Goal: Task Accomplishment & Management: Complete application form

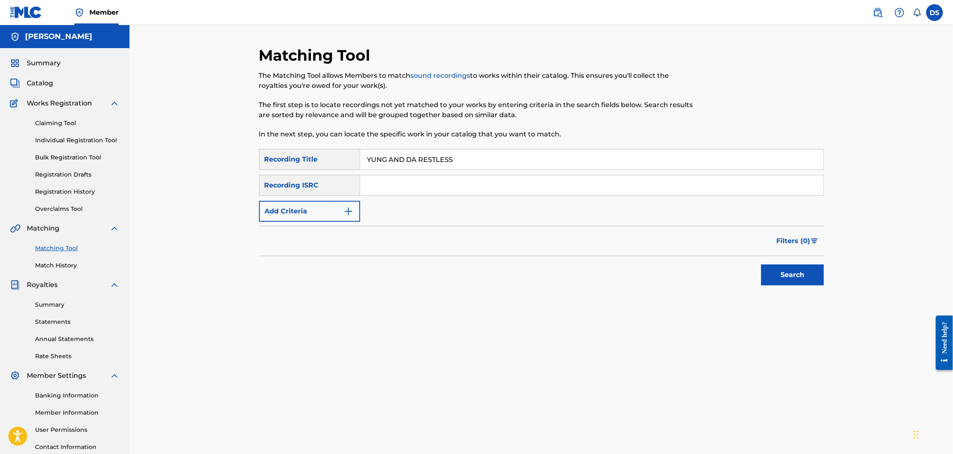
paste input "QZNB82390368"
type input "QZNB82390368"
drag, startPoint x: 471, startPoint y: 162, endPoint x: 354, endPoint y: 181, distance: 119.1
click at [354, 181] on div "SearchWithCriteria3e16124b-6681-4d3e-978f-c1eee48de82b Recording Title YUNG AND…" at bounding box center [541, 185] width 565 height 73
type input "white roses and mimosas"
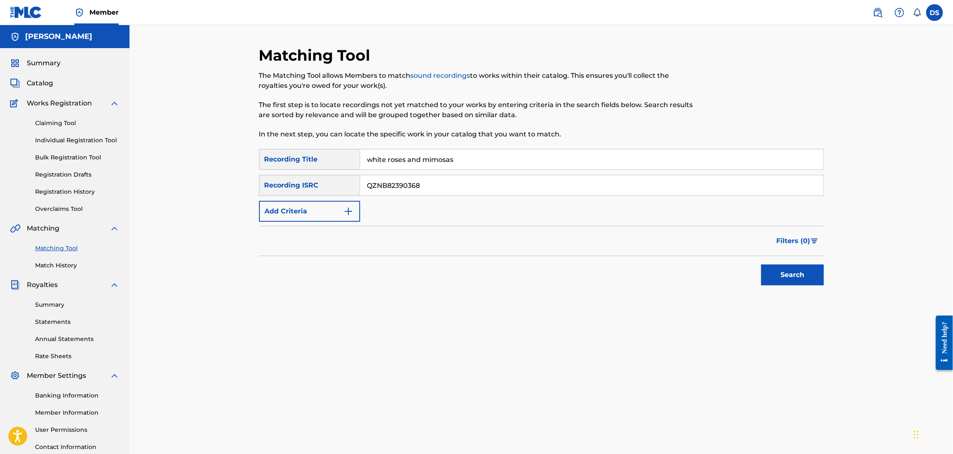
click at [807, 276] on button "Search" at bounding box center [793, 274] width 63 height 21
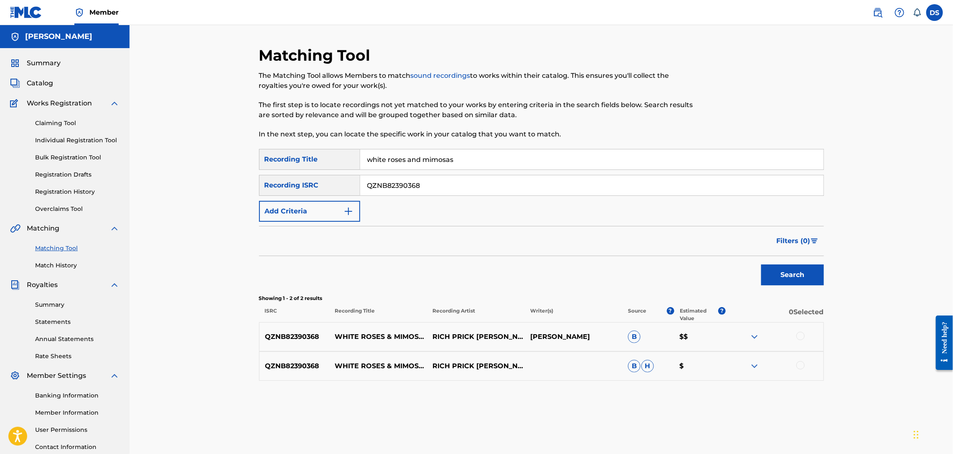
click at [801, 335] on div at bounding box center [801, 335] width 8 height 8
click at [799, 363] on div at bounding box center [801, 365] width 8 height 8
click at [799, 276] on button "Search" at bounding box center [793, 274] width 63 height 21
click at [588, 383] on button "Match 2 Groups" at bounding box center [587, 385] width 92 height 21
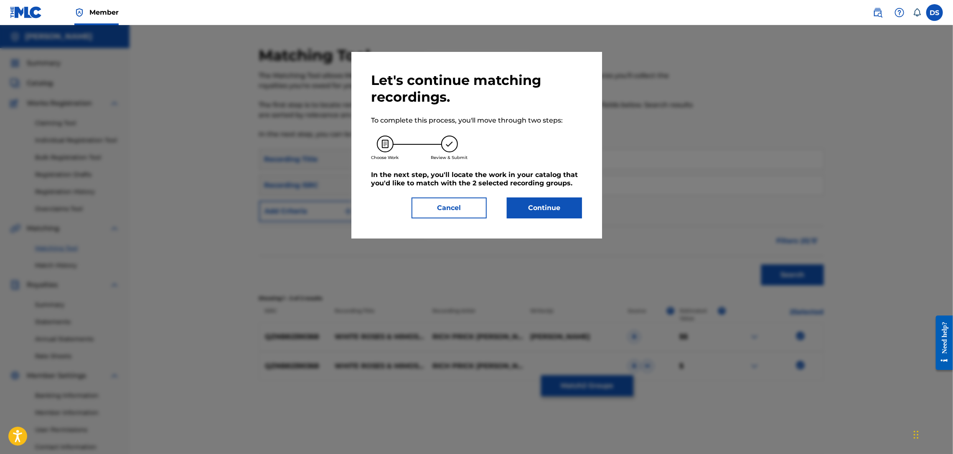
click at [554, 206] on button "Continue" at bounding box center [544, 207] width 75 height 21
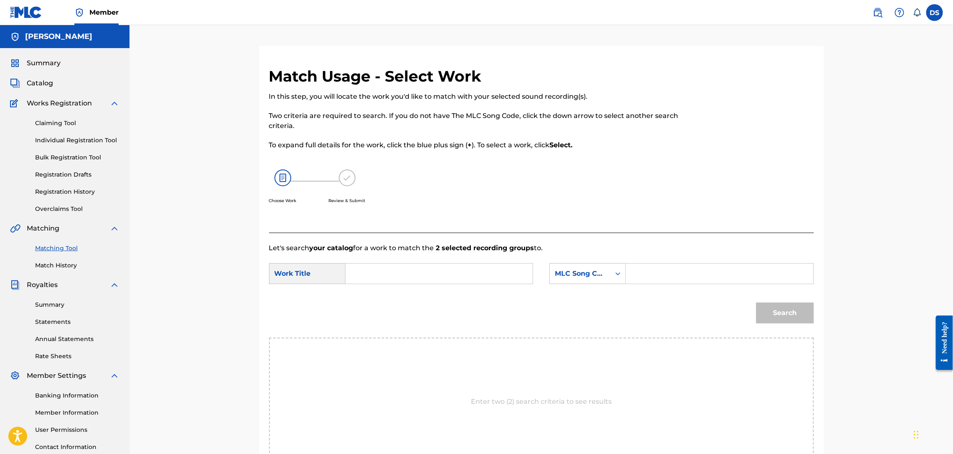
click at [409, 268] on input "Search Form" at bounding box center [439, 273] width 173 height 20
type input "WHITE ROSES AND MIMOSAS"
click at [614, 275] on icon "Search Form" at bounding box center [618, 273] width 8 height 8
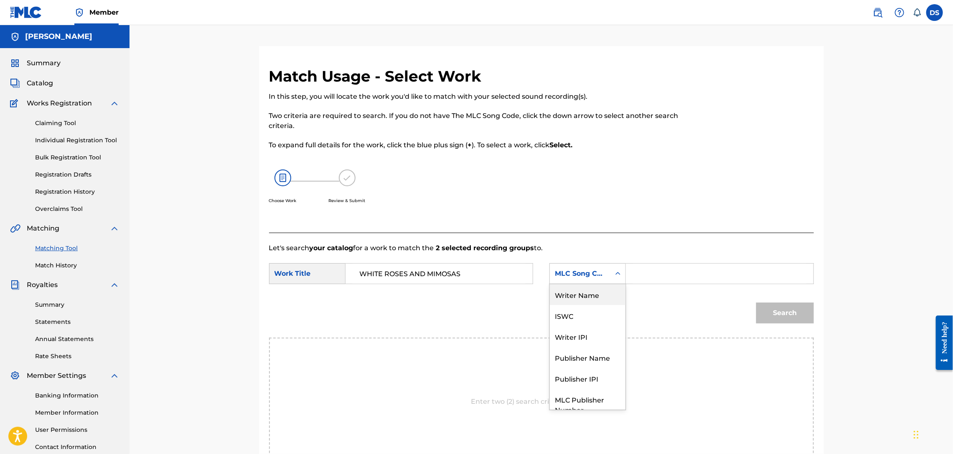
click at [581, 300] on div "Writer Name" at bounding box center [588, 294] width 76 height 21
click at [629, 269] on div "Search Form" at bounding box center [720, 273] width 188 height 21
click at [638, 273] on input "Search Form" at bounding box center [719, 273] width 173 height 20
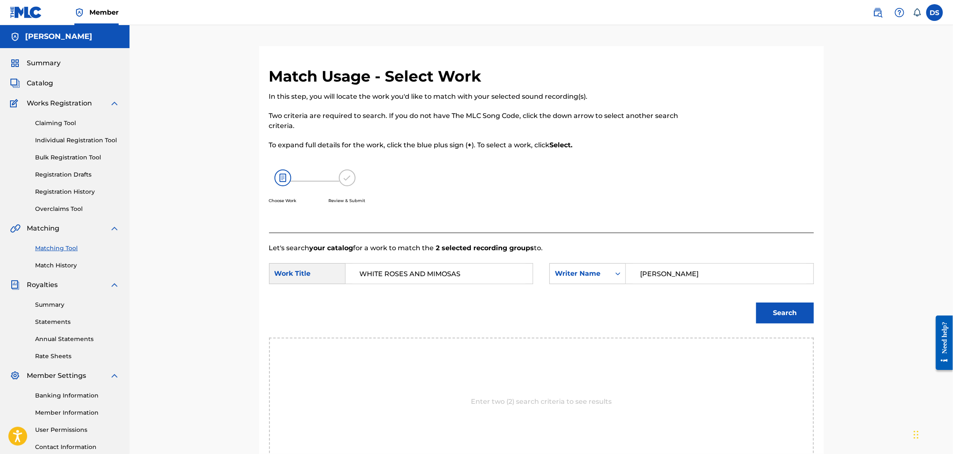
type input "[PERSON_NAME]"
click at [775, 315] on button "Search" at bounding box center [786, 312] width 58 height 21
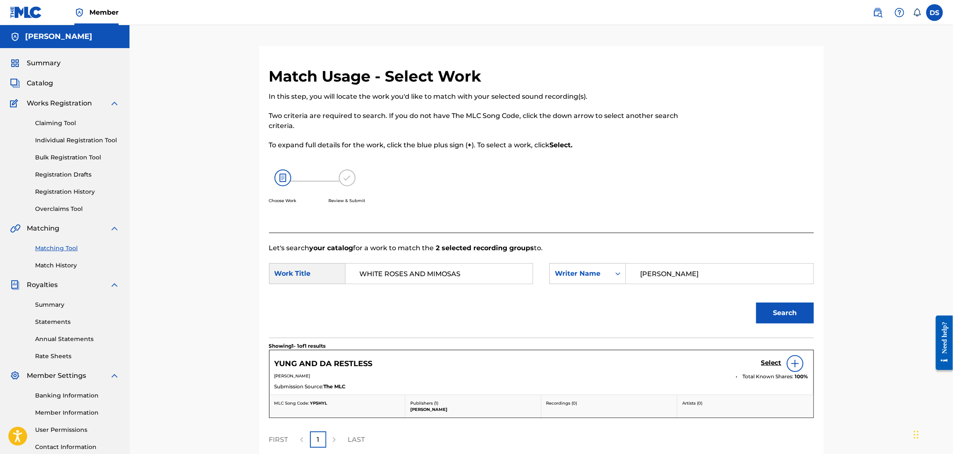
drag, startPoint x: 473, startPoint y: 275, endPoint x: 323, endPoint y: 280, distance: 150.6
click at [323, 280] on div "SearchWithCriteriac4aeff8b-e446-4e98-b90c-6a7d219f8669 Work Title WHITE ROSES A…" at bounding box center [401, 273] width 264 height 21
click at [368, 298] on strong "an" at bounding box center [364, 302] width 9 height 8
type input "yung and da restless"
click at [783, 309] on button "Search" at bounding box center [786, 312] width 58 height 21
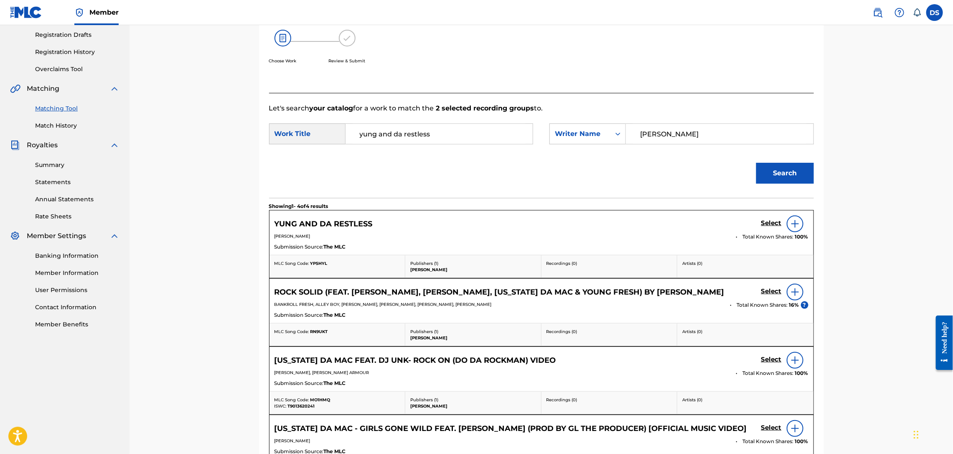
scroll to position [34, 0]
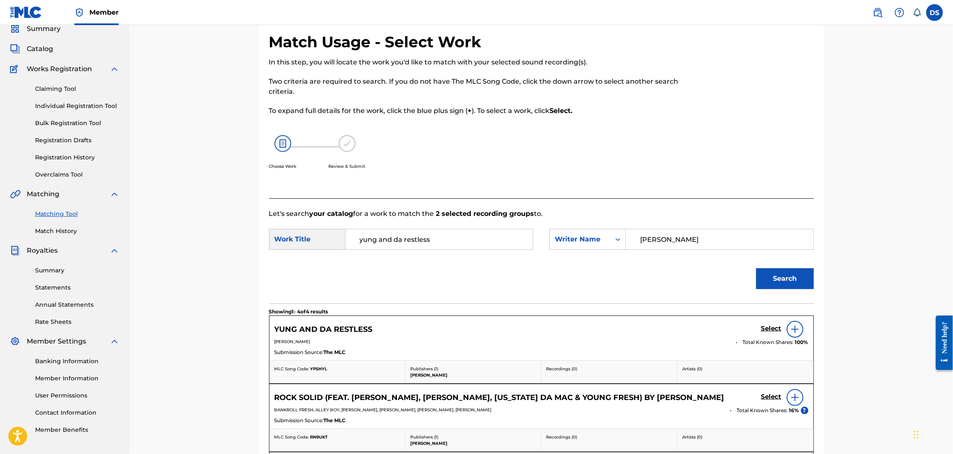
click at [776, 327] on h5 "Select" at bounding box center [772, 328] width 20 height 8
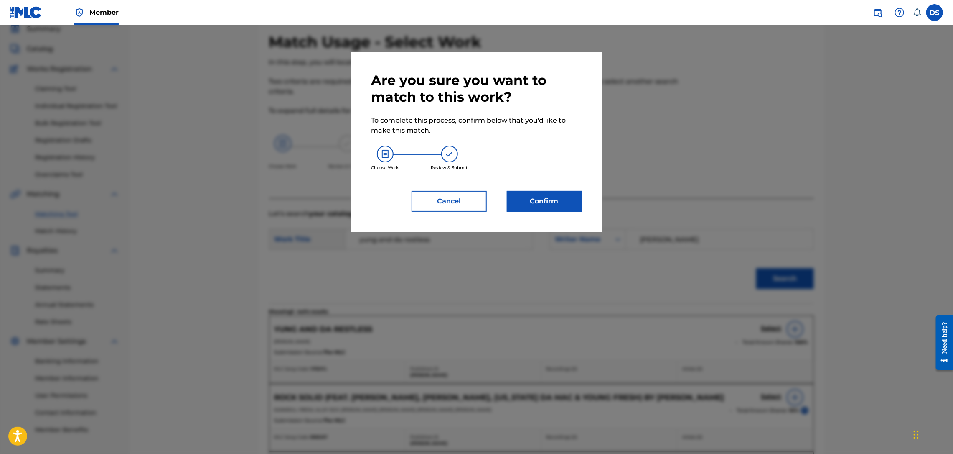
click at [534, 207] on button "Confirm" at bounding box center [544, 201] width 75 height 21
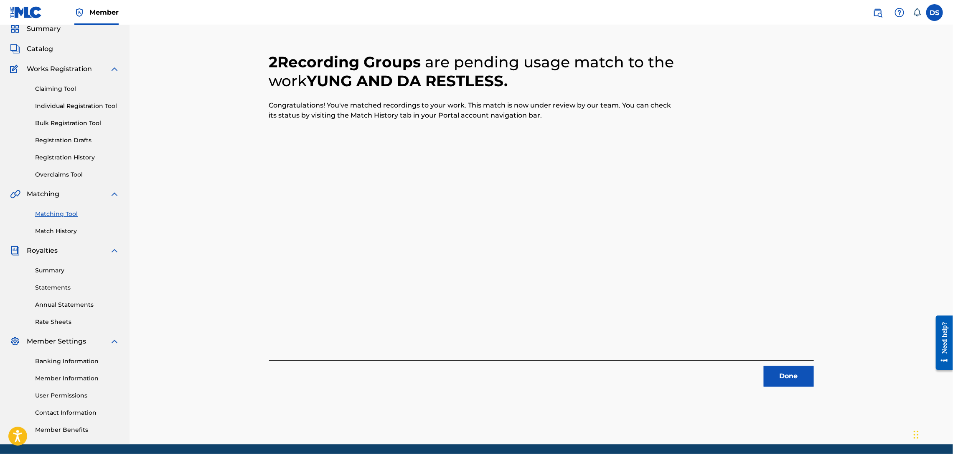
click at [775, 377] on button "Done" at bounding box center [789, 375] width 50 height 21
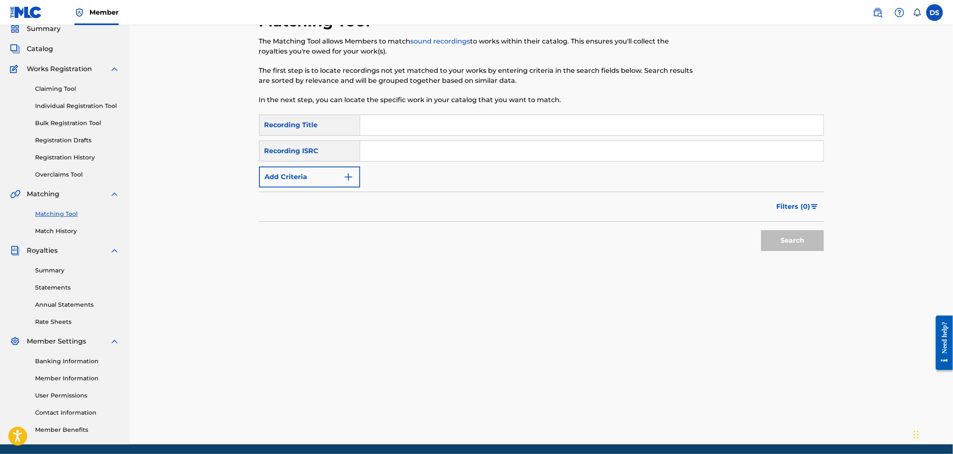
click at [423, 117] on input "Search Form" at bounding box center [592, 125] width 464 height 20
drag, startPoint x: 375, startPoint y: 156, endPoint x: 368, endPoint y: 152, distance: 8.4
drag, startPoint x: 368, startPoint y: 152, endPoint x: 362, endPoint y: 150, distance: 6.0
click at [362, 150] on input "Search Form" at bounding box center [592, 151] width 464 height 20
paste input "USLD90818422"
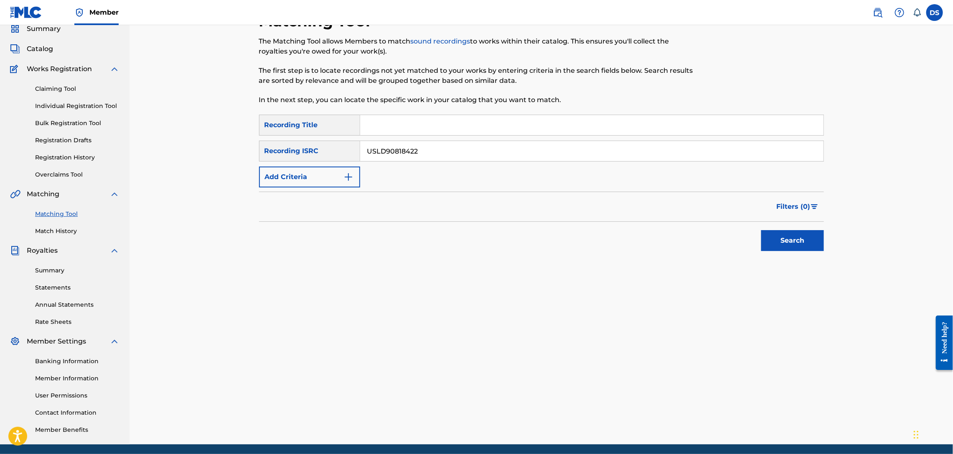
type input "USLD90818422"
click at [393, 122] on input "Search Form" at bounding box center [592, 125] width 464 height 20
type input "ROCK SOLID"
click at [775, 235] on button "Search" at bounding box center [793, 240] width 63 height 21
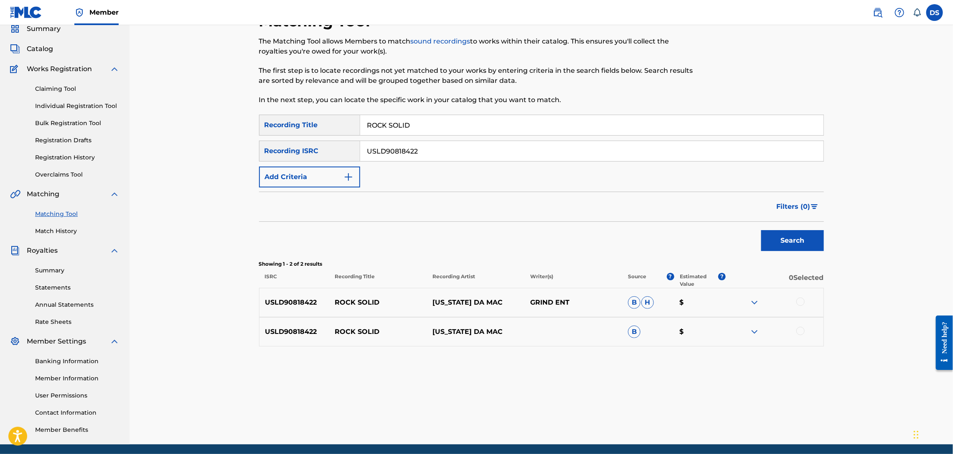
click at [800, 301] on div at bounding box center [801, 301] width 8 height 8
click at [801, 331] on div at bounding box center [801, 330] width 8 height 8
click at [801, 331] on div at bounding box center [775, 331] width 98 height 10
click at [591, 385] on button "Match 2 Groups" at bounding box center [587, 385] width 92 height 21
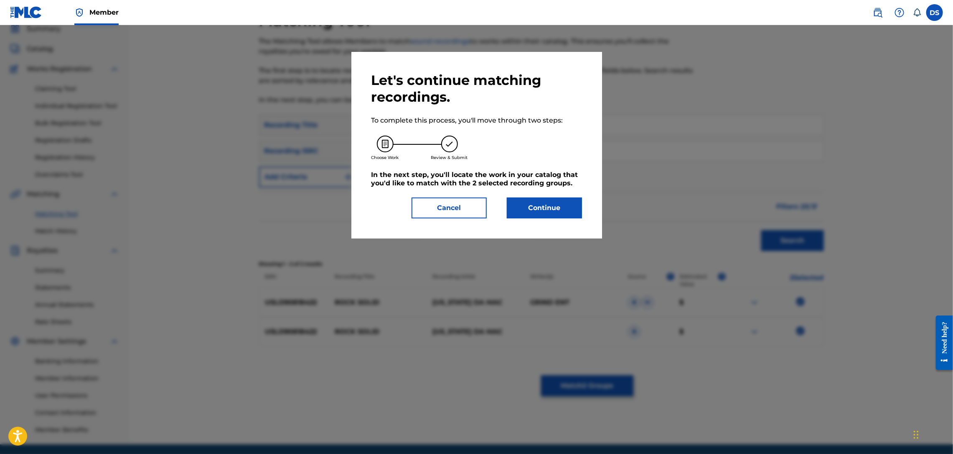
click at [543, 212] on button "Continue" at bounding box center [544, 207] width 75 height 21
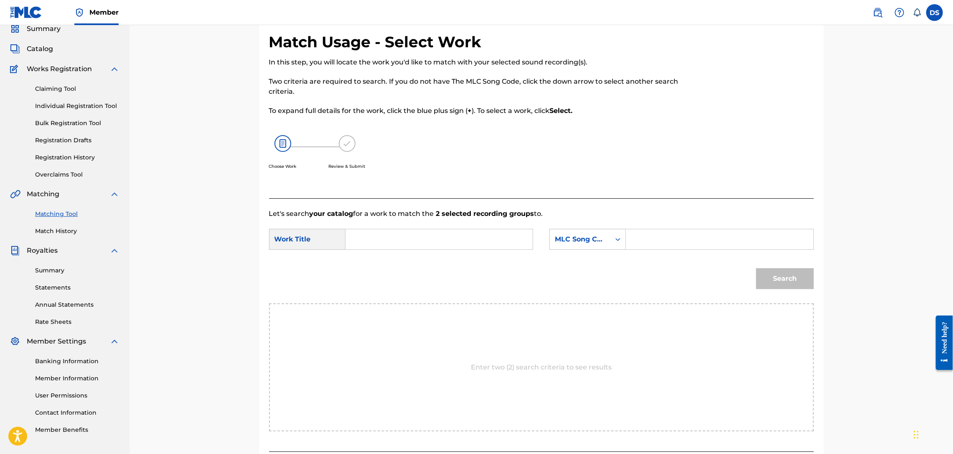
click at [421, 240] on input "Search Form" at bounding box center [439, 239] width 173 height 20
type input "ROCK SOLID"
click at [617, 239] on icon "Search Form" at bounding box center [618, 238] width 5 height 3
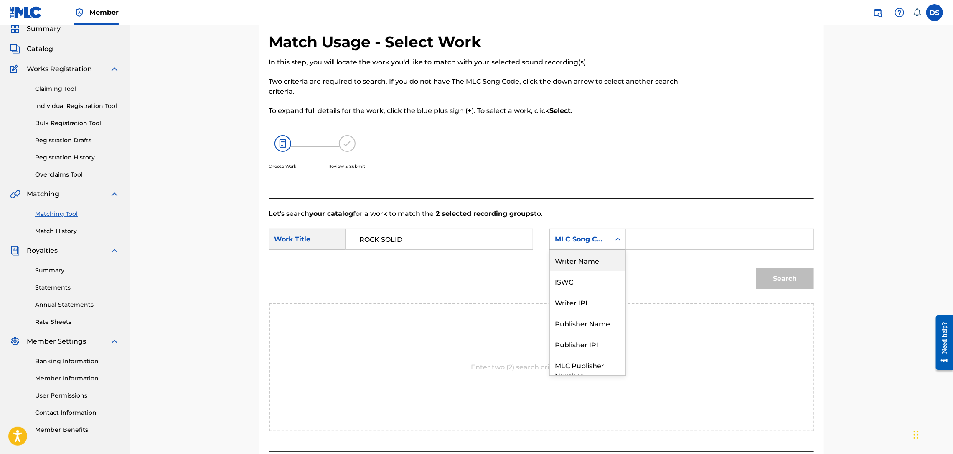
click at [568, 258] on div "Writer Name" at bounding box center [588, 260] width 76 height 21
click at [636, 240] on input "Search Form" at bounding box center [719, 239] width 173 height 20
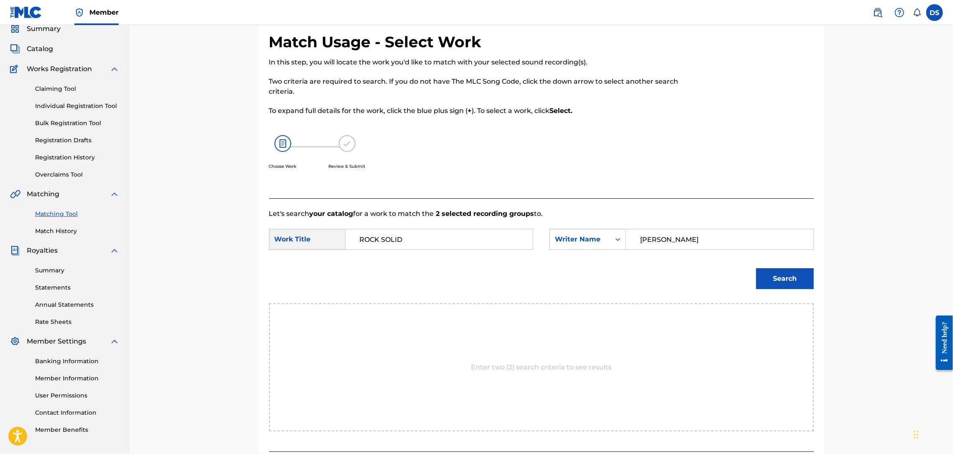
type input "[PERSON_NAME]"
click at [775, 273] on button "Search" at bounding box center [786, 278] width 58 height 21
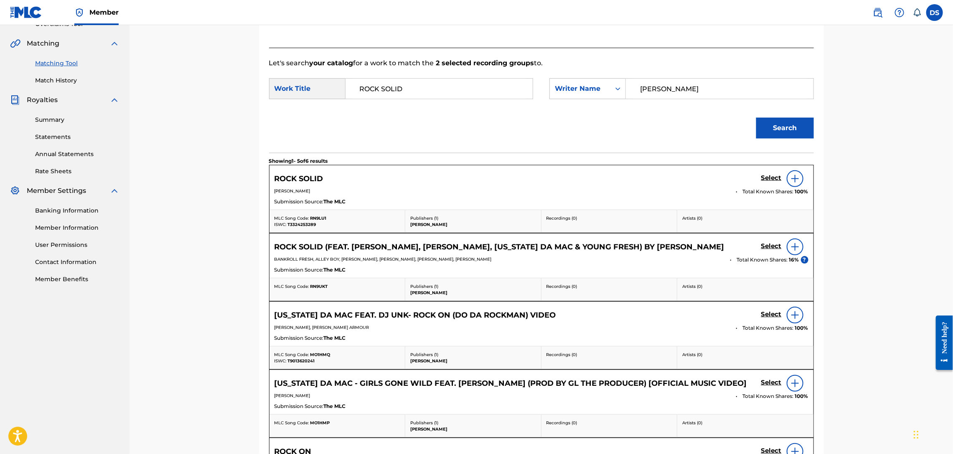
scroll to position [235, 0]
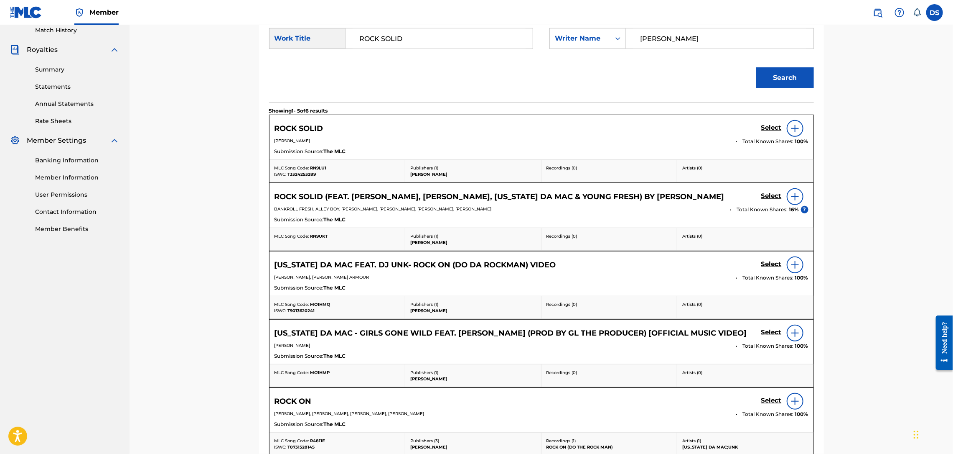
click at [771, 127] on h5 "Select" at bounding box center [772, 128] width 20 height 8
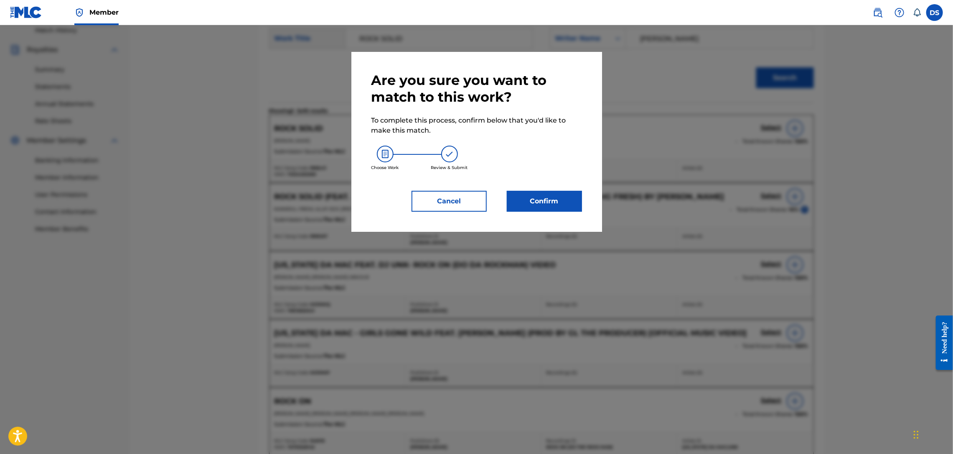
click at [771, 127] on div at bounding box center [476, 252] width 953 height 454
click at [562, 196] on button "Confirm" at bounding box center [544, 201] width 75 height 21
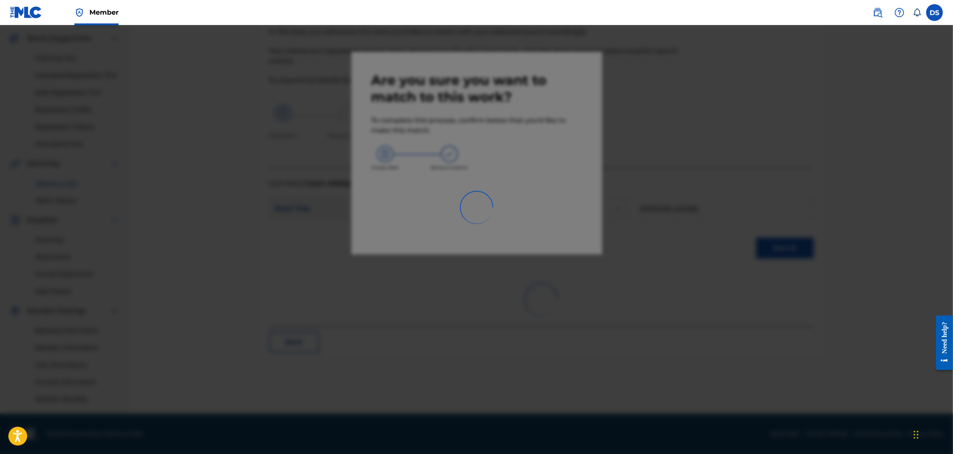
scroll to position [64, 0]
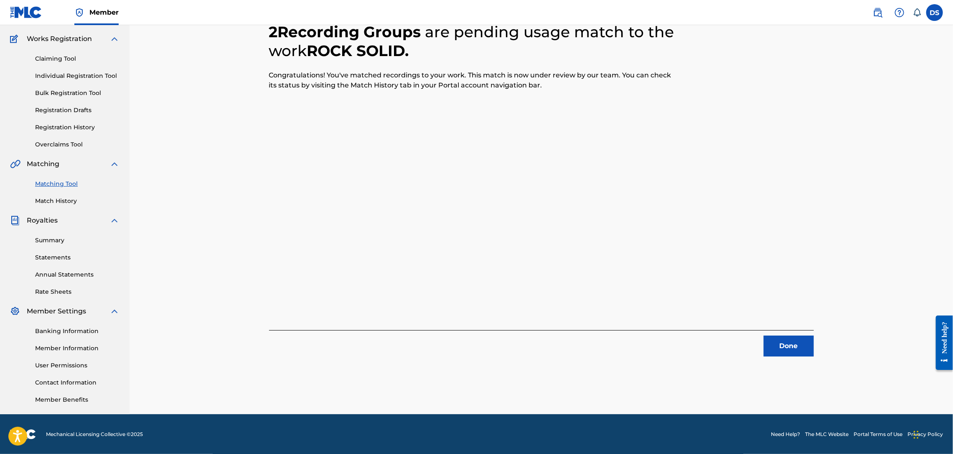
click at [771, 341] on button "Done" at bounding box center [789, 345] width 50 height 21
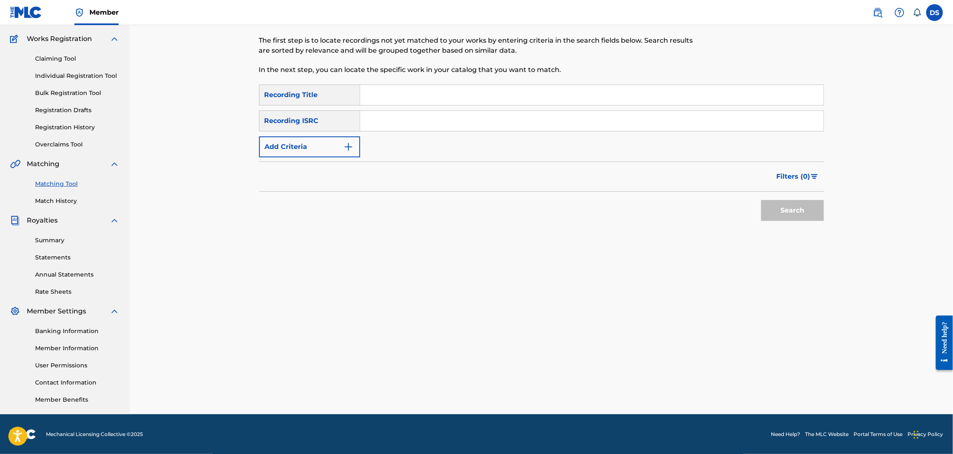
click at [376, 93] on input "Search Form" at bounding box center [592, 95] width 464 height 20
type input "ROCK SOLID"
click at [379, 118] on input "Search Form" at bounding box center [592, 121] width 464 height 20
paste input "USLD90818416"
type input "USLD90818416"
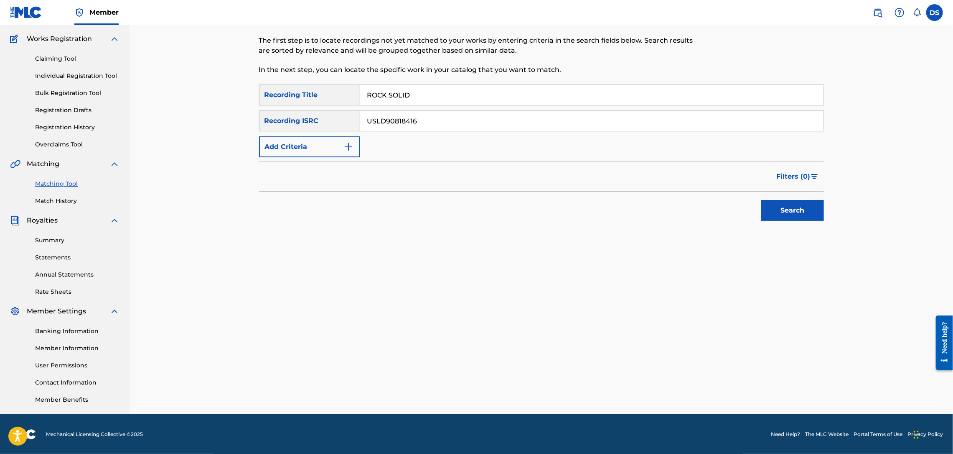
click at [790, 212] on button "Search" at bounding box center [793, 210] width 63 height 21
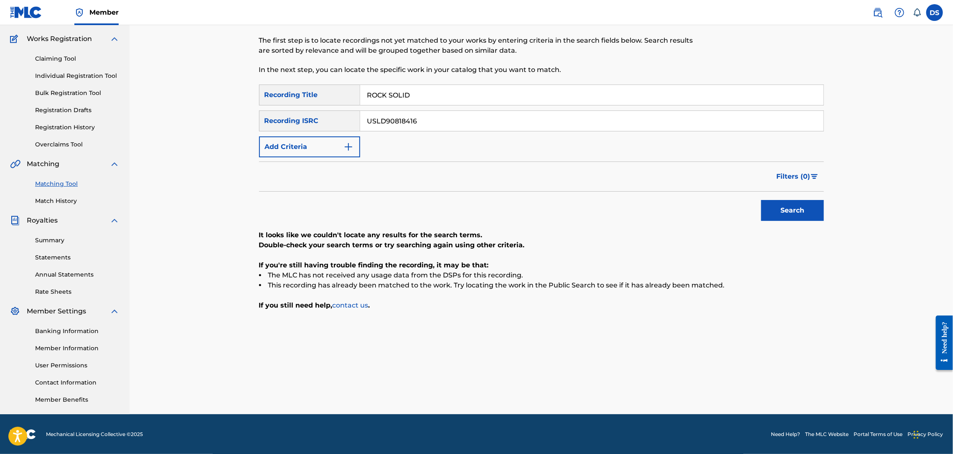
drag, startPoint x: 496, startPoint y: 93, endPoint x: 359, endPoint y: 100, distance: 137.7
click at [359, 100] on div "SearchWithCriteria3e16124b-6681-4d3e-978f-c1eee48de82b Recording Title ROCK SOL…" at bounding box center [541, 94] width 565 height 21
type input "Fast"
click at [771, 212] on button "Search" at bounding box center [793, 210] width 63 height 21
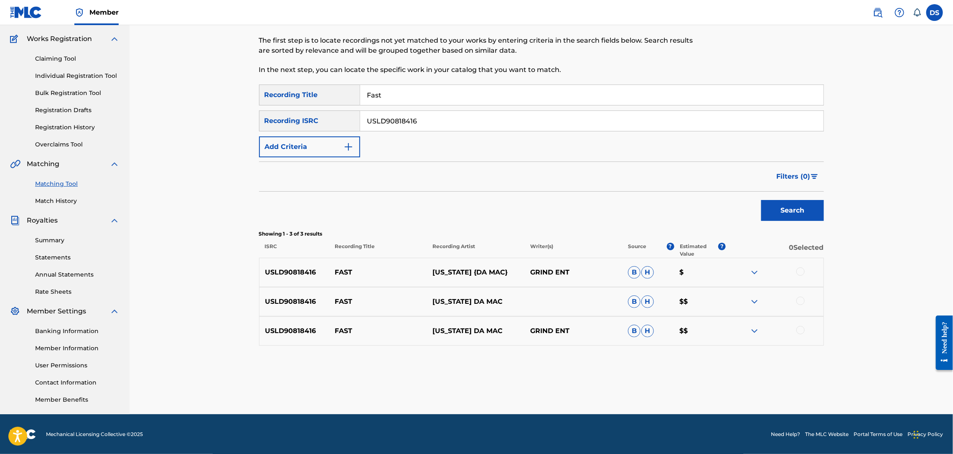
click at [801, 330] on div at bounding box center [801, 330] width 8 height 8
click at [797, 299] on div at bounding box center [801, 300] width 8 height 8
click at [799, 272] on div at bounding box center [801, 271] width 8 height 8
click at [591, 380] on button "Match 3 Groups" at bounding box center [587, 385] width 92 height 21
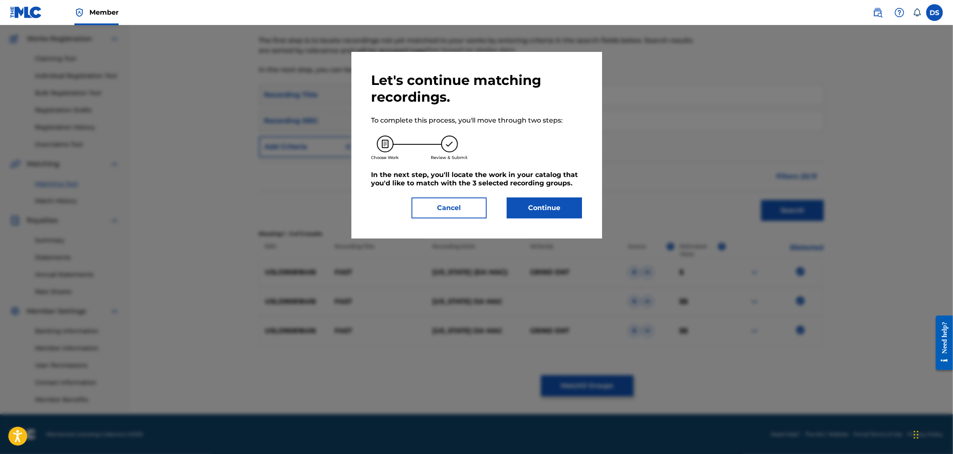
click at [548, 211] on button "Continue" at bounding box center [544, 207] width 75 height 21
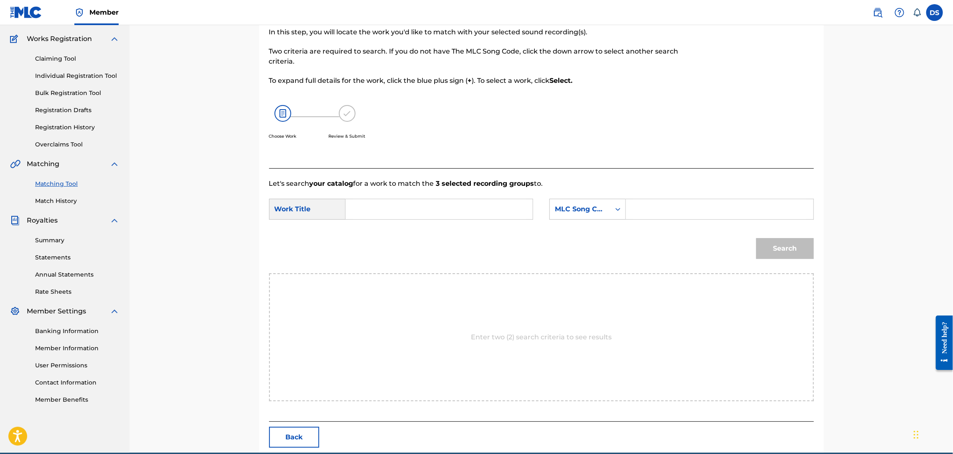
click at [369, 199] on input "Search Form" at bounding box center [439, 209] width 173 height 20
type input "FAST"
click at [619, 208] on icon "Search Form" at bounding box center [618, 209] width 8 height 8
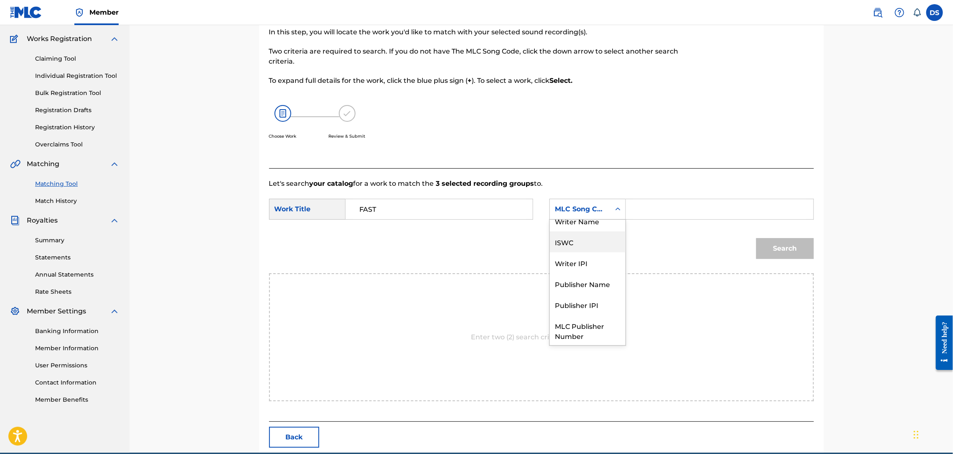
scroll to position [0, 0]
click at [579, 229] on div "Writer Name" at bounding box center [588, 229] width 76 height 21
click at [647, 209] on input "Search Form" at bounding box center [719, 209] width 173 height 20
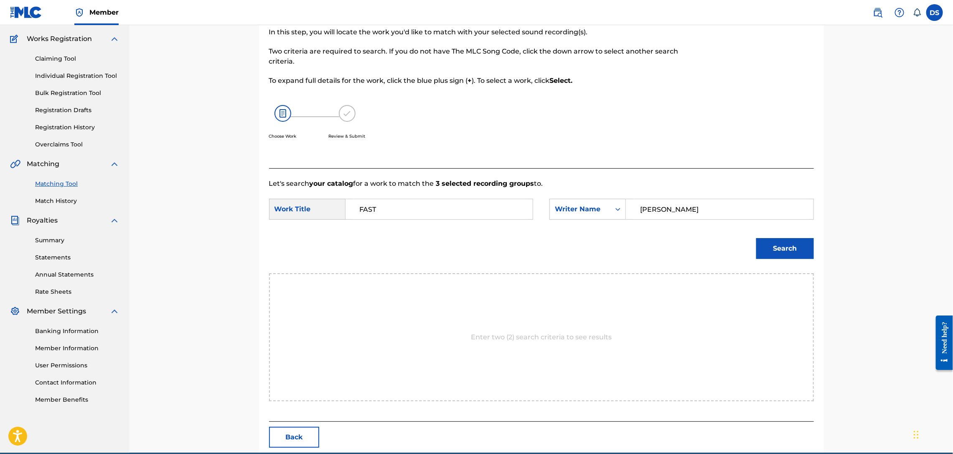
type input "[PERSON_NAME]"
click at [775, 245] on button "Search" at bounding box center [786, 248] width 58 height 21
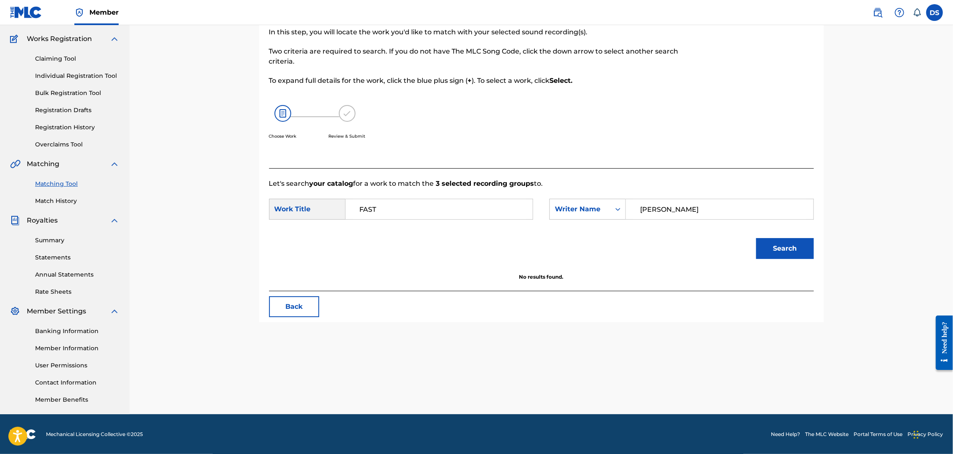
click at [671, 209] on input "[PERSON_NAME]" at bounding box center [719, 209] width 173 height 20
type input "[PERSON_NAME]"
click at [787, 247] on button "Search" at bounding box center [786, 248] width 58 height 21
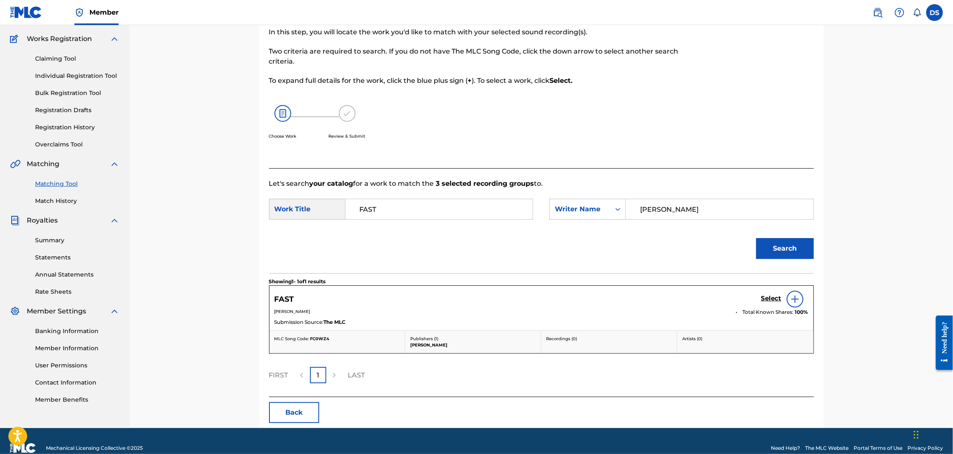
click at [772, 297] on h5 "Select" at bounding box center [772, 298] width 20 height 8
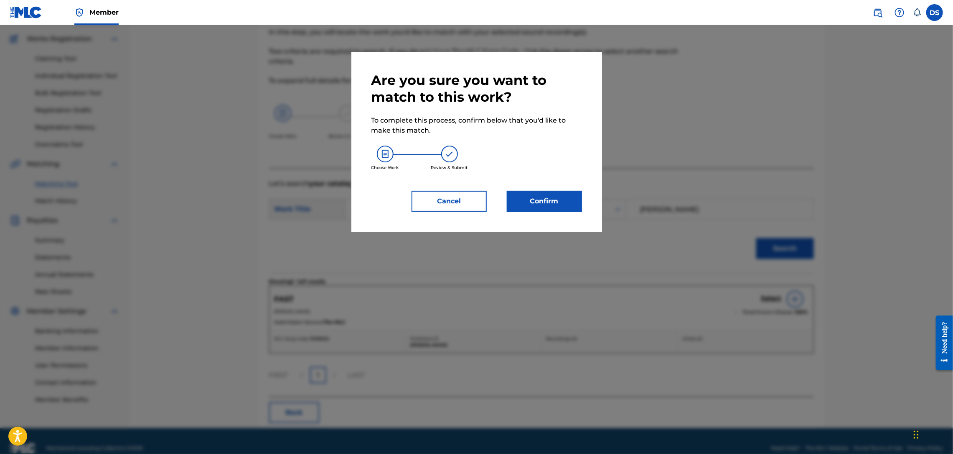
click at [542, 204] on button "Confirm" at bounding box center [544, 201] width 75 height 21
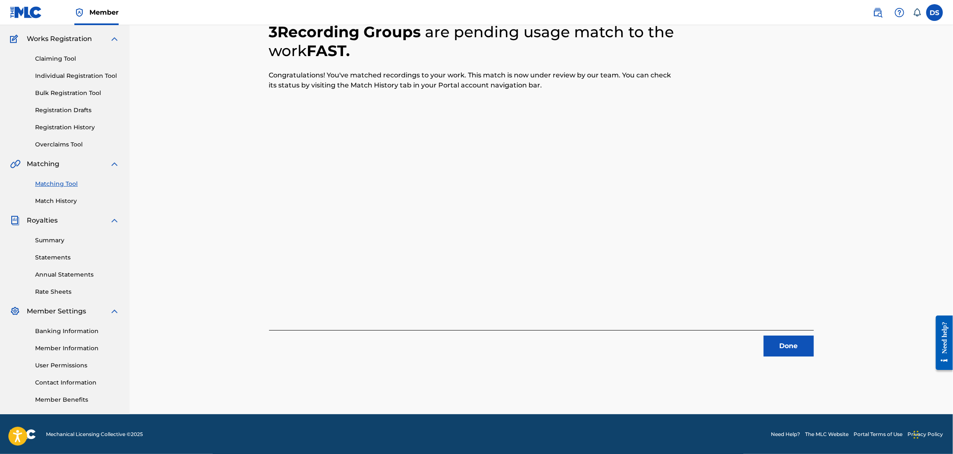
click at [782, 349] on button "Done" at bounding box center [789, 345] width 50 height 21
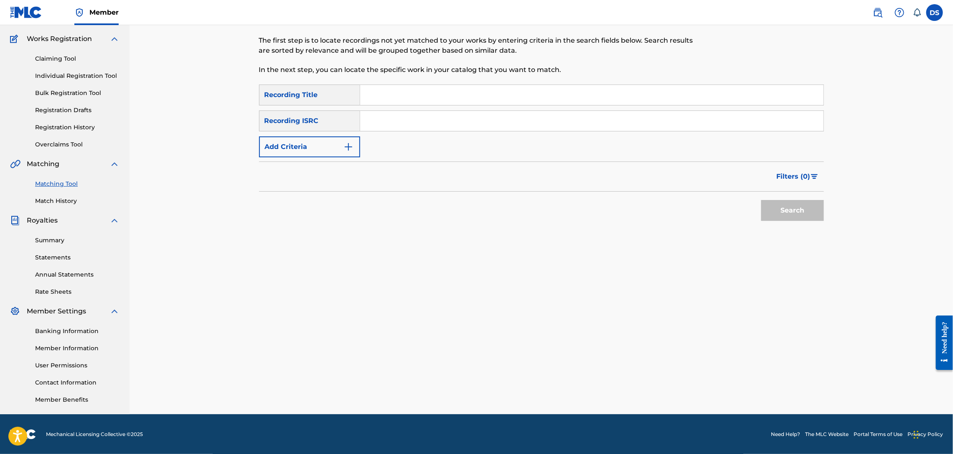
click at [363, 97] on input "Search Form" at bounding box center [592, 95] width 464 height 20
paste input "USLD90818420"
type input "USLD90818420"
click at [391, 120] on input "Search Form" at bounding box center [592, 121] width 464 height 20
paste input "USLD90818420"
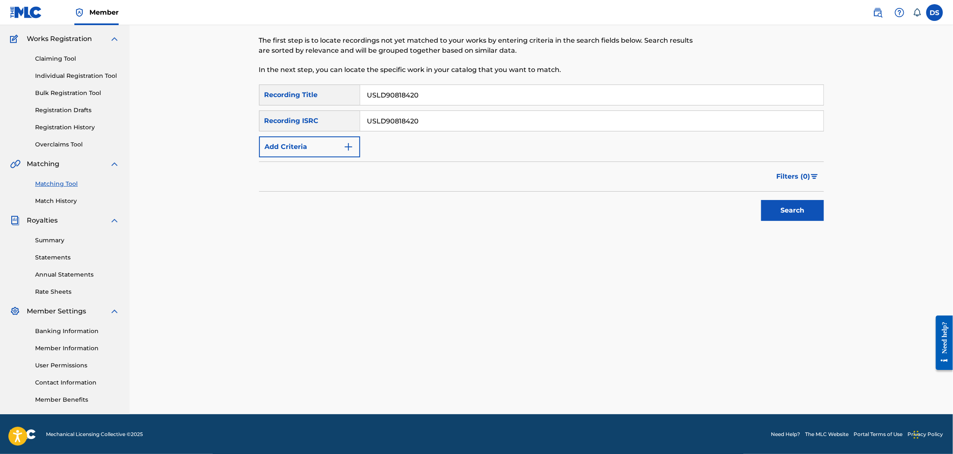
type input "USLD90818420"
drag, startPoint x: 438, startPoint y: 95, endPoint x: 347, endPoint y: 102, distance: 90.6
click at [347, 102] on div "SearchWithCriteria3e16124b-6681-4d3e-978f-c1eee48de82b Recording Title USLD9081…" at bounding box center [541, 94] width 565 height 21
type input "Coup Muzik"
click at [790, 215] on button "Search" at bounding box center [793, 210] width 63 height 21
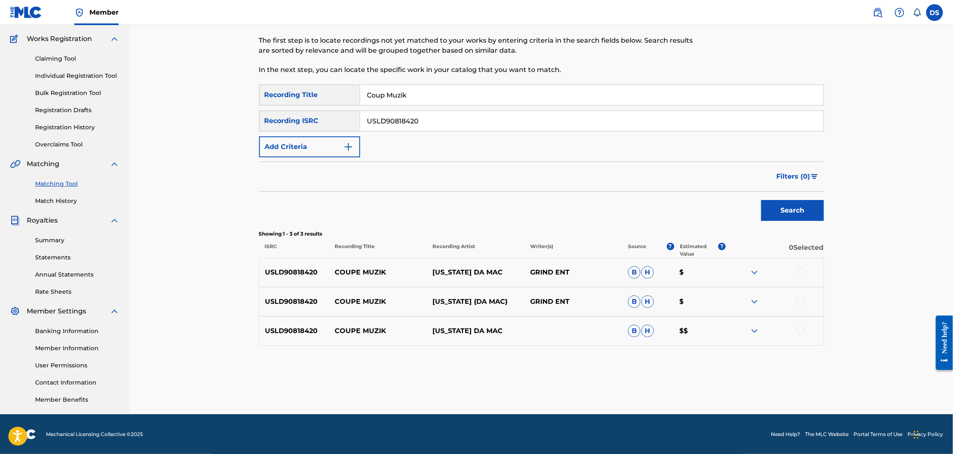
click at [801, 276] on div at bounding box center [775, 272] width 98 height 10
click at [799, 273] on div at bounding box center [801, 271] width 8 height 8
click at [799, 301] on div at bounding box center [801, 300] width 8 height 8
click at [799, 328] on div at bounding box center [801, 330] width 8 height 8
click at [580, 390] on button "Match 3 Groups" at bounding box center [587, 385] width 92 height 21
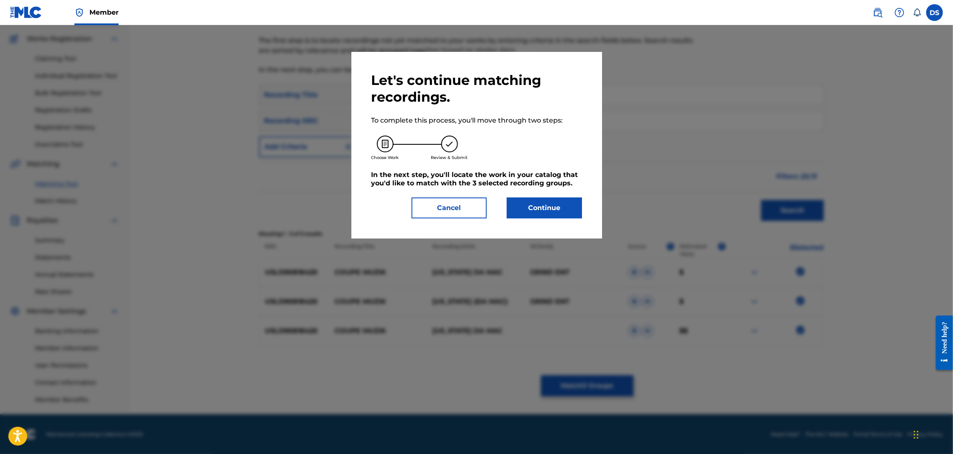
click at [548, 209] on button "Continue" at bounding box center [544, 207] width 75 height 21
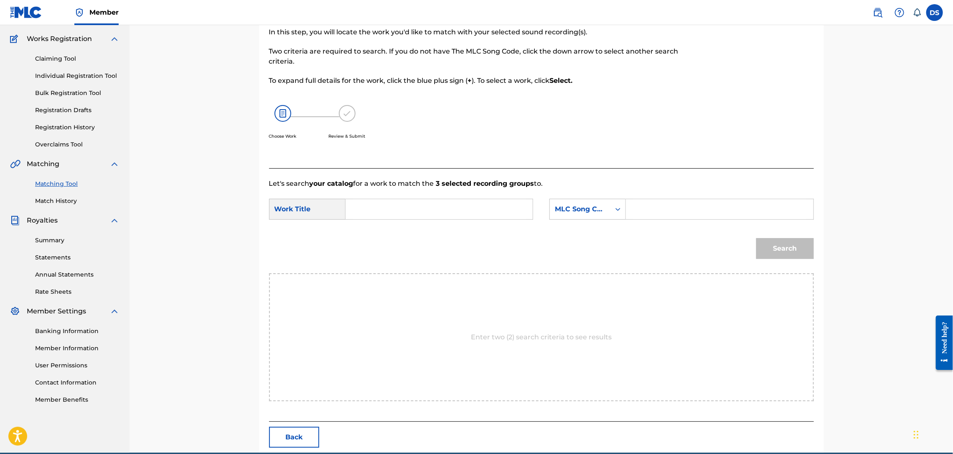
click at [417, 197] on form "SearchWithCriteriac4aeff8b-e446-4e98-b90c-6a7d219f8669 Work Title SearchWithCri…" at bounding box center [541, 231] width 545 height 84
drag, startPoint x: 410, startPoint y: 206, endPoint x: 415, endPoint y: 199, distance: 9.2
click at [415, 199] on input "Search Form" at bounding box center [439, 209] width 173 height 20
type input "COUP MUZIK"
click at [615, 207] on icon "Search Form" at bounding box center [618, 209] width 8 height 8
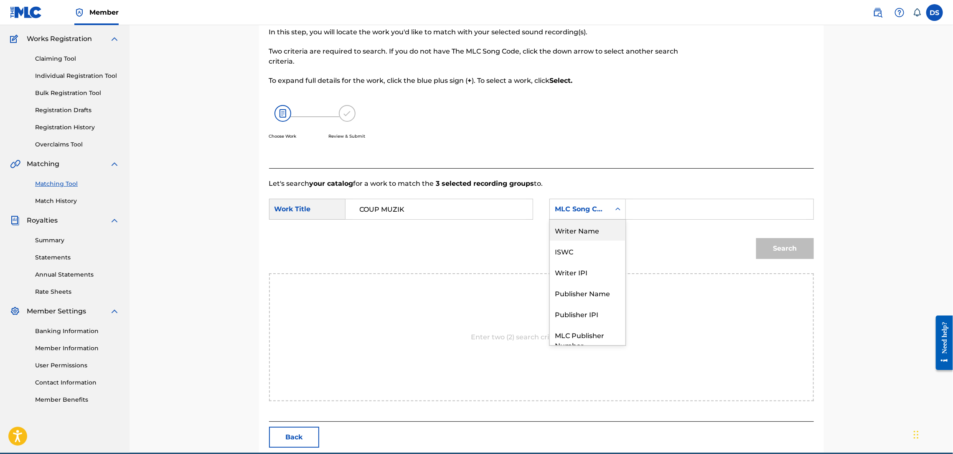
click at [594, 226] on div "Writer Name" at bounding box center [588, 229] width 76 height 21
click at [632, 212] on div "Search Form" at bounding box center [720, 209] width 188 height 21
click at [642, 208] on input "Search Form" at bounding box center [719, 209] width 173 height 20
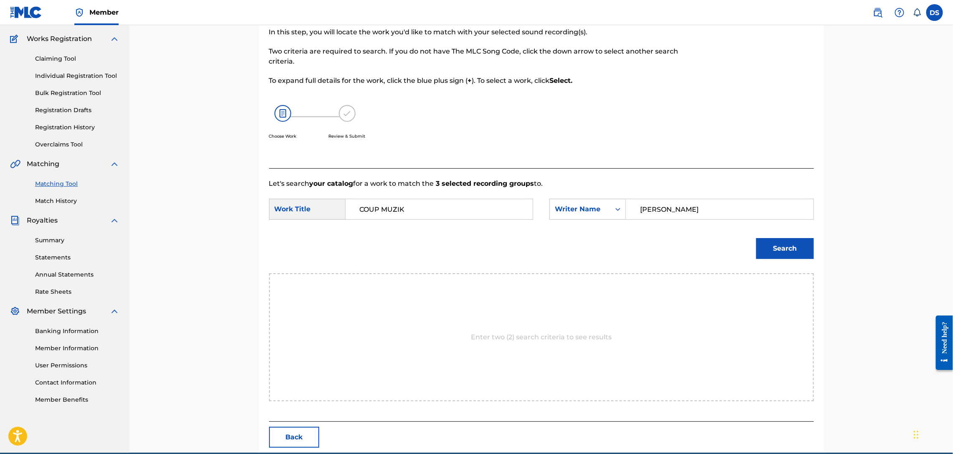
type input "[PERSON_NAME]"
click at [785, 252] on button "Search" at bounding box center [786, 248] width 58 height 21
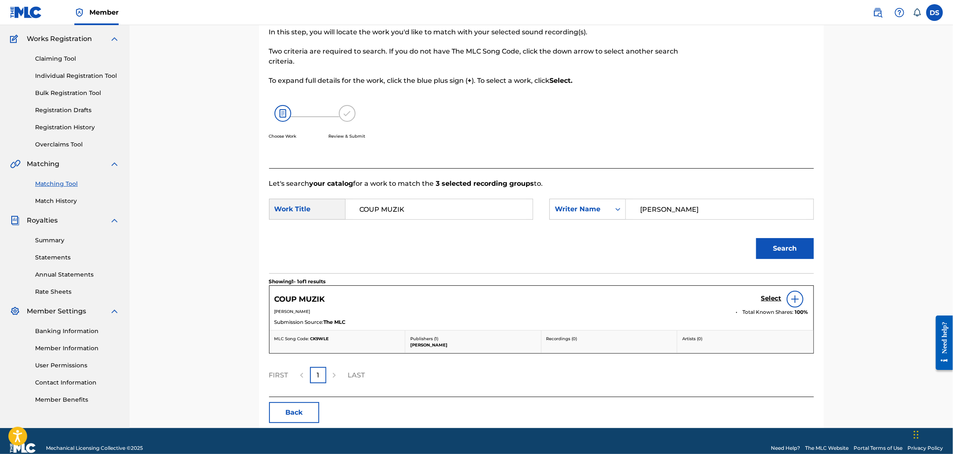
click at [775, 299] on h5 "Select" at bounding box center [772, 298] width 20 height 8
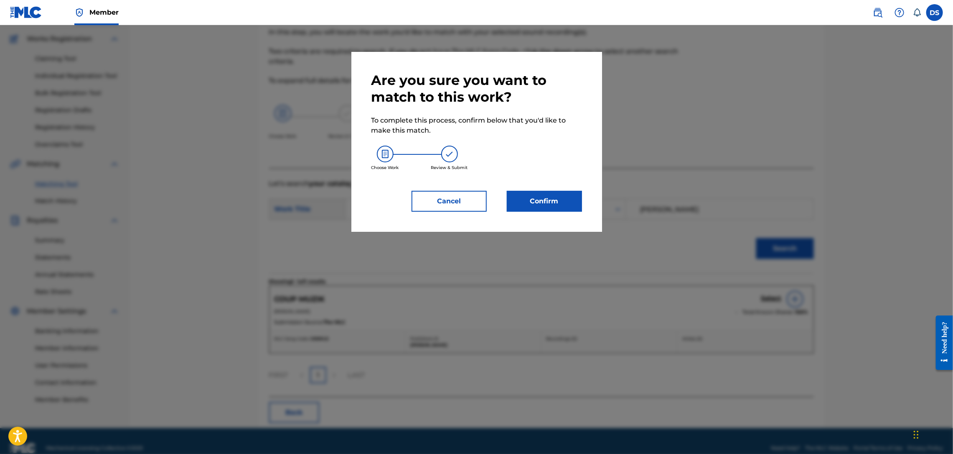
click at [535, 201] on button "Confirm" at bounding box center [544, 201] width 75 height 21
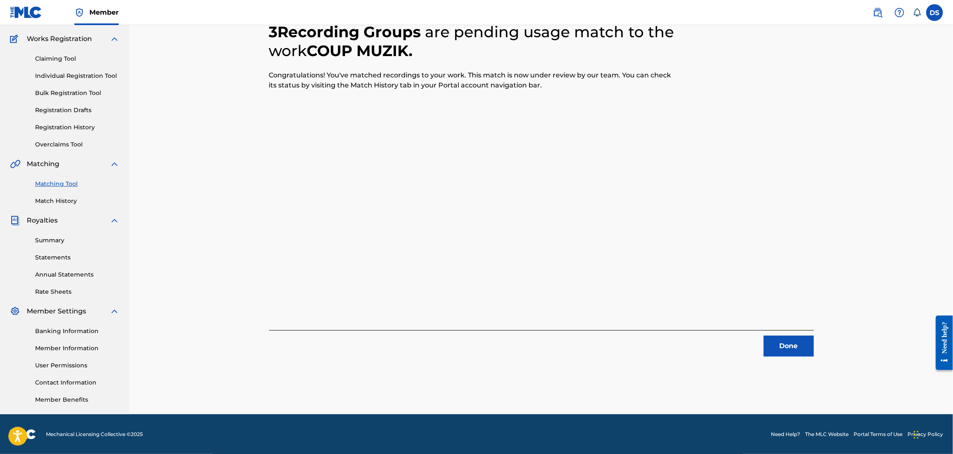
click at [774, 347] on button "Done" at bounding box center [789, 345] width 50 height 21
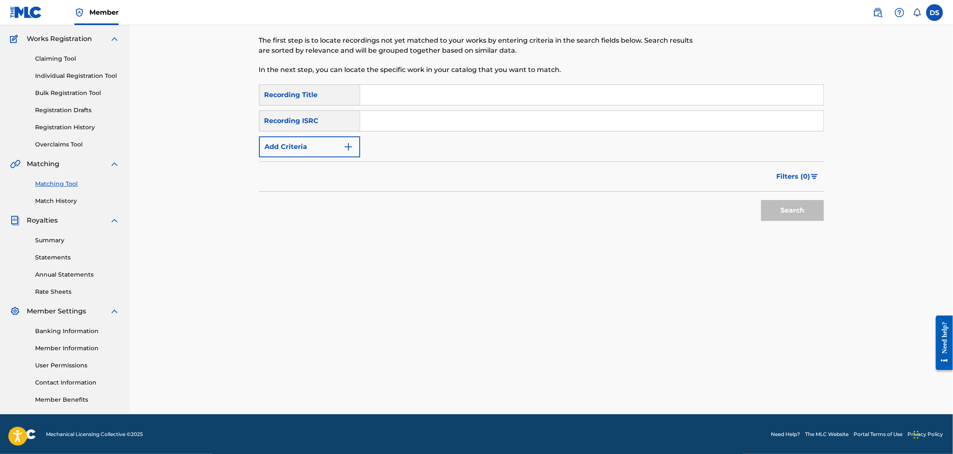
click at [378, 89] on input "Search Form" at bounding box center [592, 95] width 464 height 20
paste input "[URL][DOMAIN_NAME]"
type input "[URL][DOMAIN_NAME]"
click at [379, 123] on input "Search Form" at bounding box center [592, 121] width 464 height 20
paste input "USLD90818423"
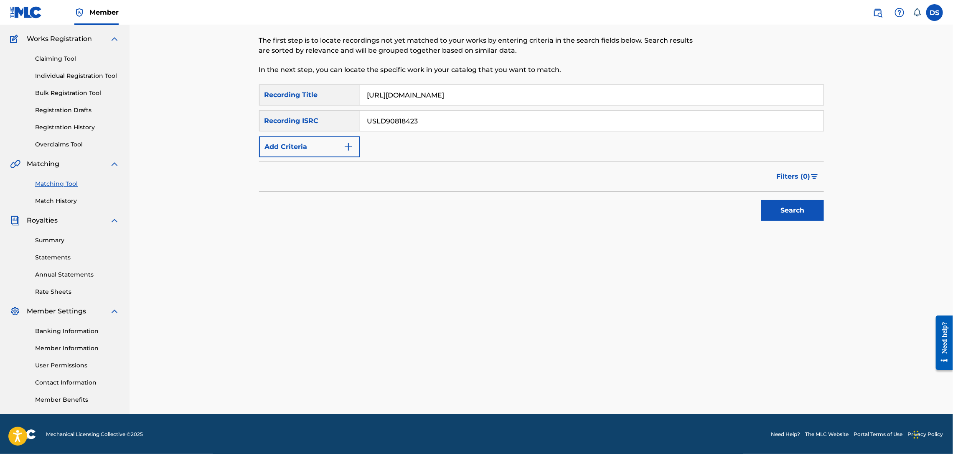
type input "USLD90818423"
drag, startPoint x: 672, startPoint y: 102, endPoint x: 360, endPoint y: 102, distance: 311.8
click at [360, 102] on input "[URL][DOMAIN_NAME]" at bounding box center [592, 95] width 464 height 20
type input "MONEY TO THROW"
click at [790, 217] on button "Search" at bounding box center [793, 210] width 63 height 21
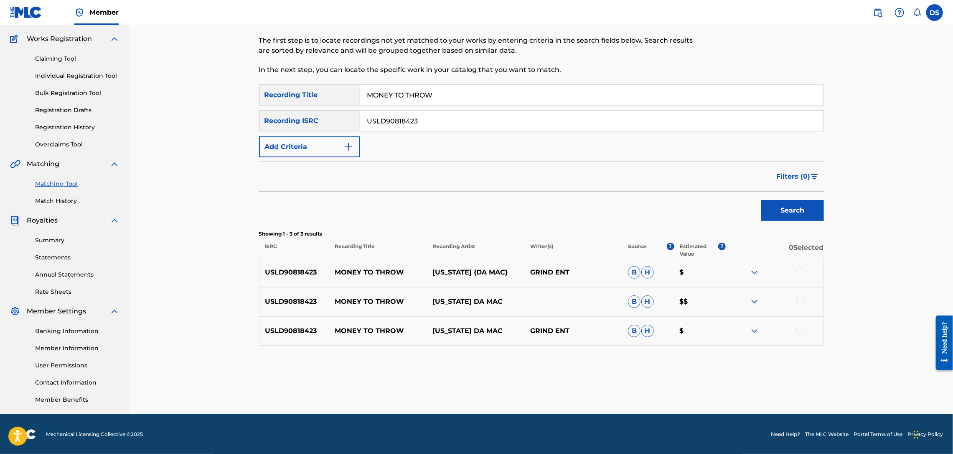
click at [805, 331] on div at bounding box center [775, 331] width 98 height 10
click at [799, 298] on div at bounding box center [801, 300] width 8 height 8
click at [798, 274] on div at bounding box center [801, 271] width 8 height 8
click at [800, 326] on div at bounding box center [801, 330] width 8 height 8
click at [597, 382] on button "Match 3 Groups" at bounding box center [587, 385] width 92 height 21
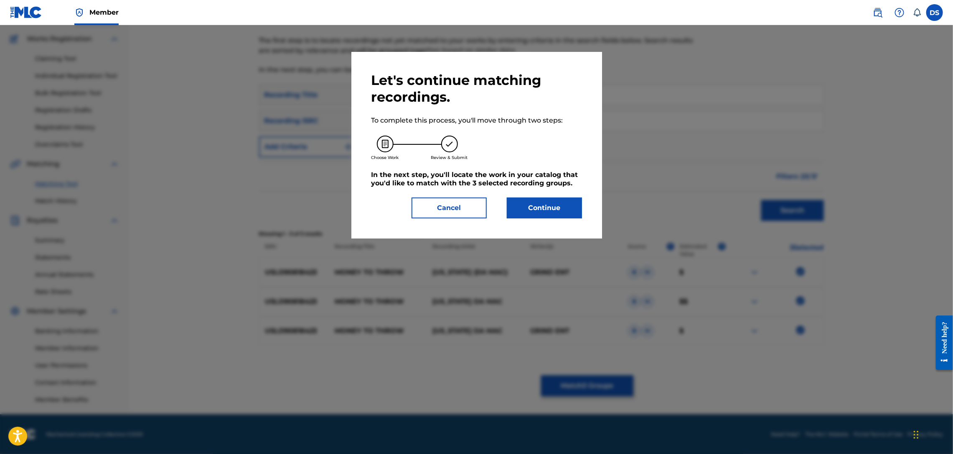
click at [538, 217] on button "Continue" at bounding box center [544, 207] width 75 height 21
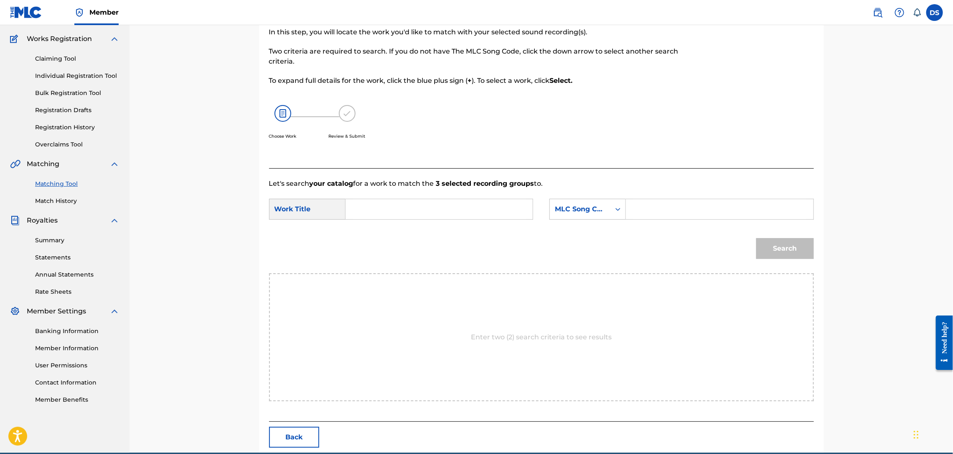
click at [463, 207] on input "Search Form" at bounding box center [439, 209] width 173 height 20
type input "MONEY TO THROW"
click at [619, 205] on icon "Search Form" at bounding box center [618, 209] width 8 height 8
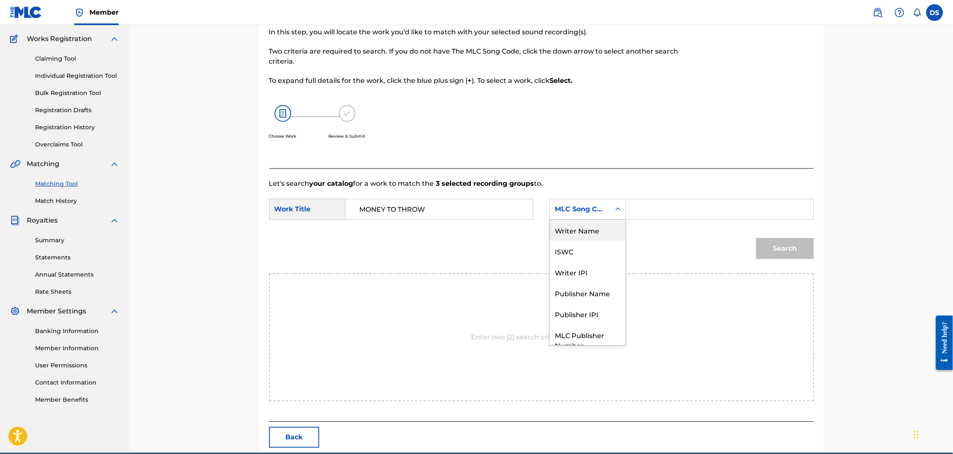
click at [585, 225] on div "Writer Name" at bounding box center [588, 229] width 76 height 21
click at [659, 204] on input "Search Form" at bounding box center [719, 209] width 173 height 20
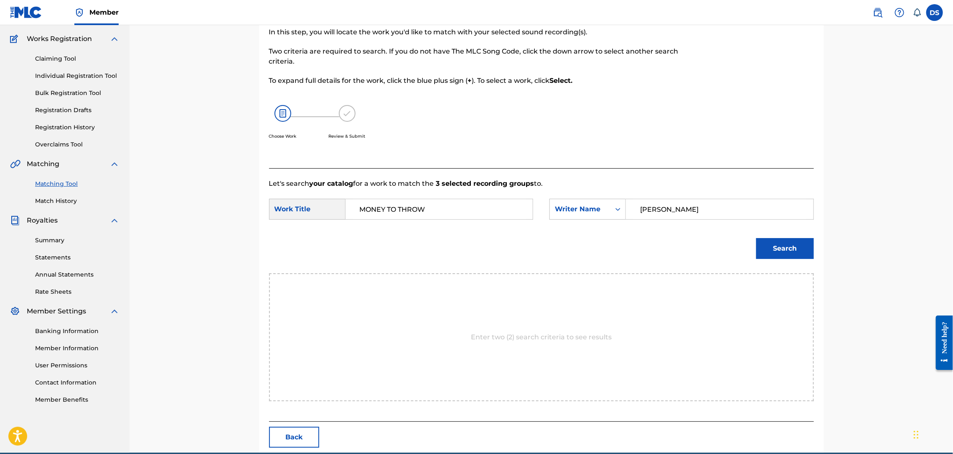
type input "[PERSON_NAME]"
click at [776, 249] on button "Search" at bounding box center [786, 248] width 58 height 21
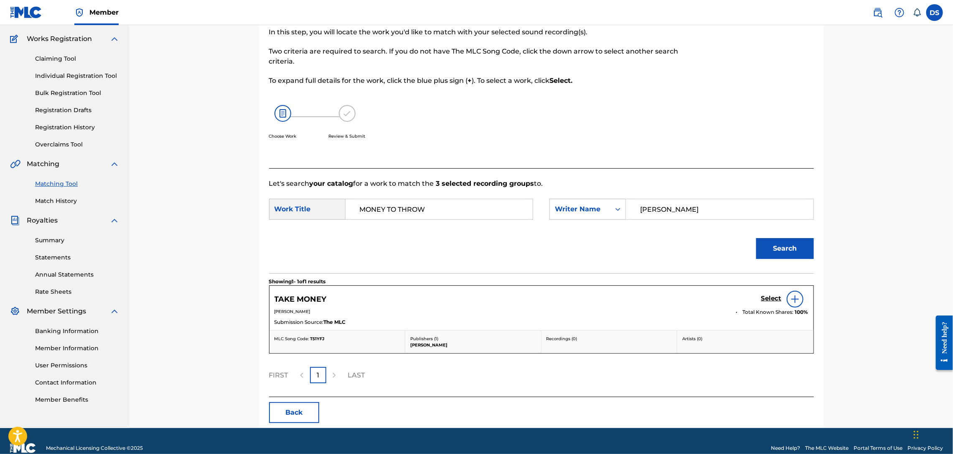
click at [73, 182] on link "Matching Tool" at bounding box center [77, 183] width 84 height 9
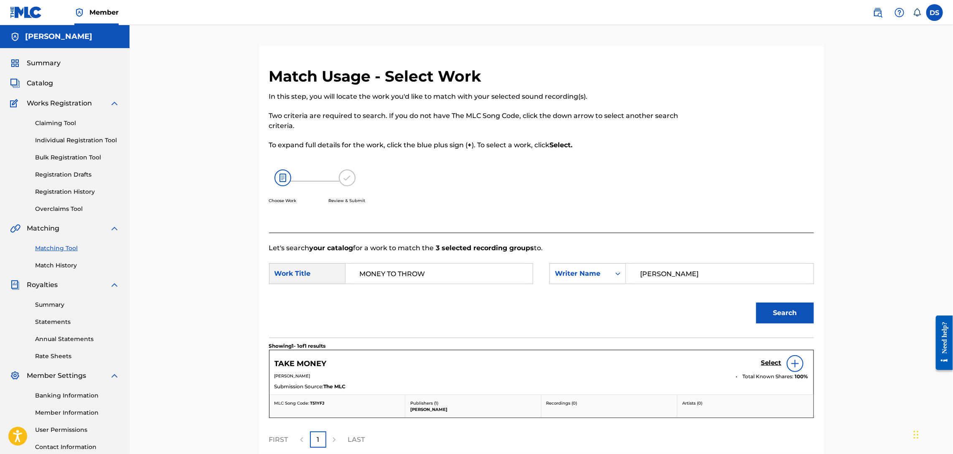
drag, startPoint x: 445, startPoint y: 278, endPoint x: 361, endPoint y: 281, distance: 84.1
click at [361, 281] on input "MONEY TO THROW" at bounding box center [439, 273] width 173 height 20
type input "t"
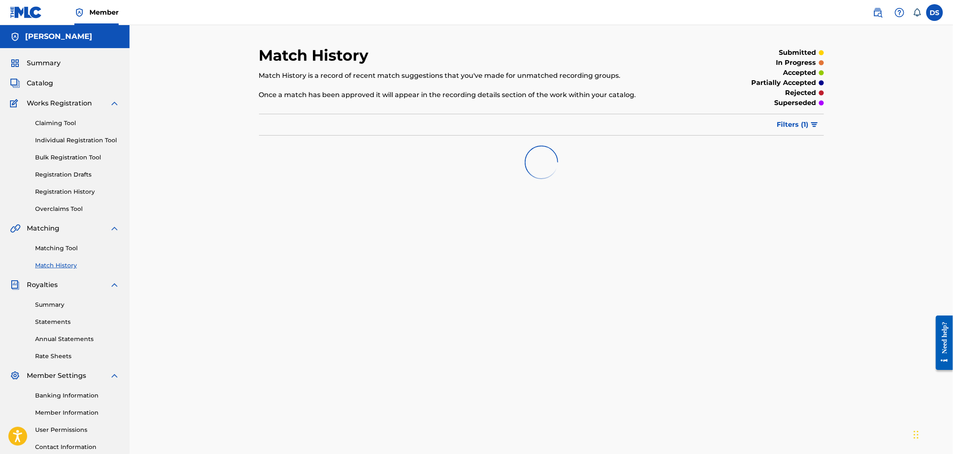
scroll to position [64, 0]
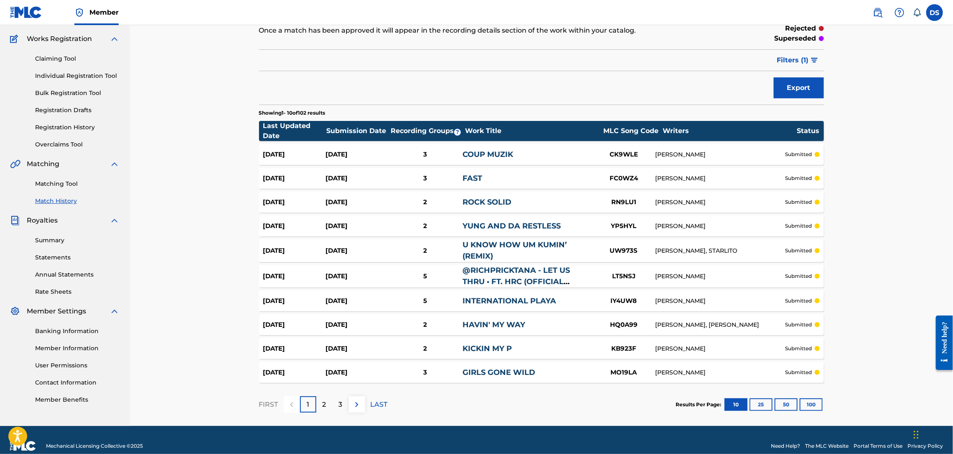
click at [52, 181] on link "Matching Tool" at bounding box center [77, 183] width 84 height 9
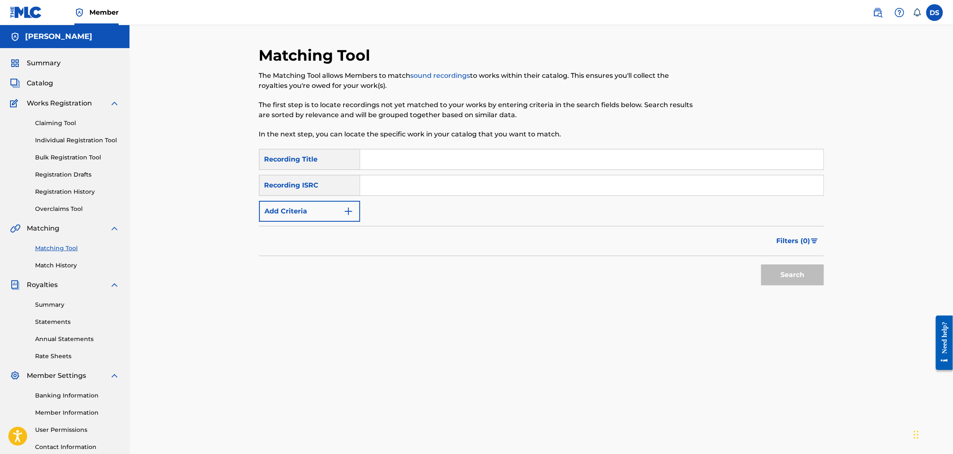
click at [371, 164] on input "Search Form" at bounding box center [592, 159] width 464 height 20
type input "TAKE MONEY"
click at [371, 180] on input "Search Form" at bounding box center [592, 185] width 464 height 20
paste input "USLD90818419"
type input "USLD90818419"
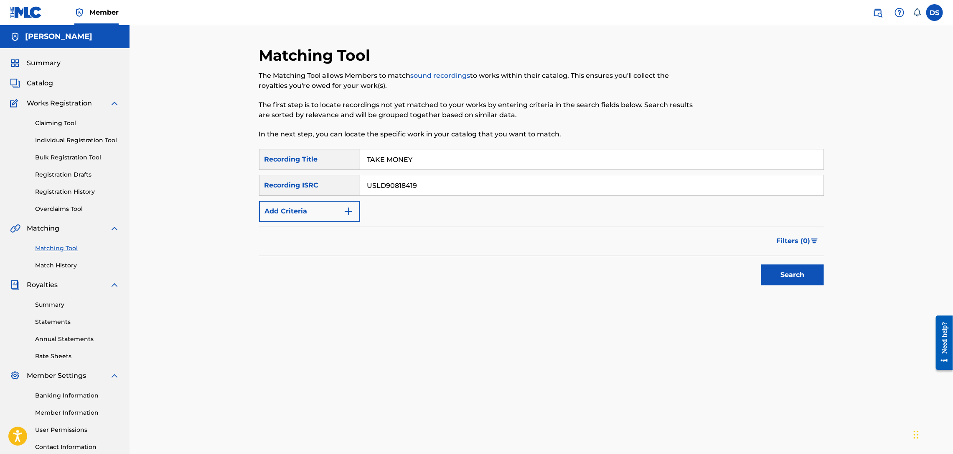
click at [784, 273] on button "Search" at bounding box center [793, 274] width 63 height 21
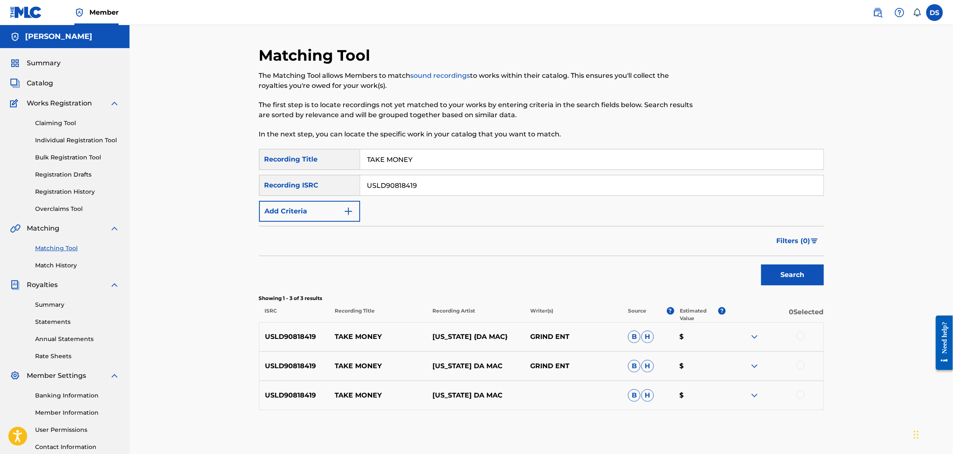
click at [799, 397] on div at bounding box center [801, 394] width 8 height 8
click at [798, 366] on div at bounding box center [801, 365] width 8 height 8
click at [800, 336] on div at bounding box center [801, 335] width 8 height 8
click at [581, 392] on button "Match 3 Groups" at bounding box center [587, 385] width 92 height 21
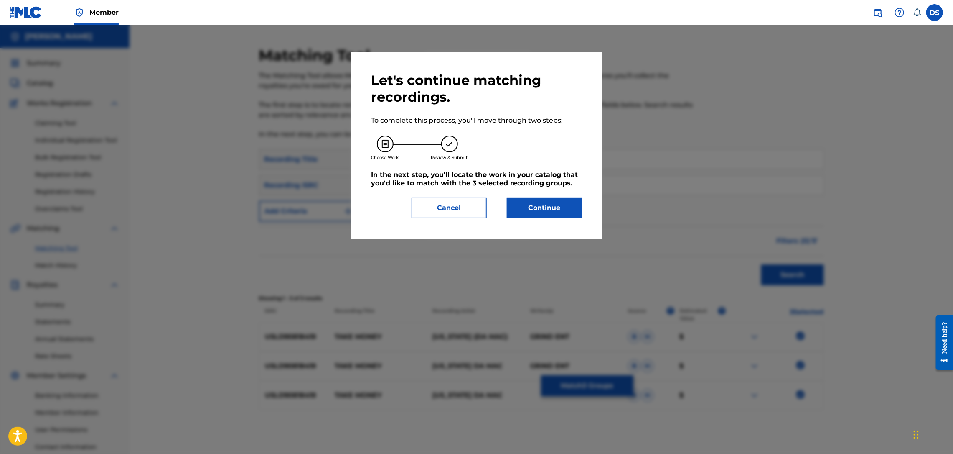
click at [549, 209] on button "Continue" at bounding box center [544, 207] width 75 height 21
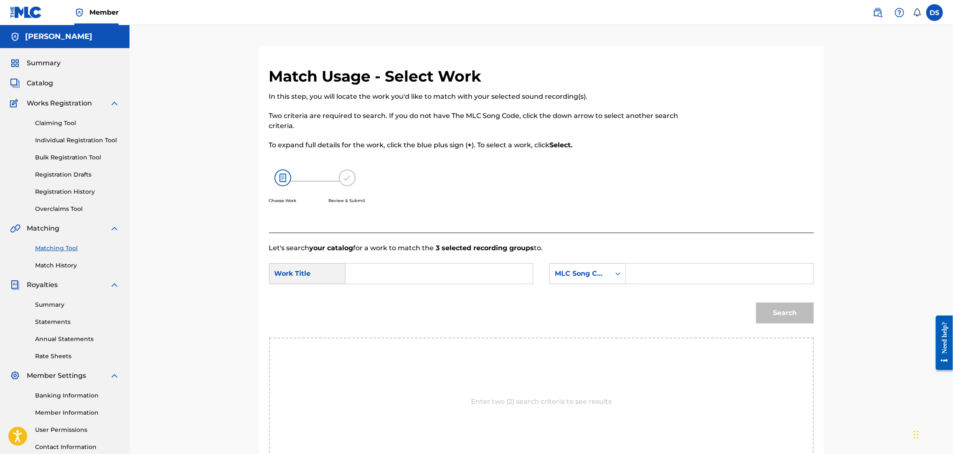
click at [467, 269] on input "Search Form" at bounding box center [439, 273] width 173 height 20
type input "TAKE MONEY"
click at [612, 268] on div "Search Form" at bounding box center [618, 273] width 15 height 15
click at [566, 295] on div "Writer Name" at bounding box center [588, 294] width 76 height 21
click at [668, 274] on input "Search Form" at bounding box center [719, 273] width 173 height 20
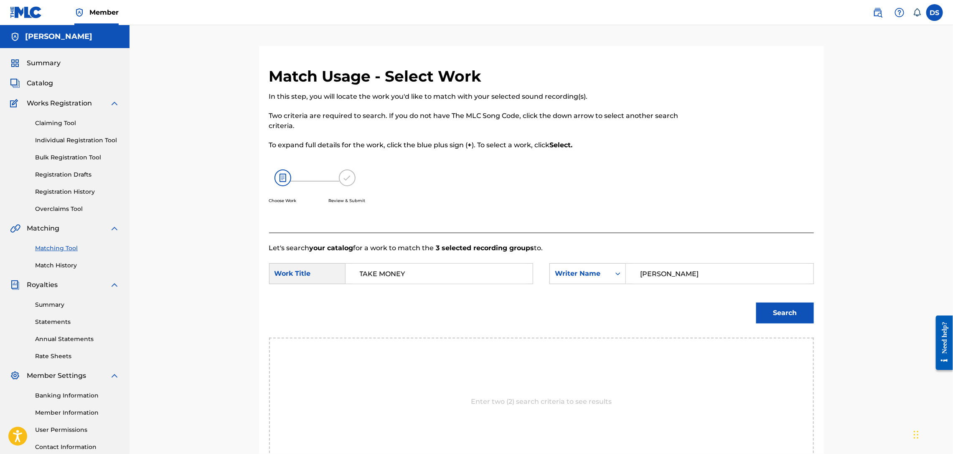
type input "[PERSON_NAME]"
click at [762, 307] on button "Search" at bounding box center [786, 312] width 58 height 21
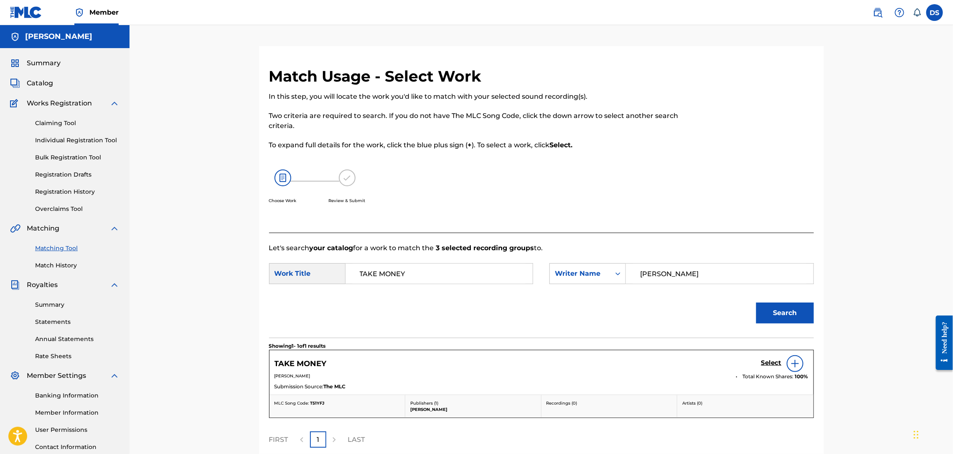
click at [765, 365] on h5 "Select" at bounding box center [772, 363] width 20 height 8
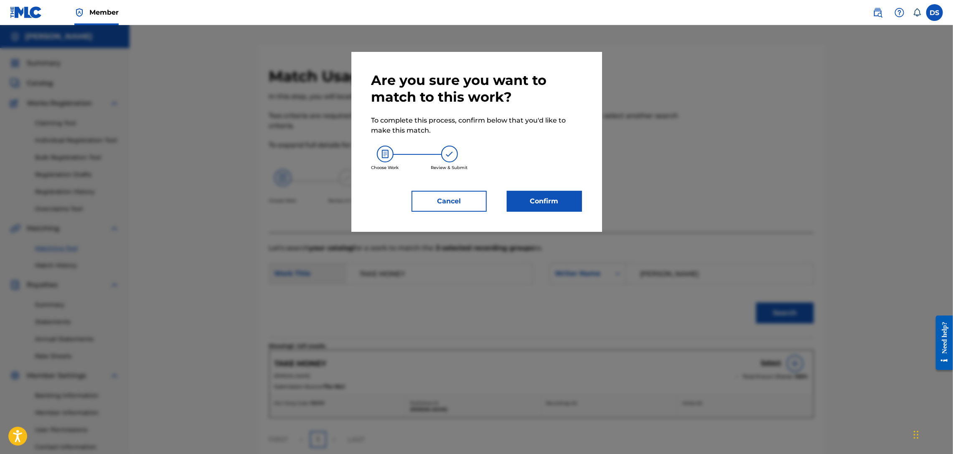
click at [538, 199] on button "Confirm" at bounding box center [544, 201] width 75 height 21
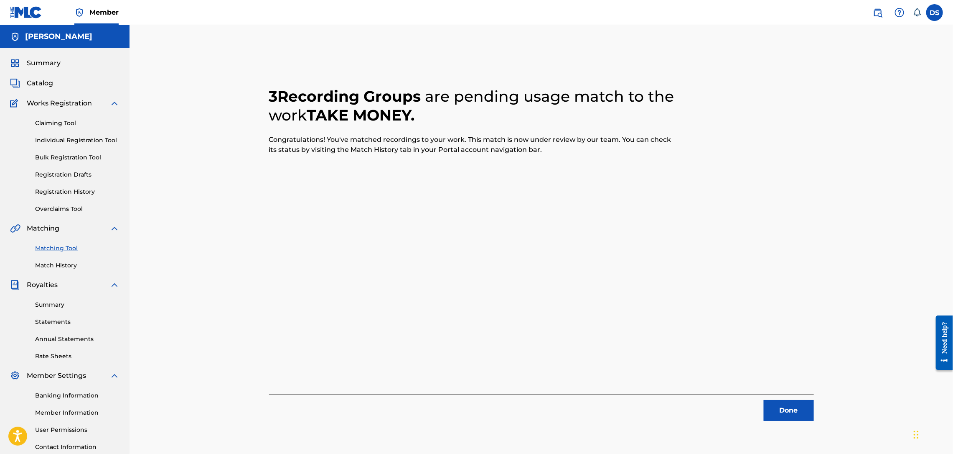
click at [788, 414] on button "Done" at bounding box center [789, 410] width 50 height 21
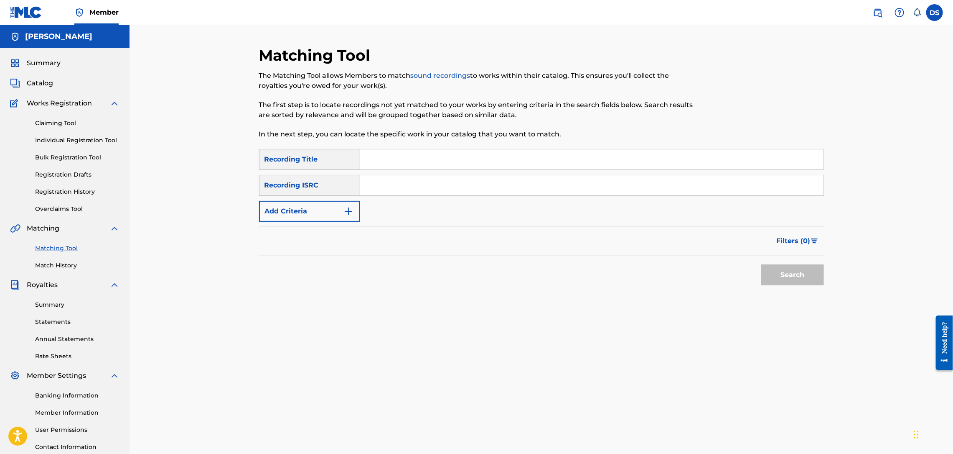
click at [365, 152] on input "Search Form" at bounding box center [592, 159] width 464 height 20
paste input "USLD90818418"
type input "USLD90818418"
click at [377, 188] on input "Search Form" at bounding box center [592, 185] width 464 height 20
paste input "USLD90818418"
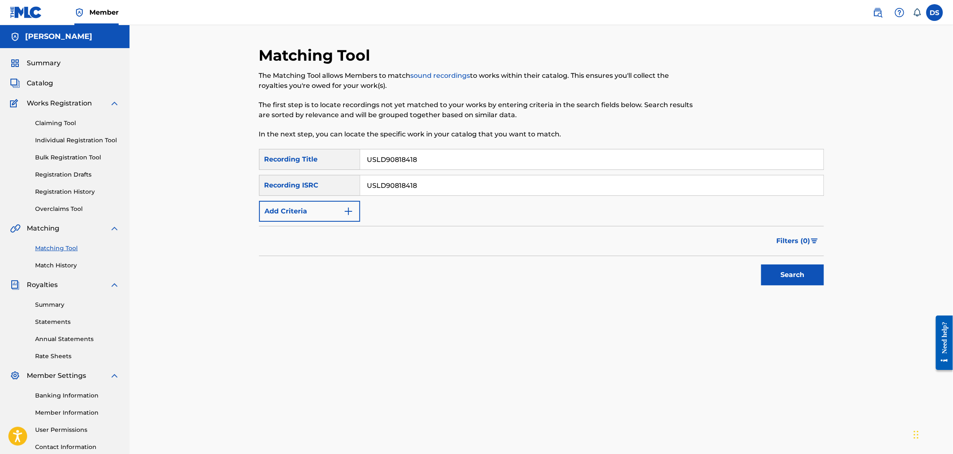
type input "USLD90818418"
drag, startPoint x: 427, startPoint y: 156, endPoint x: 343, endPoint y: 161, distance: 84.6
click at [343, 161] on div "SearchWithCriteria3e16124b-6681-4d3e-978f-c1eee48de82b Recording Title USLD9081…" at bounding box center [541, 159] width 565 height 21
type input "LAST NIGHT"
click at [787, 280] on button "Search" at bounding box center [793, 274] width 63 height 21
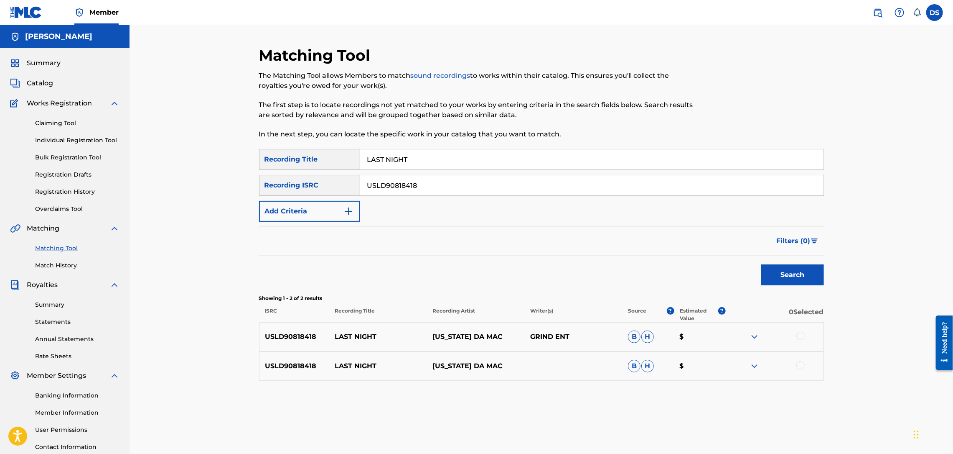
click at [802, 334] on div at bounding box center [801, 335] width 8 height 8
click at [803, 363] on div at bounding box center [801, 365] width 8 height 8
click at [590, 380] on button "Match 2 Groups" at bounding box center [587, 385] width 92 height 21
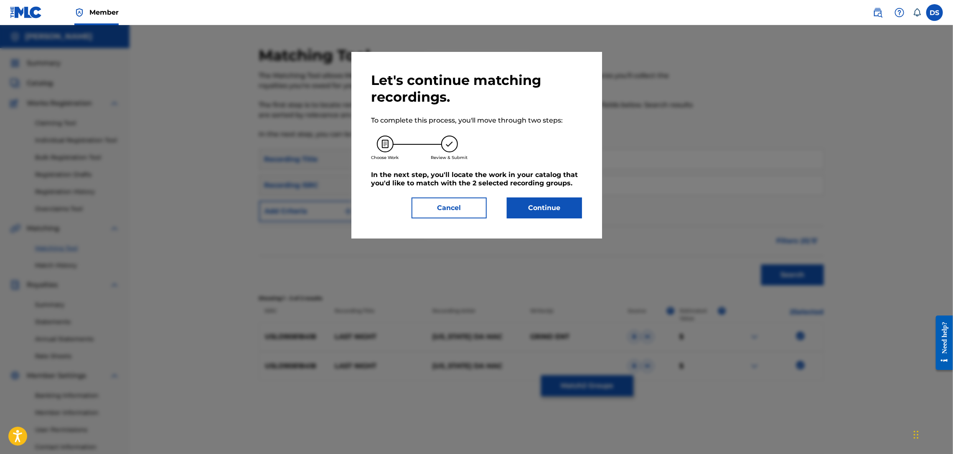
click at [548, 199] on button "Continue" at bounding box center [544, 207] width 75 height 21
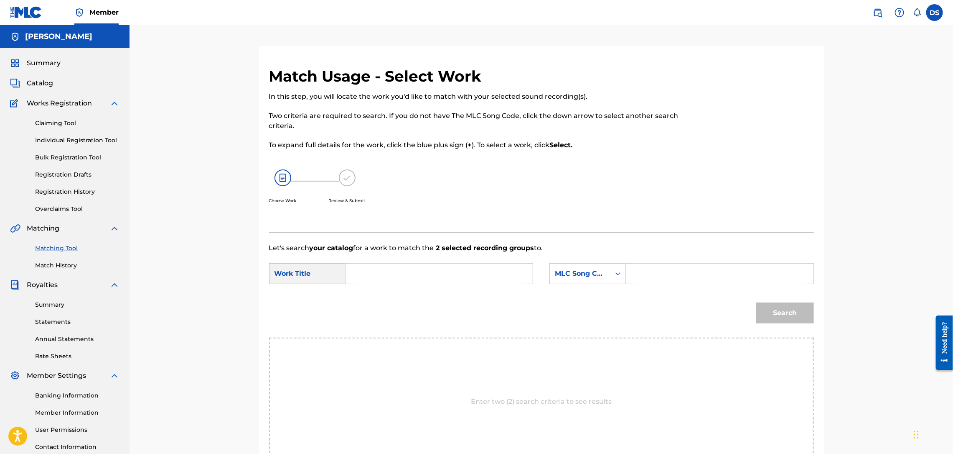
click at [417, 269] on input "Search Form" at bounding box center [439, 273] width 173 height 20
type input "LAST NIGHT"
click at [611, 270] on div "Search Form" at bounding box center [618, 273] width 15 height 15
click at [597, 290] on div "Writer Name" at bounding box center [588, 294] width 76 height 21
click at [639, 272] on input "Search Form" at bounding box center [719, 273] width 173 height 20
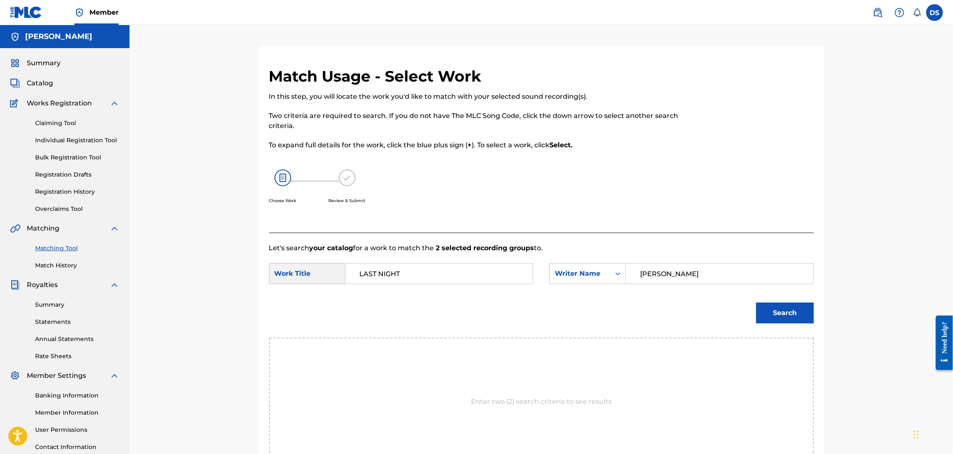
type input "[PERSON_NAME]"
click at [796, 316] on button "Search" at bounding box center [786, 312] width 58 height 21
click at [293, 367] on button "Back" at bounding box center [294, 370] width 50 height 21
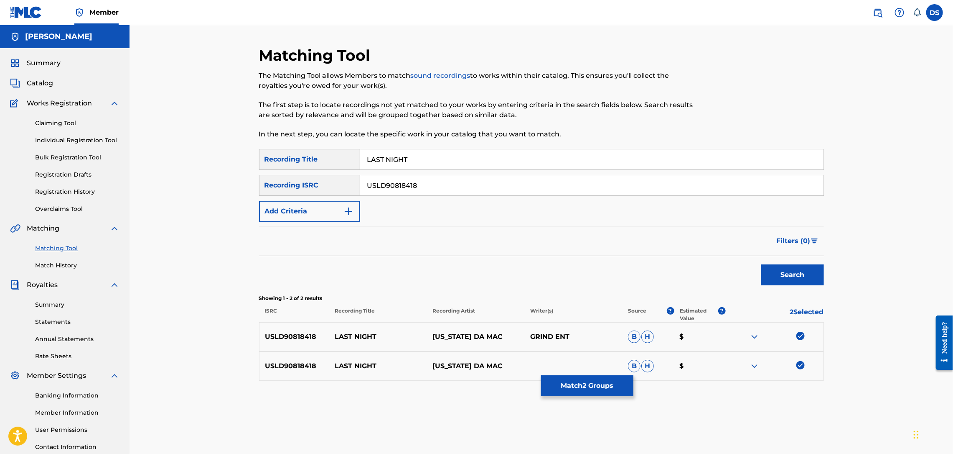
drag, startPoint x: 430, startPoint y: 181, endPoint x: 329, endPoint y: 192, distance: 101.0
click at [329, 192] on div "SearchWithCriteriaed1de280-88a9-4190-8531-6000b0d1c62c Recording ISRC USLD90818…" at bounding box center [541, 185] width 565 height 21
paste input "USLD90818421"
type input "USLD90818421"
drag, startPoint x: 450, startPoint y: 166, endPoint x: 303, endPoint y: 177, distance: 147.5
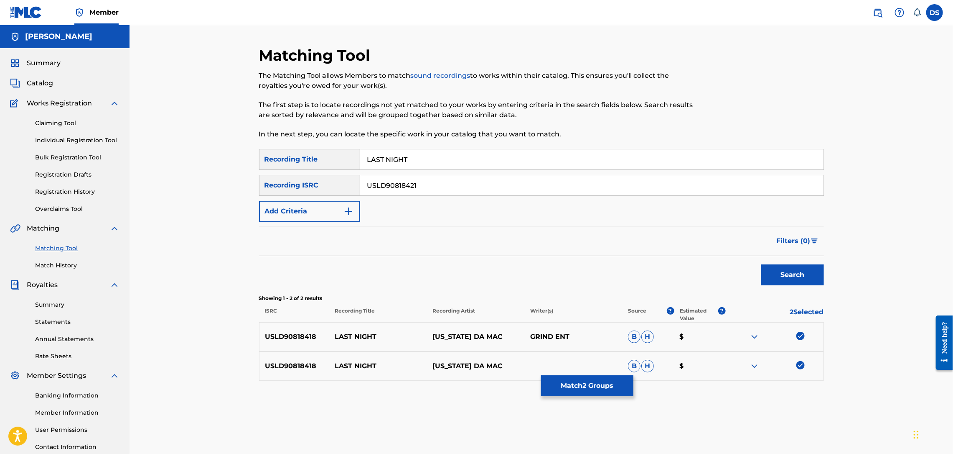
click at [303, 177] on div "SearchWithCriteria3e16124b-6681-4d3e-978f-c1eee48de82b Recording Title LAST NIG…" at bounding box center [541, 185] width 565 height 73
type input "\"
type input "f"
type input "F*ck U"
click at [767, 280] on button "Search" at bounding box center [793, 274] width 63 height 21
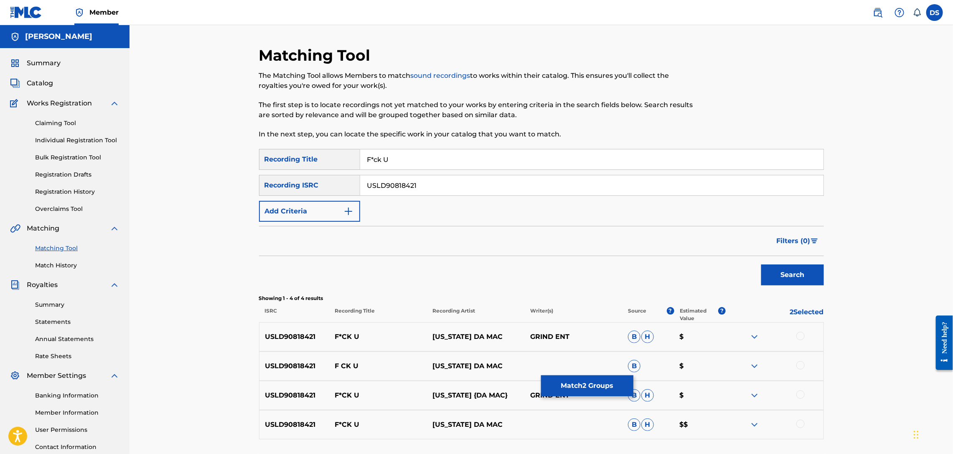
click at [803, 424] on div at bounding box center [801, 423] width 8 height 8
click at [801, 399] on div at bounding box center [775, 395] width 98 height 10
click at [803, 392] on div at bounding box center [801, 394] width 8 height 8
click at [800, 367] on div at bounding box center [801, 365] width 8 height 8
click at [803, 336] on div at bounding box center [801, 335] width 8 height 8
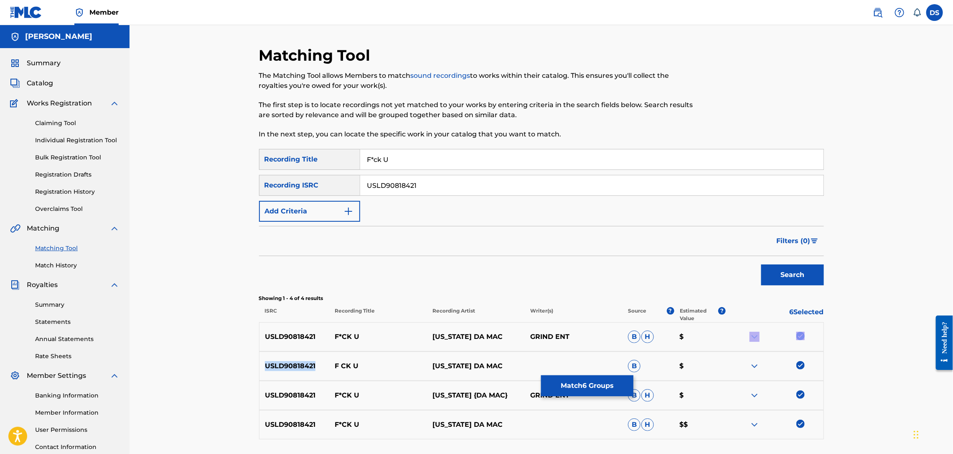
click at [803, 336] on div at bounding box center [775, 336] width 98 height 10
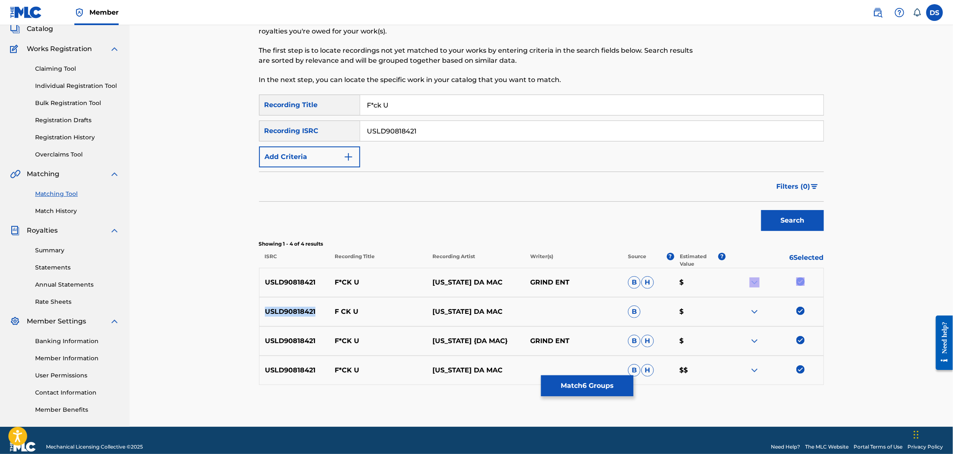
scroll to position [67, 0]
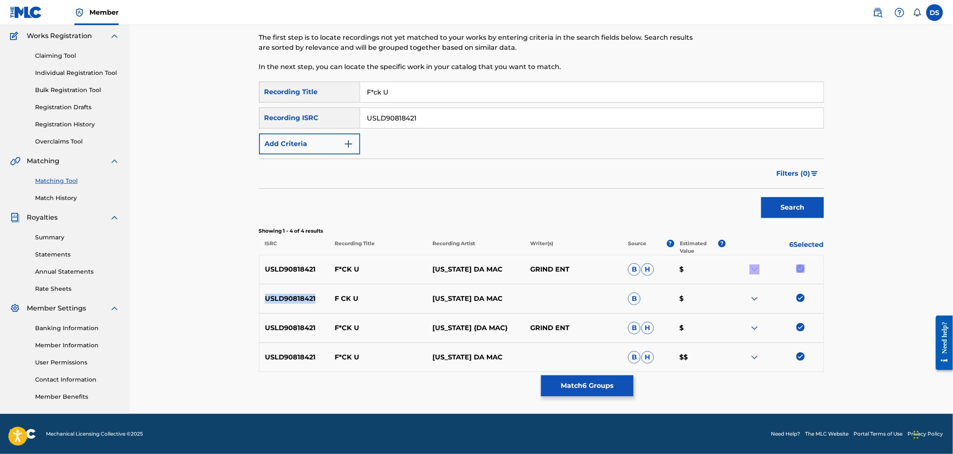
click at [582, 386] on button "Match 6 Groups" at bounding box center [587, 385] width 92 height 21
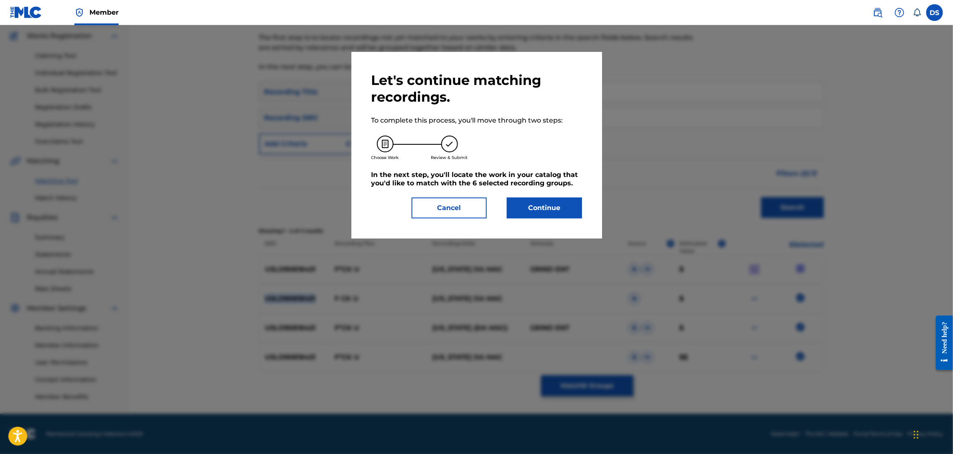
click at [544, 213] on button "Continue" at bounding box center [544, 207] width 75 height 21
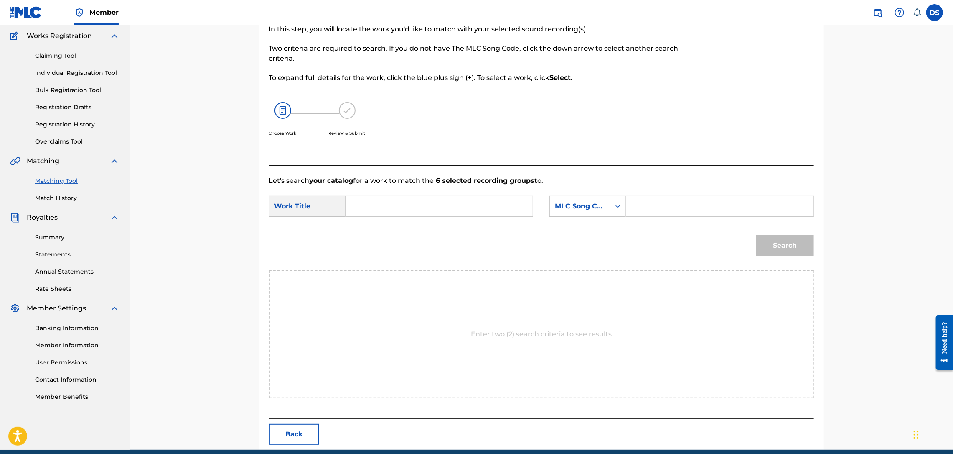
click at [453, 206] on input "Search Form" at bounding box center [439, 206] width 173 height 20
type input "F*CK U"
click at [617, 213] on div "Search Form" at bounding box center [618, 206] width 15 height 15
click at [595, 230] on div "Writer Name" at bounding box center [588, 227] width 76 height 21
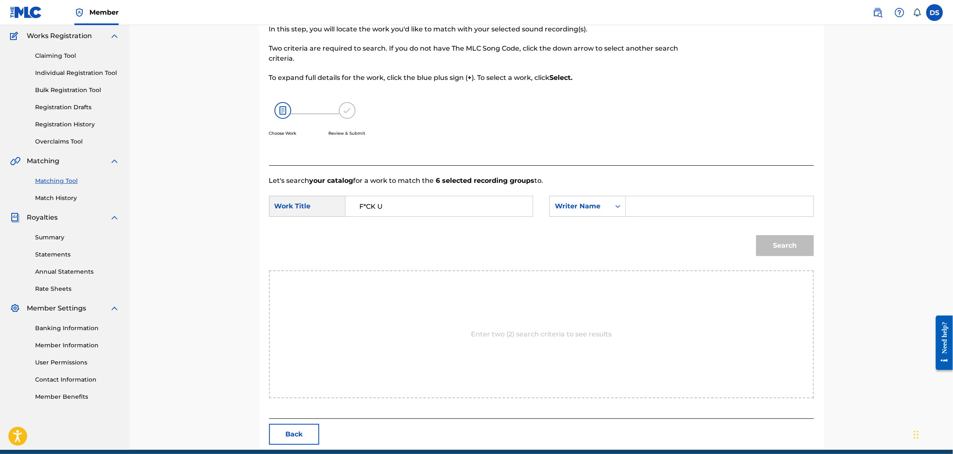
click at [638, 209] on input "Search Form" at bounding box center [719, 206] width 173 height 20
type input "[PERSON_NAME]"
click at [780, 237] on button "Search" at bounding box center [786, 245] width 58 height 21
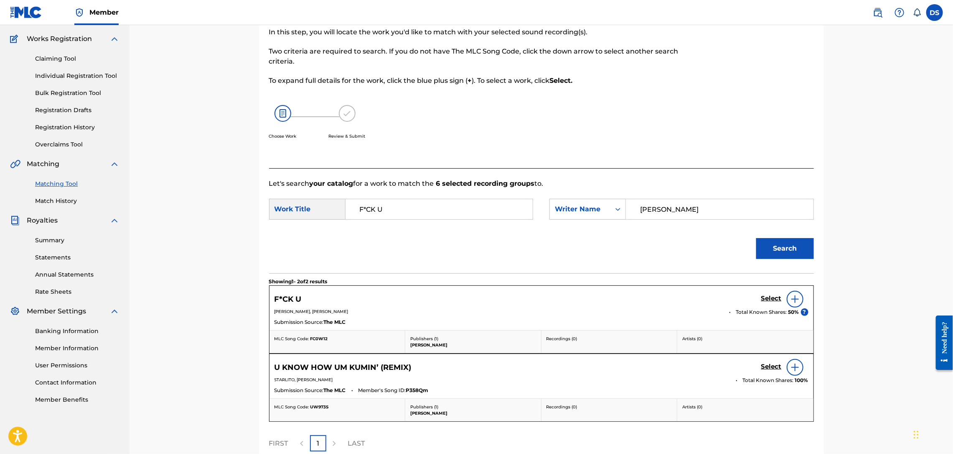
scroll to position [67, 0]
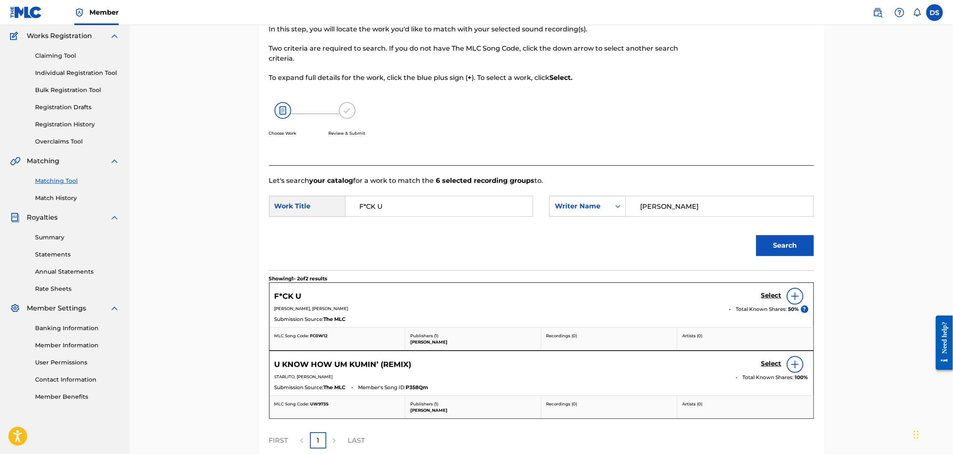
click at [772, 297] on h5 "Select" at bounding box center [772, 295] width 20 height 8
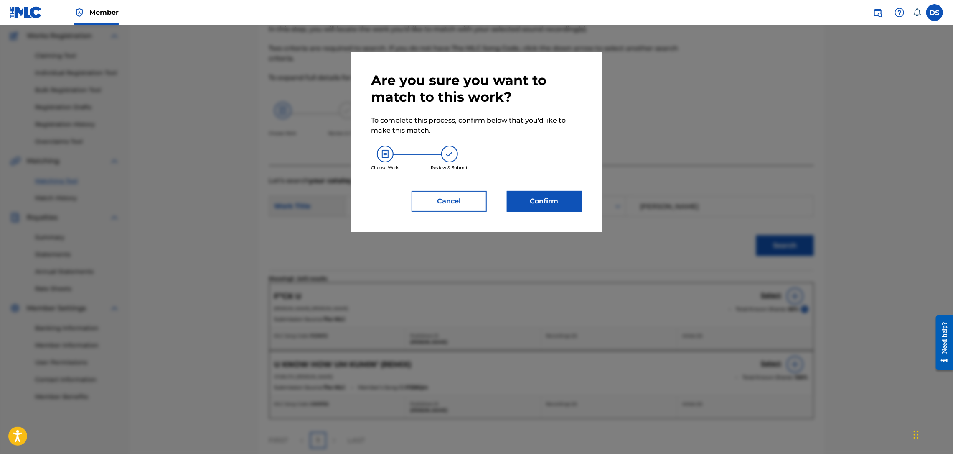
click at [534, 205] on button "Confirm" at bounding box center [544, 201] width 75 height 21
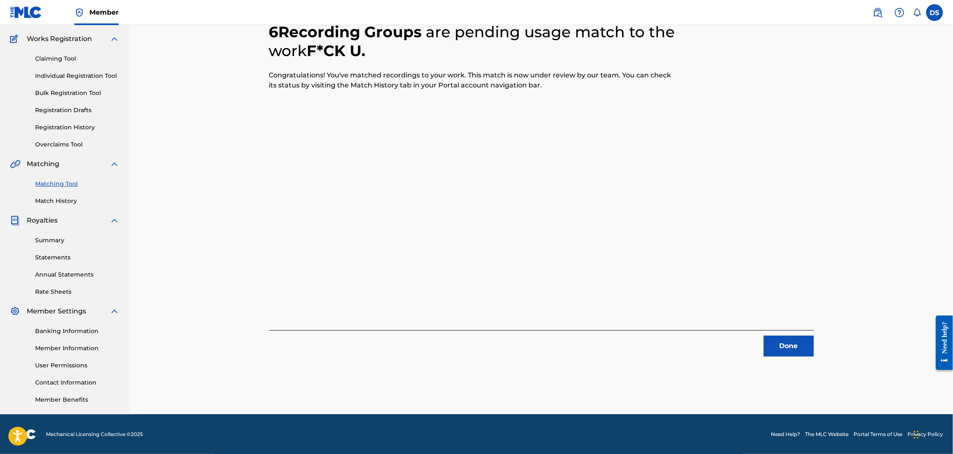
click at [789, 344] on button "Done" at bounding box center [789, 345] width 50 height 21
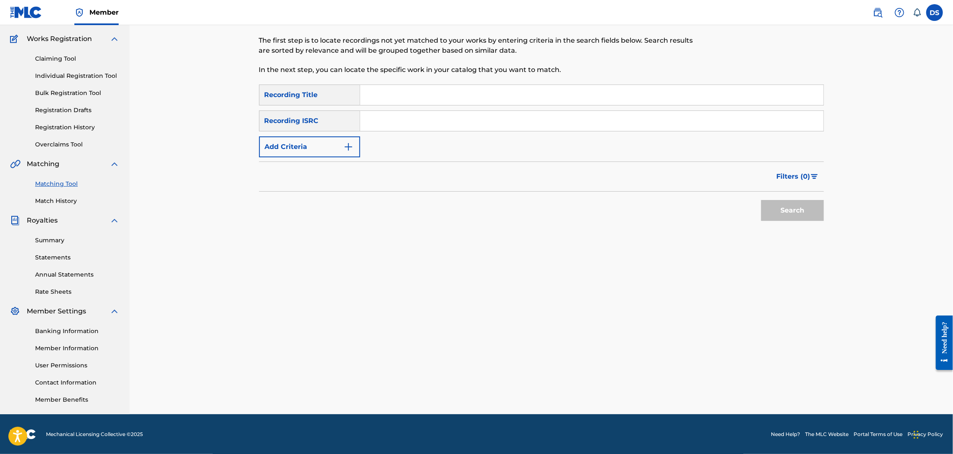
click at [377, 91] on input "Search Form" at bounding box center [592, 95] width 464 height 20
type input "U KNOW HOW UM KUMIN' (REMIX)"
click at [405, 112] on input "Search Form" at bounding box center [592, 121] width 464 height 20
paste input "QZMEV2463502"
type input "QZMEV2463502"
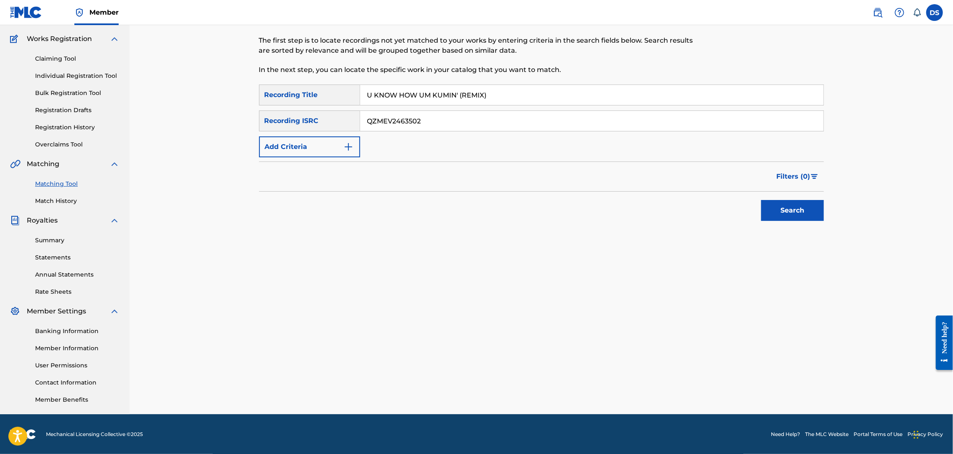
click at [793, 210] on button "Search" at bounding box center [793, 210] width 63 height 21
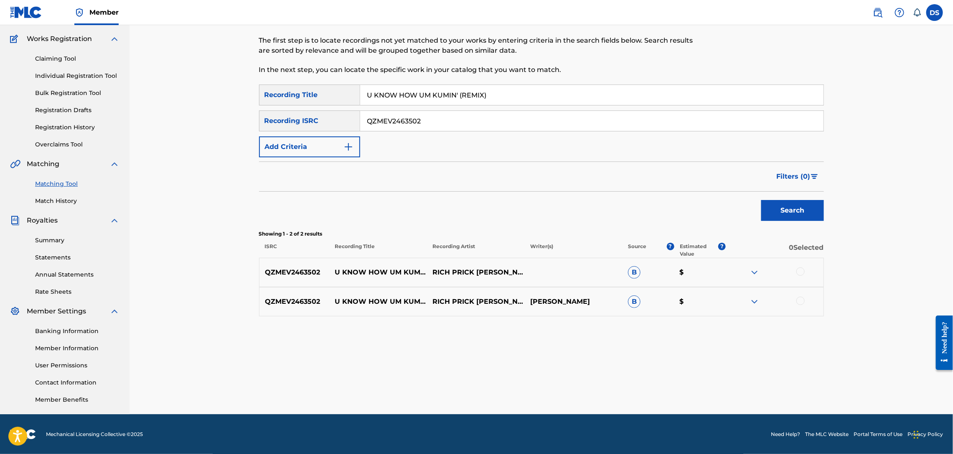
click at [800, 272] on div at bounding box center [801, 271] width 8 height 8
click at [803, 300] on div at bounding box center [801, 300] width 8 height 8
click at [619, 380] on button "Match 2 Groups" at bounding box center [587, 385] width 92 height 21
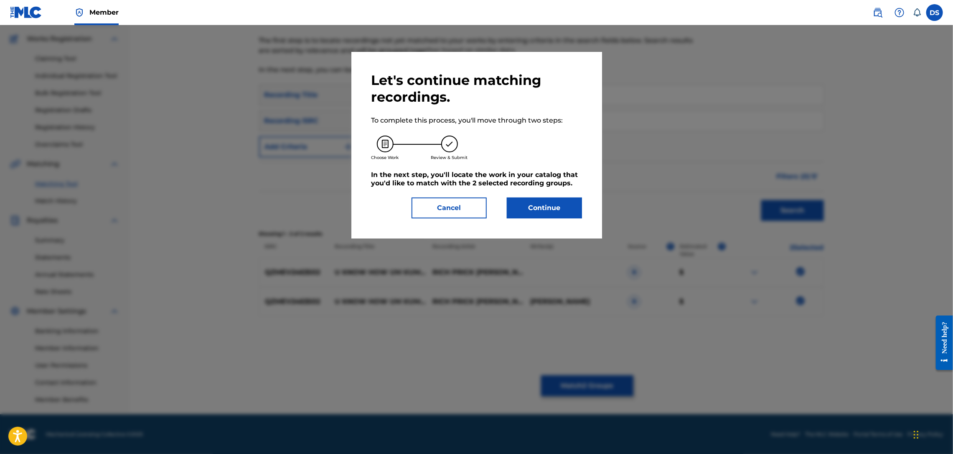
click at [547, 212] on button "Continue" at bounding box center [544, 207] width 75 height 21
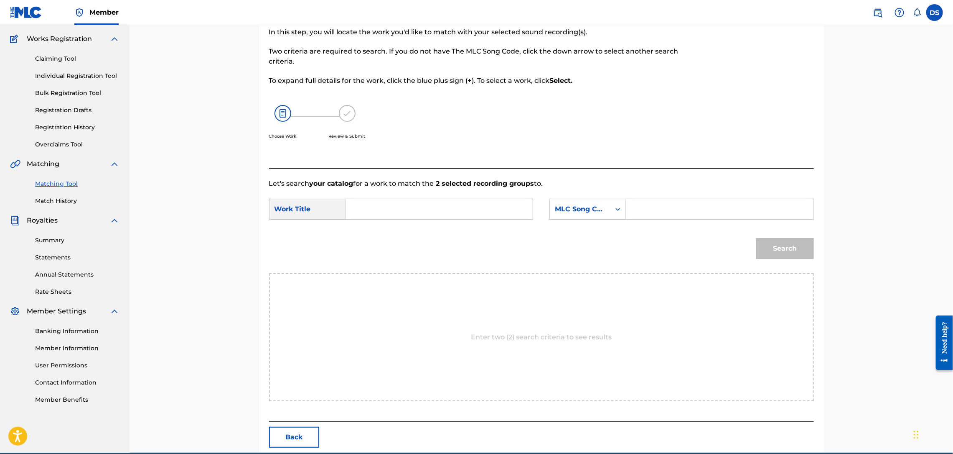
click at [459, 207] on input "Search Form" at bounding box center [439, 209] width 173 height 20
click at [393, 237] on div "u kno w how um kumin’ (remix)" at bounding box center [376, 242] width 47 height 45
type input "u know how um kumin’ (remix)"
click at [618, 207] on icon "Search Form" at bounding box center [618, 209] width 8 height 8
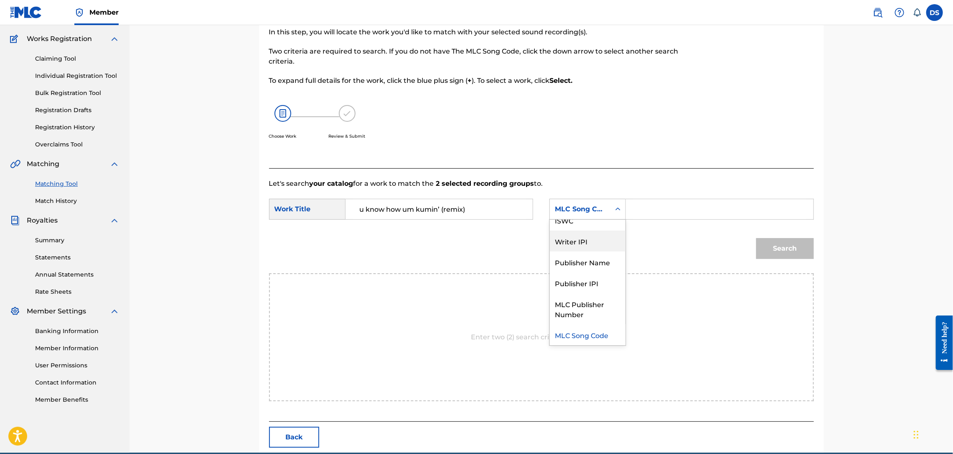
scroll to position [0, 0]
click at [589, 227] on div "Writer Name" at bounding box center [588, 229] width 76 height 21
click at [649, 199] on input "Search Form" at bounding box center [719, 209] width 173 height 20
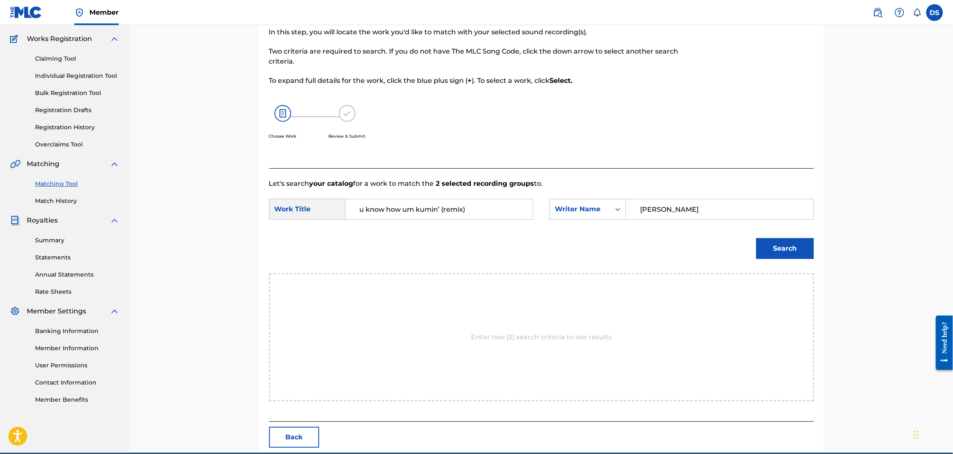
type input "[PERSON_NAME]"
click at [780, 252] on button "Search" at bounding box center [786, 248] width 58 height 21
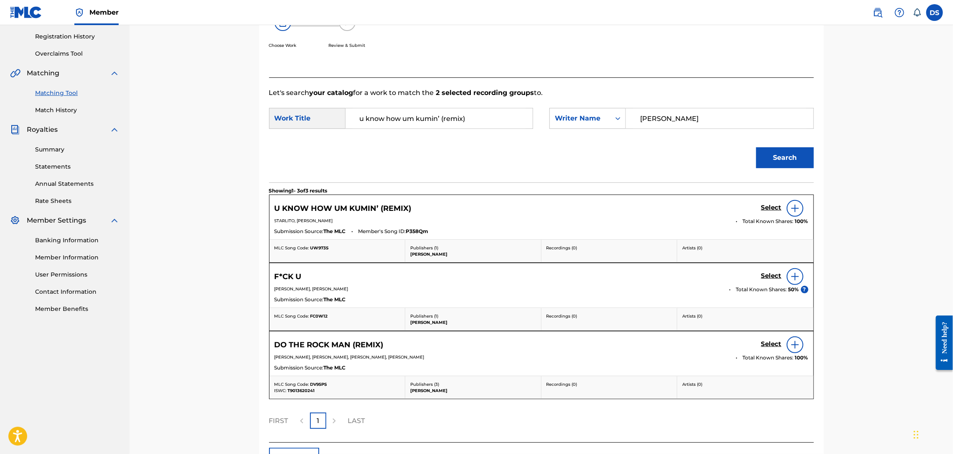
scroll to position [140, 0]
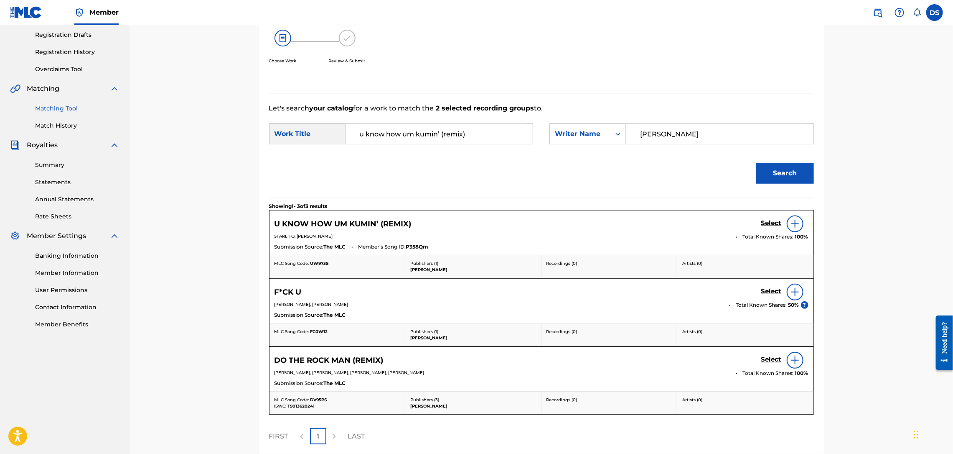
click at [772, 222] on h5 "Select" at bounding box center [772, 223] width 20 height 8
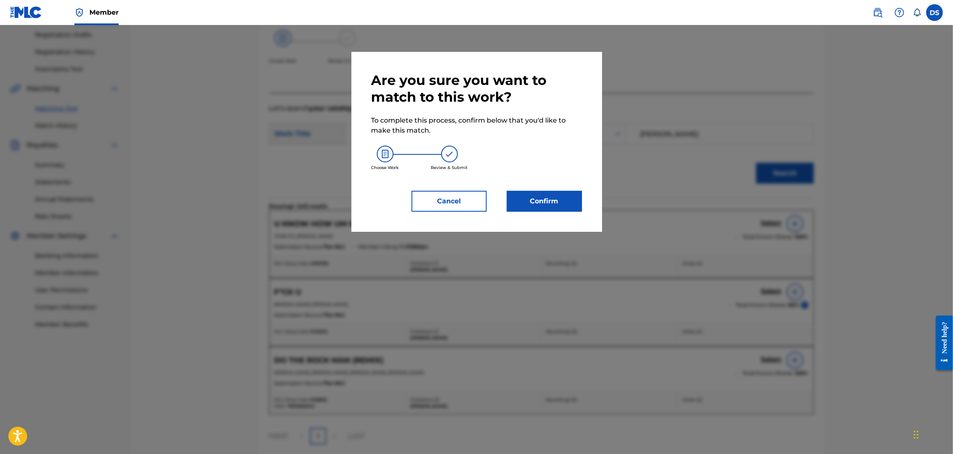
click at [544, 198] on button "Confirm" at bounding box center [544, 201] width 75 height 21
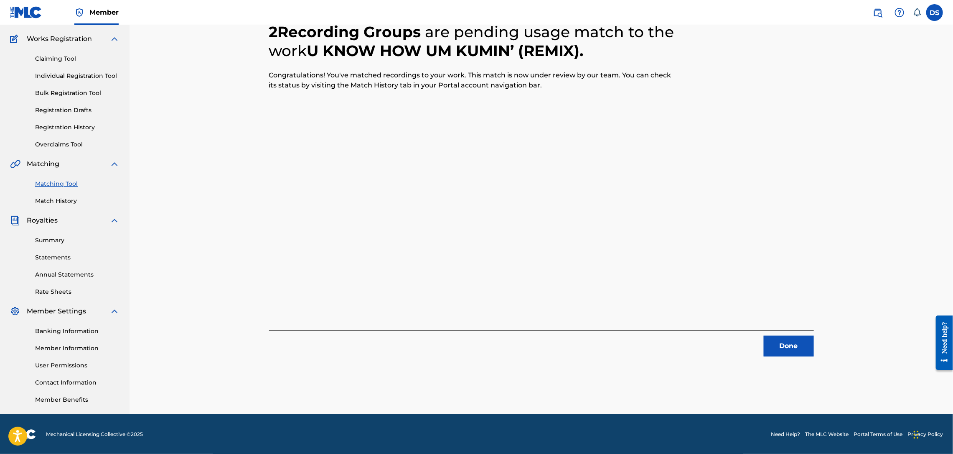
click at [787, 340] on button "Done" at bounding box center [789, 345] width 50 height 21
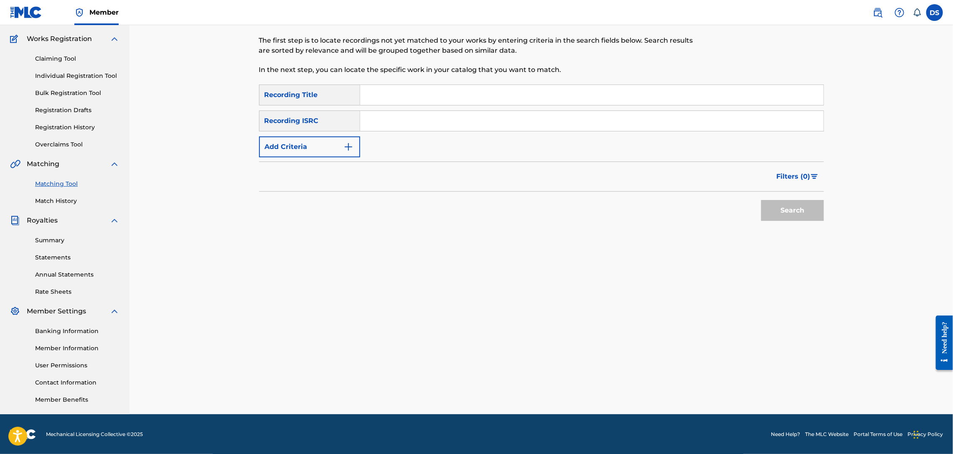
click at [369, 97] on input "Search Form" at bounding box center [592, 95] width 464 height 20
click at [381, 115] on input "Search Form" at bounding box center [592, 121] width 464 height 20
paste input "QZL382246805"
type input "QZL382246805"
click at [391, 95] on input "Search Form" at bounding box center [592, 95] width 464 height 20
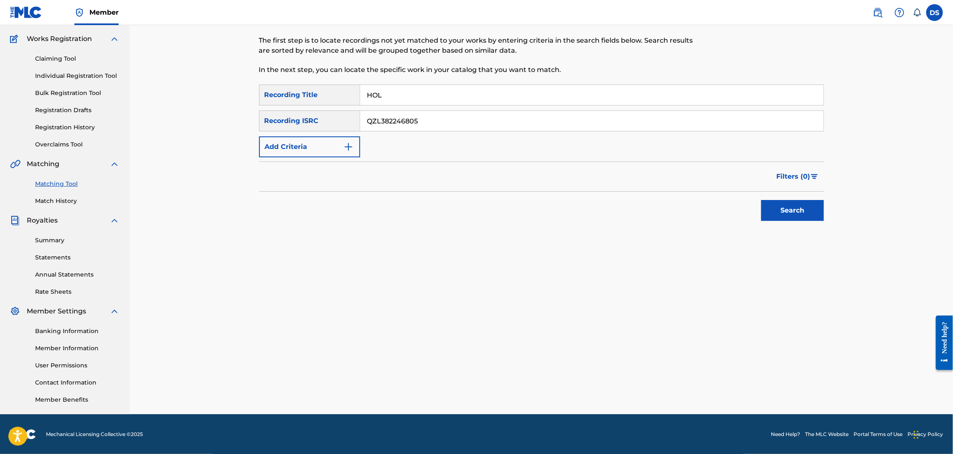
type input "Hold' Up 3 Times"
click at [783, 207] on button "Search" at bounding box center [793, 210] width 63 height 21
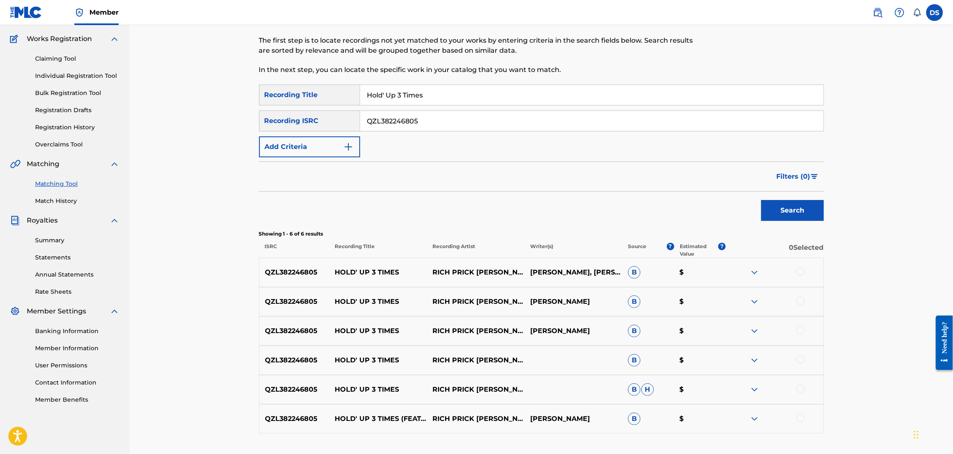
click at [797, 417] on div at bounding box center [801, 417] width 8 height 8
click at [797, 384] on div at bounding box center [775, 389] width 98 height 10
click at [803, 358] on div at bounding box center [801, 359] width 8 height 8
click at [799, 278] on div "QZL382246805 HOLD' UP 3 TIMES RICH PRICK [PERSON_NAME],[PERSON_NAME],[PERSON_NA…" at bounding box center [541, 271] width 565 height 29
click at [797, 271] on div at bounding box center [801, 271] width 8 height 8
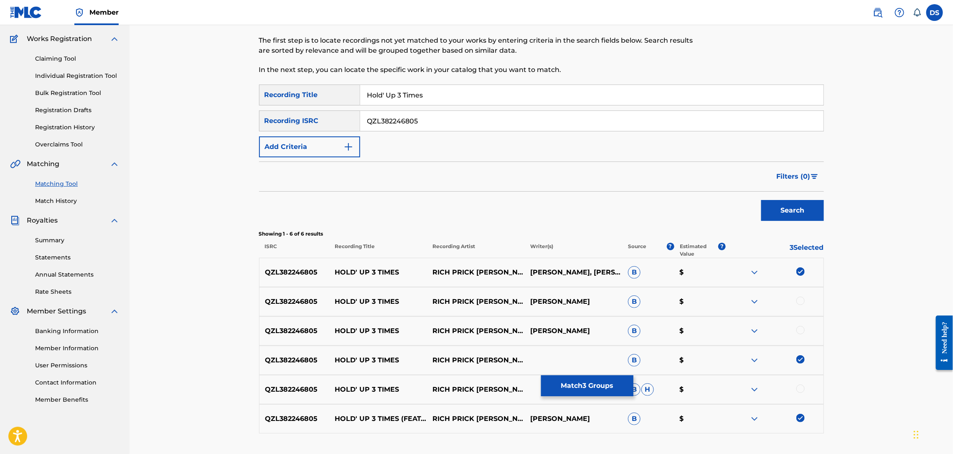
click at [800, 302] on div at bounding box center [801, 300] width 8 height 8
click at [800, 329] on div at bounding box center [801, 330] width 8 height 8
click at [800, 387] on div at bounding box center [801, 388] width 8 height 8
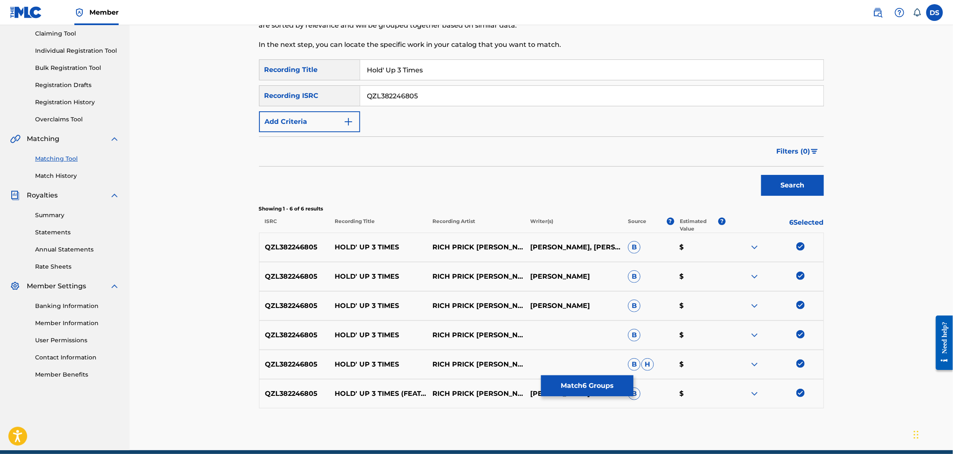
scroll to position [126, 0]
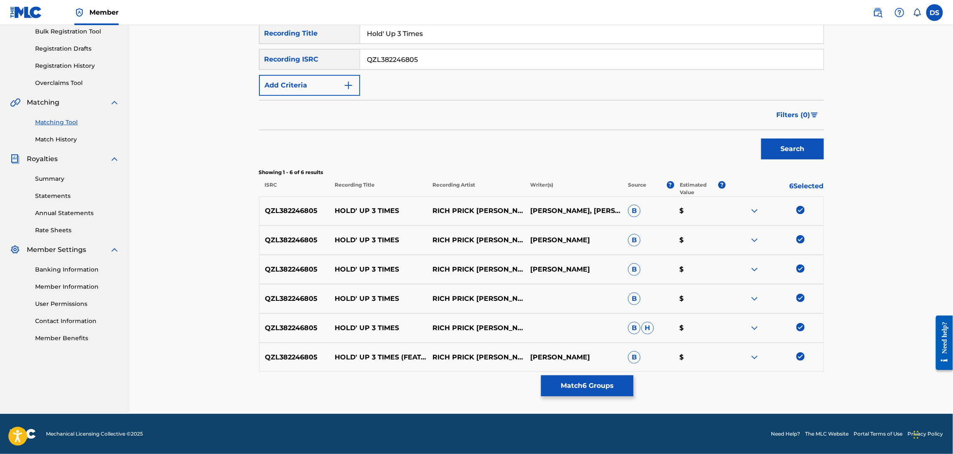
click at [587, 385] on button "Match 6 Groups" at bounding box center [587, 385] width 92 height 21
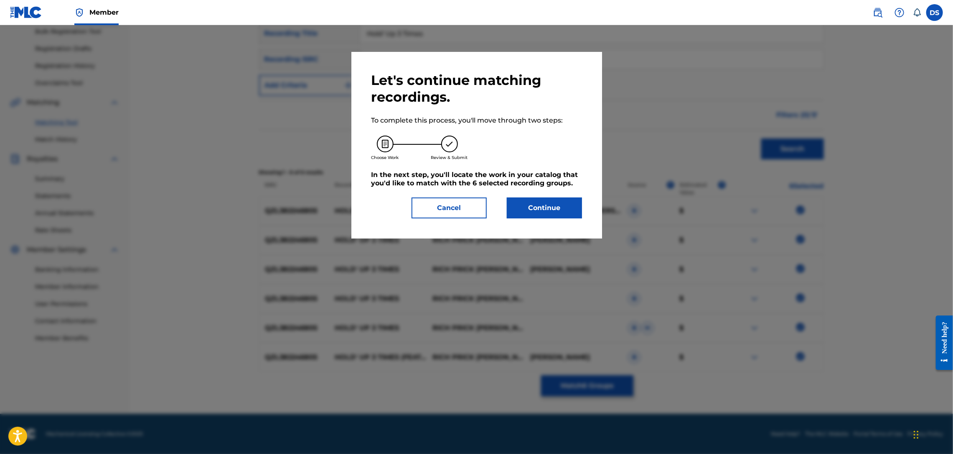
click at [536, 205] on button "Continue" at bounding box center [544, 207] width 75 height 21
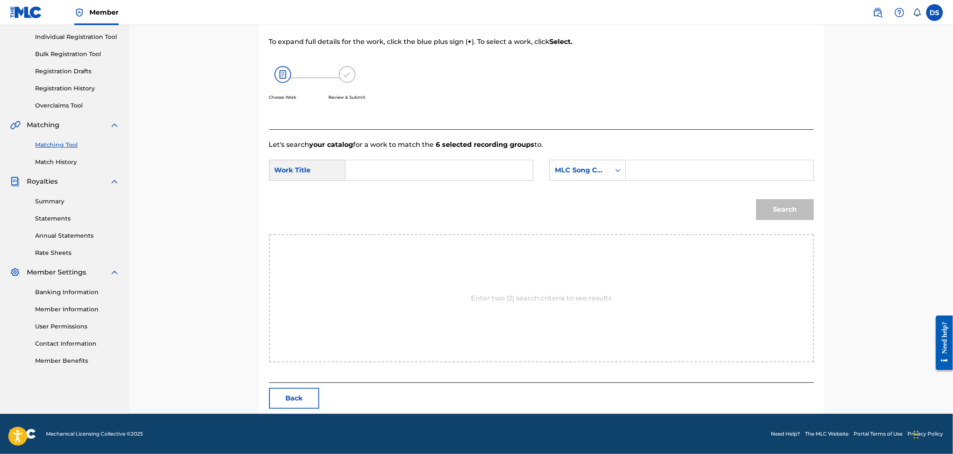
click at [423, 163] on input "Search Form" at bounding box center [439, 170] width 173 height 20
type input "HOLD' UP 3 TIMES"
click at [619, 169] on icon "Search Form" at bounding box center [618, 170] width 8 height 8
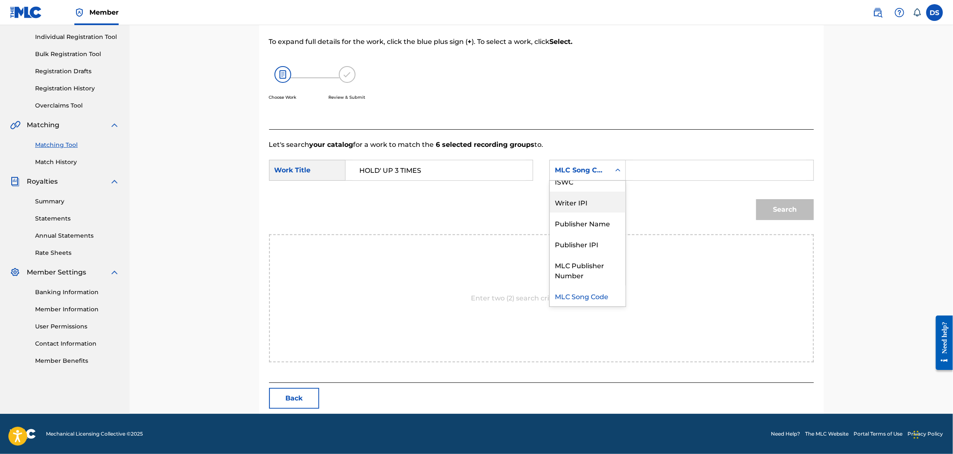
scroll to position [0, 0]
click at [580, 191] on div "Writer Name" at bounding box center [588, 191] width 76 height 21
click at [639, 169] on input "Search Form" at bounding box center [719, 170] width 173 height 20
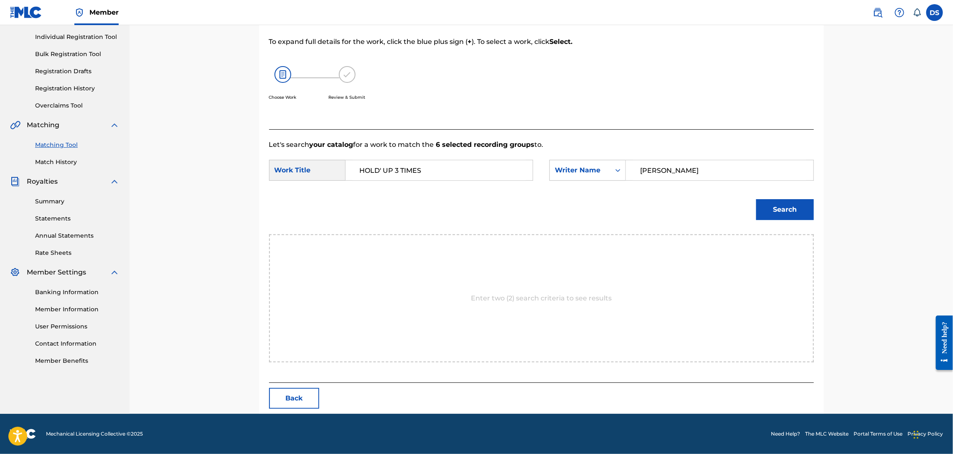
click at [779, 209] on button "Search" at bounding box center [786, 209] width 58 height 21
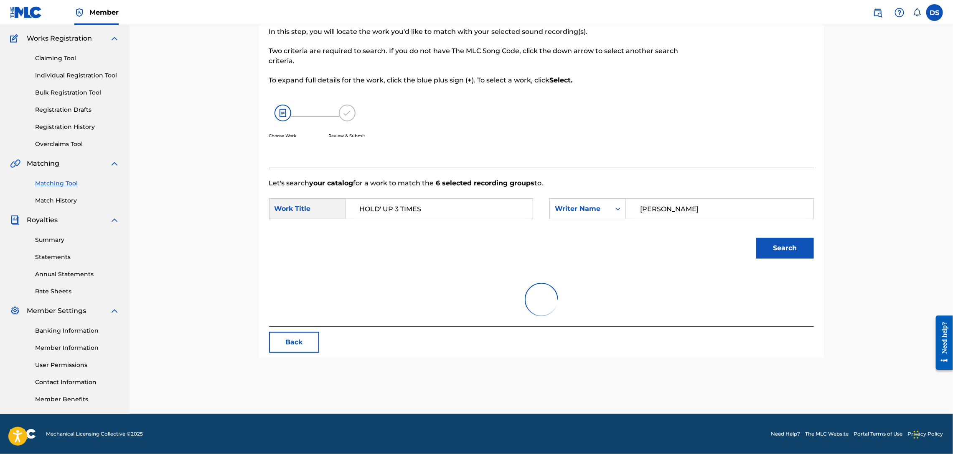
scroll to position [64, 0]
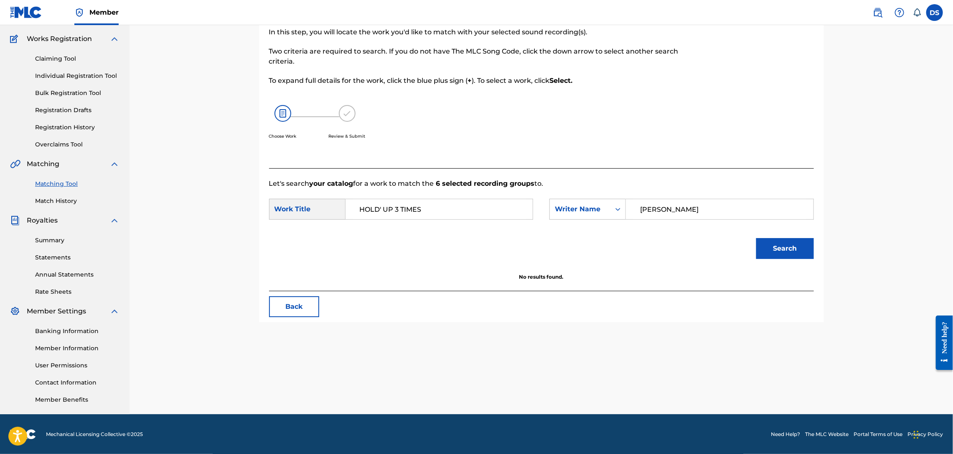
click at [792, 244] on button "Search" at bounding box center [786, 248] width 58 height 21
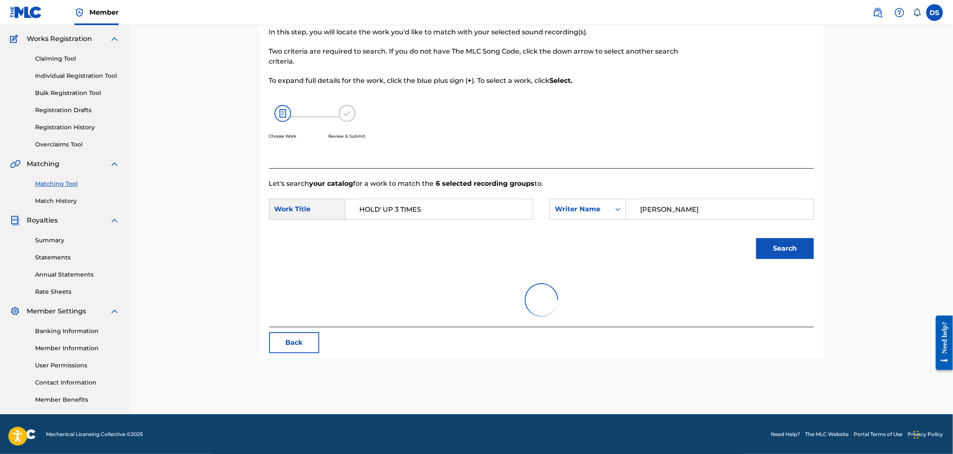
click at [792, 244] on button "Search" at bounding box center [786, 248] width 58 height 21
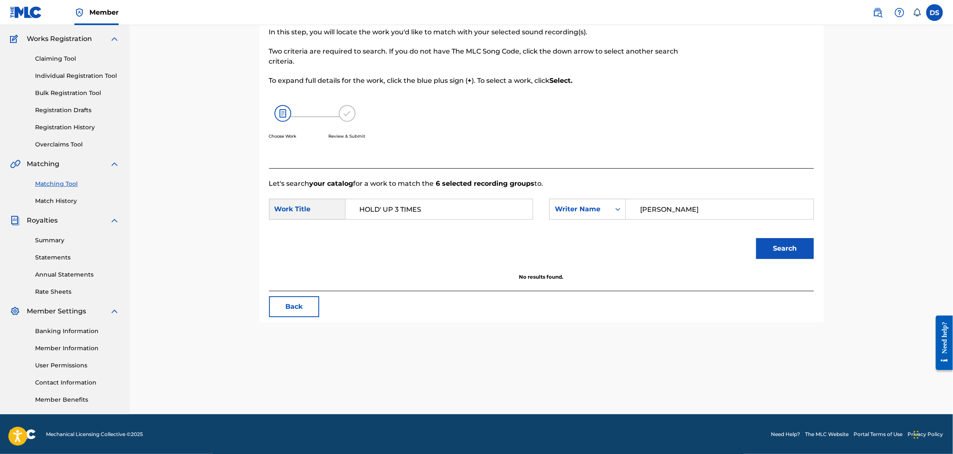
click at [792, 244] on button "Search" at bounding box center [786, 248] width 58 height 21
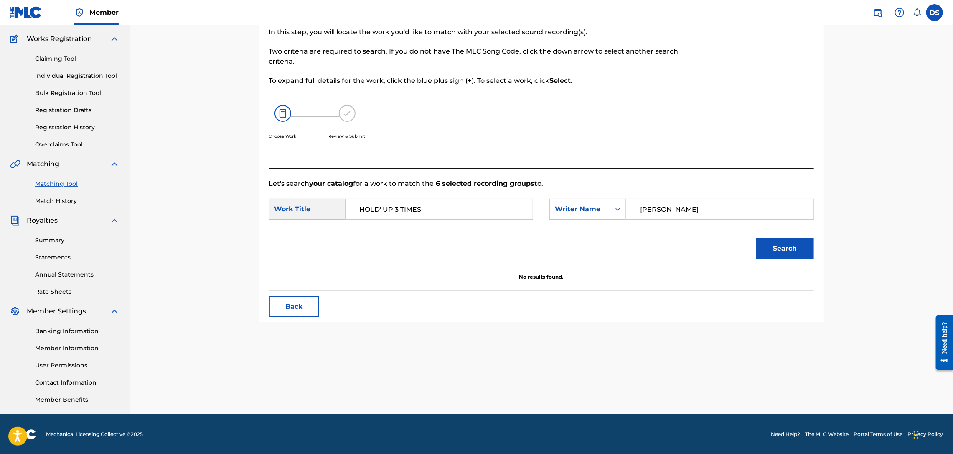
click at [792, 244] on button "Search" at bounding box center [786, 248] width 58 height 21
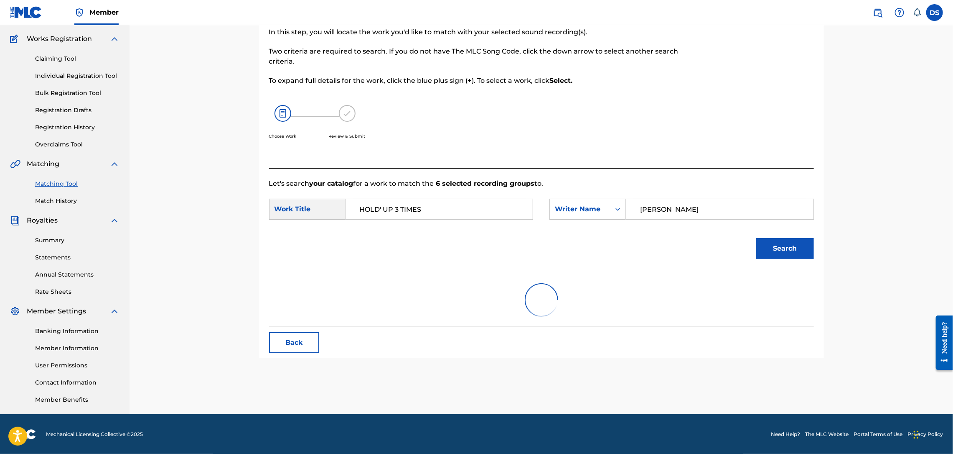
click at [792, 244] on button "Search" at bounding box center [786, 248] width 58 height 21
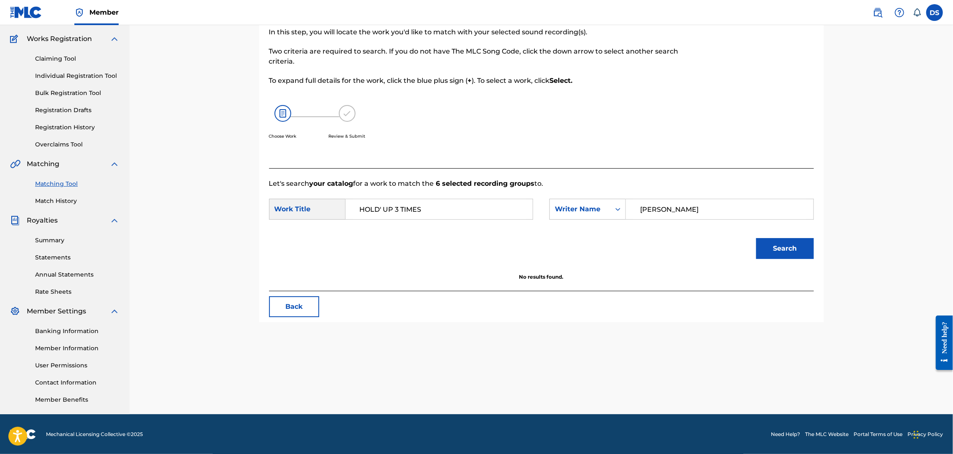
click at [792, 244] on button "Search" at bounding box center [786, 248] width 58 height 21
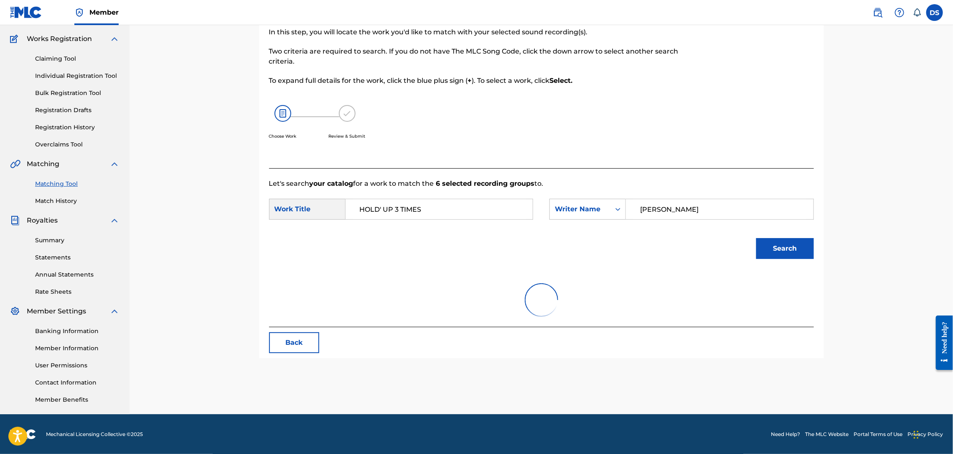
click at [792, 244] on button "Search" at bounding box center [786, 248] width 58 height 21
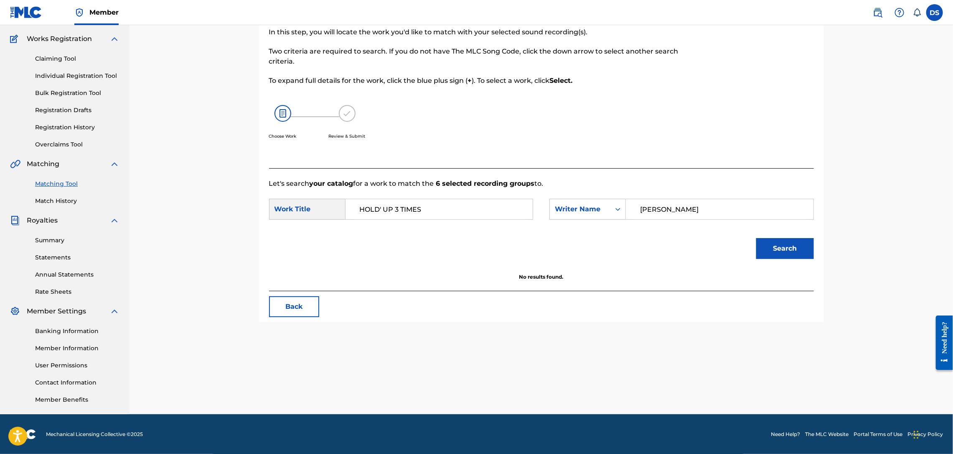
click at [663, 209] on input "[PERSON_NAME]" at bounding box center [719, 209] width 173 height 20
type input "[PERSON_NAME]"
click at [757, 238] on button "Search" at bounding box center [786, 248] width 58 height 21
click at [617, 205] on icon "Search Form" at bounding box center [618, 209] width 8 height 8
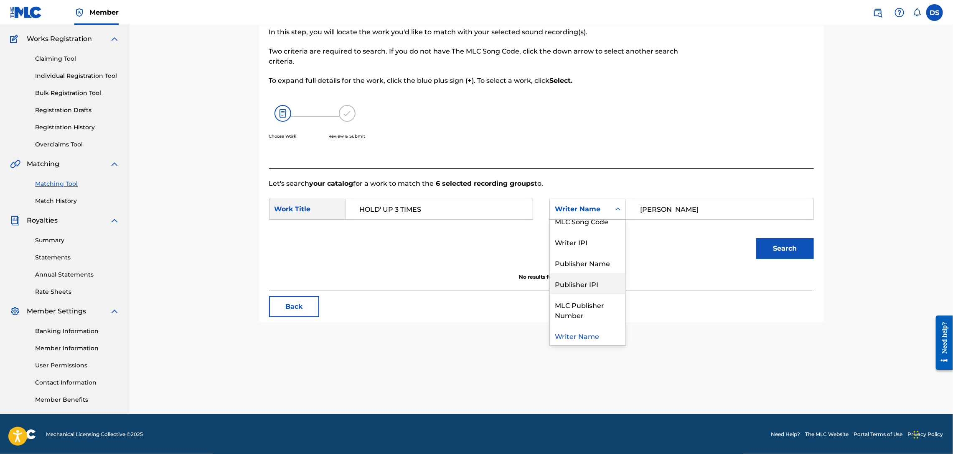
click at [598, 283] on div "Publisher IPI" at bounding box center [588, 283] width 76 height 21
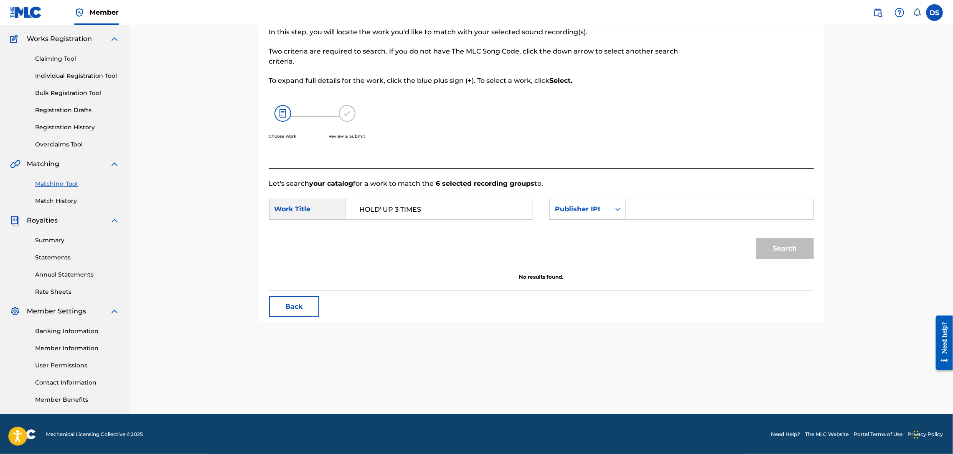
click at [671, 211] on input "Search Form" at bounding box center [719, 209] width 173 height 20
type input "P358QM"
click at [771, 246] on button "Search" at bounding box center [786, 248] width 58 height 21
click at [48, 199] on link "Match History" at bounding box center [77, 200] width 84 height 9
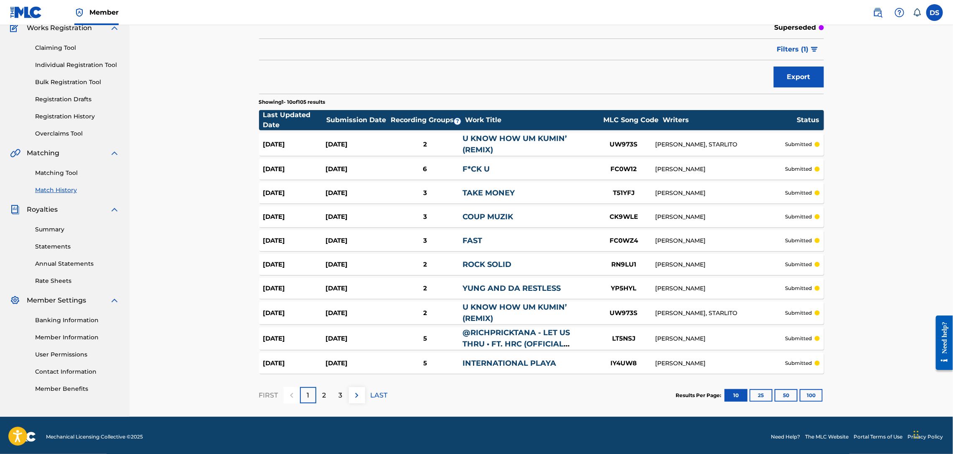
scroll to position [78, 0]
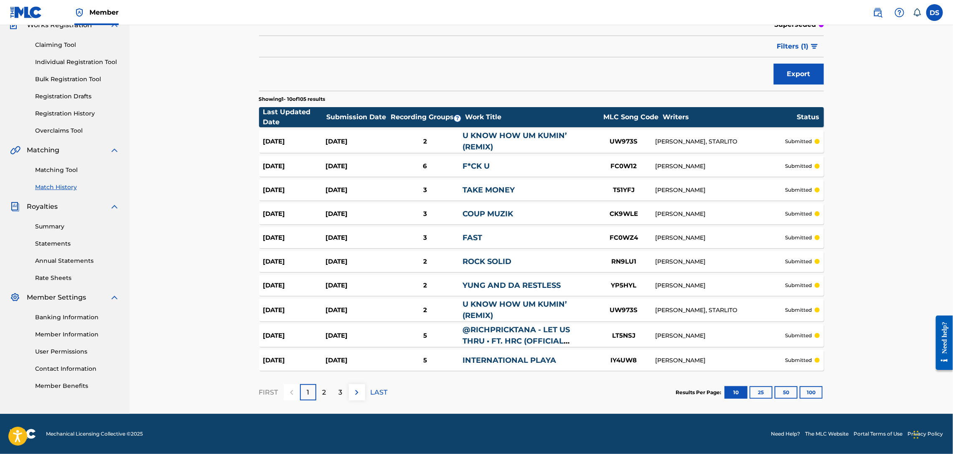
click at [322, 389] on div "2" at bounding box center [324, 392] width 16 height 16
click at [339, 391] on p "3" at bounding box center [341, 392] width 4 height 10
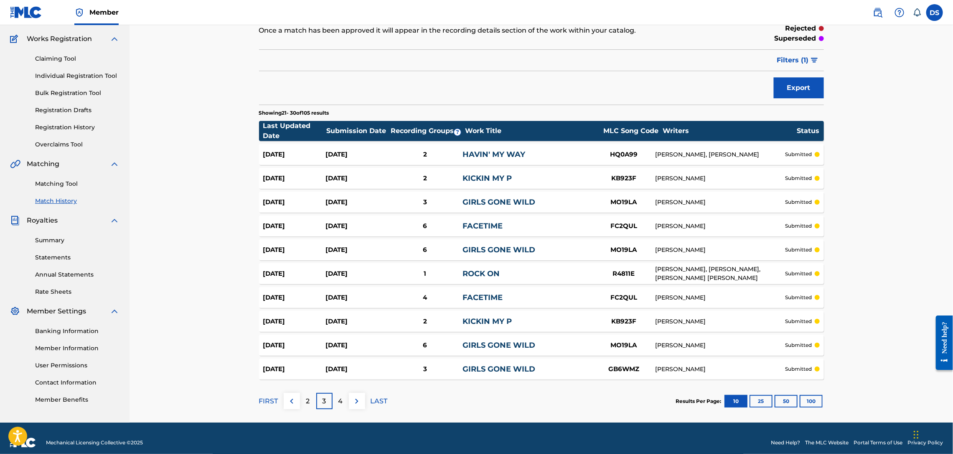
scroll to position [73, 0]
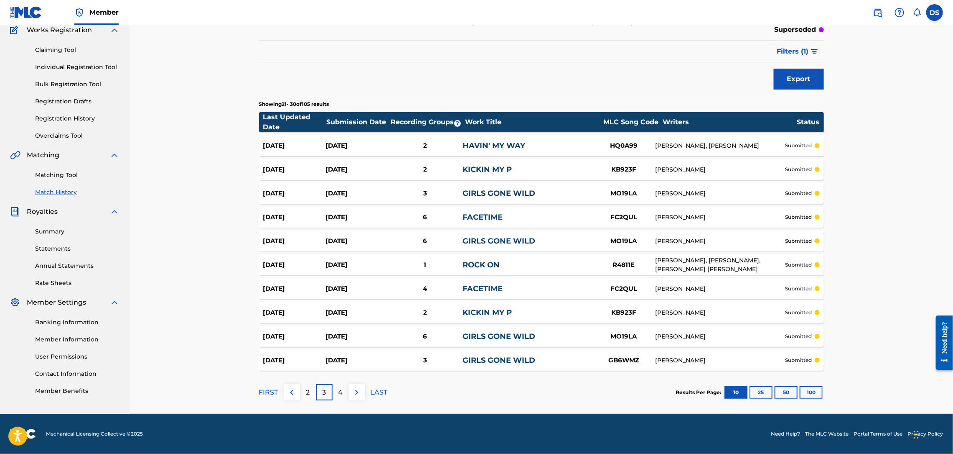
click at [619, 357] on div "GB6WMZ" at bounding box center [624, 360] width 63 height 10
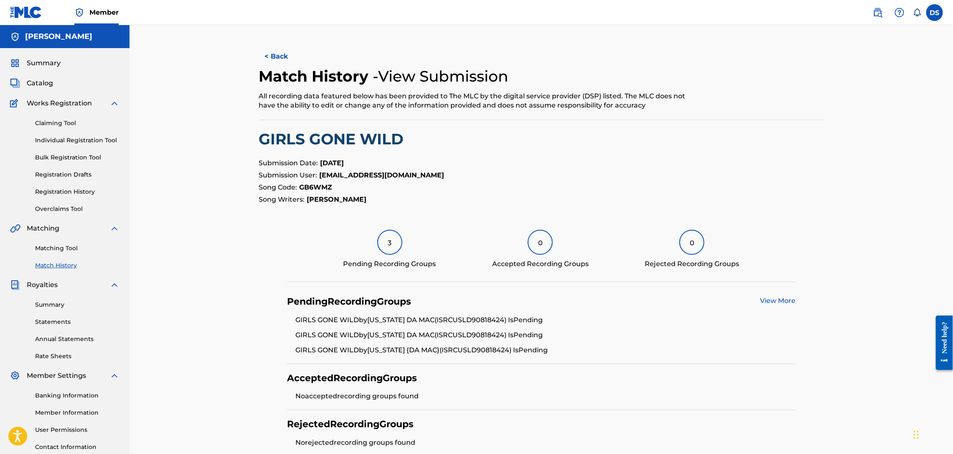
click at [769, 297] on link "View More" at bounding box center [778, 300] width 36 height 8
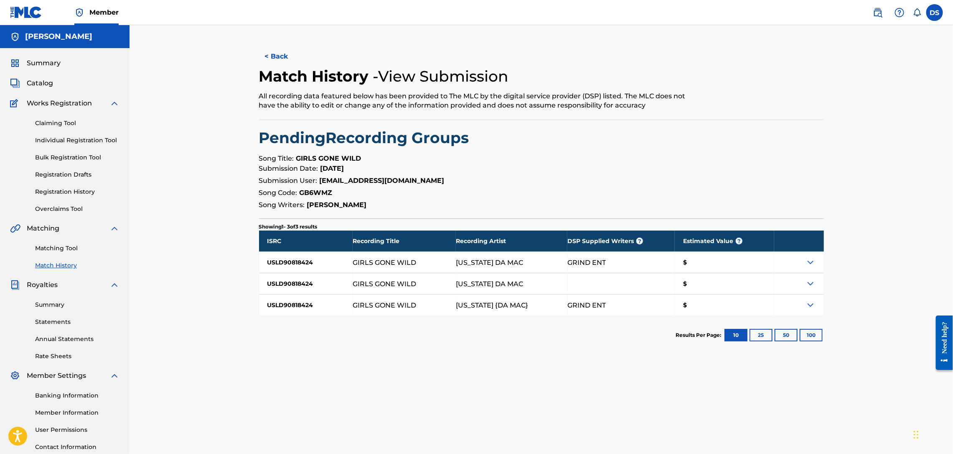
click at [278, 56] on button "< Back" at bounding box center [284, 56] width 50 height 21
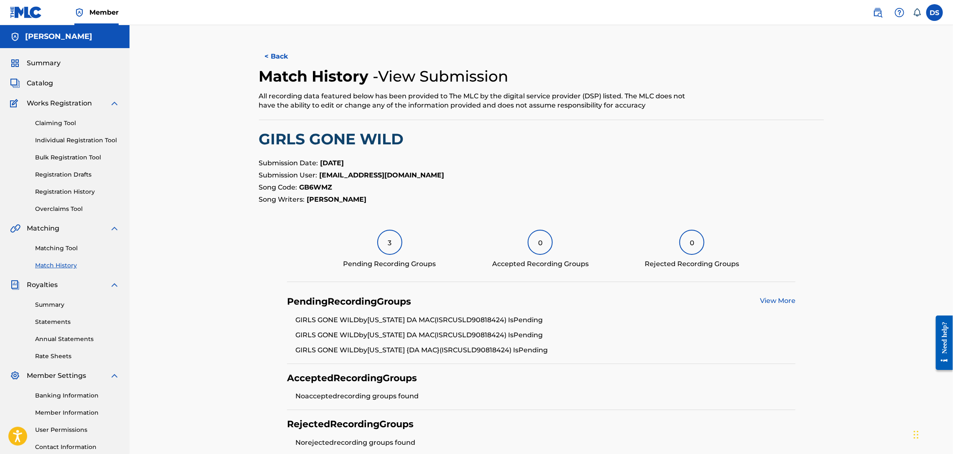
click at [278, 56] on button "< Back" at bounding box center [284, 56] width 50 height 21
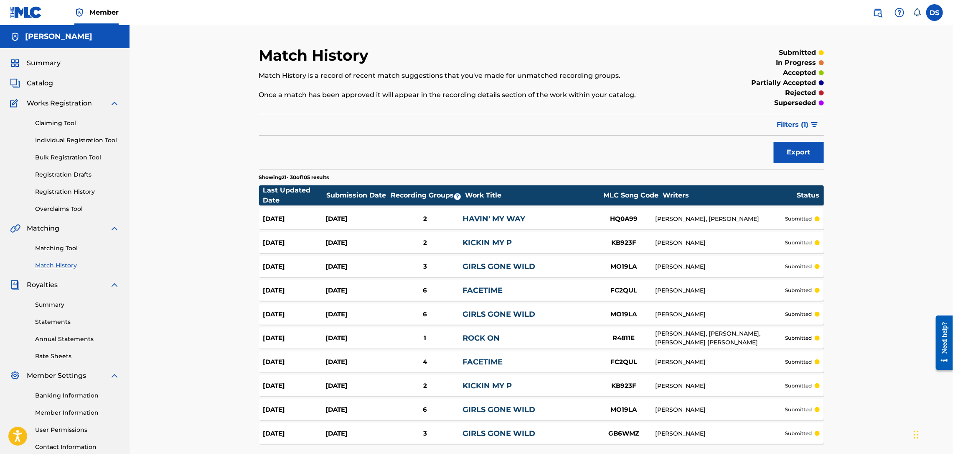
scroll to position [73, 0]
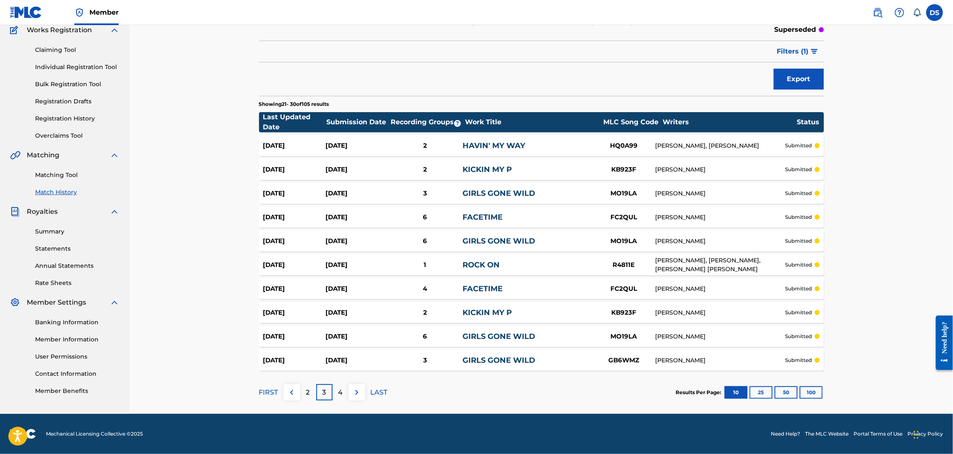
click at [505, 332] on link "GIRLS GONE WILD" at bounding box center [499, 335] width 73 height 9
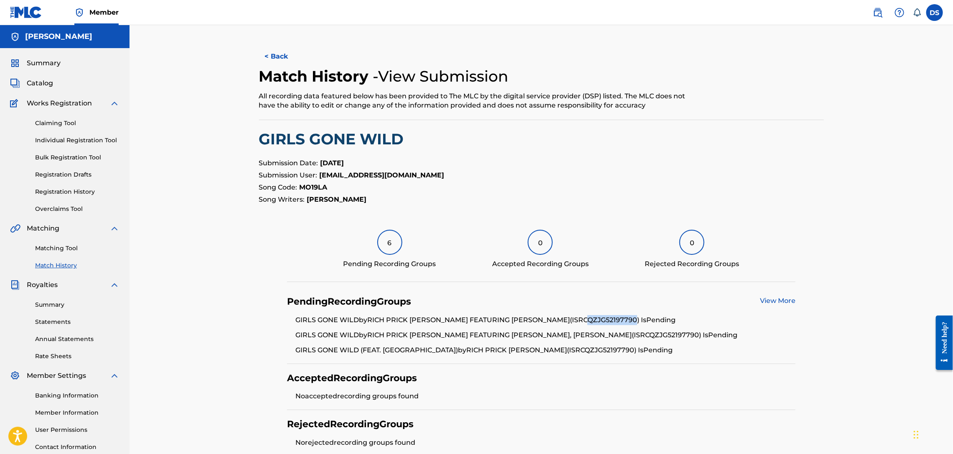
drag, startPoint x: 591, startPoint y: 319, endPoint x: 543, endPoint y: 329, distance: 49.5
click at [543, 329] on li "GIRLS GONE WILD by [PERSON_NAME] FEATURING [PERSON_NAME] (ISRC QZJG52197790 ) I…" at bounding box center [546, 322] width 500 height 15
copy li "QZJG52197790"
click at [268, 56] on button "< Back" at bounding box center [284, 56] width 50 height 21
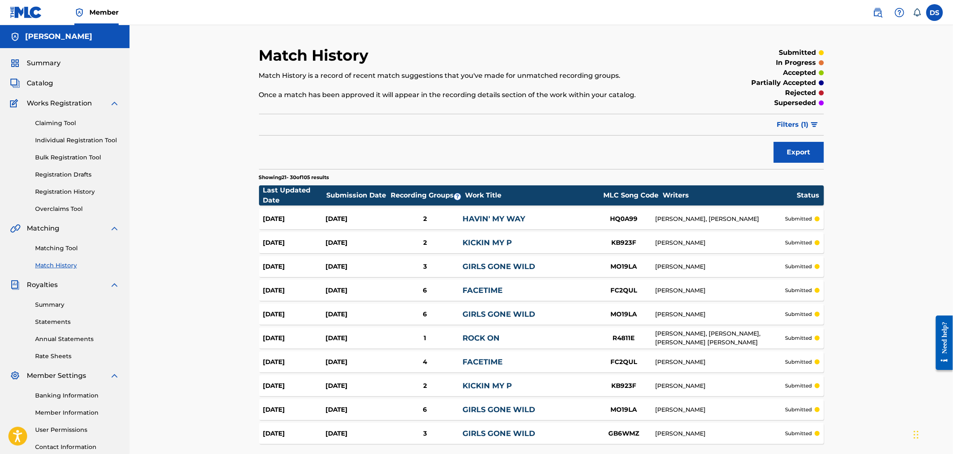
scroll to position [73, 0]
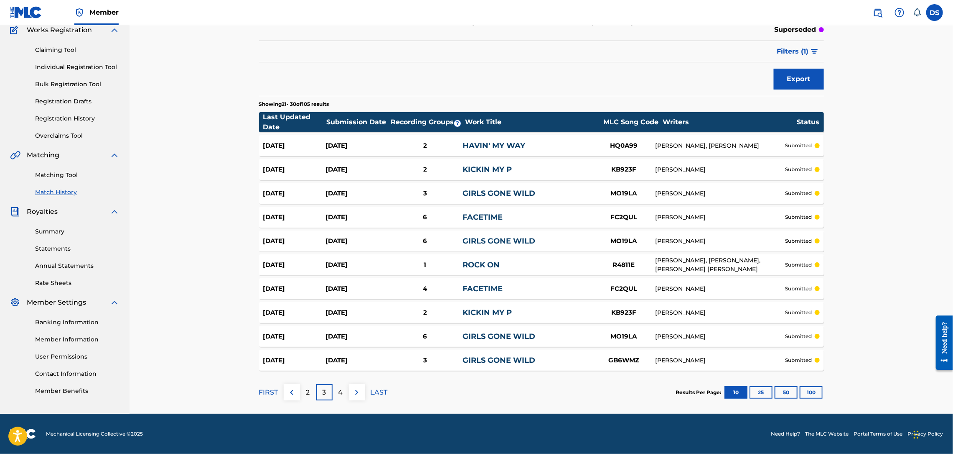
click at [343, 389] on p "4" at bounding box center [341, 392] width 5 height 10
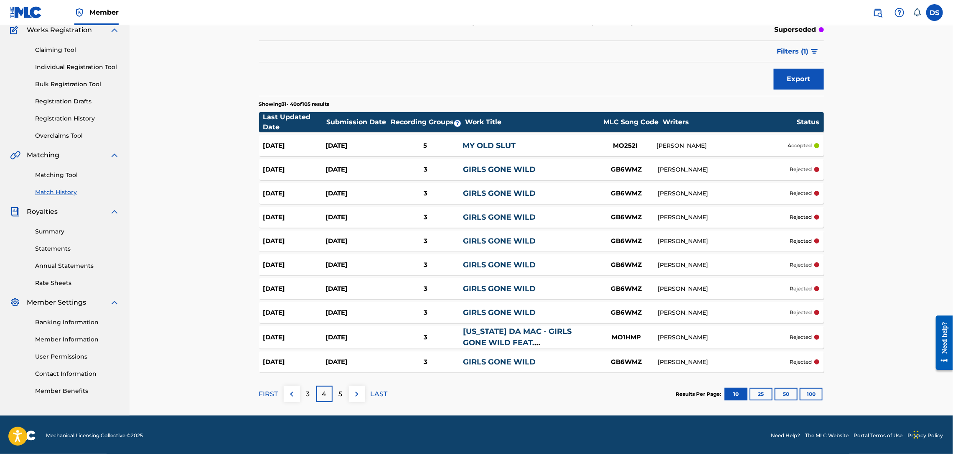
click at [624, 219] on div "GB6WMZ" at bounding box center [626, 217] width 63 height 10
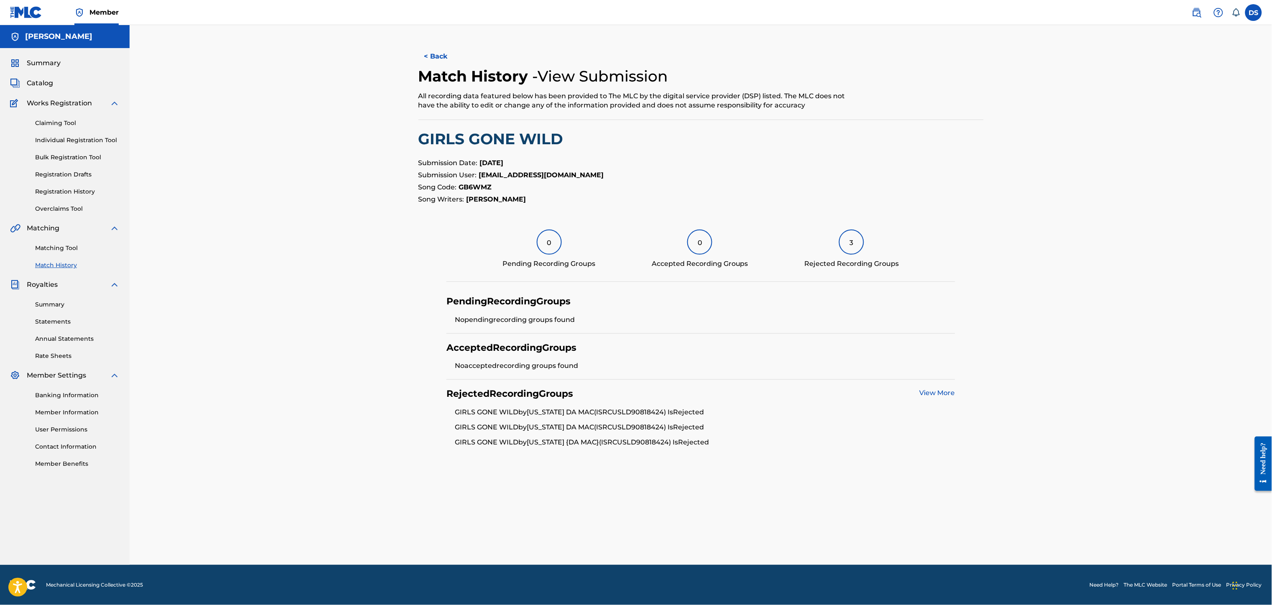
click at [939, 392] on link "View More" at bounding box center [938, 393] width 36 height 8
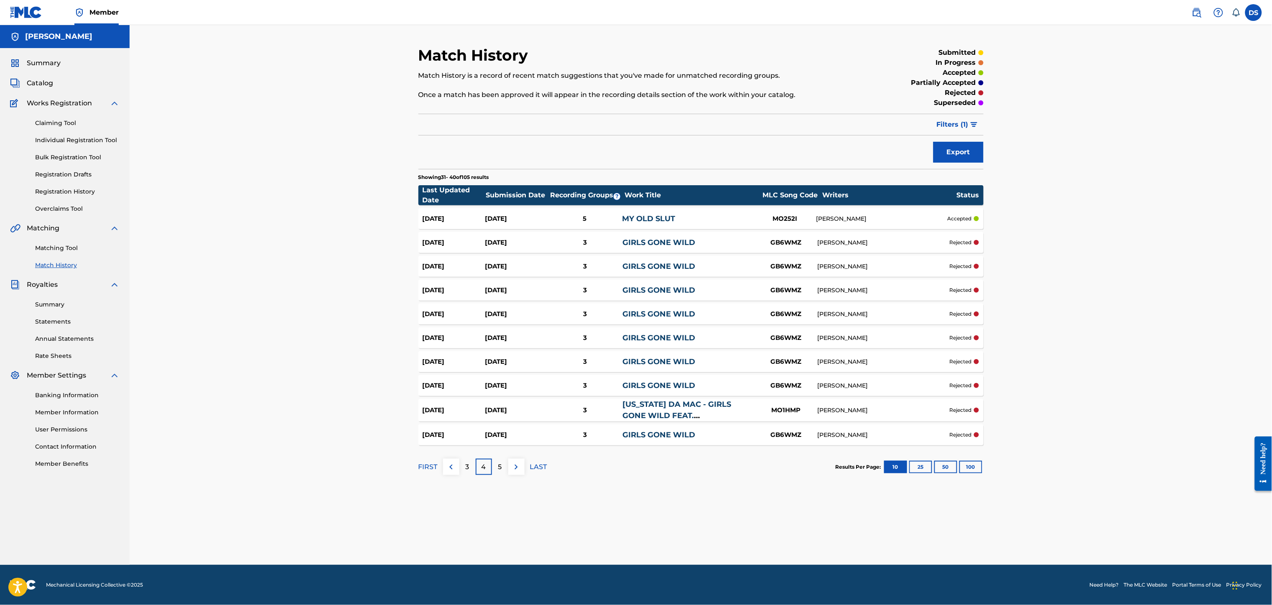
click at [466, 453] on p "3" at bounding box center [468, 467] width 4 height 10
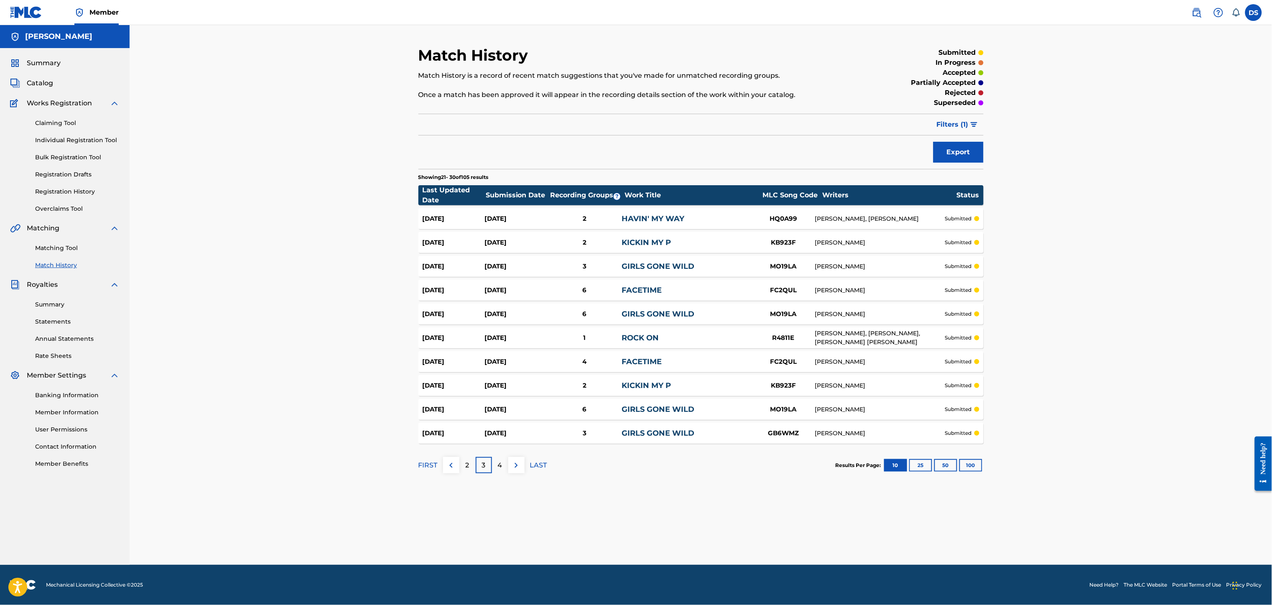
click at [638, 408] on link "GIRLS GONE WILD" at bounding box center [658, 409] width 73 height 9
click at [779, 429] on div "GB6WMZ" at bounding box center [783, 433] width 63 height 10
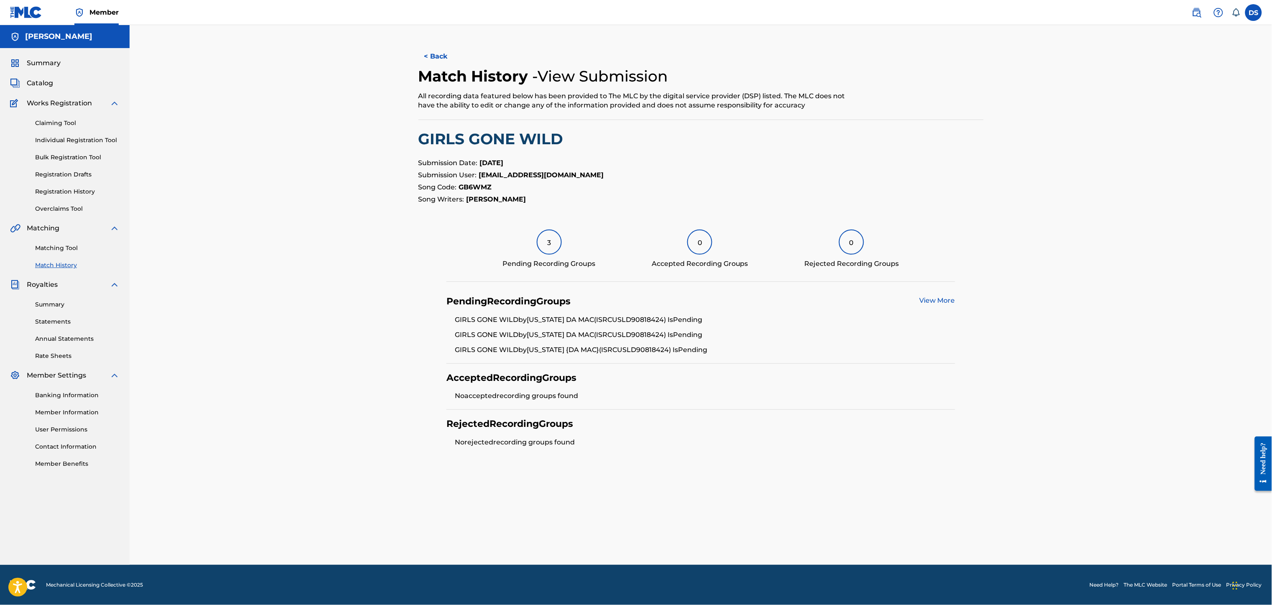
click at [431, 58] on button "< Back" at bounding box center [443, 56] width 50 height 21
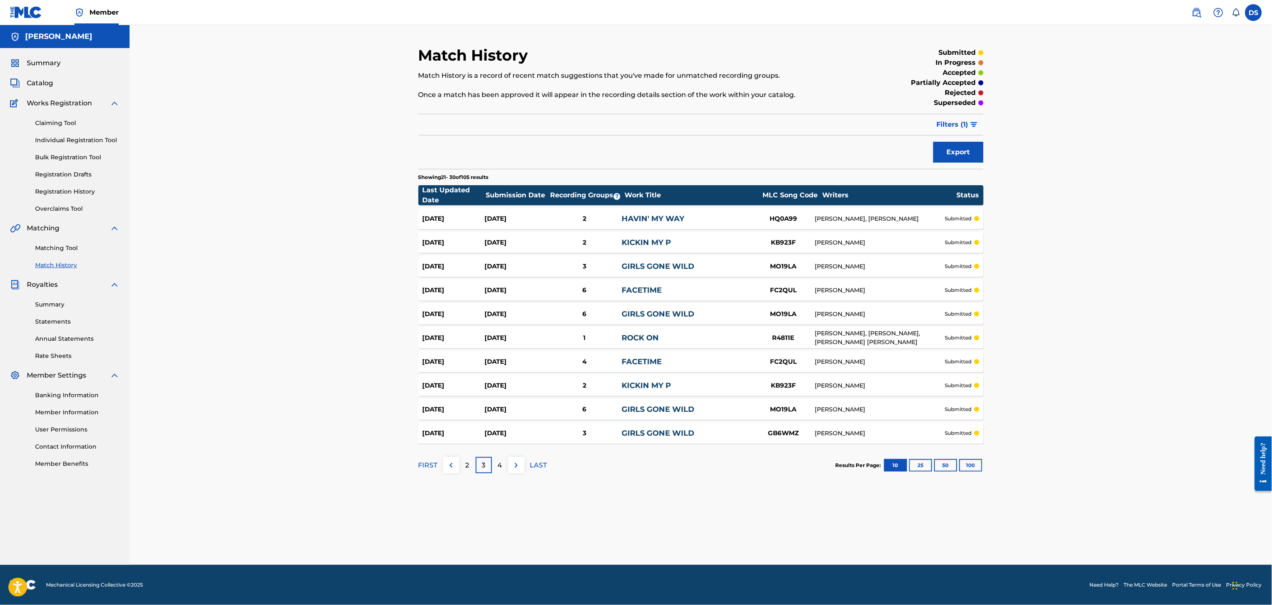
click at [667, 405] on link "GIRLS GONE WILD" at bounding box center [658, 409] width 73 height 9
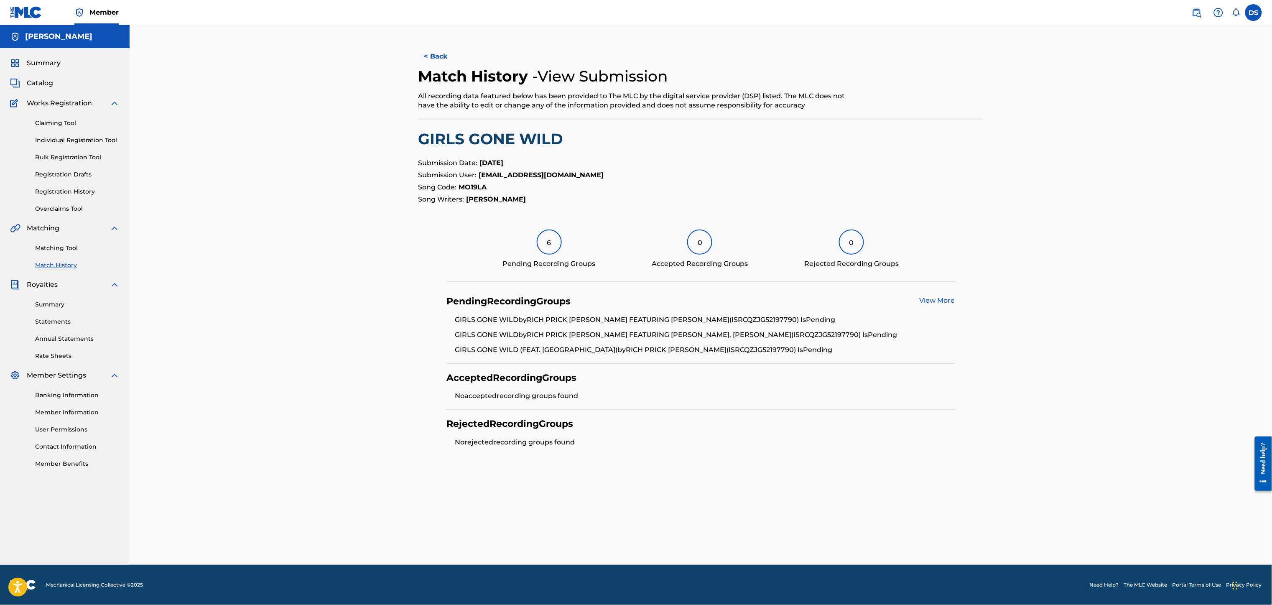
click at [438, 64] on button "< Back" at bounding box center [443, 56] width 50 height 21
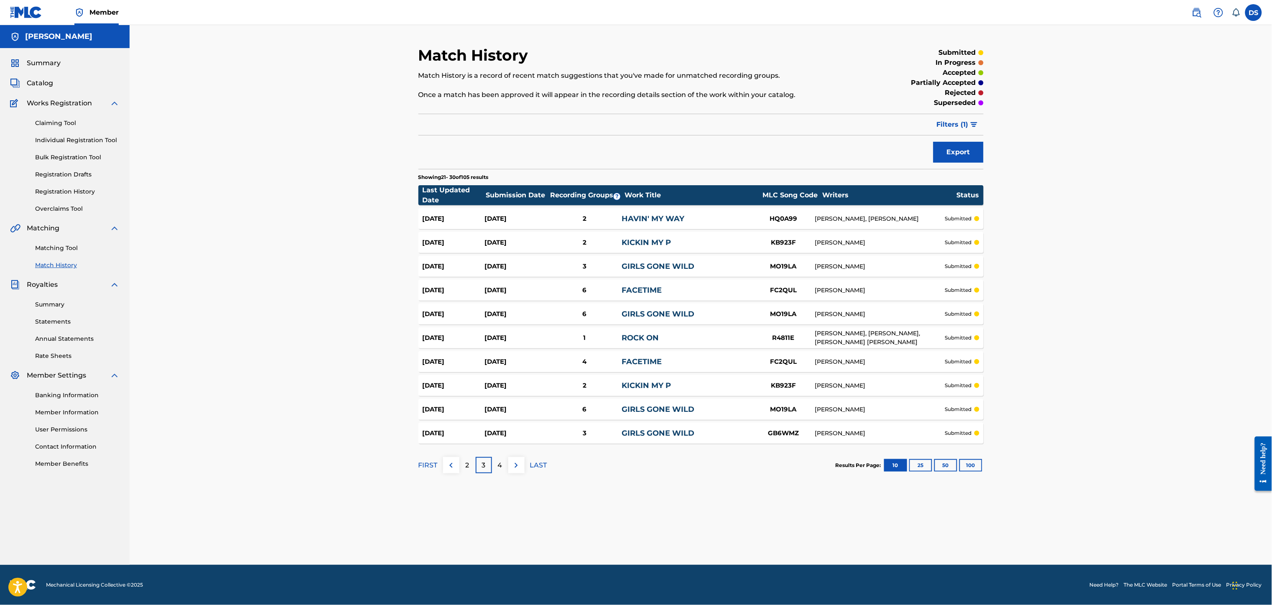
click at [48, 264] on link "Match History" at bounding box center [77, 265] width 84 height 9
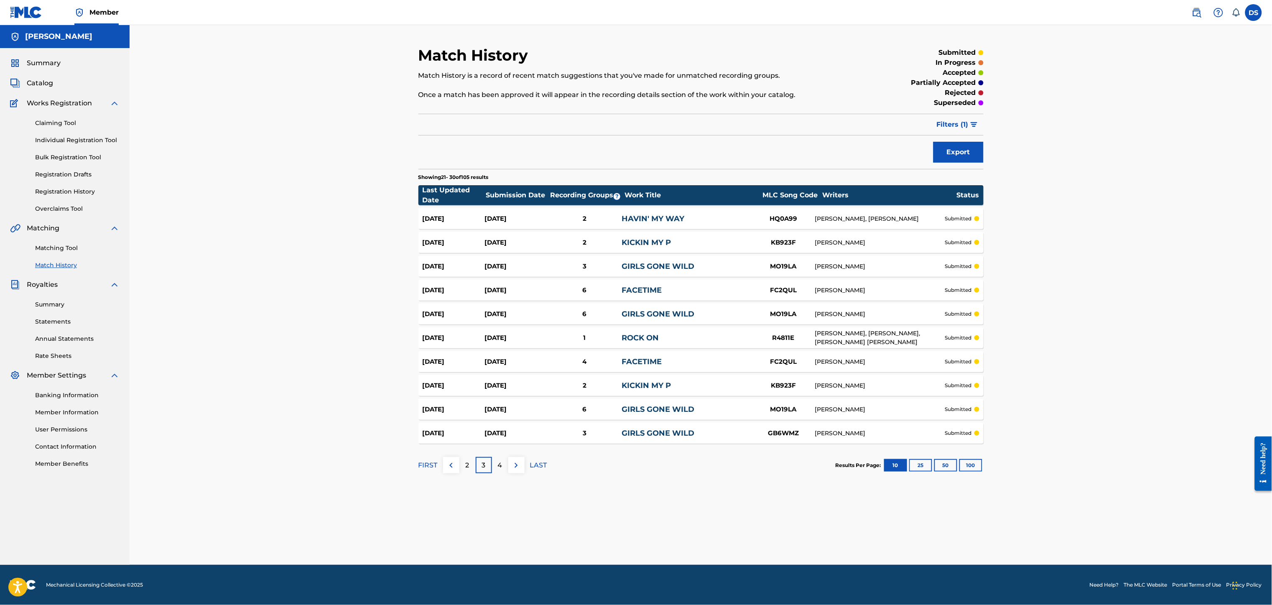
click at [55, 245] on link "Matching Tool" at bounding box center [77, 248] width 84 height 9
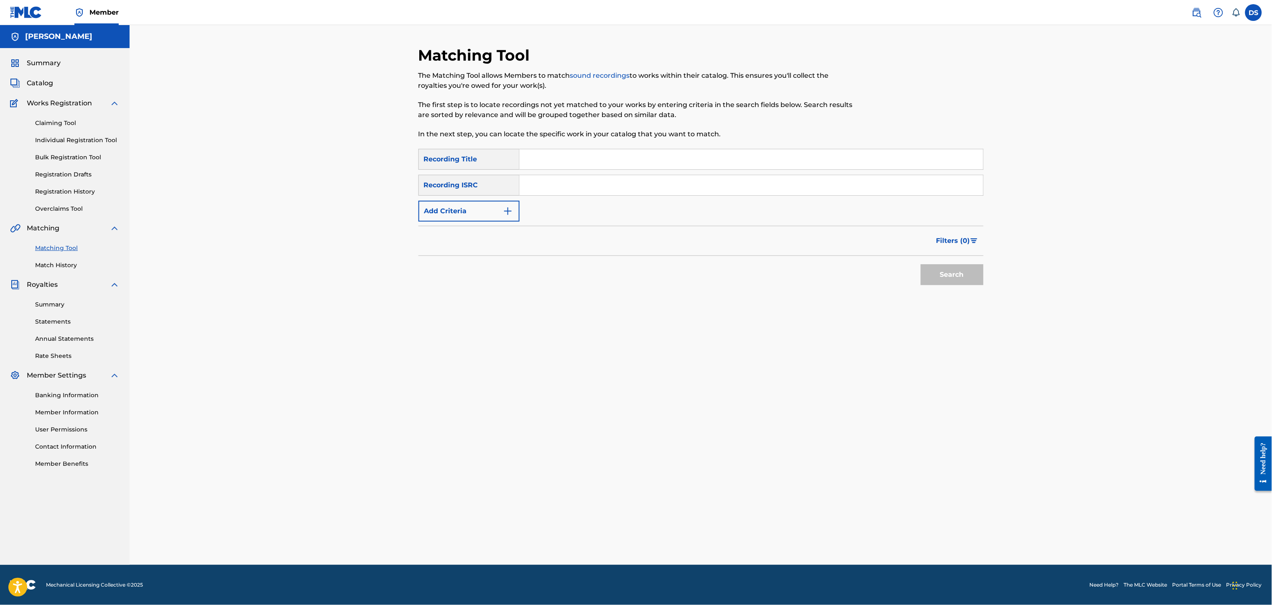
click at [48, 268] on link "Match History" at bounding box center [77, 265] width 84 height 9
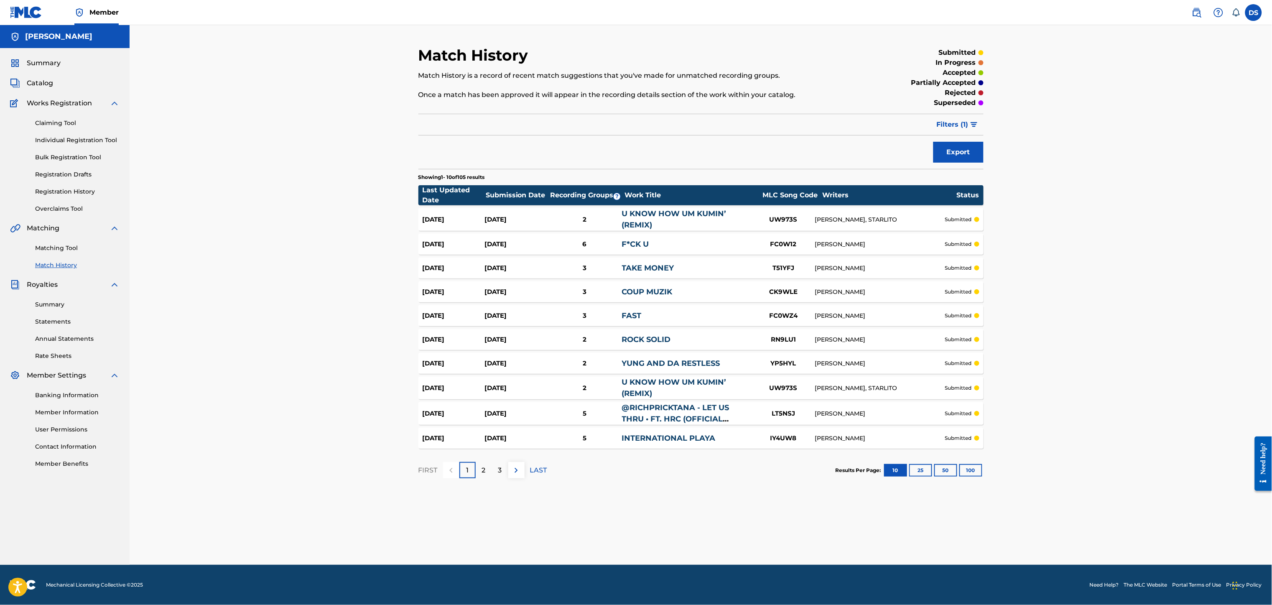
click at [66, 190] on link "Registration History" at bounding box center [77, 191] width 84 height 9
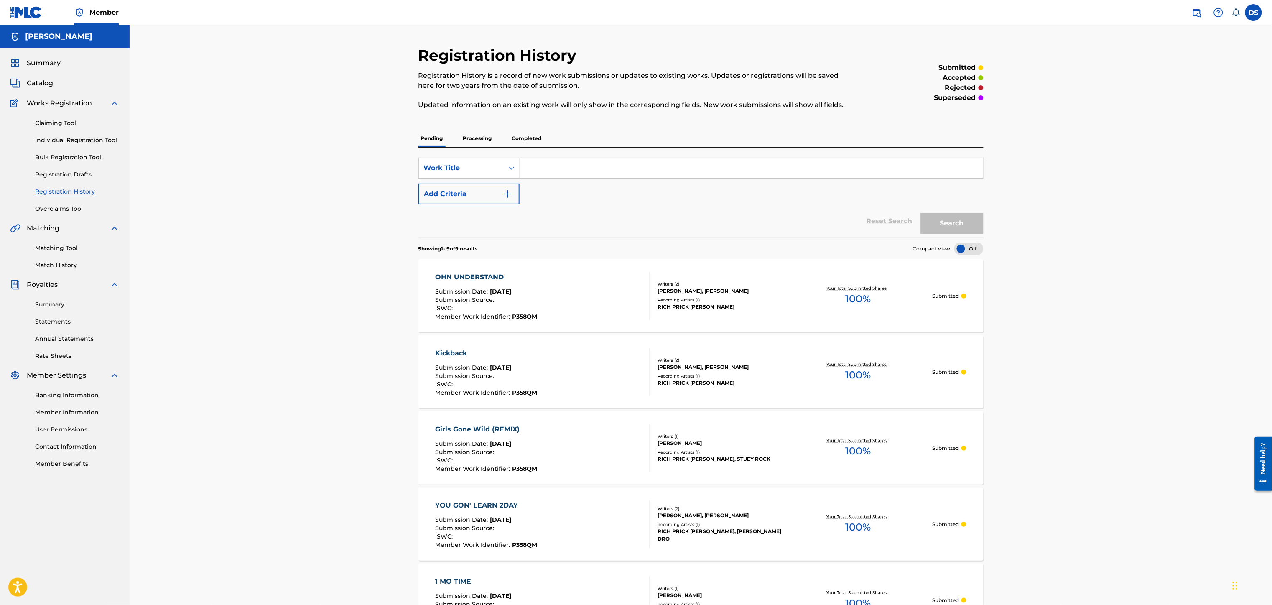
click at [53, 262] on link "Match History" at bounding box center [77, 265] width 84 height 9
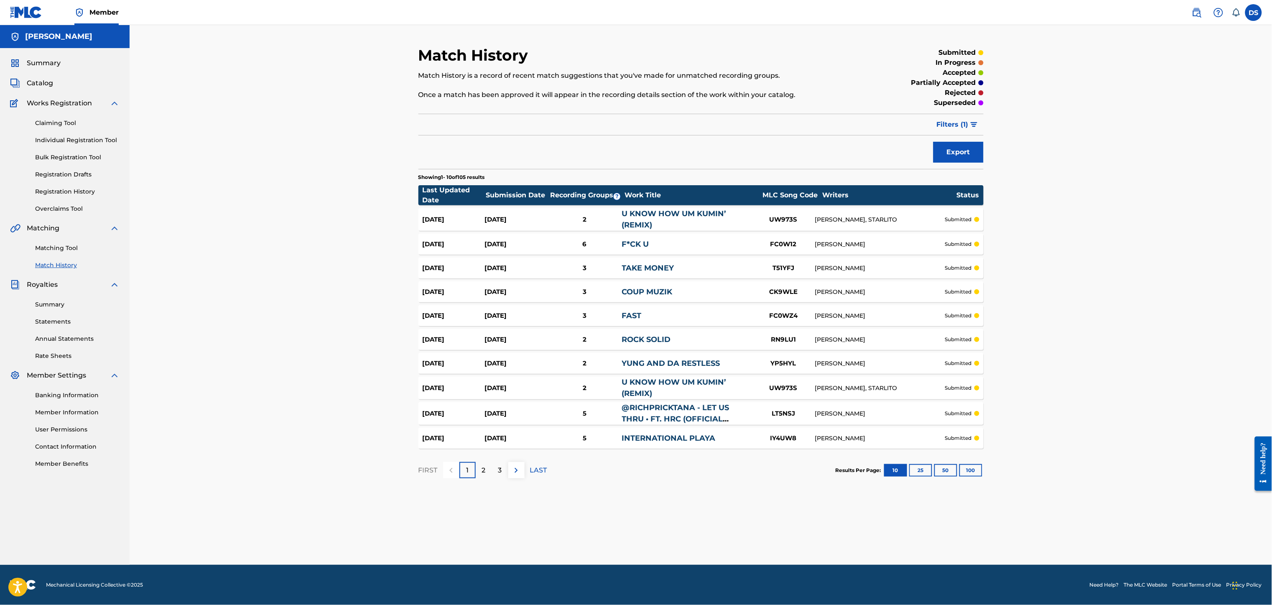
click at [657, 263] on link "TAKE MONEY" at bounding box center [648, 267] width 52 height 9
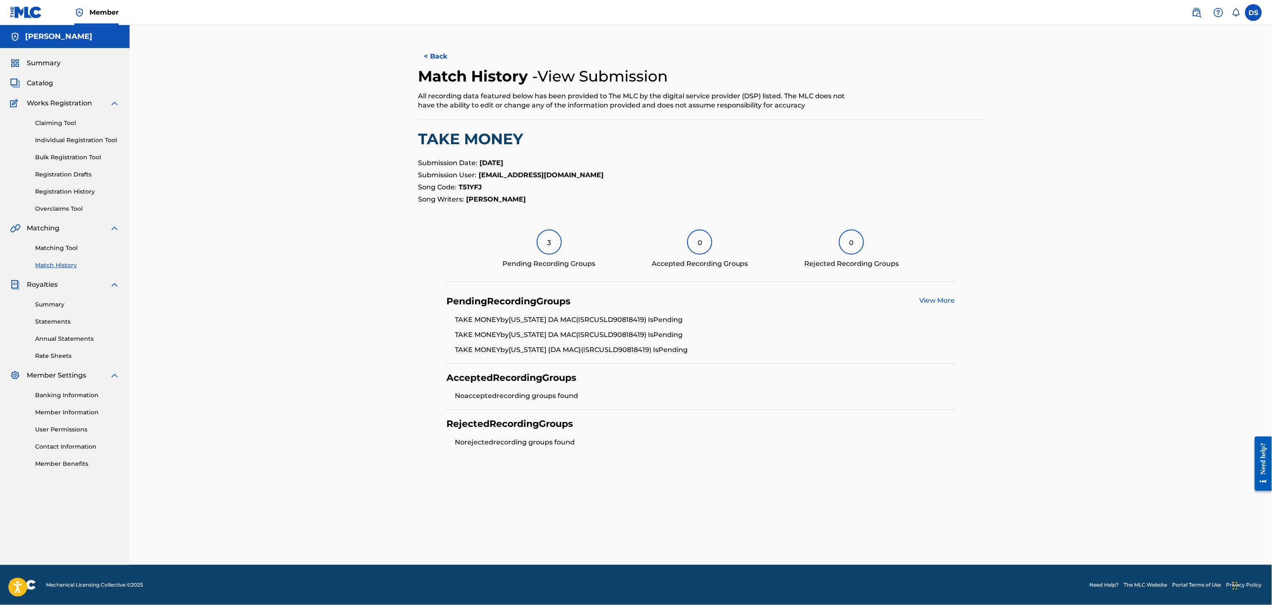
click at [66, 263] on link "Match History" at bounding box center [77, 265] width 84 height 9
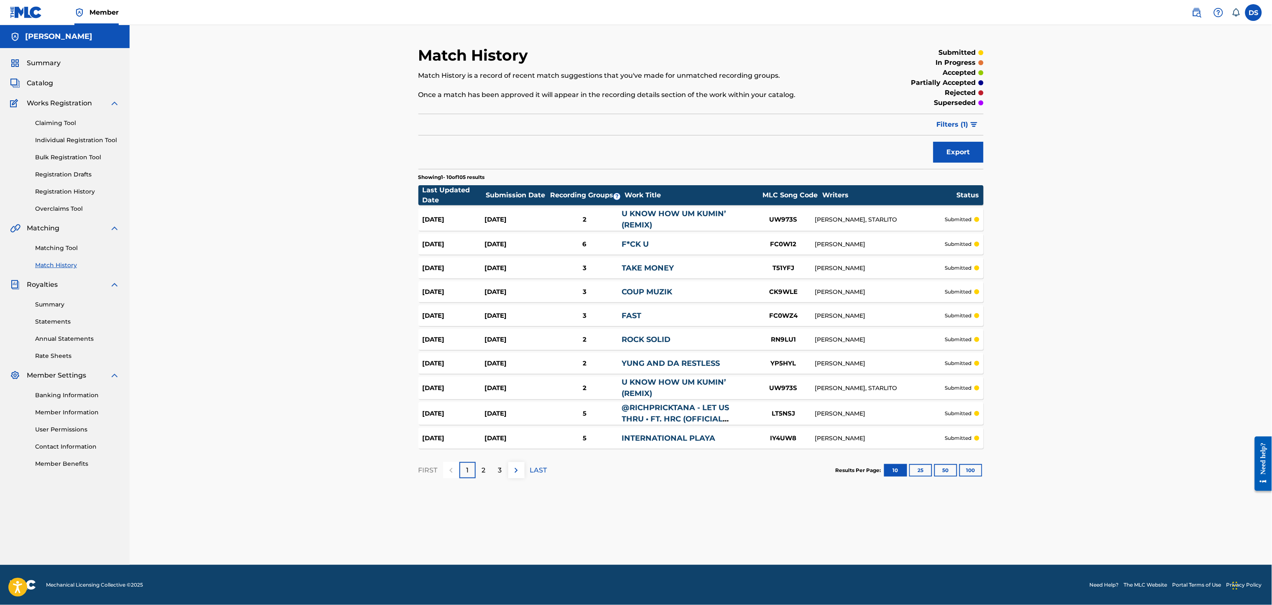
click at [518, 453] on img at bounding box center [516, 470] width 10 height 10
click at [540, 453] on p "LAST" at bounding box center [538, 470] width 17 height 10
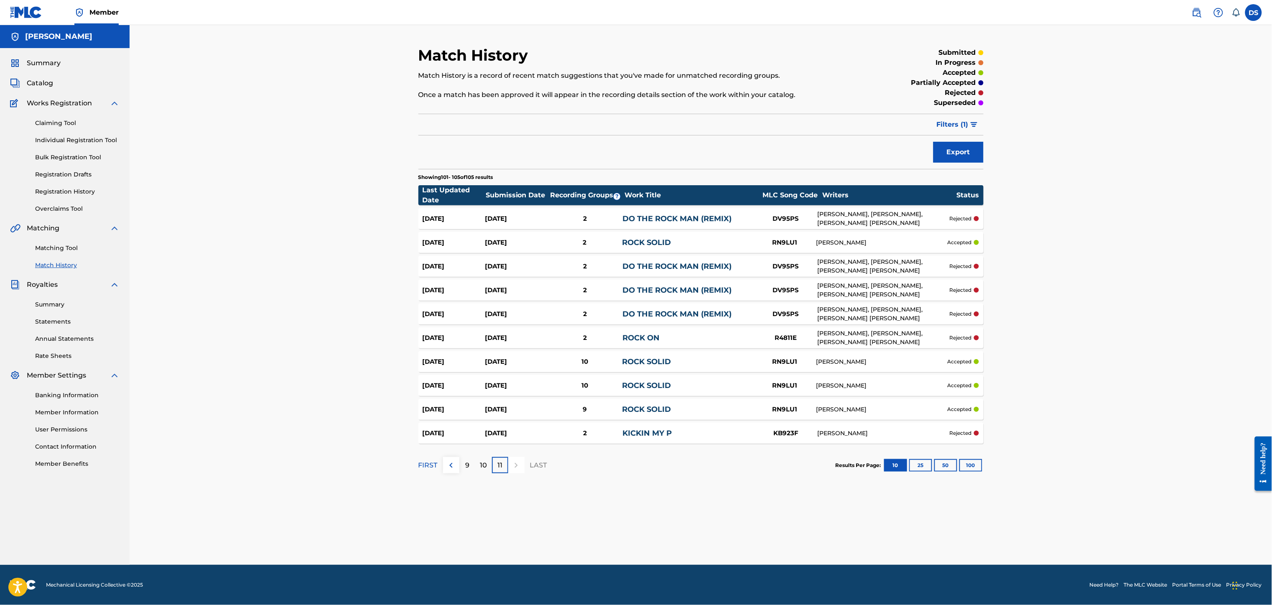
click at [486, 453] on p "10" at bounding box center [483, 465] width 7 height 10
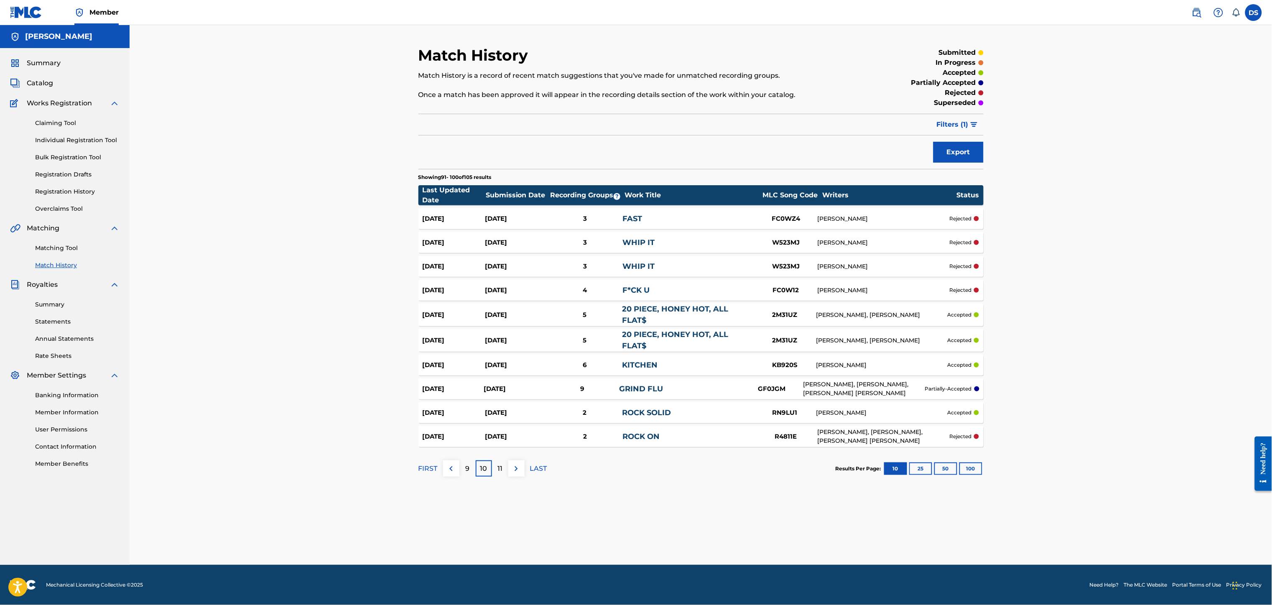
click at [640, 245] on link "WHIP IT" at bounding box center [638, 242] width 32 height 9
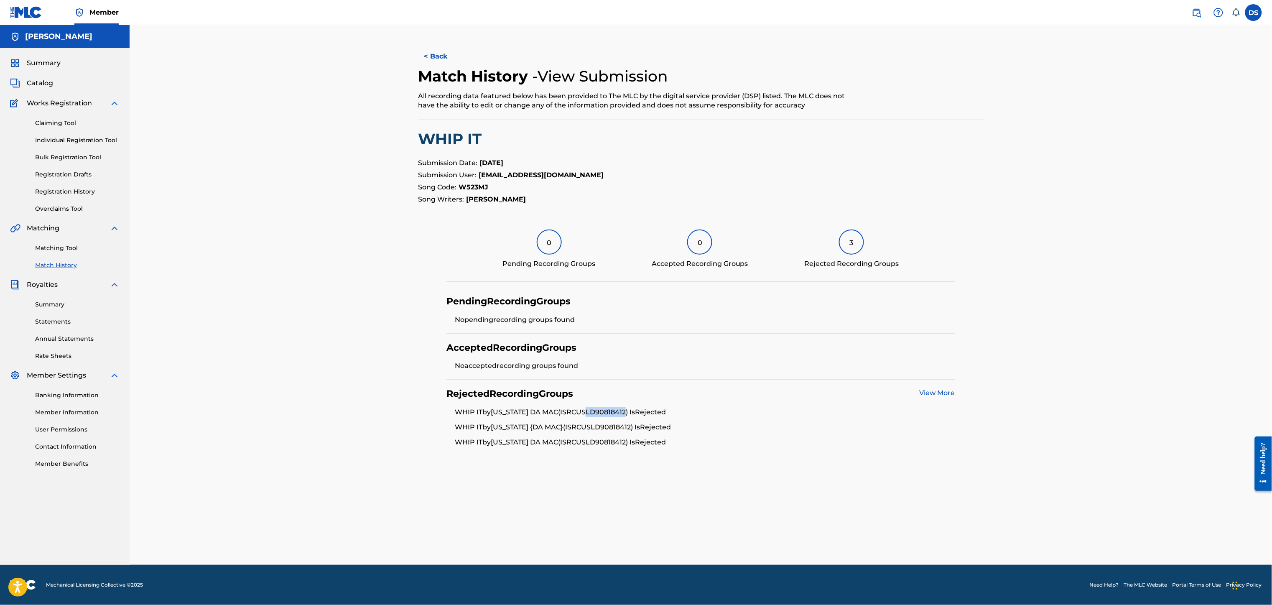
drag, startPoint x: 632, startPoint y: 412, endPoint x: 592, endPoint y: 414, distance: 39.7
click at [592, 414] on li "WHIP IT by [US_STATE] DA MAC (ISRC USLD90818412 ) Is Rejected" at bounding box center [705, 414] width 500 height 15
click at [584, 412] on li "WHIP IT by [US_STATE] DA MAC (ISRC USLD90818412 ) Is Rejected" at bounding box center [705, 414] width 500 height 15
drag, startPoint x: 584, startPoint y: 412, endPoint x: 632, endPoint y: 404, distance: 49.1
click at [632, 404] on div "Rejected Recording Groups View More WHIP IT by [US_STATE] DA MAC (ISRC USLD9081…" at bounding box center [700, 418] width 509 height 76
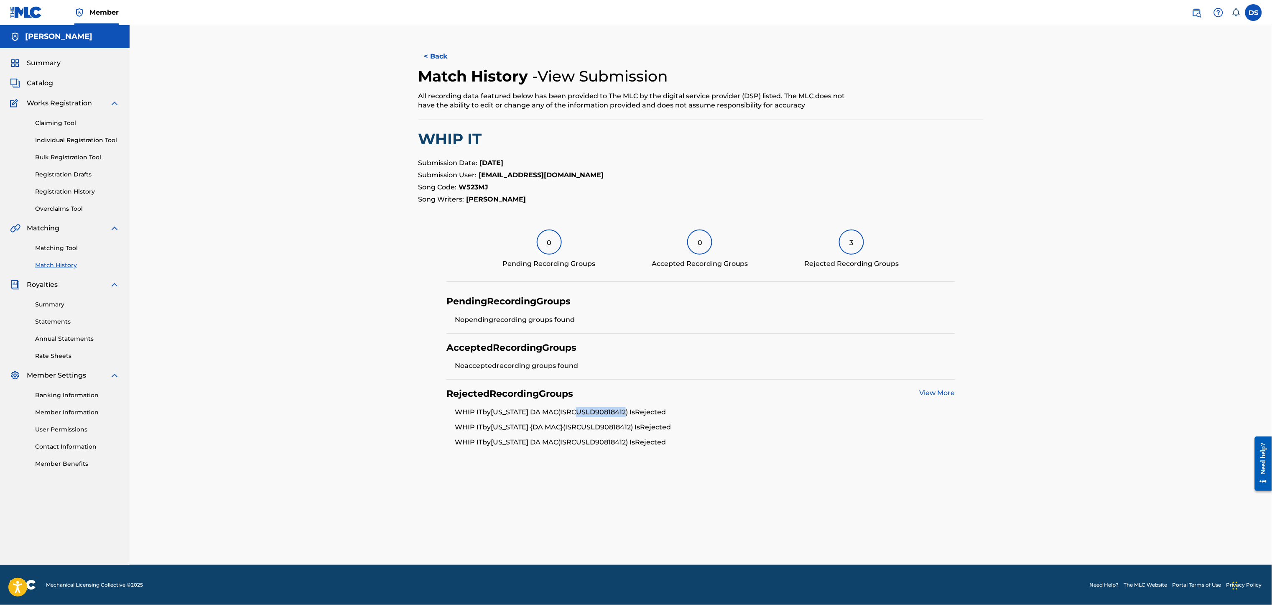
copy li "USLD90818412"
click at [53, 248] on link "Matching Tool" at bounding box center [77, 248] width 84 height 9
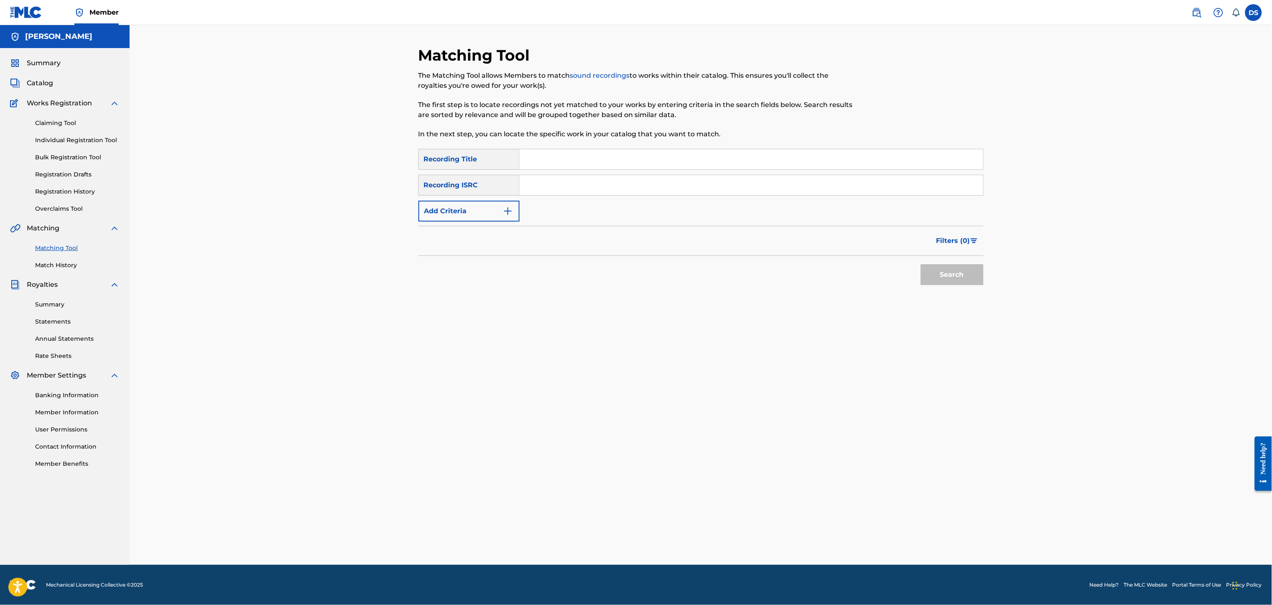
click at [538, 185] on input "Search Form" at bounding box center [752, 185] width 464 height 20
paste input "USLD90818412"
type input "USLD90818412"
click at [530, 158] on input "Search Form" at bounding box center [752, 159] width 464 height 20
type input "WHIP IT"
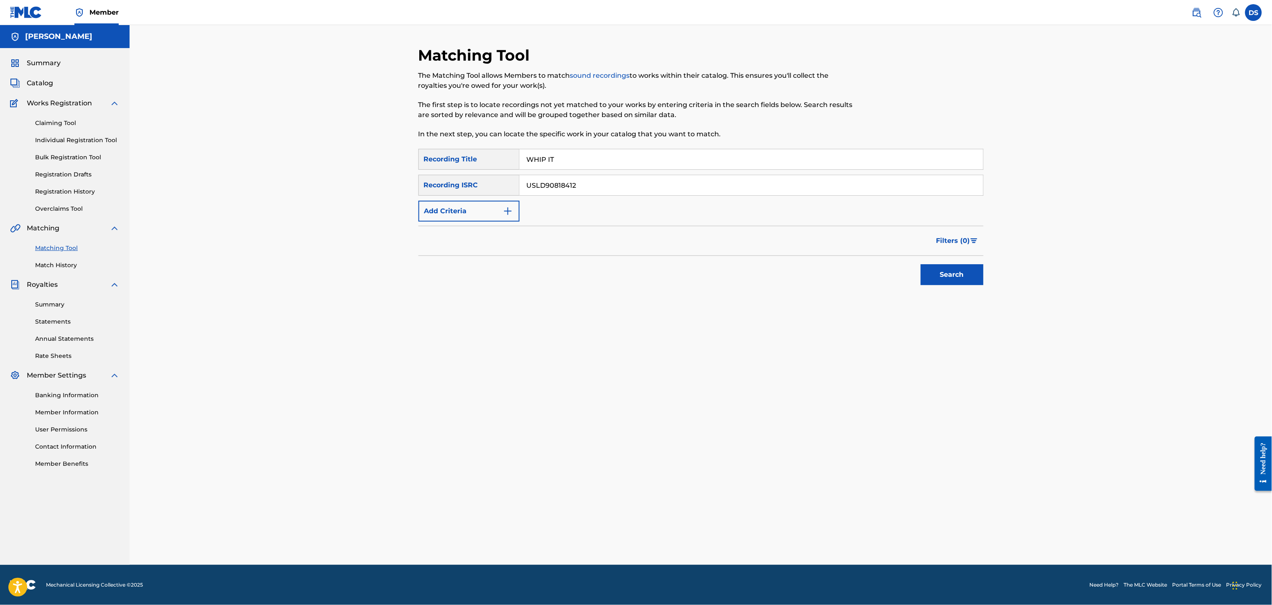
click at [943, 283] on button "Search" at bounding box center [952, 274] width 63 height 21
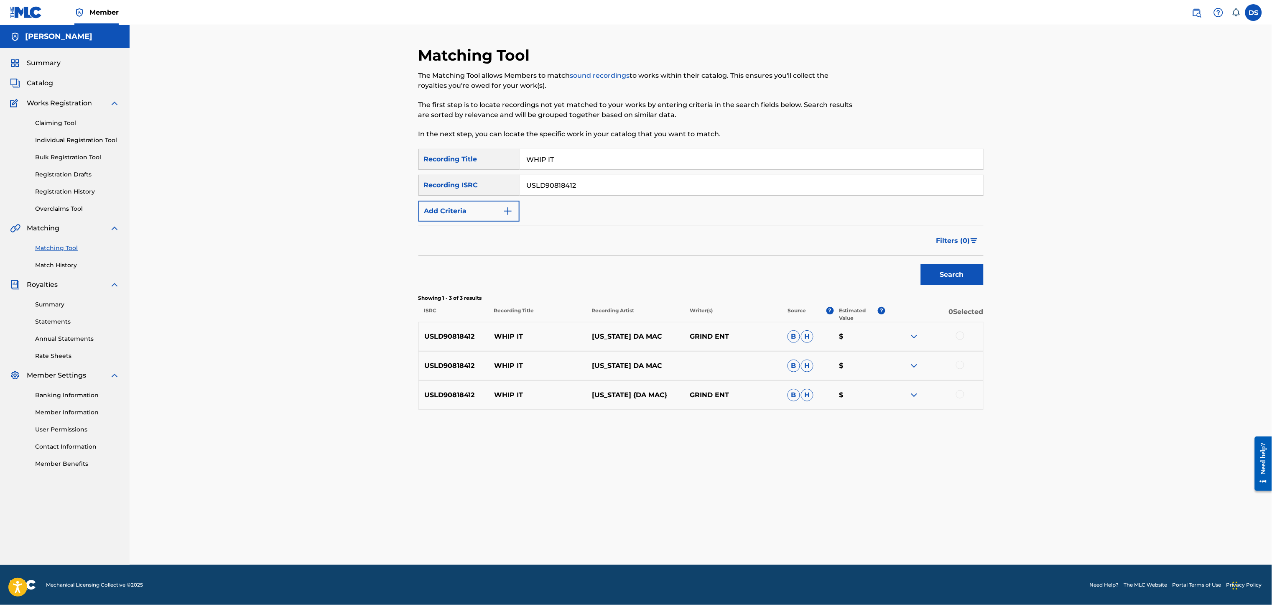
click at [953, 337] on div at bounding box center [960, 335] width 8 height 8
click at [953, 364] on div at bounding box center [960, 365] width 8 height 8
click at [953, 392] on div at bounding box center [960, 394] width 8 height 8
click at [592, 453] on button "Match 3 Groups" at bounding box center [587, 536] width 92 height 21
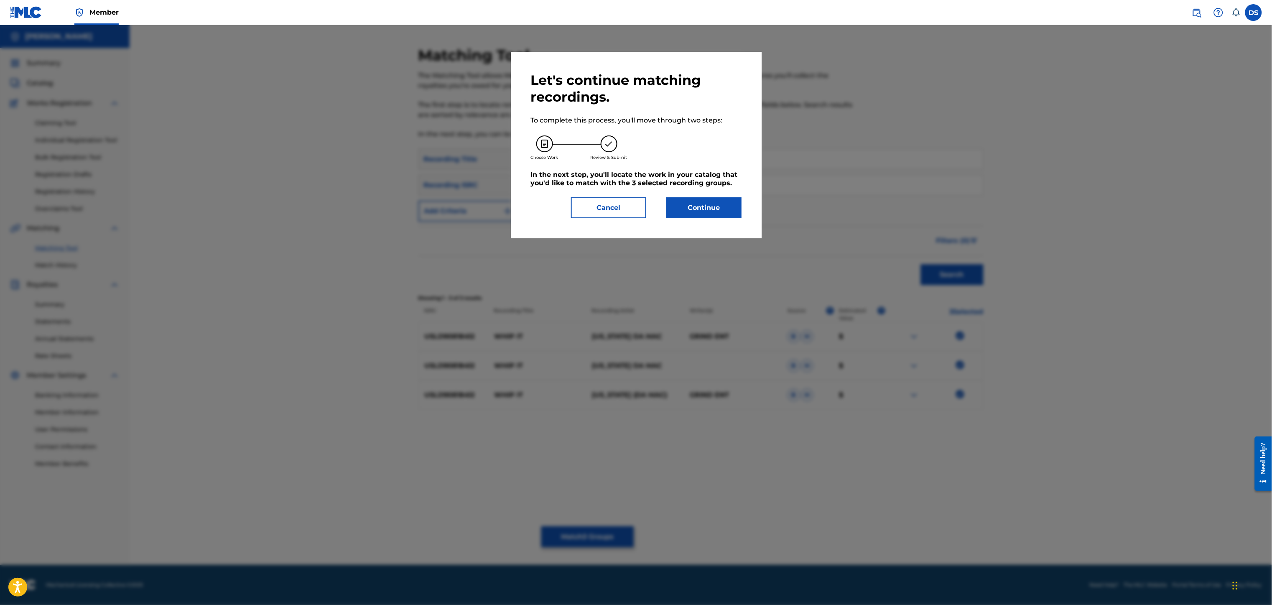
click at [692, 209] on button "Continue" at bounding box center [703, 207] width 75 height 21
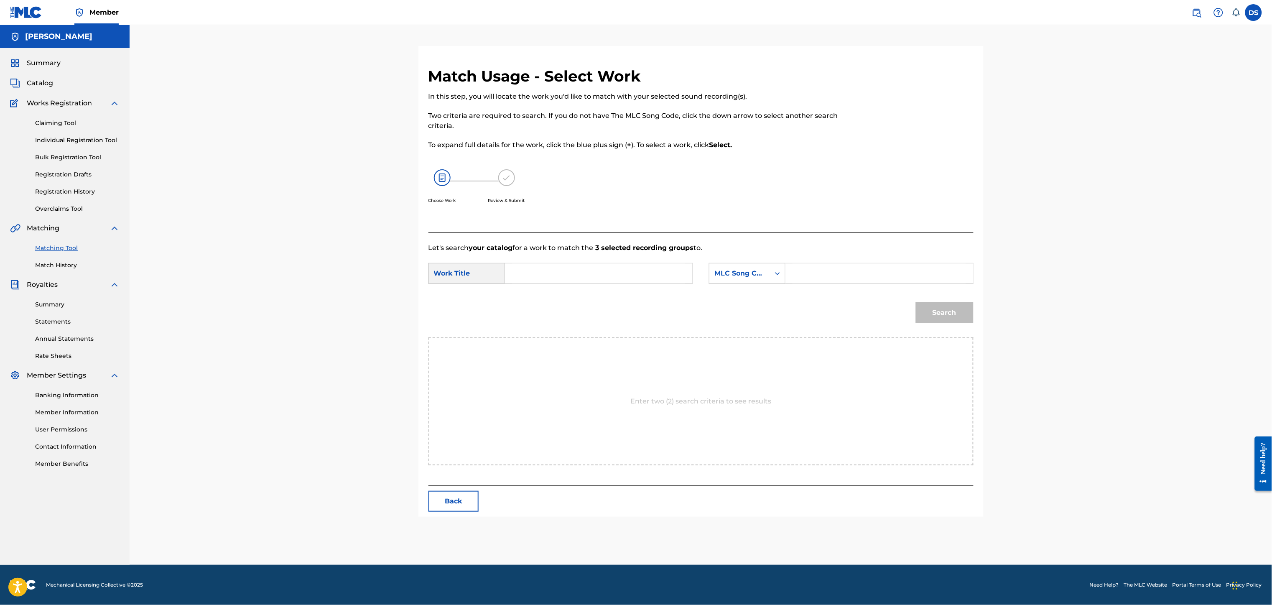
click at [588, 261] on form "SearchWithCriteriac4aeff8b-e446-4e98-b90c-6a7d219f8669 Work Title SearchWithCri…" at bounding box center [700, 295] width 545 height 84
click at [584, 289] on div "SearchWithCriteriac4aeff8b-e446-4e98-b90c-6a7d219f8669 Work Title SearchWithCri…" at bounding box center [700, 276] width 545 height 26
click at [584, 278] on input "Search Form" at bounding box center [598, 273] width 173 height 20
type input "WHIP IT"
click at [777, 273] on icon "Search Form" at bounding box center [777, 273] width 8 height 8
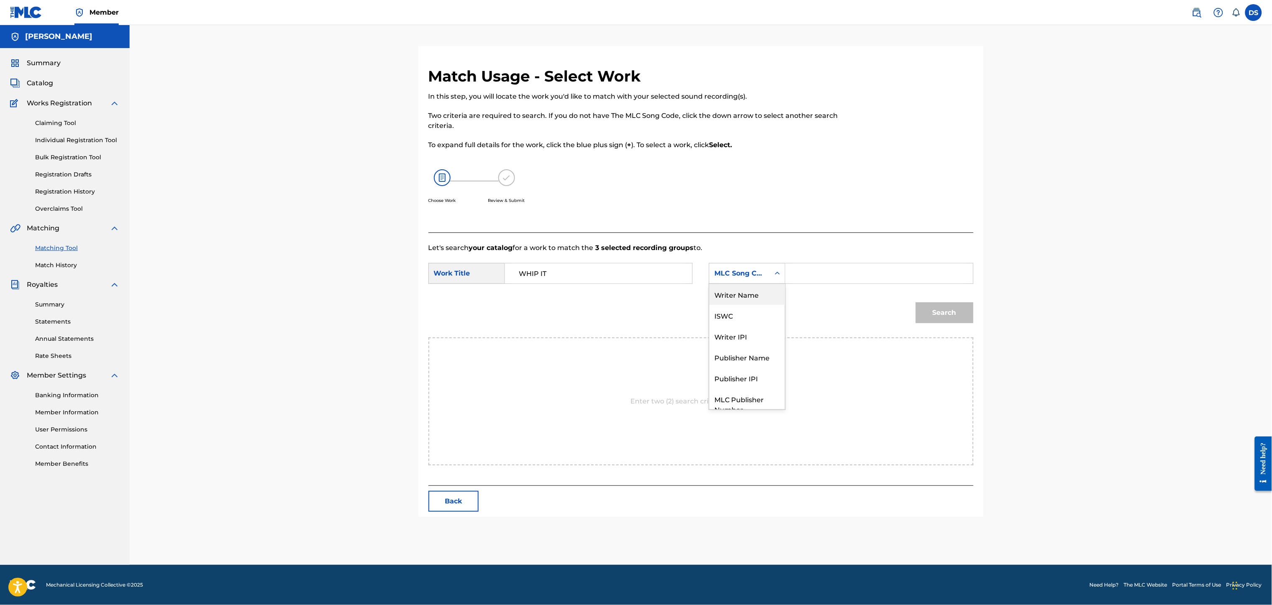
click at [737, 298] on div "Writer Name" at bounding box center [747, 294] width 76 height 21
click at [803, 274] on input "Search Form" at bounding box center [879, 273] width 173 height 20
type input "[PERSON_NAME]"
click at [952, 319] on button "Search" at bounding box center [945, 312] width 58 height 21
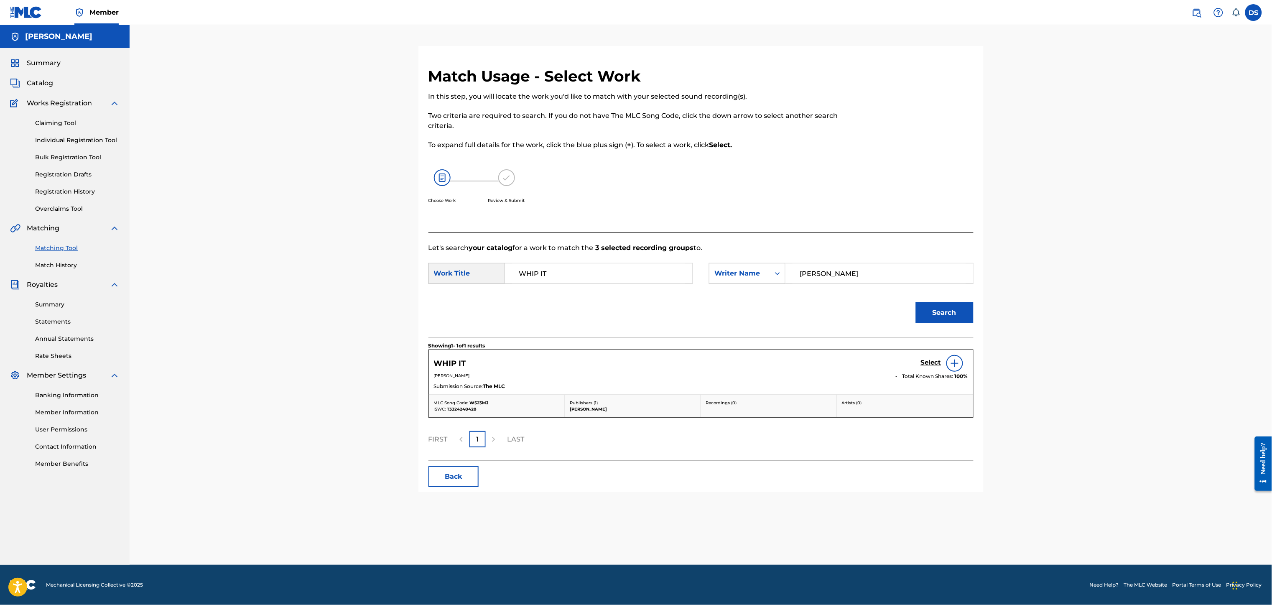
click at [929, 364] on h5 "Select" at bounding box center [931, 363] width 20 height 8
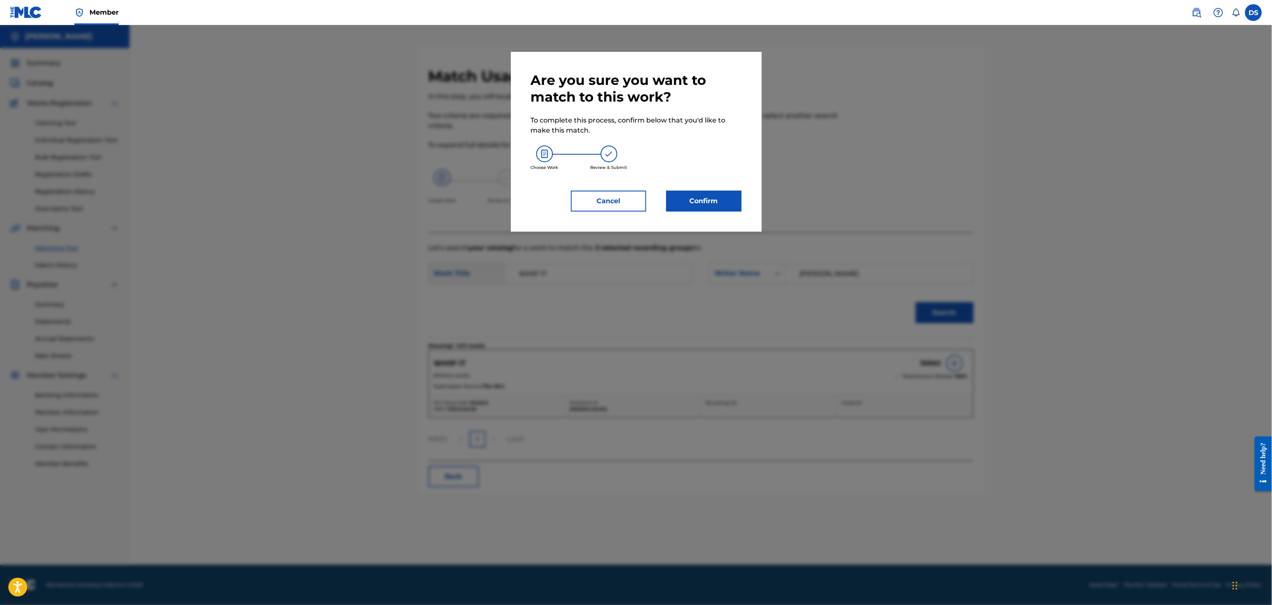
click at [703, 201] on button "Confirm" at bounding box center [703, 201] width 75 height 21
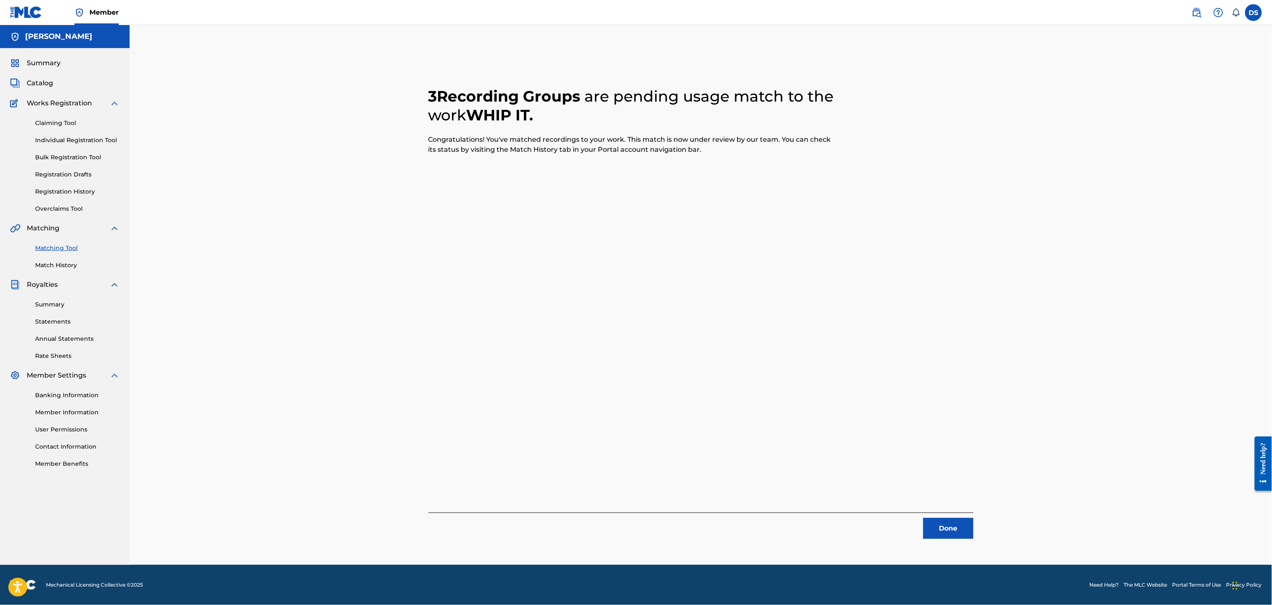
click at [952, 453] on button "Done" at bounding box center [948, 528] width 50 height 21
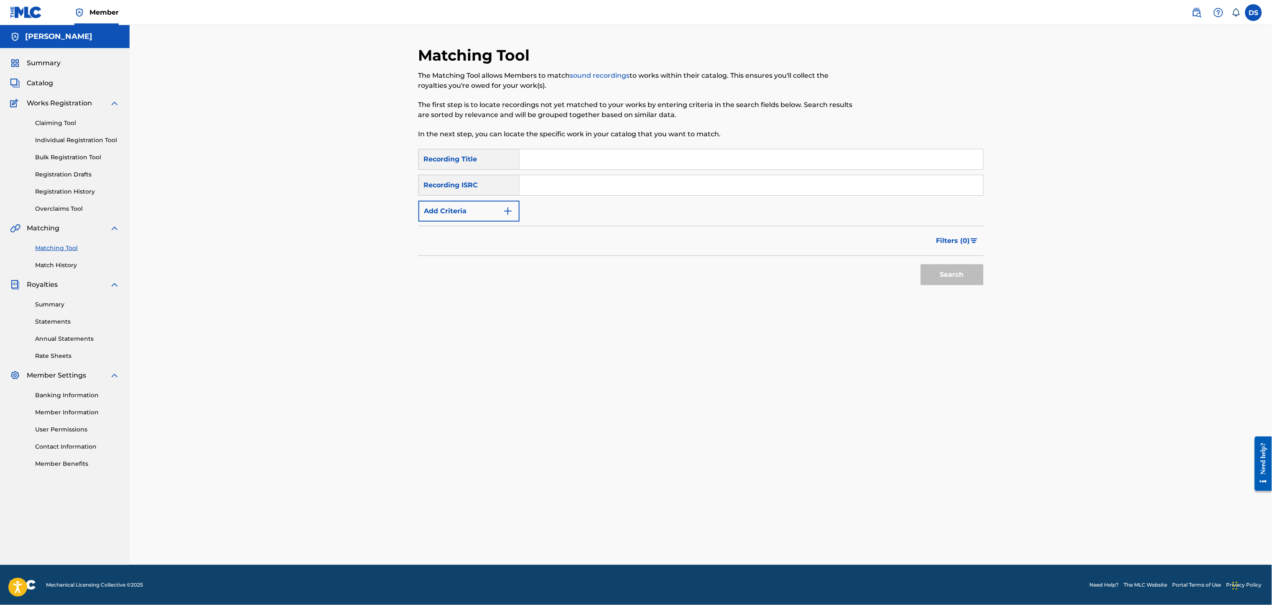
click at [38, 84] on span "Catalog" at bounding box center [40, 83] width 26 height 10
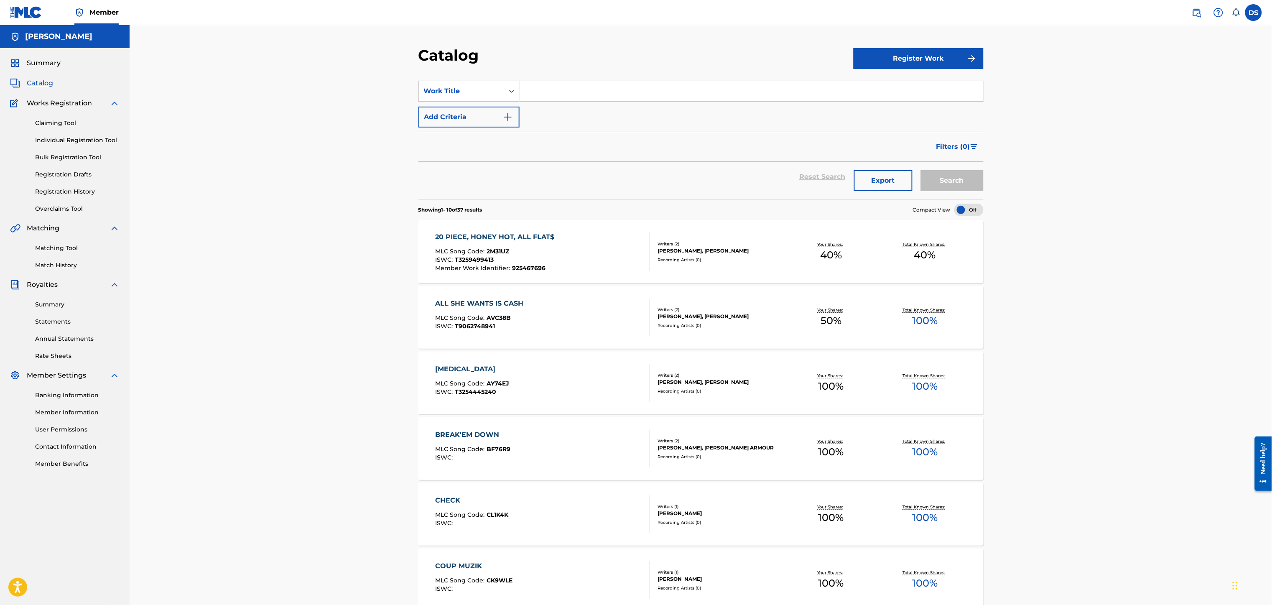
click at [61, 267] on link "Match History" at bounding box center [77, 265] width 84 height 9
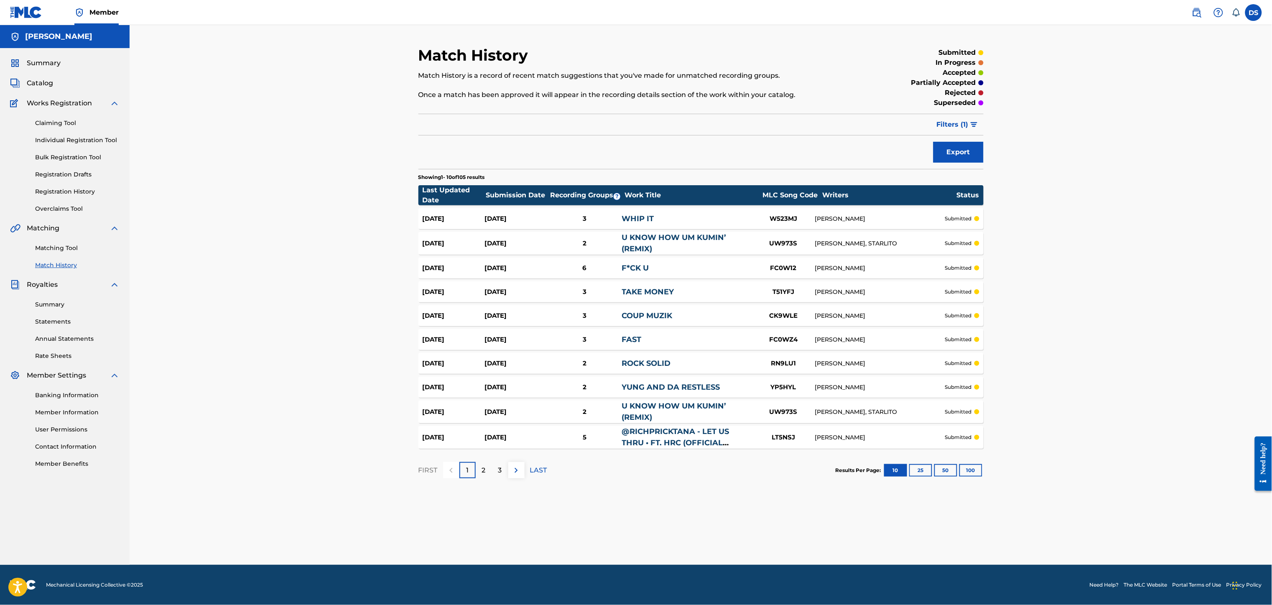
click at [60, 193] on link "Registration History" at bounding box center [77, 191] width 84 height 9
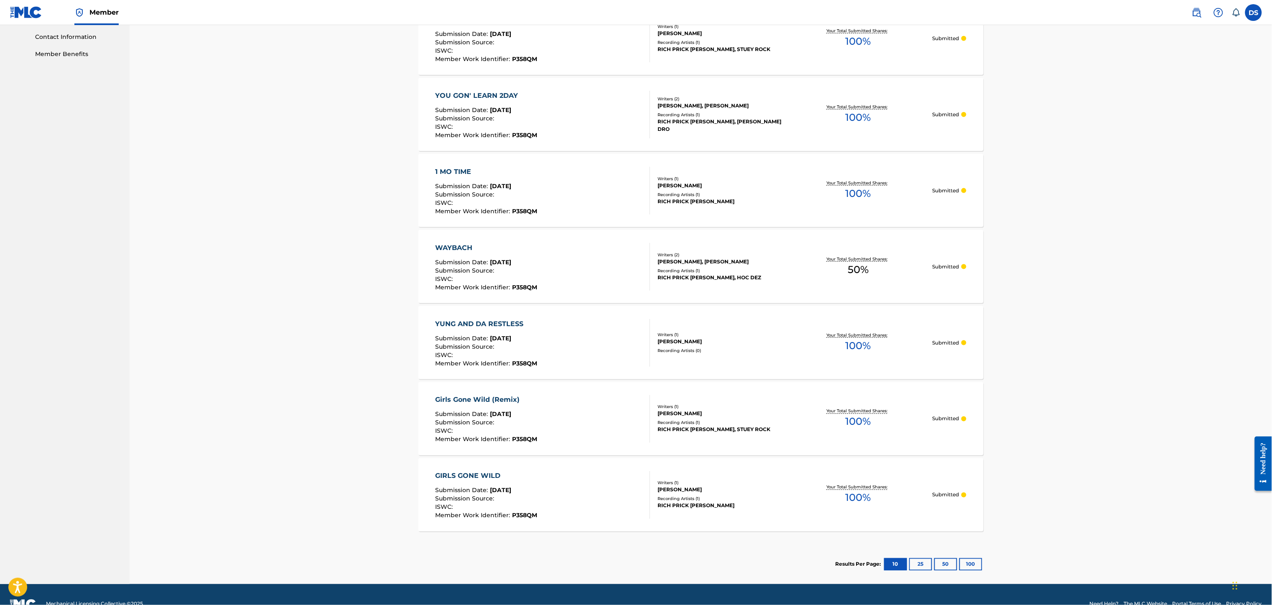
scroll to position [429, 0]
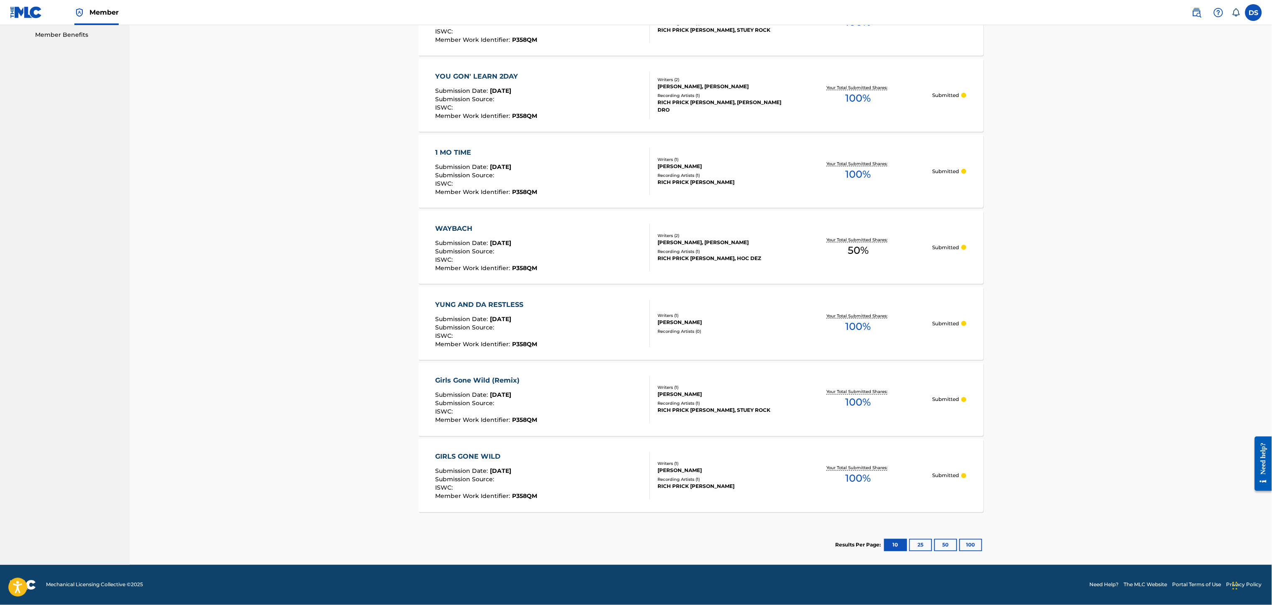
click at [500, 453] on div "Submission Source :" at bounding box center [486, 481] width 102 height 8
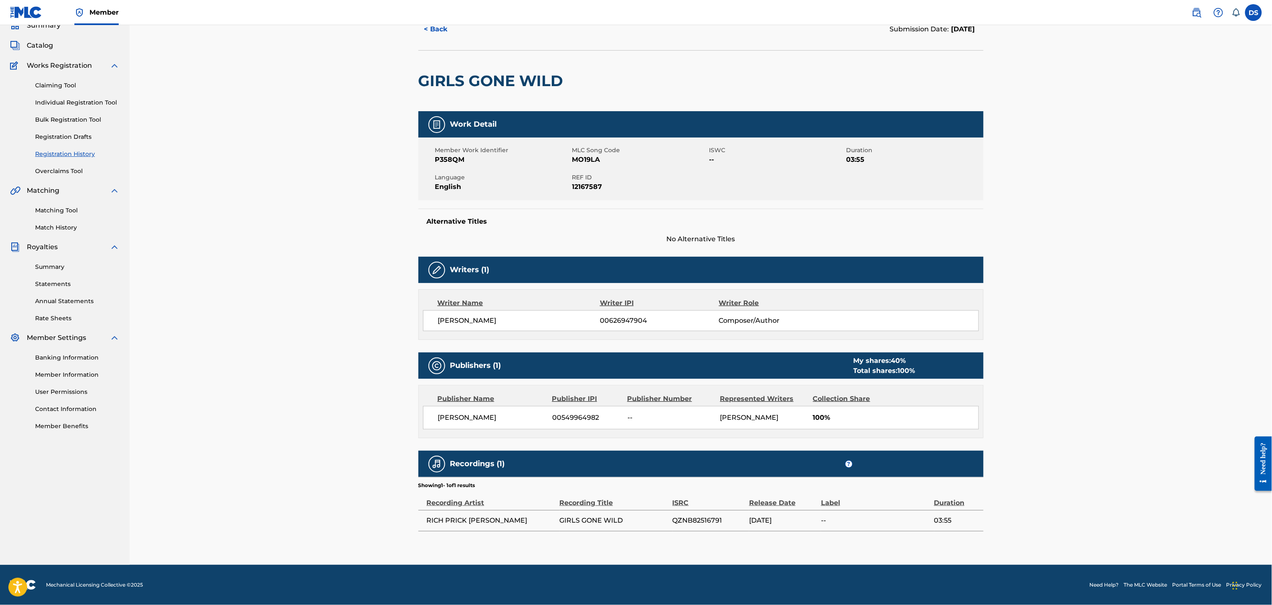
scroll to position [7, 0]
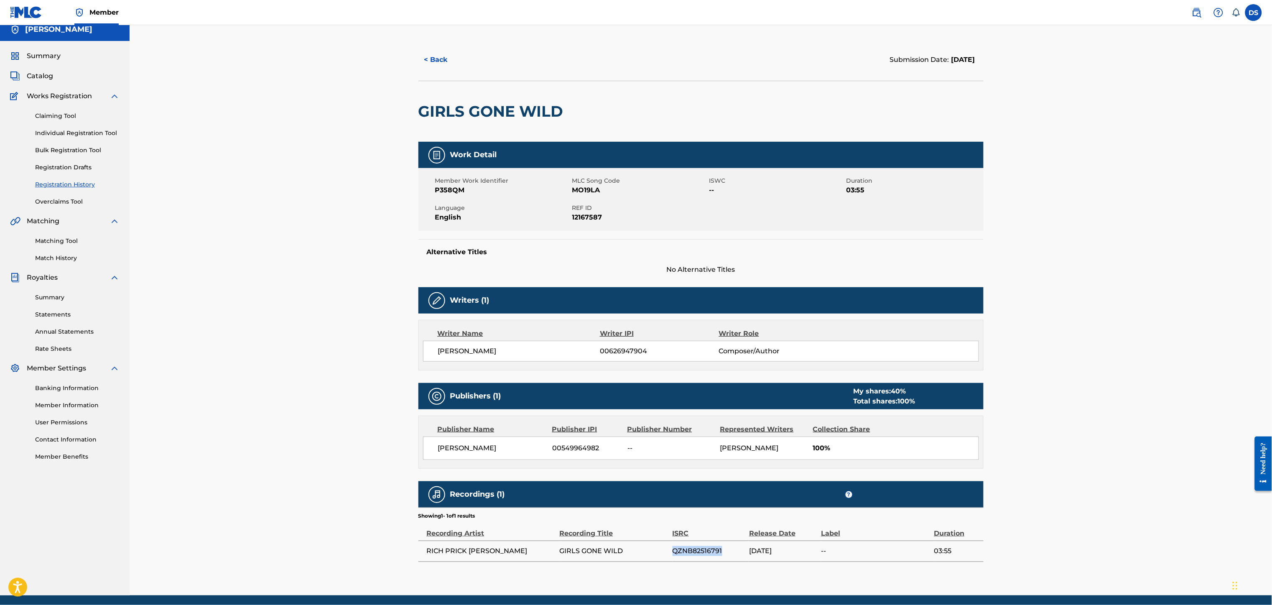
drag, startPoint x: 725, startPoint y: 550, endPoint x: 669, endPoint y: 553, distance: 56.5
click at [669, 453] on tr "RICH PRICK [PERSON_NAME] GIRLS GONE WILD QZNB82516791 [DATE] 03:55" at bounding box center [700, 550] width 565 height 21
copy tr "QZNB82516791"
click at [48, 244] on link "Matching Tool" at bounding box center [77, 241] width 84 height 9
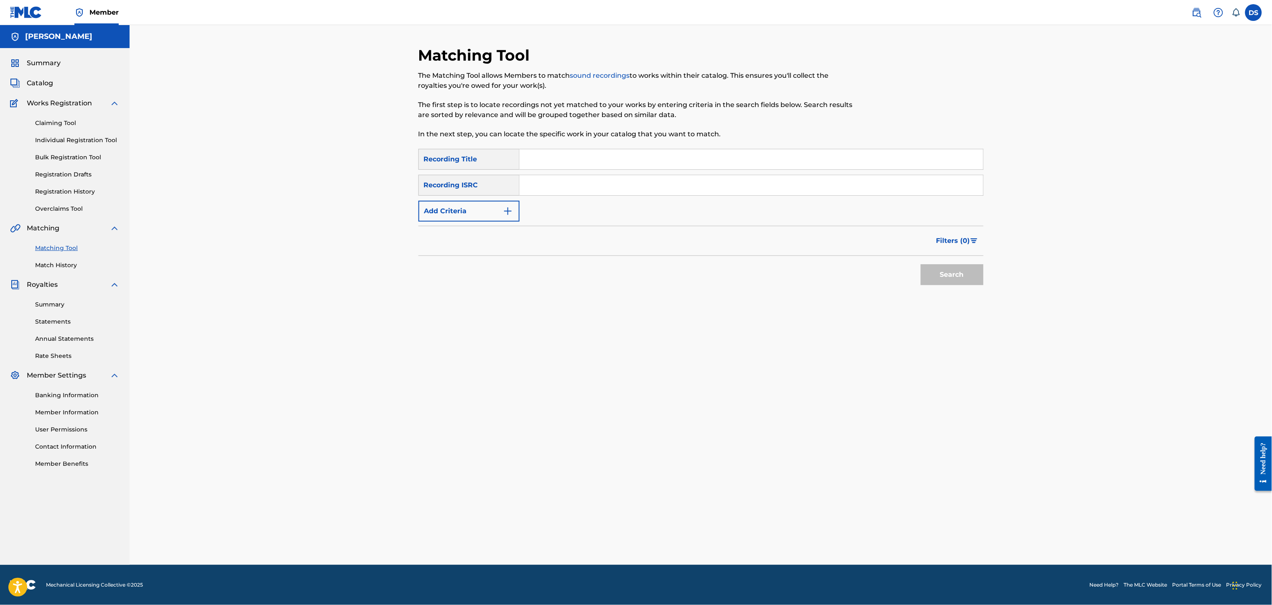
click at [521, 194] on input "Search Form" at bounding box center [752, 185] width 464 height 20
paste input "QZNB82516792"
type input "QZNB82516792"
click at [610, 163] on input "Search Form" at bounding box center [752, 159] width 464 height 20
type input "Girls Gone Wild"
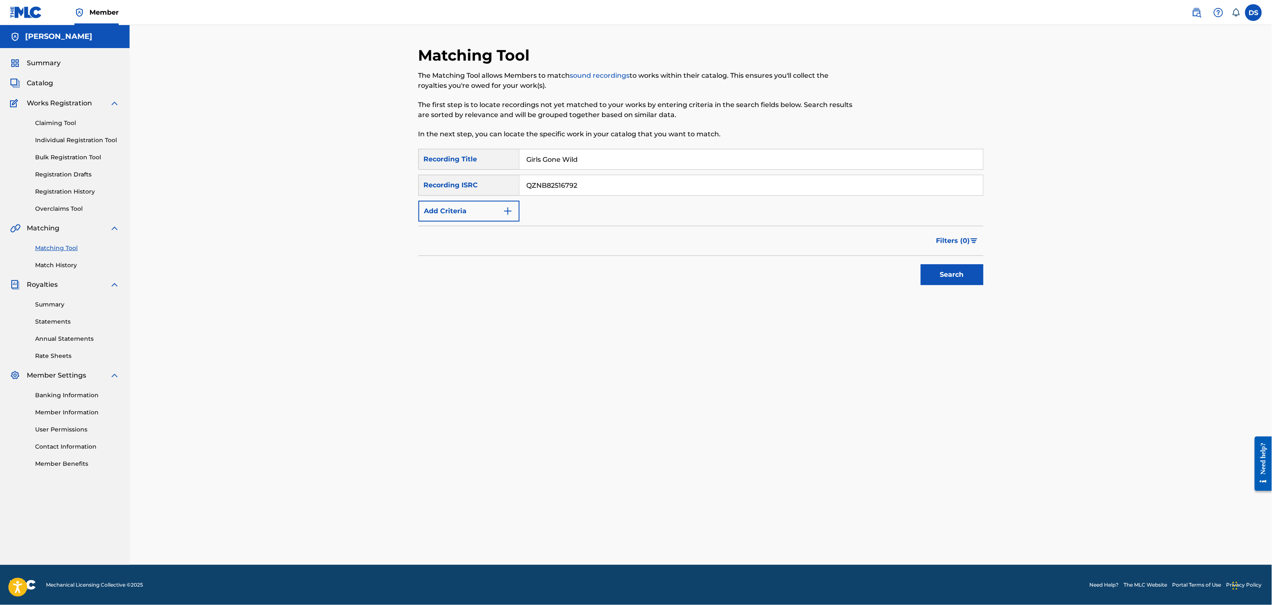
drag, startPoint x: 591, startPoint y: 156, endPoint x: 446, endPoint y: 167, distance: 144.6
click at [446, 167] on div "SearchWithCriteria3e16124b-6681-4d3e-978f-c1eee48de82b Recording Title Girls Go…" at bounding box center [700, 159] width 565 height 21
paste input "Girls Gone Wild (Remix) by [PERSON_NAME], Stuey Rock"
click at [937, 275] on button "Search" at bounding box center [952, 274] width 63 height 21
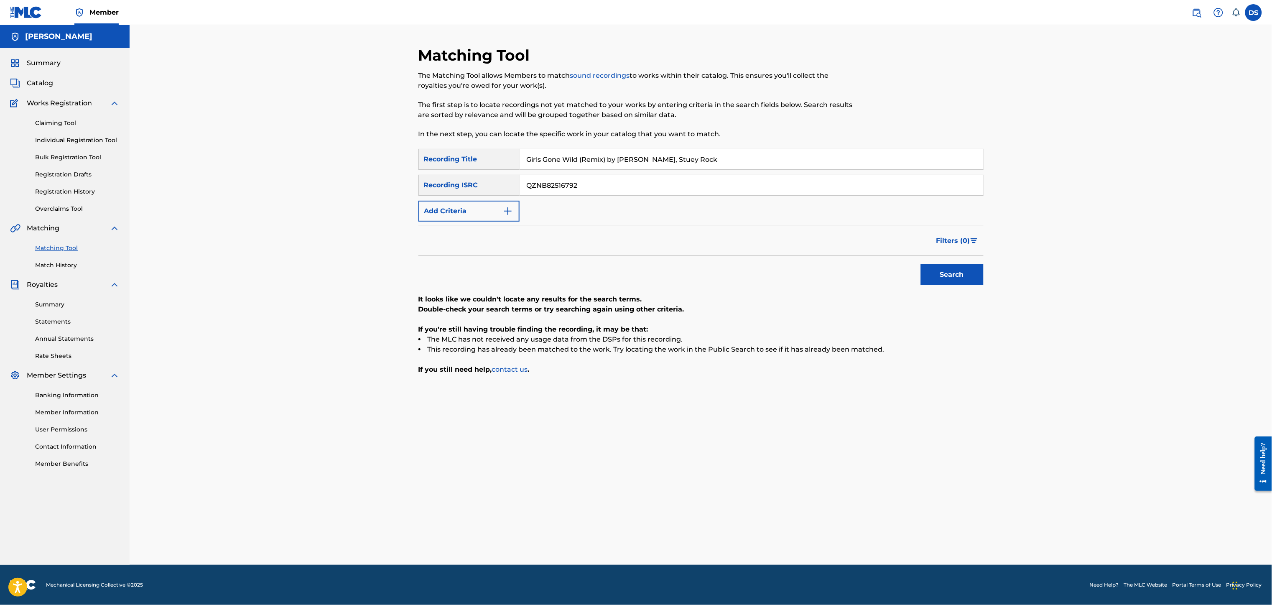
click at [937, 275] on button "Search" at bounding box center [952, 274] width 63 height 21
click at [724, 163] on input "Girls Gone Wild (Remix) by [PERSON_NAME], Stuey Rock" at bounding box center [752, 159] width 464 height 20
type input "Girls Gone Wild (Remix)"
click at [953, 268] on button "Search" at bounding box center [952, 274] width 63 height 21
click at [48, 142] on link "Individual Registration Tool" at bounding box center [77, 140] width 84 height 9
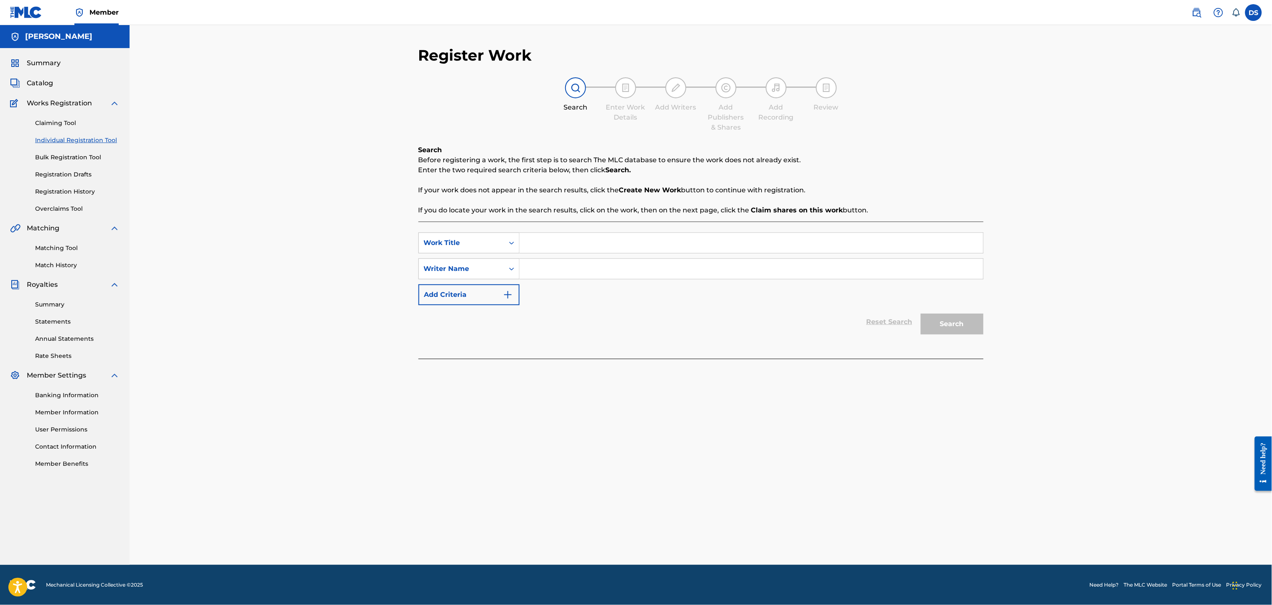
click at [62, 127] on div "Claiming Tool Individual Registration Tool Bulk Registration Tool Registration …" at bounding box center [65, 160] width 110 height 105
drag, startPoint x: 62, startPoint y: 127, endPoint x: 62, endPoint y: 142, distance: 14.2
click at [62, 128] on div "Claiming Tool Individual Registration Tool Bulk Registration Tool Registration …" at bounding box center [65, 160] width 110 height 105
click at [62, 131] on div "Claiming Tool Individual Registration Tool Bulk Registration Tool Registration …" at bounding box center [65, 160] width 110 height 105
click at [62, 134] on div "Claiming Tool Individual Registration Tool Bulk Registration Tool Registration …" at bounding box center [65, 160] width 110 height 105
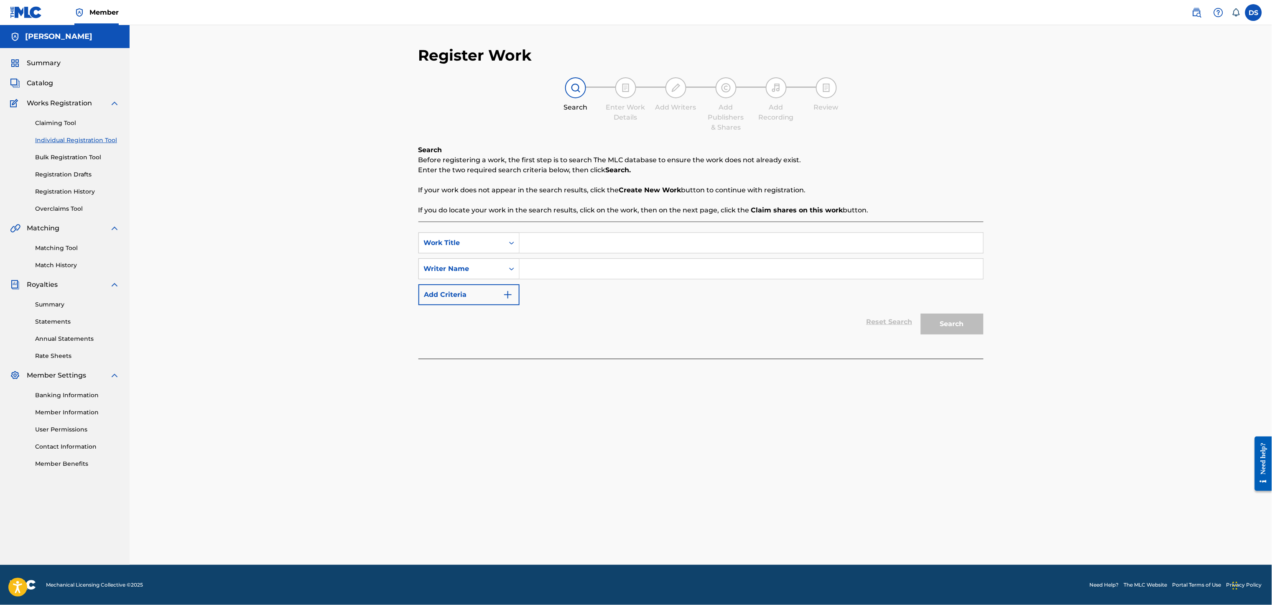
click at [62, 136] on div "Claiming Tool Individual Registration Tool Bulk Registration Tool Registration …" at bounding box center [65, 160] width 110 height 105
click at [62, 138] on link "Individual Registration Tool" at bounding box center [77, 140] width 84 height 9
click at [62, 139] on link "Individual Registration Tool" at bounding box center [77, 140] width 84 height 9
click at [62, 140] on link "Individual Registration Tool" at bounding box center [77, 140] width 84 height 9
click at [62, 142] on link "Individual Registration Tool" at bounding box center [77, 140] width 84 height 9
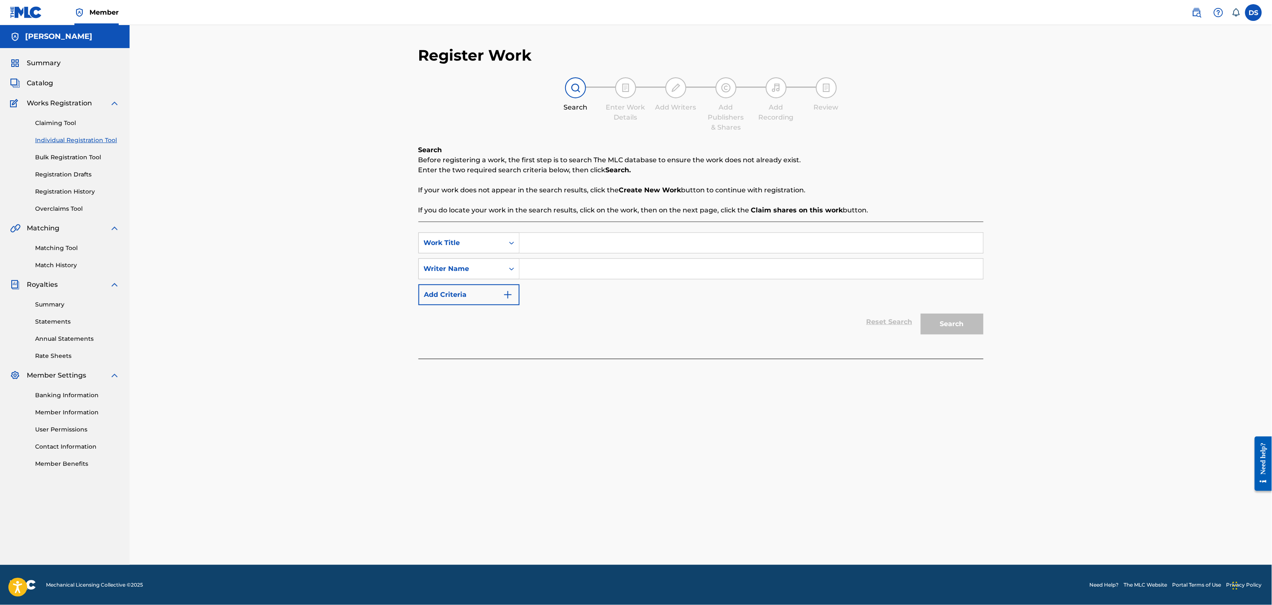
click at [199, 113] on div "Register Work Search Enter Work Details Add Writers Add Publishers & Shares Add…" at bounding box center [701, 295] width 1142 height 540
click at [78, 138] on link "Individual Registration Tool" at bounding box center [77, 140] width 84 height 9
click at [109, 141] on link "Individual Registration Tool" at bounding box center [77, 140] width 84 height 9
click at [62, 143] on link "Individual Registration Tool" at bounding box center [77, 140] width 84 height 9
click at [523, 239] on input "Search Form" at bounding box center [752, 243] width 464 height 20
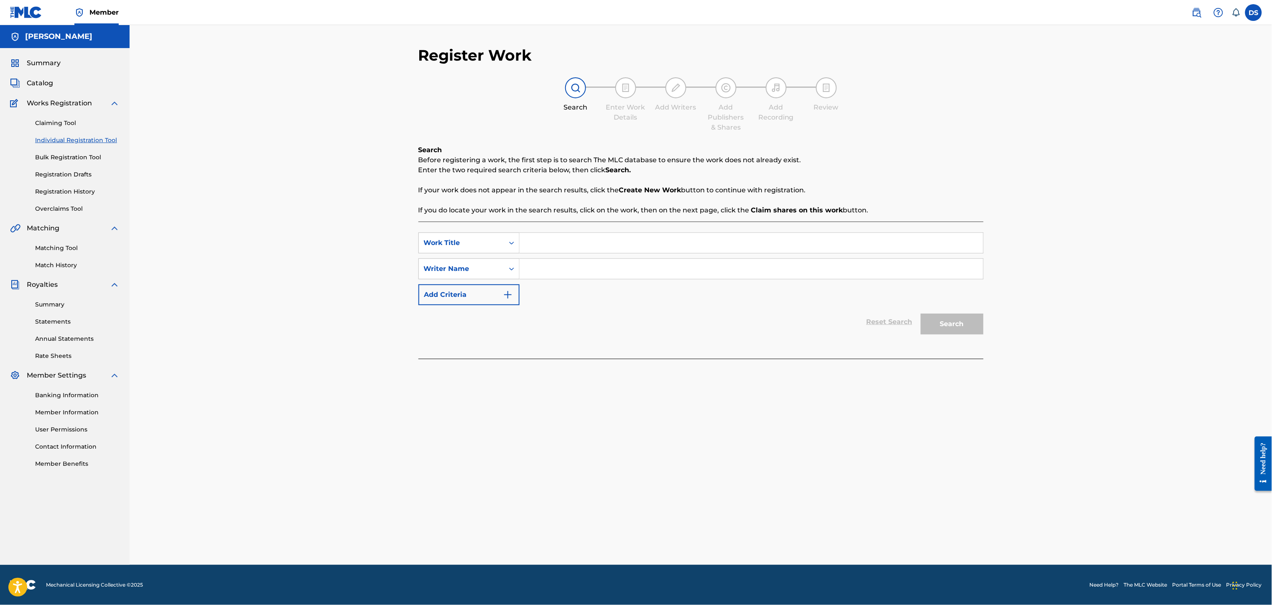
drag, startPoint x: 545, startPoint y: 242, endPoint x: 527, endPoint y: 245, distance: 18.6
click at [527, 245] on input "Search Form" at bounding box center [752, 243] width 464 height 20
type input "HOLD' UP 3 TIMES"
click at [541, 264] on input "Search Form" at bounding box center [752, 269] width 464 height 20
type input "[PERSON_NAME]"
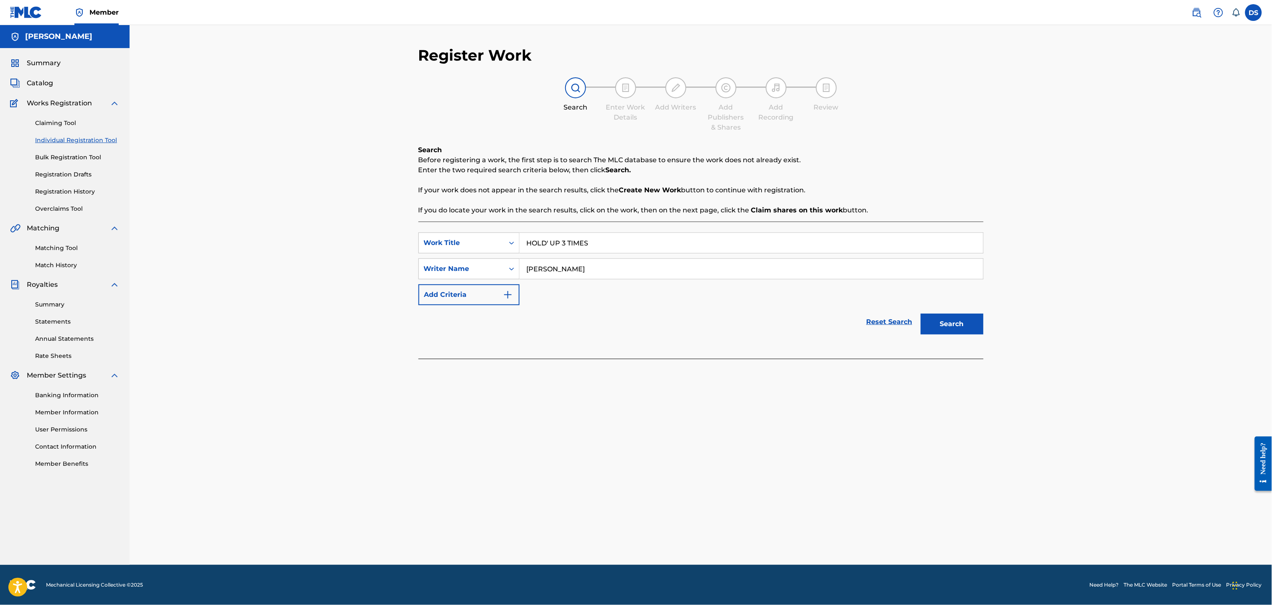
click at [949, 327] on button "Search" at bounding box center [952, 323] width 63 height 21
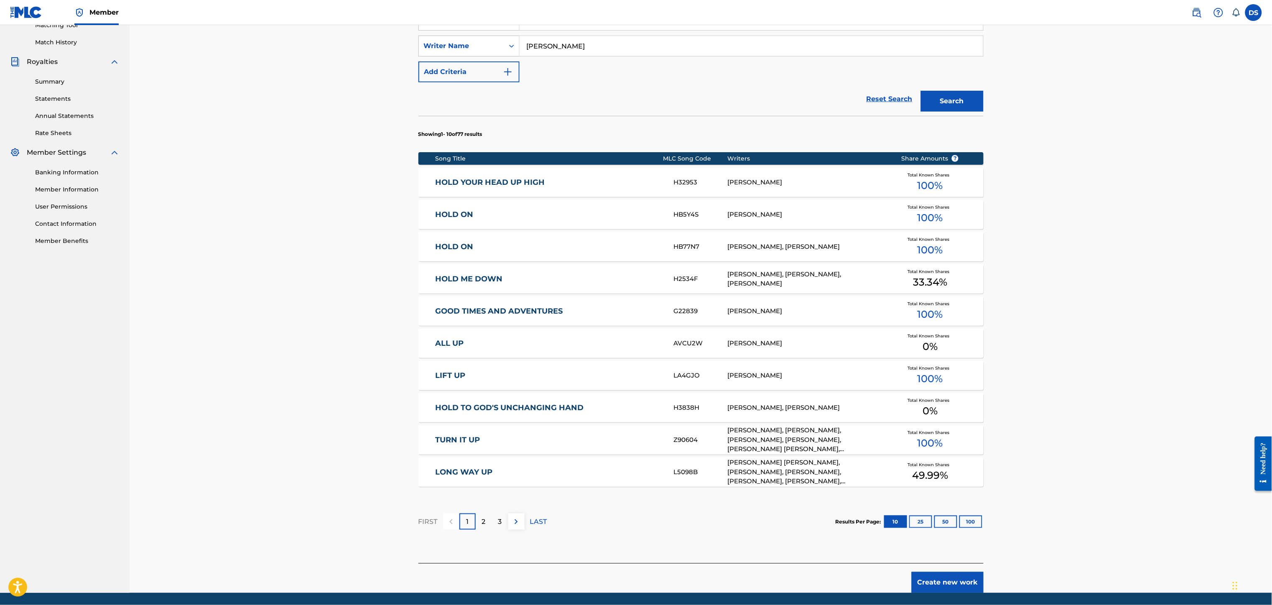
scroll to position [251, 0]
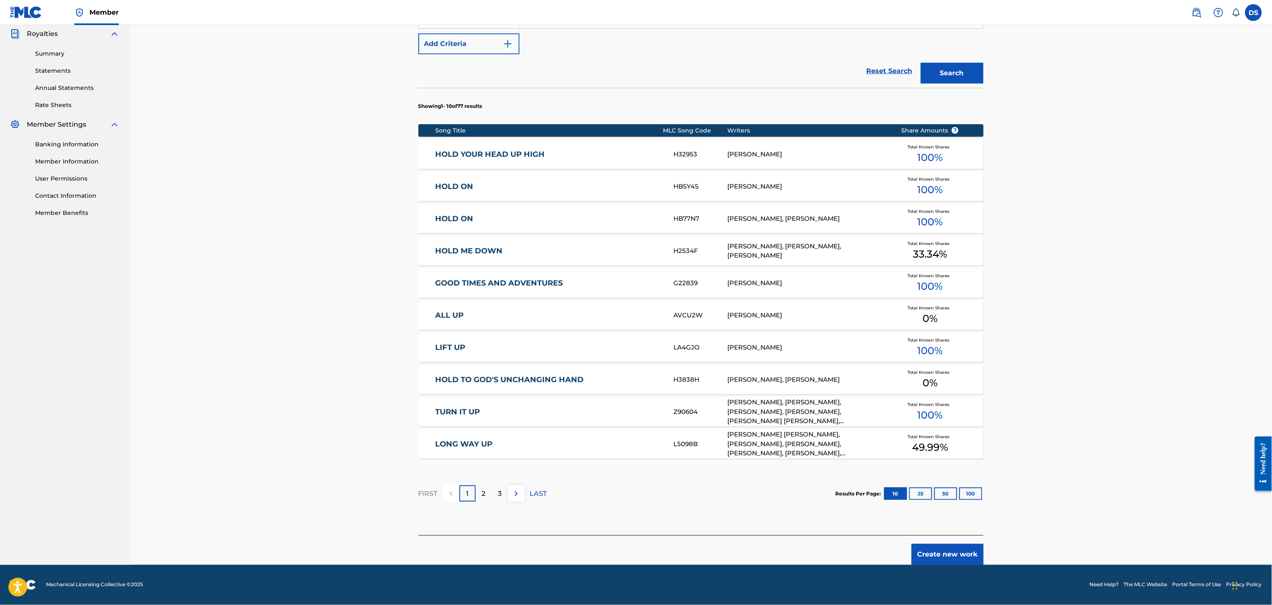
click at [498, 453] on p "3" at bounding box center [500, 494] width 4 height 10
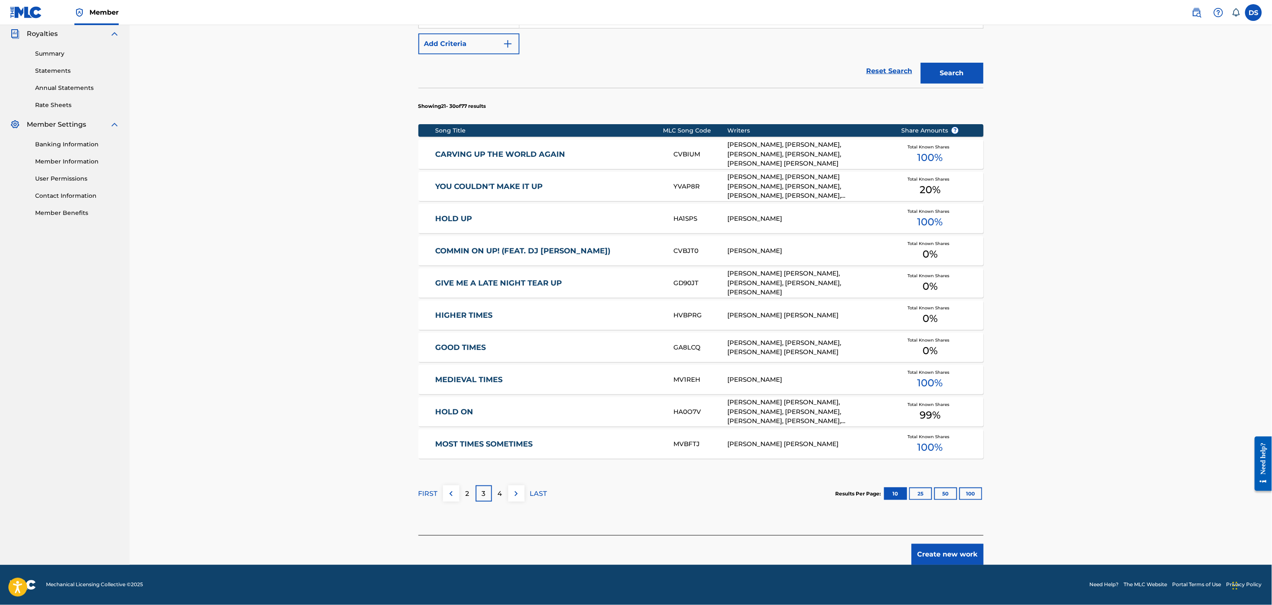
click at [510, 44] on img "Search Form" at bounding box center [508, 44] width 10 height 10
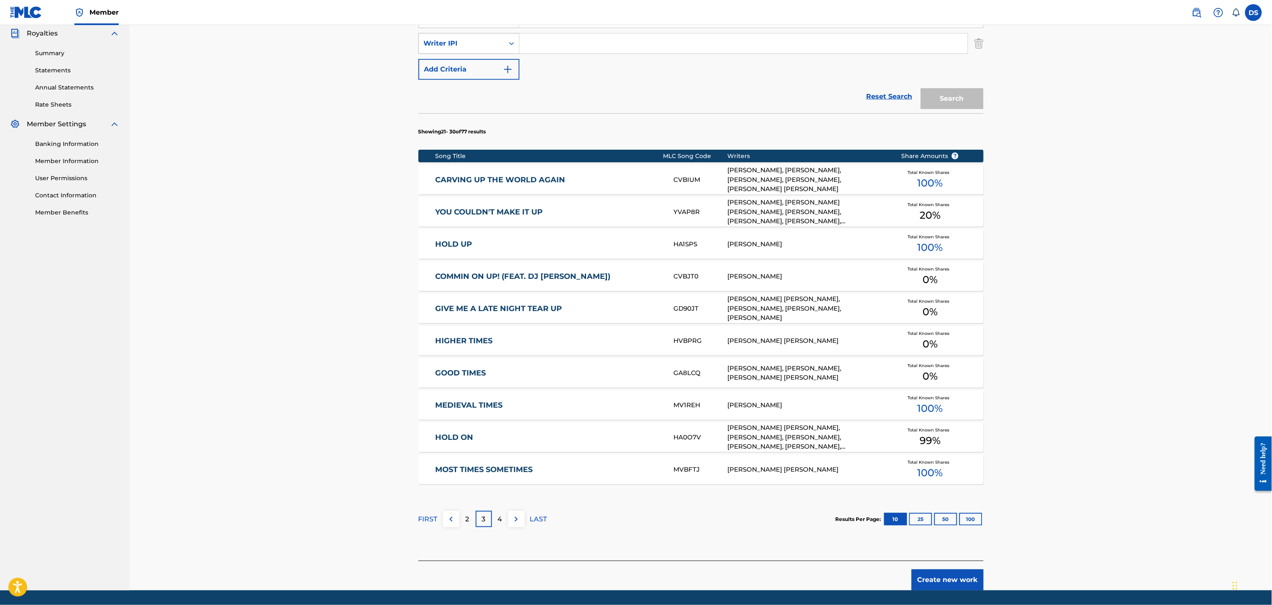
click at [510, 45] on icon "Search Form" at bounding box center [511, 43] width 8 height 8
click at [525, 44] on input "Search Form" at bounding box center [744, 43] width 448 height 20
click at [508, 44] on icon "Search Form" at bounding box center [511, 43] width 8 height 8
click at [483, 105] on div "MLC Publisher Number" at bounding box center [469, 106] width 100 height 21
click at [525, 43] on input "Search Form" at bounding box center [744, 43] width 448 height 20
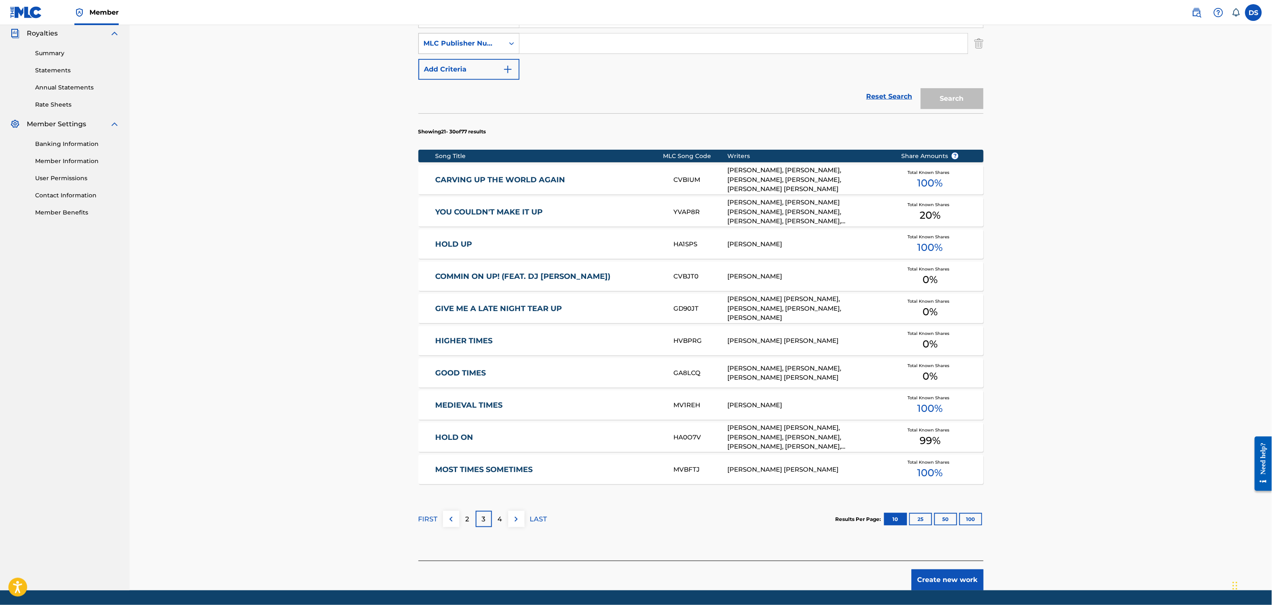
click at [510, 41] on icon "Search Form" at bounding box center [511, 43] width 8 height 8
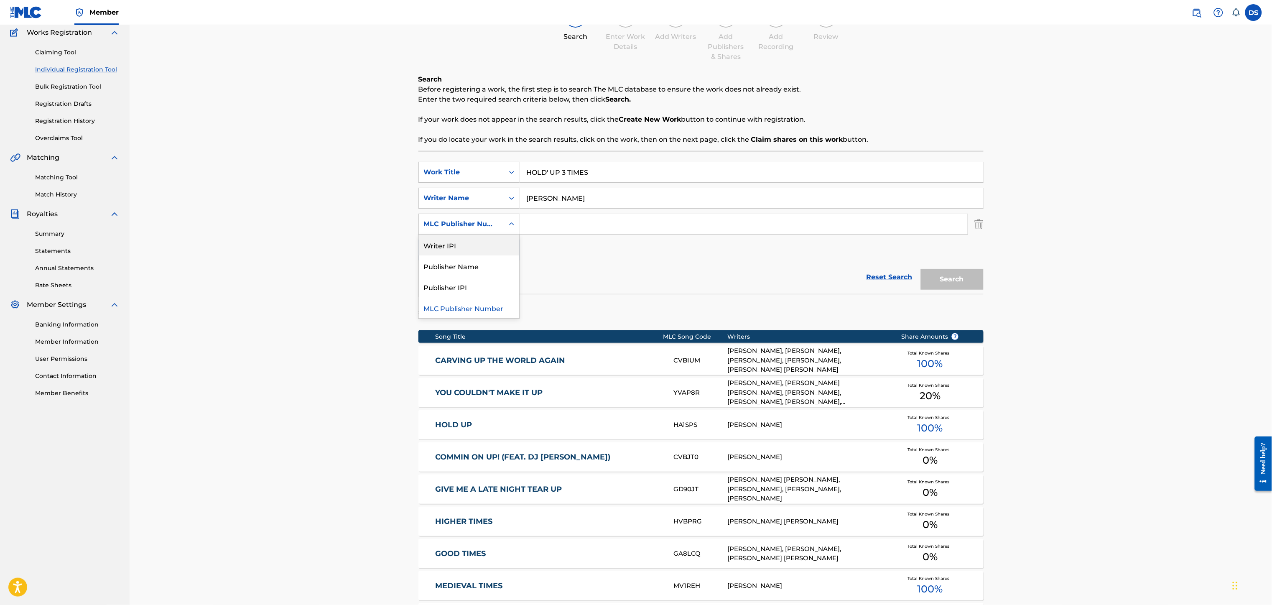
scroll to position [66, 0]
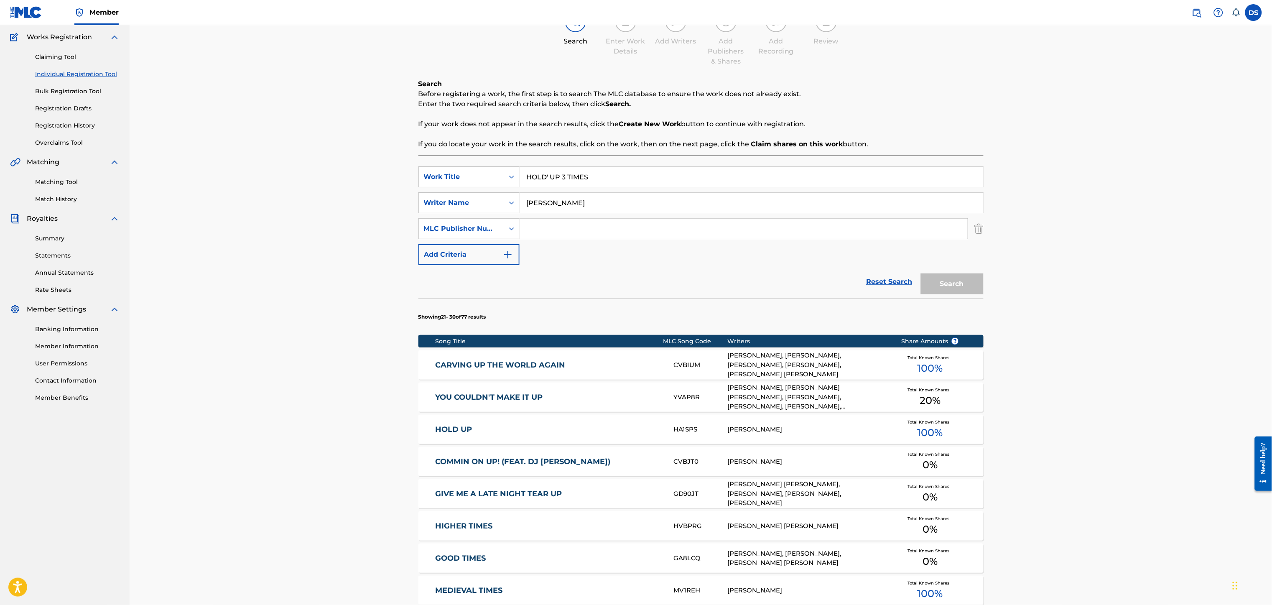
click at [536, 228] on input "Search Form" at bounding box center [744, 229] width 448 height 20
type input "P358QM"
click at [953, 284] on button "Search" at bounding box center [952, 283] width 63 height 21
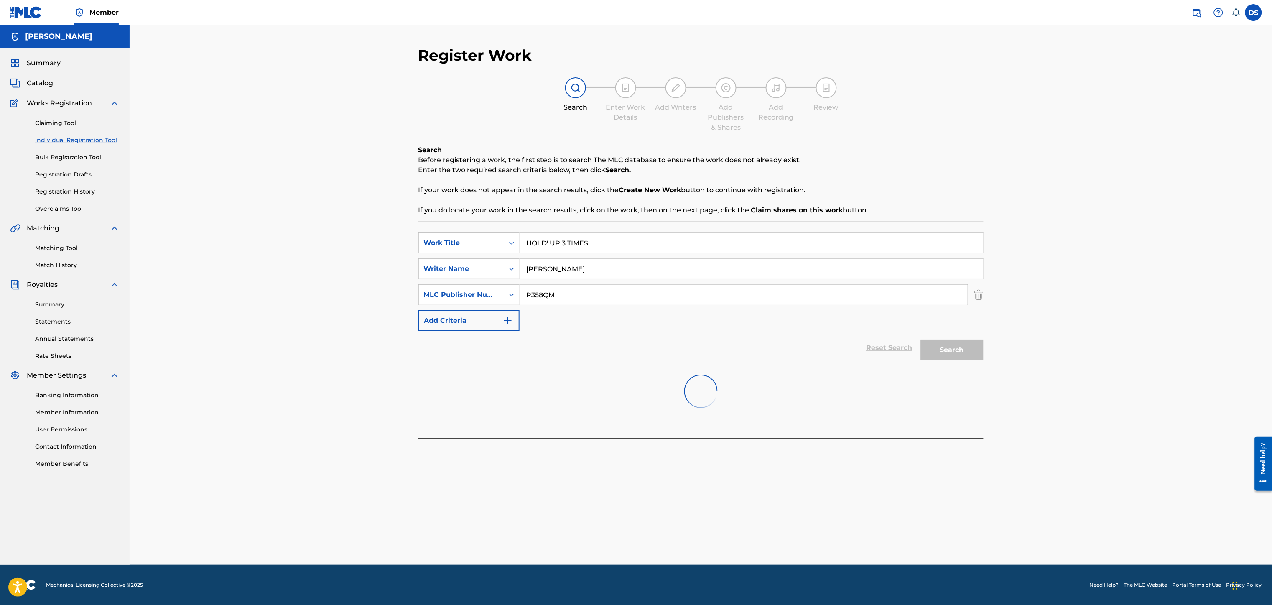
scroll to position [0, 0]
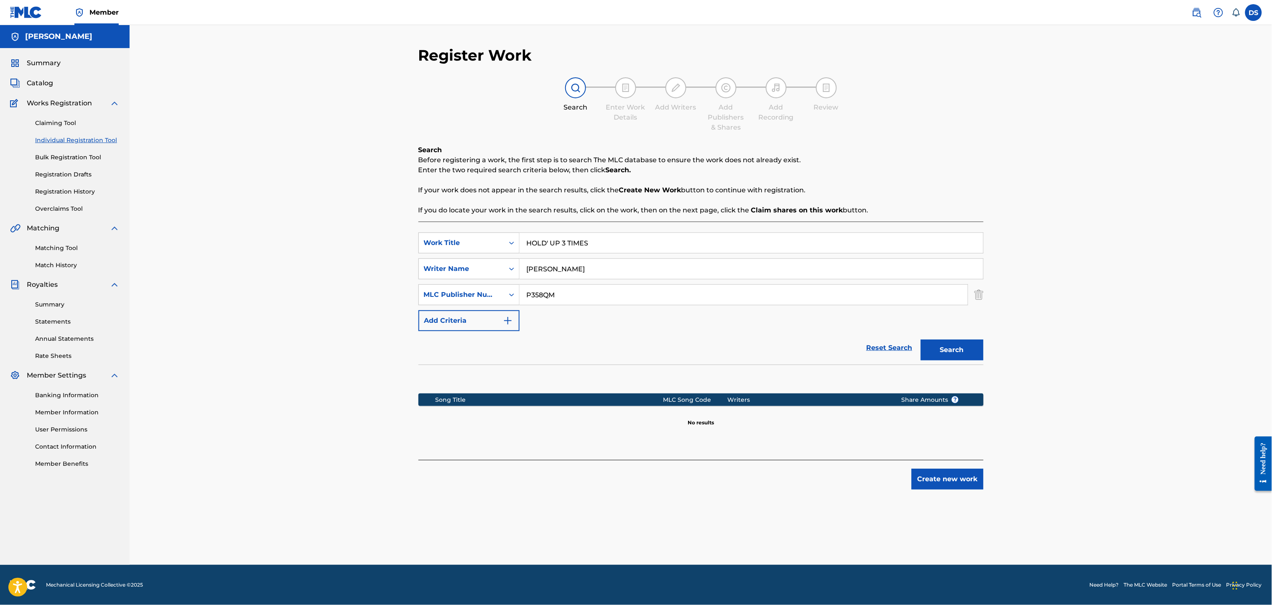
click at [945, 453] on button "Create new work" at bounding box center [948, 479] width 72 height 21
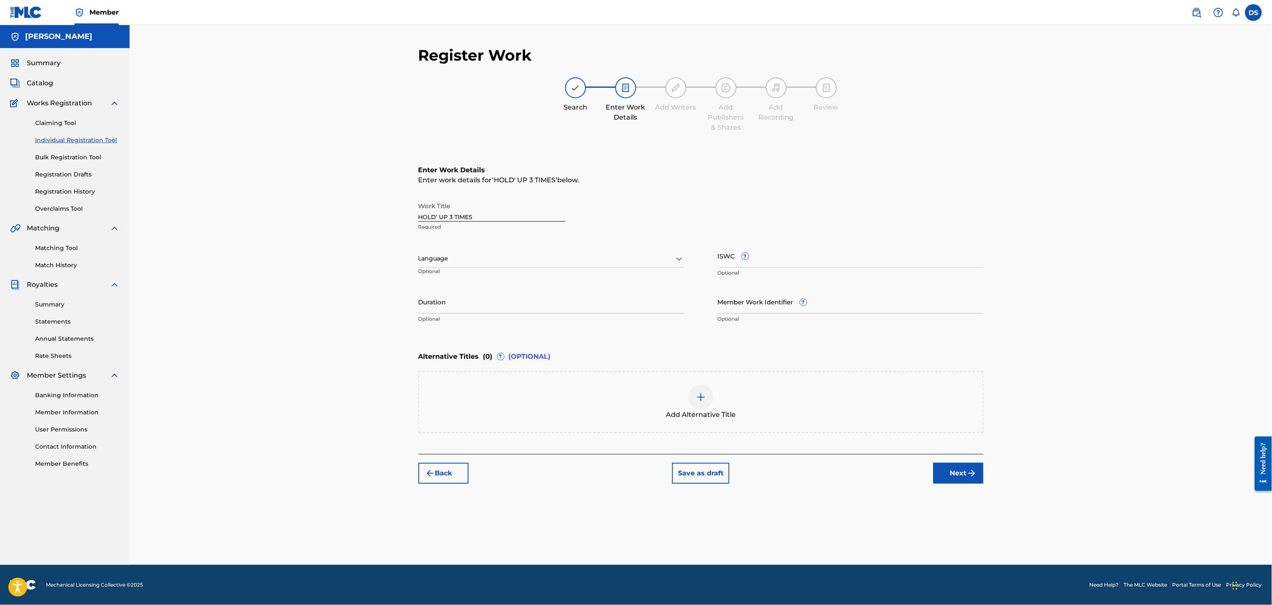
click at [443, 260] on div at bounding box center [551, 258] width 266 height 10
click at [438, 278] on div "English" at bounding box center [551, 277] width 265 height 19
click at [719, 298] on input "Member Work Identifier ?" at bounding box center [851, 302] width 266 height 24
click at [948, 453] on button "Next" at bounding box center [958, 473] width 50 height 21
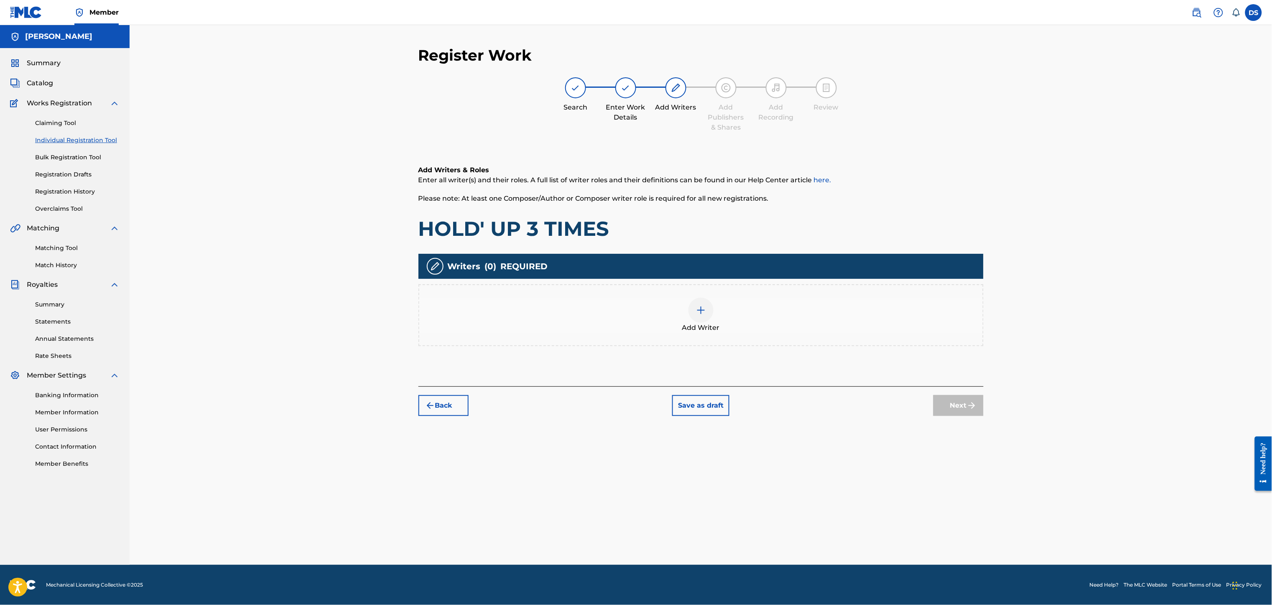
click at [698, 311] on img at bounding box center [701, 310] width 10 height 10
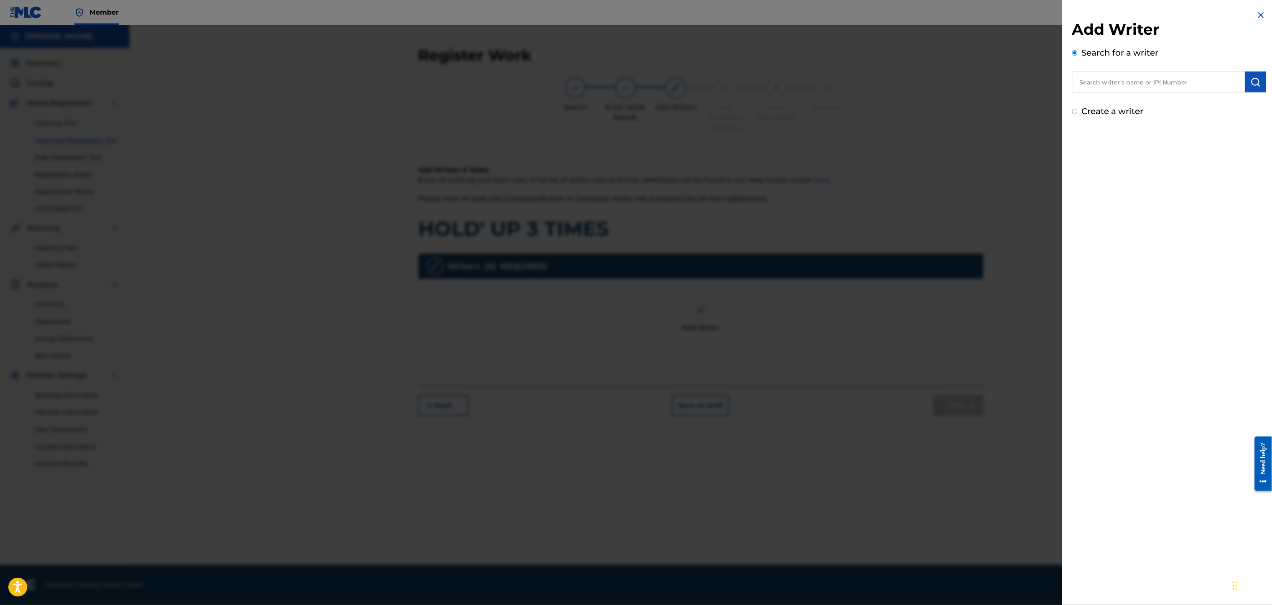
click at [953, 113] on label "Create a writer" at bounding box center [1113, 111] width 62 height 10
radio input "true"
click at [953, 113] on input "Create a writer" at bounding box center [1074, 111] width 5 height 5
radio input "false"
radio input "true"
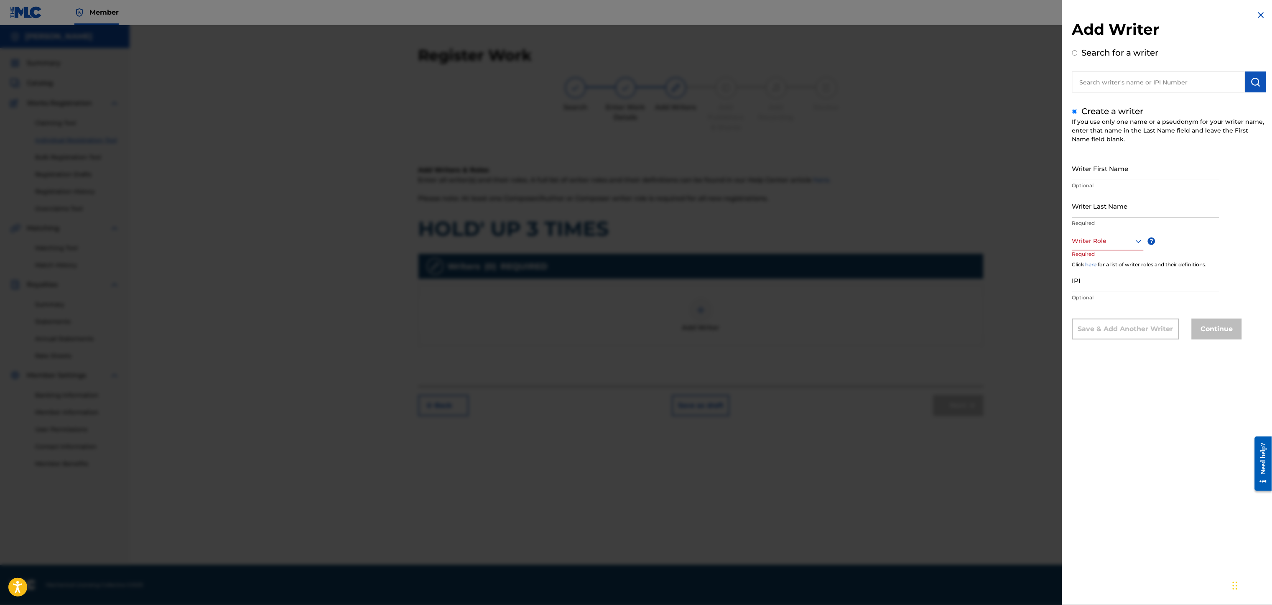
click at [953, 169] on input "Writer First Name" at bounding box center [1145, 168] width 147 height 24
drag, startPoint x: 1094, startPoint y: 177, endPoint x: 1129, endPoint y: 170, distance: 36.2
click at [953, 170] on input "[PERSON_NAME]" at bounding box center [1145, 168] width 147 height 24
type input "[PERSON_NAME]"
click at [953, 203] on input "Writer Last Name" at bounding box center [1145, 206] width 147 height 24
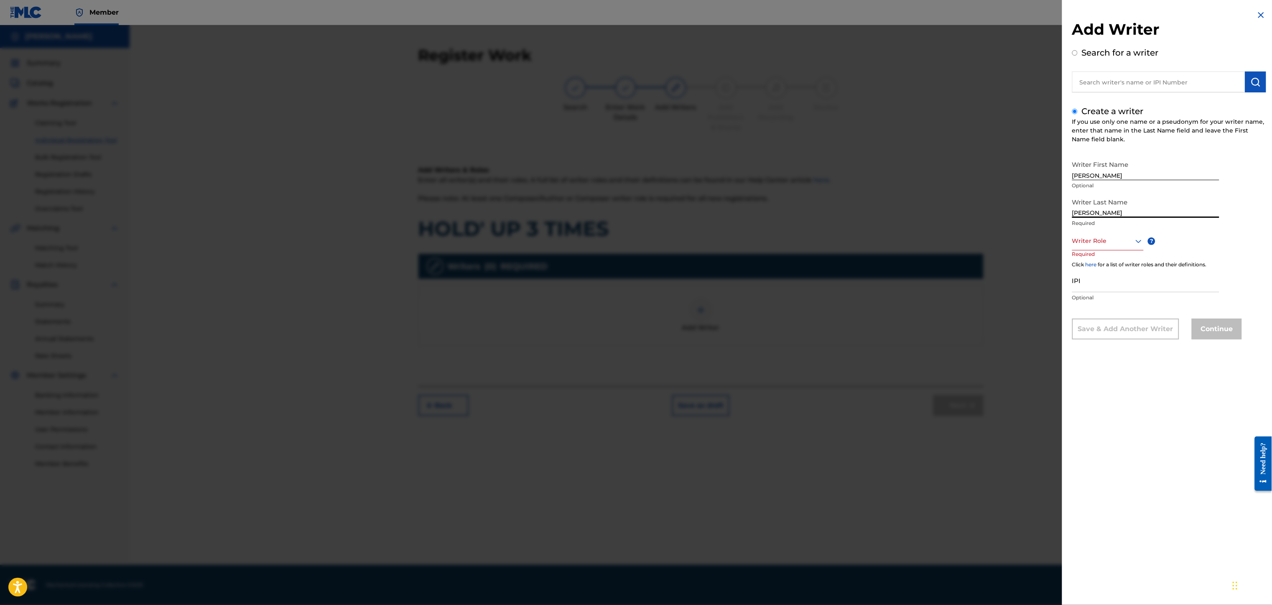
type input "[PERSON_NAME]"
click at [953, 238] on div at bounding box center [1107, 241] width 71 height 10
click at [953, 278] on div "Author" at bounding box center [1108, 278] width 71 height 19
click at [953, 285] on input "IPI" at bounding box center [1145, 281] width 147 height 24
click at [953, 82] on input "text" at bounding box center [1158, 81] width 173 height 21
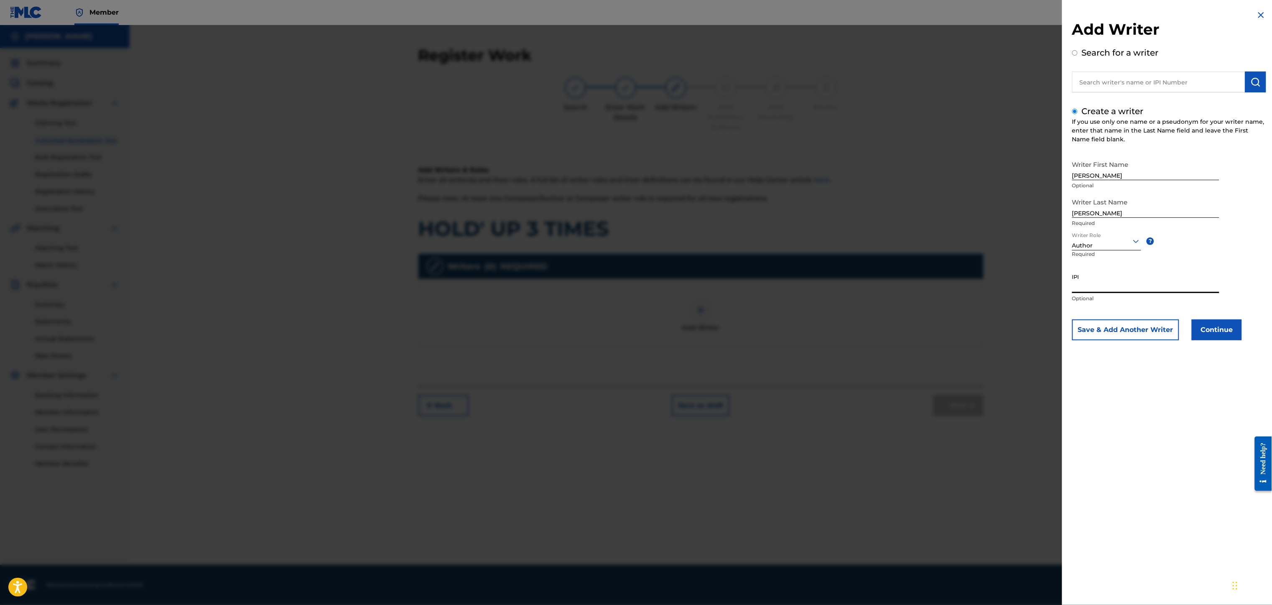
radio input "true"
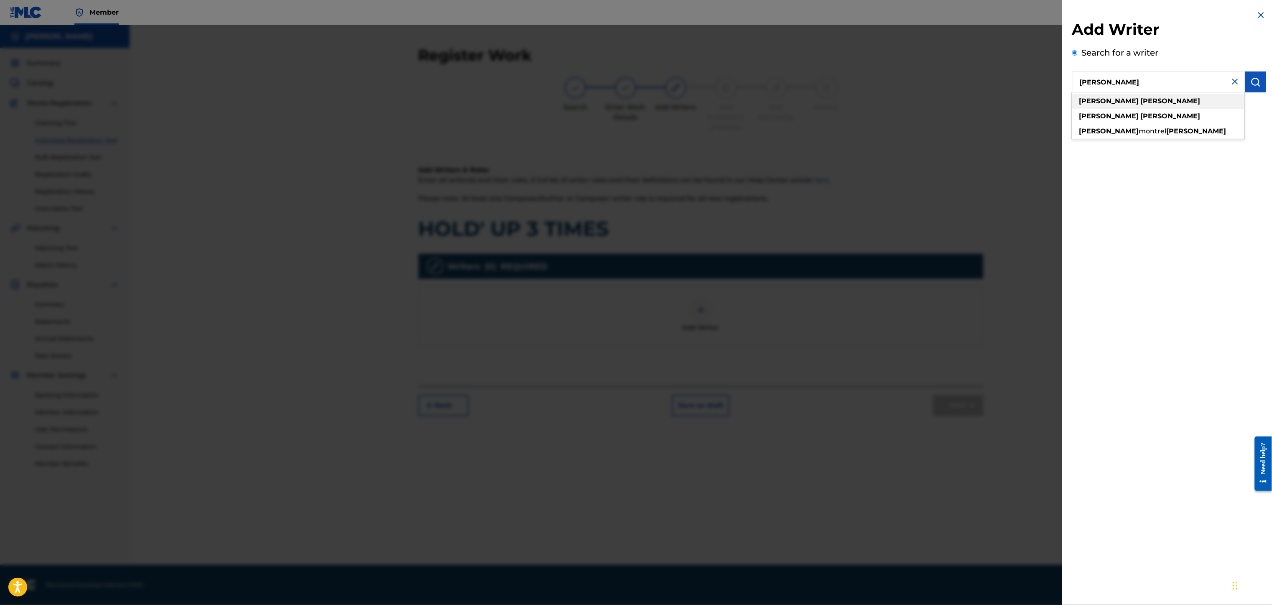
drag, startPoint x: 1232, startPoint y: 59, endPoint x: 1088, endPoint y: 97, distance: 149.1
click at [953, 92] on div "[PERSON_NAME] [PERSON_NAME] [PERSON_NAME] [PERSON_NAME]" at bounding box center [1158, 81] width 173 height 21
click at [953, 97] on strong "[PERSON_NAME]" at bounding box center [1109, 101] width 60 height 8
type input "[PERSON_NAME]"
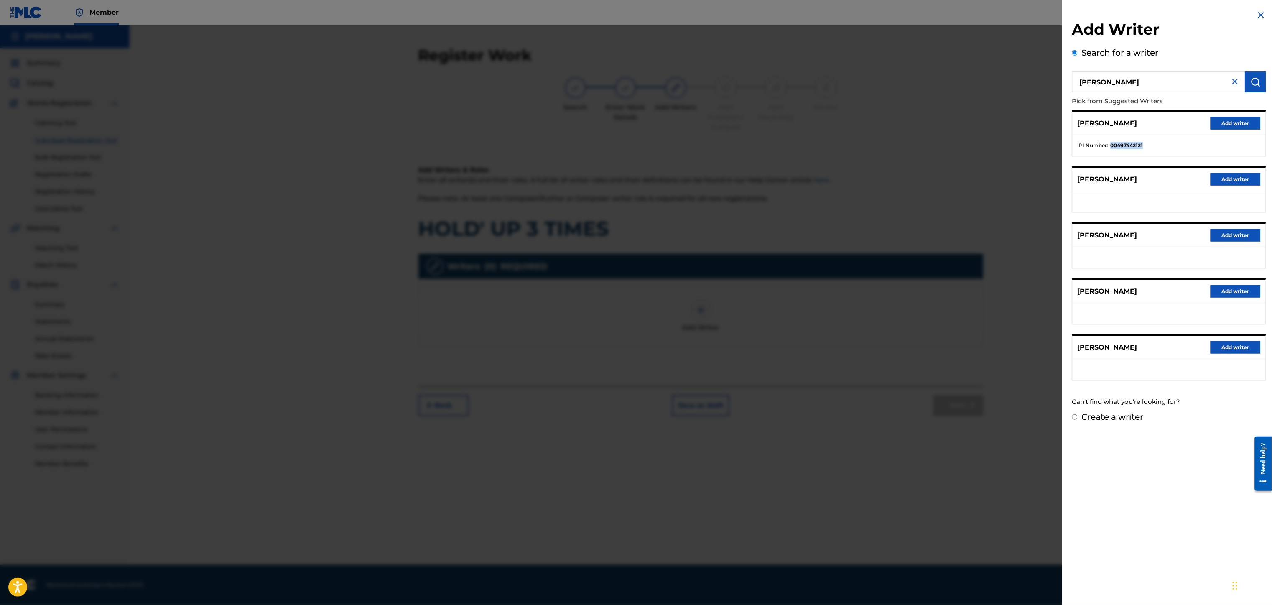
drag, startPoint x: 1159, startPoint y: 141, endPoint x: 1108, endPoint y: 147, distance: 51.4
click at [953, 147] on li "IPI Number : 00497442121" at bounding box center [1169, 146] width 183 height 8
copy li "00497442121"
click at [953, 120] on button "Add writer" at bounding box center [1236, 123] width 50 height 13
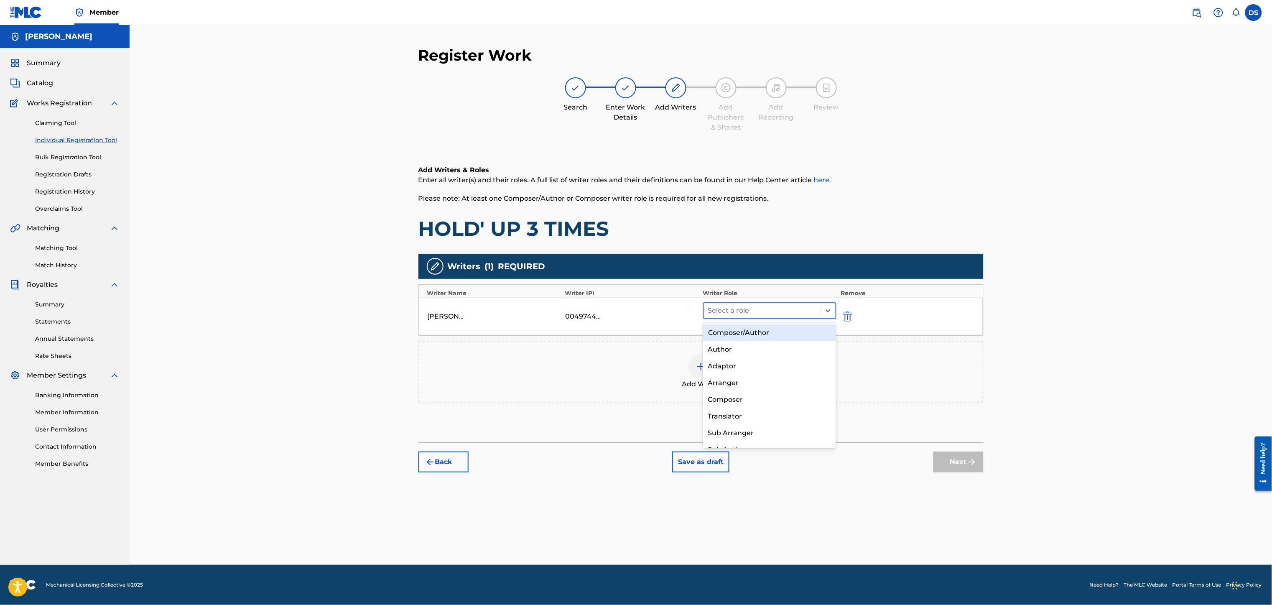
click at [756, 311] on div at bounding box center [762, 311] width 108 height 12
click at [725, 351] on div "Author" at bounding box center [769, 349] width 133 height 17
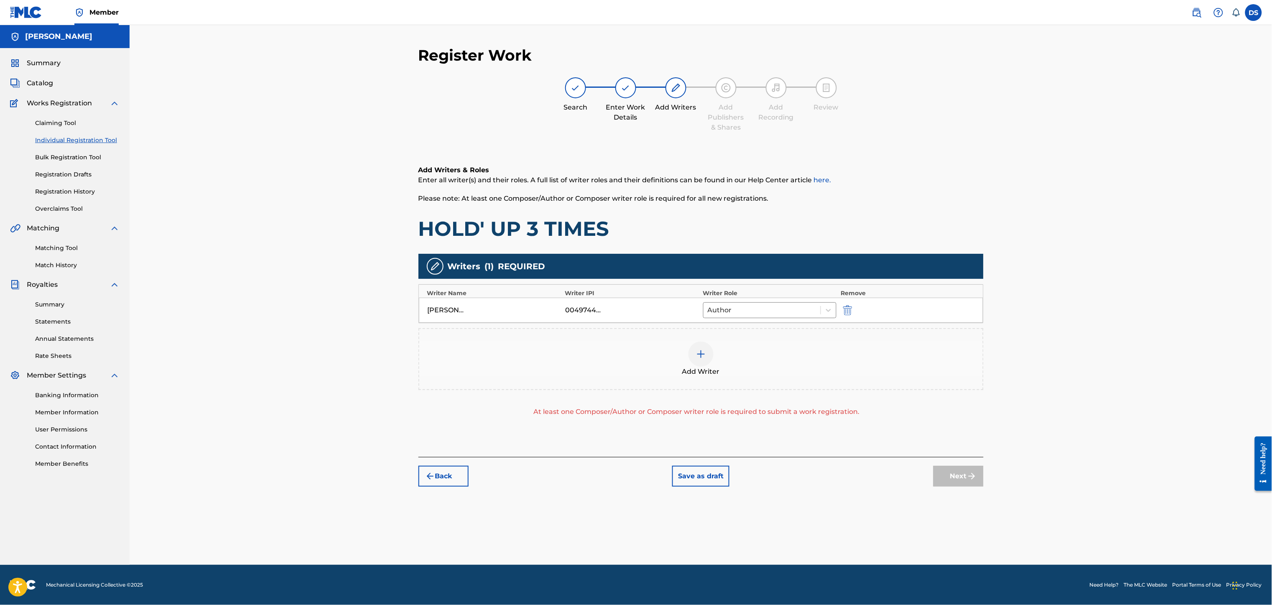
click at [701, 356] on img at bounding box center [701, 354] width 10 height 10
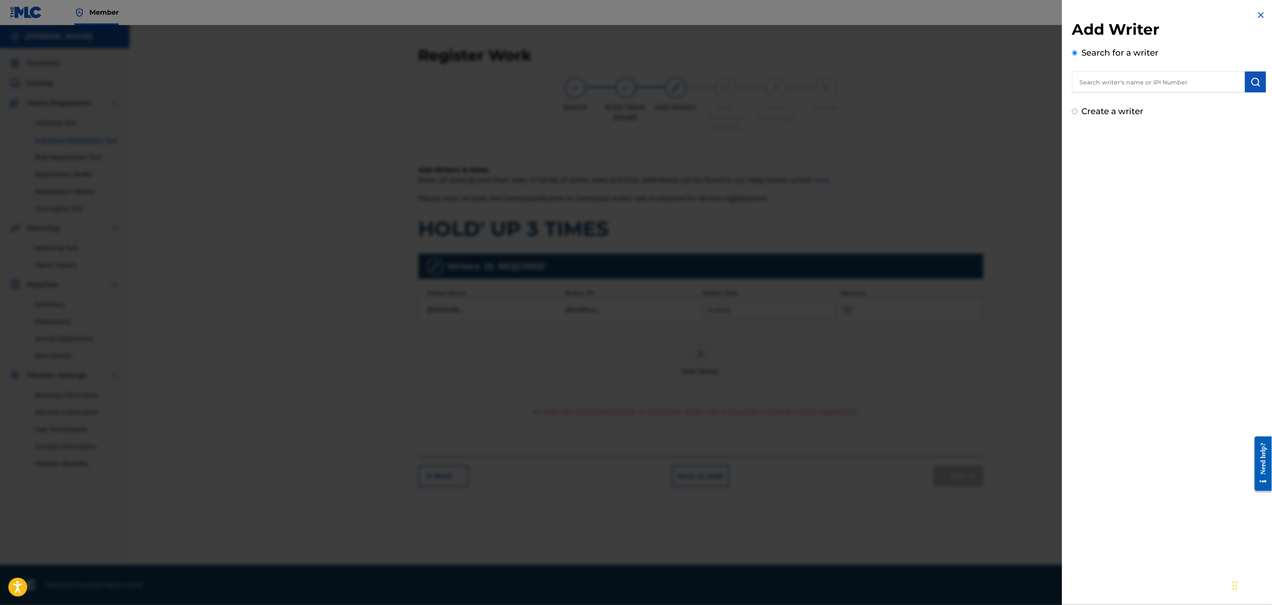
click at [953, 87] on input "text" at bounding box center [1158, 81] width 173 height 21
click at [953, 80] on input "text" at bounding box center [1158, 81] width 173 height 21
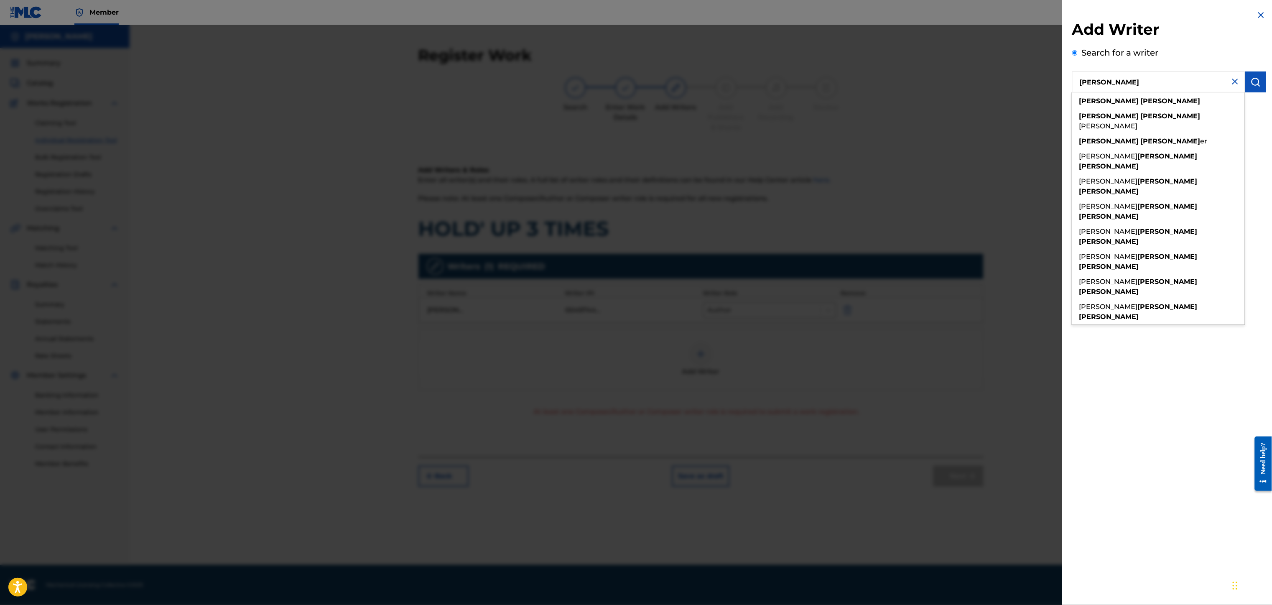
type input "[PERSON_NAME]"
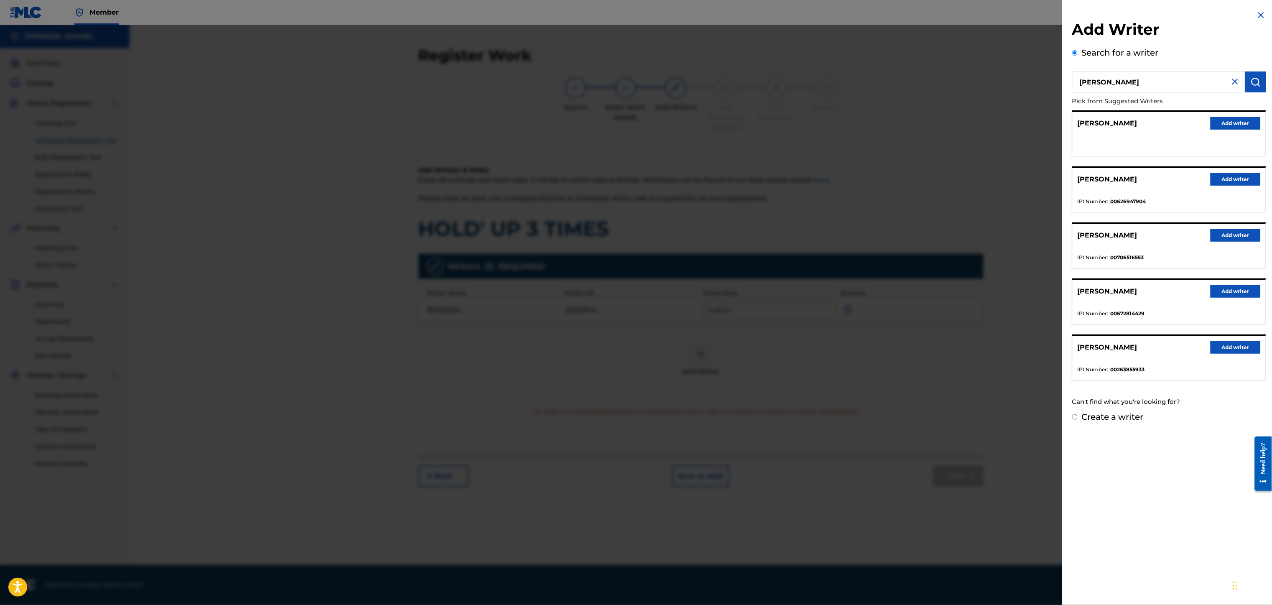
click at [953, 177] on button "Add writer" at bounding box center [1236, 179] width 50 height 13
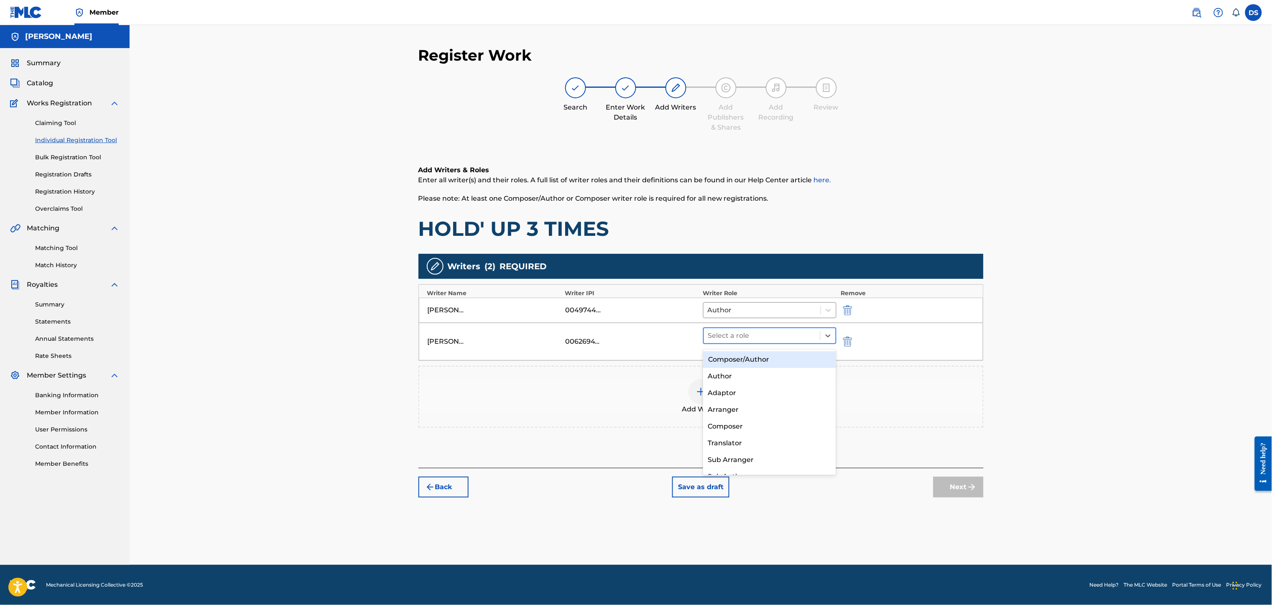
click at [774, 335] on div at bounding box center [762, 336] width 108 height 12
click at [742, 358] on div "Composer/Author" at bounding box center [769, 359] width 133 height 17
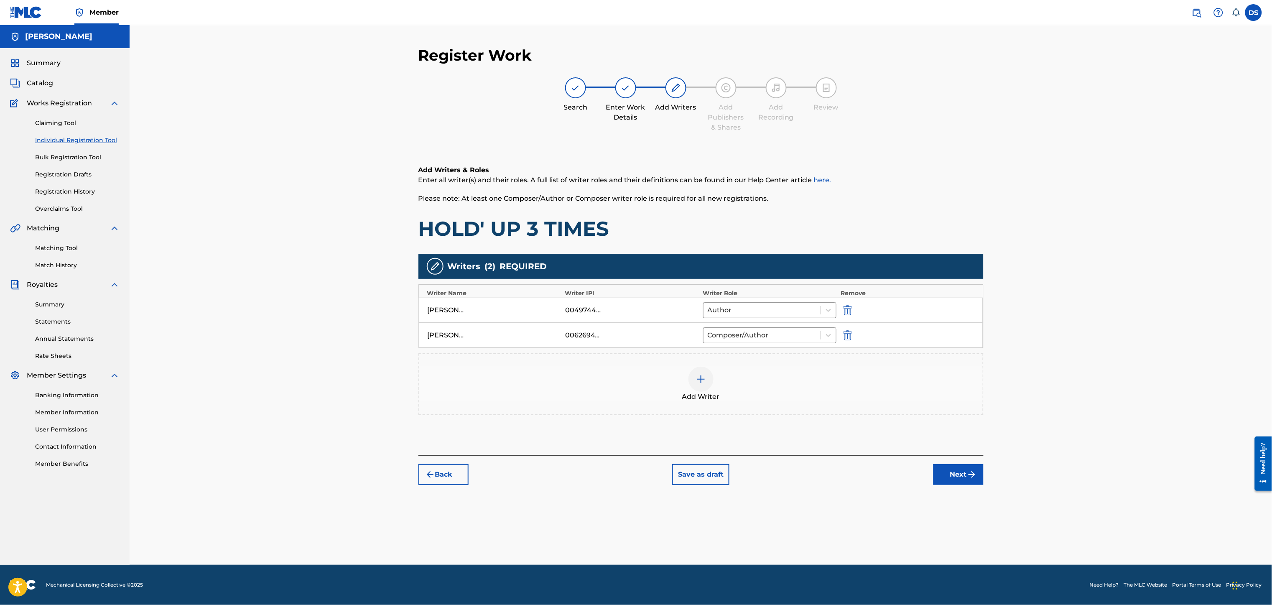
click at [700, 382] on img at bounding box center [701, 379] width 10 height 10
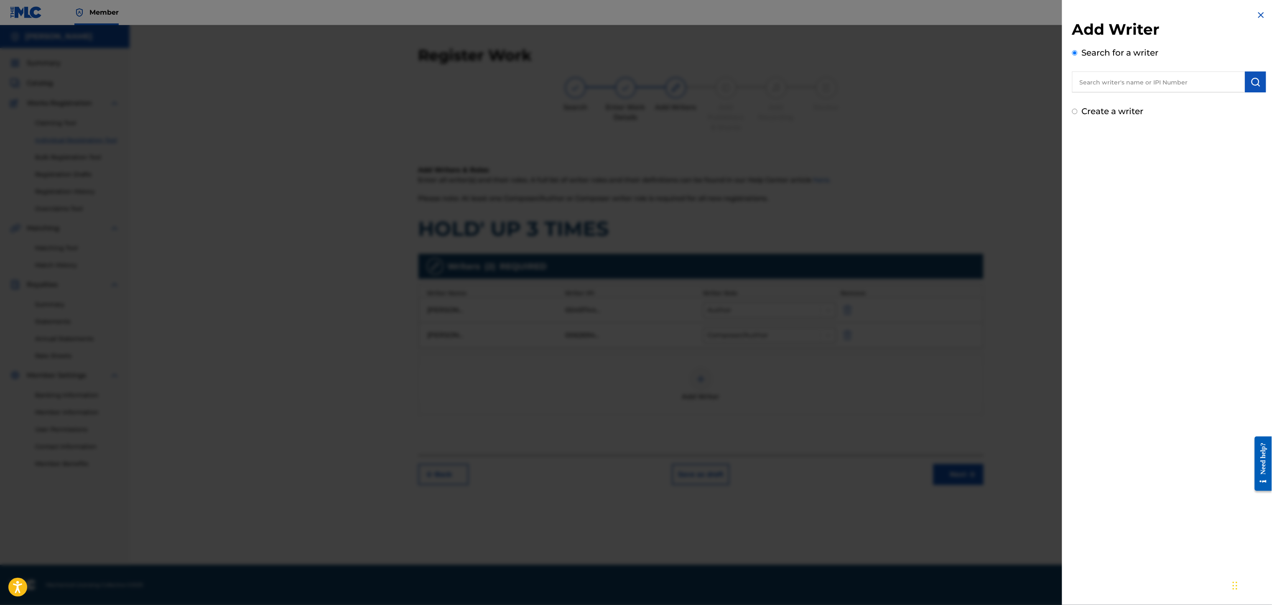
click at [953, 73] on input "text" at bounding box center [1158, 81] width 173 height 21
type input "TRAUMA TONE"
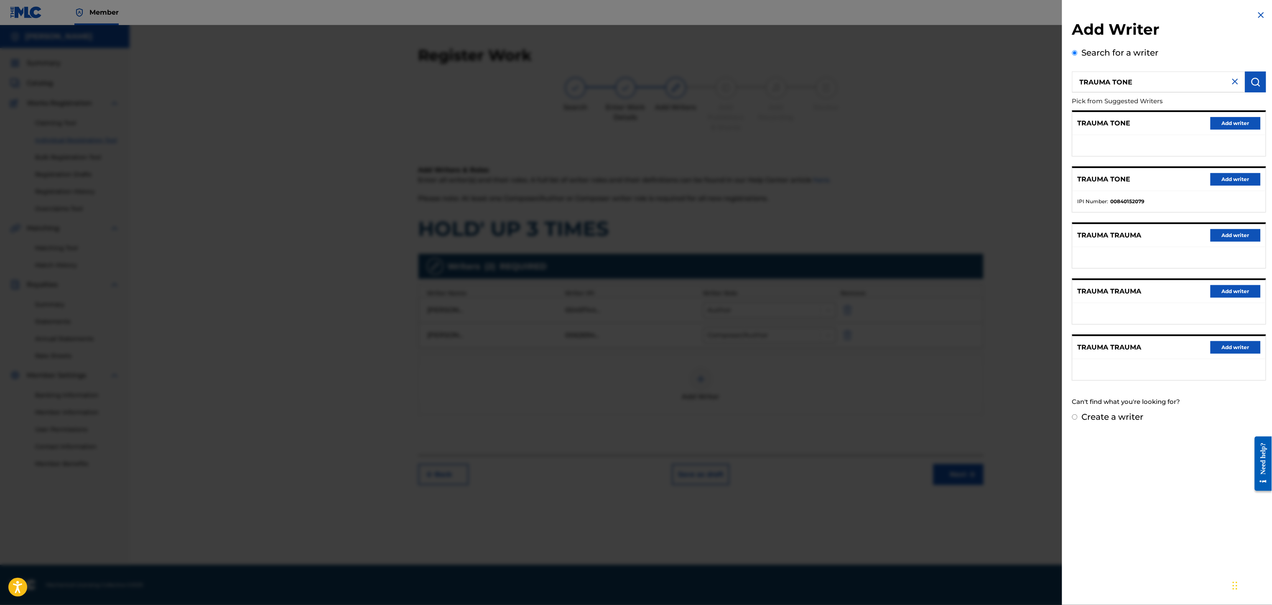
click at [953, 179] on button "Add writer" at bounding box center [1236, 179] width 50 height 13
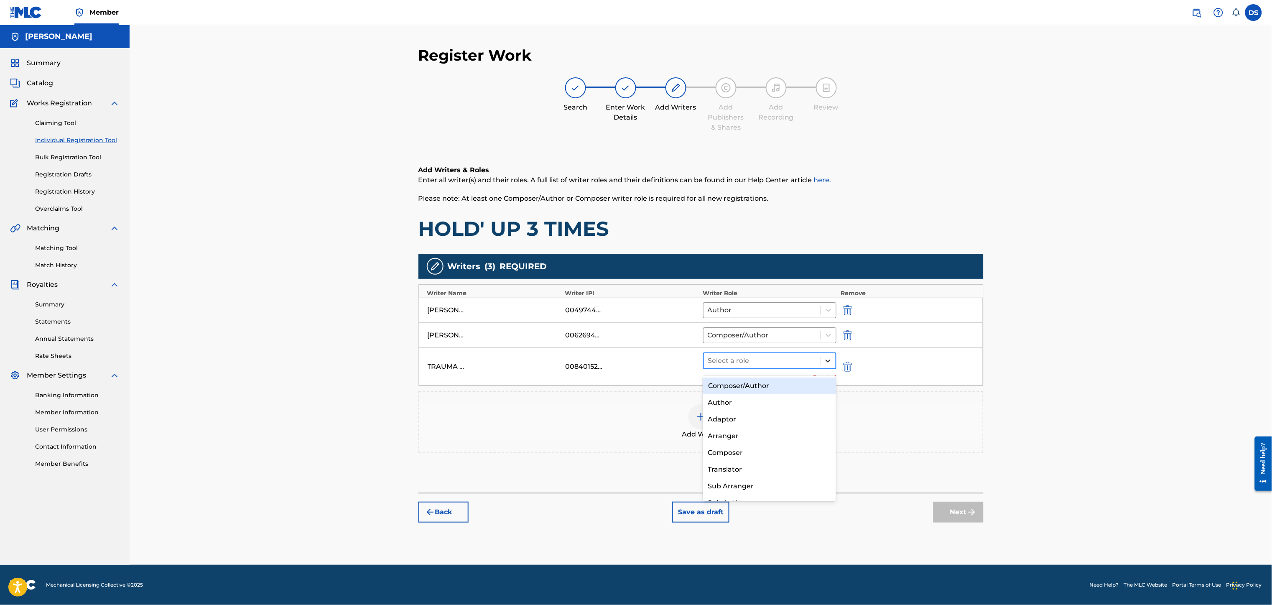
click at [821, 365] on div at bounding box center [828, 360] width 15 height 15
click at [739, 386] on div "Composer/Author" at bounding box center [769, 385] width 133 height 17
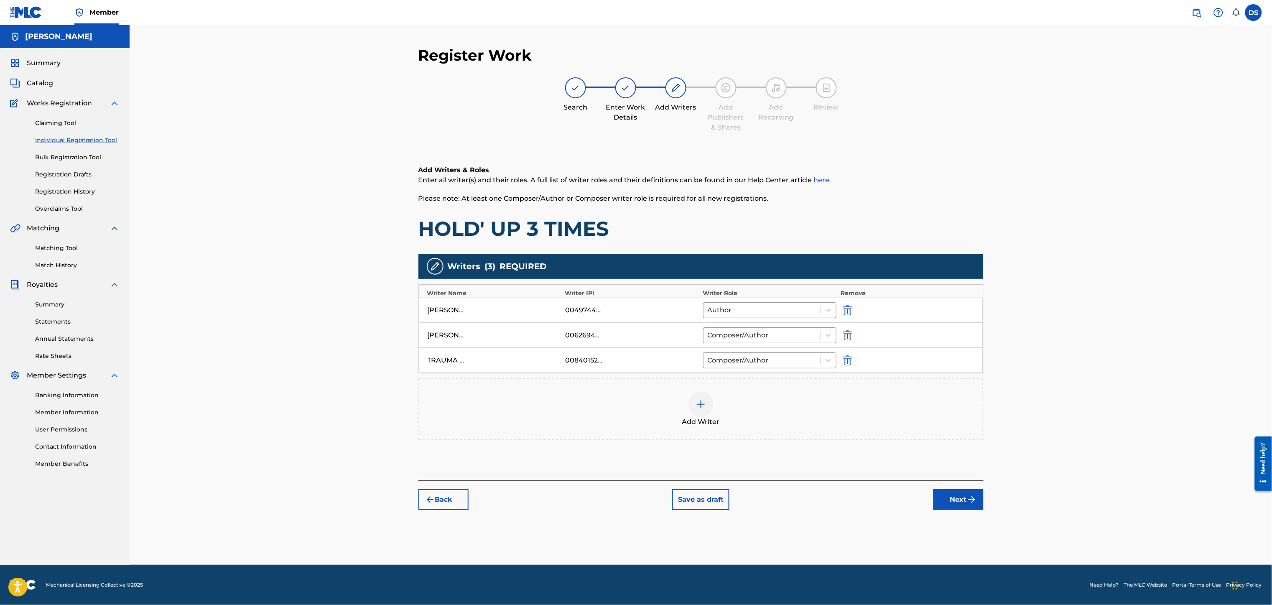
click at [953, 453] on button "Next" at bounding box center [958, 499] width 50 height 21
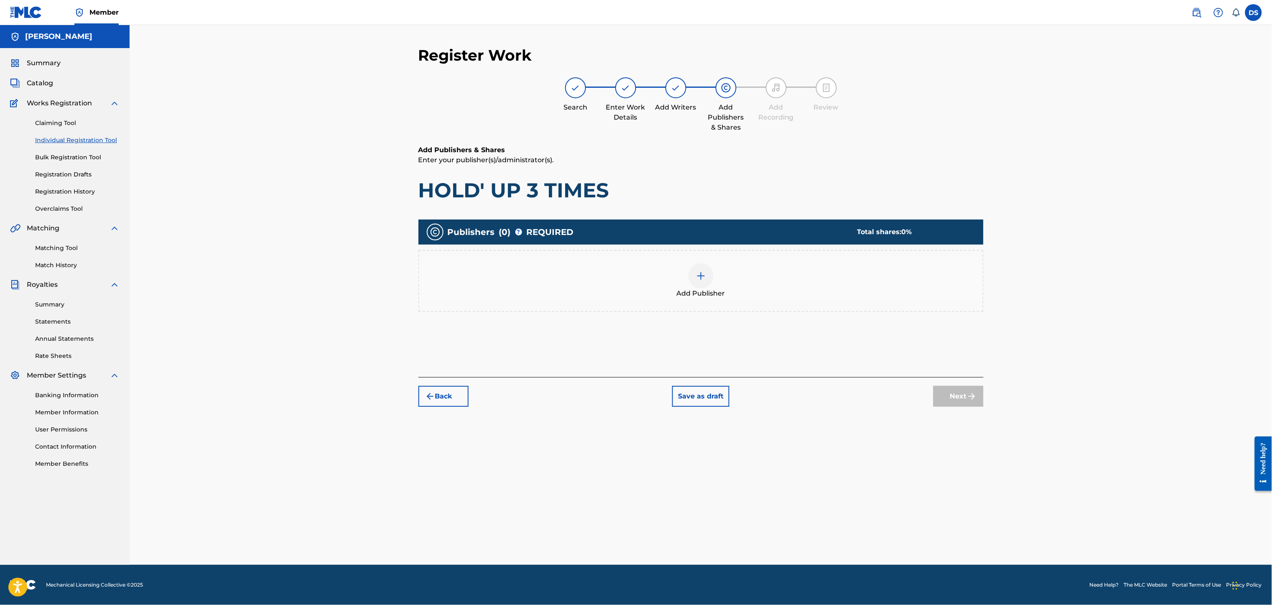
click at [700, 276] on img at bounding box center [701, 276] width 10 height 10
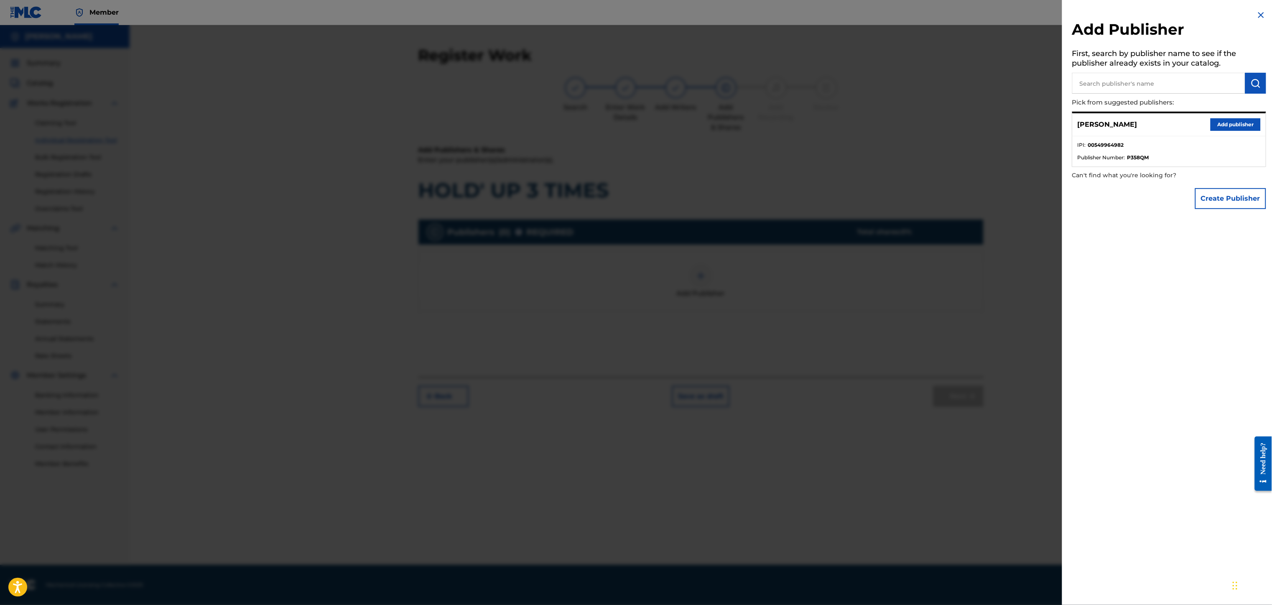
click at [953, 121] on button "Add publisher" at bounding box center [1236, 124] width 50 height 13
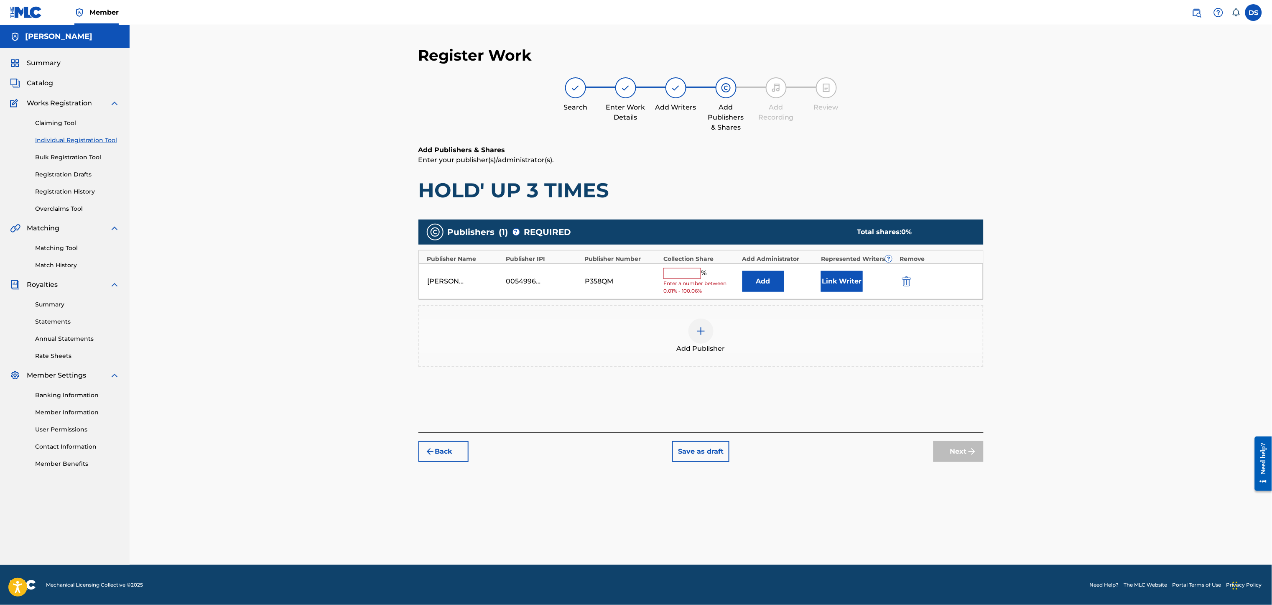
click at [683, 275] on input "text" at bounding box center [682, 273] width 38 height 11
type input "40"
click at [834, 278] on button "Link Writer" at bounding box center [842, 278] width 42 height 21
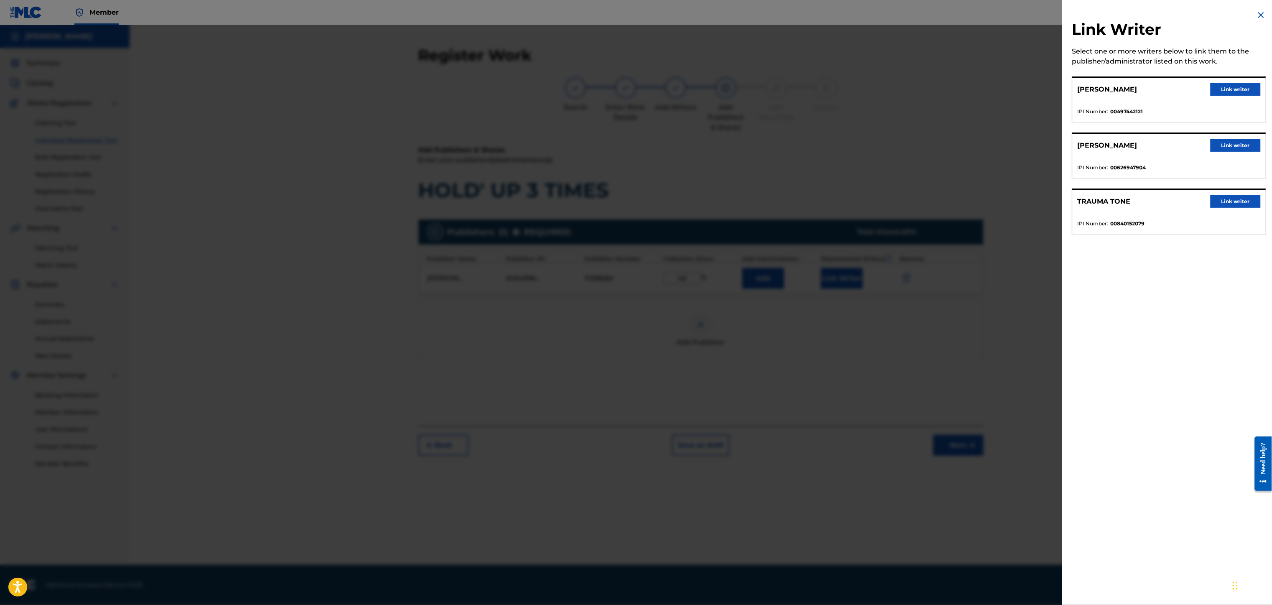
click at [953, 143] on button "Link writer" at bounding box center [1236, 145] width 50 height 13
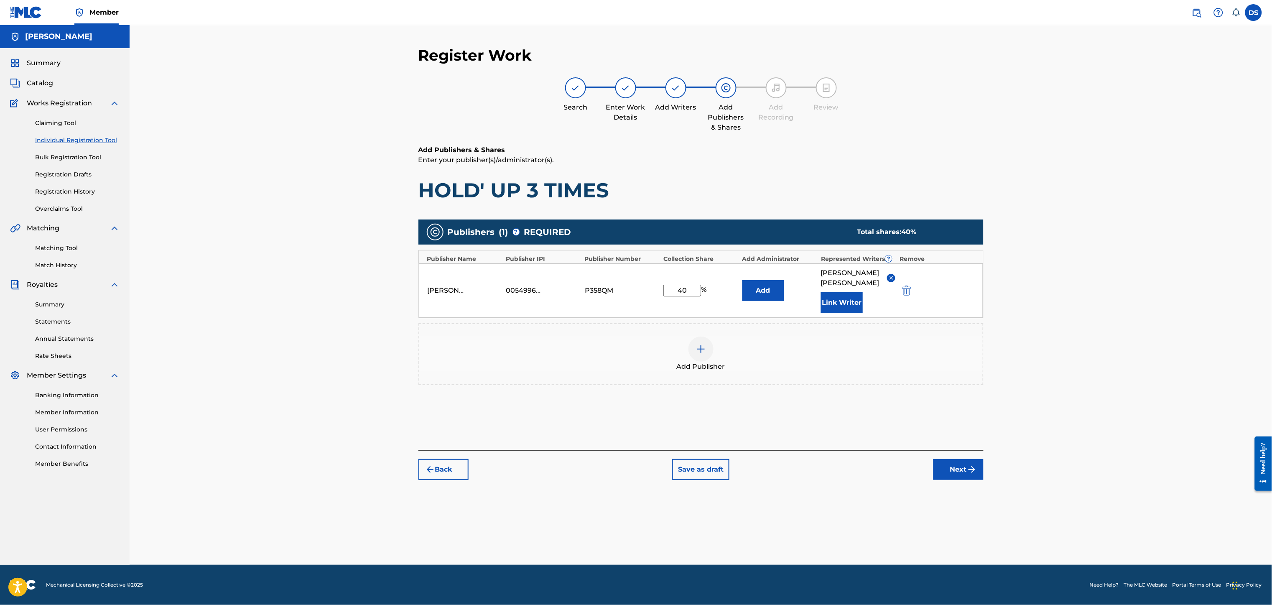
click at [699, 344] on img at bounding box center [701, 349] width 10 height 10
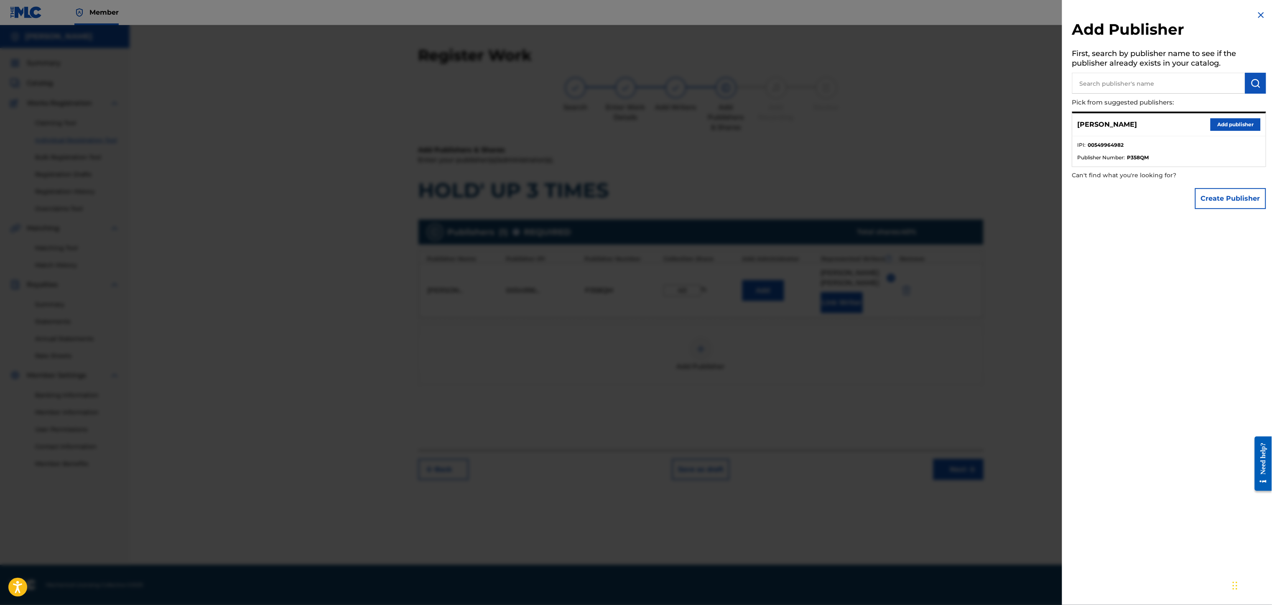
click at [953, 78] on input "text" at bounding box center [1158, 83] width 173 height 21
type input "T"
type input "[PERSON_NAME]"
click at [953, 201] on button "Create Publisher" at bounding box center [1230, 198] width 71 height 21
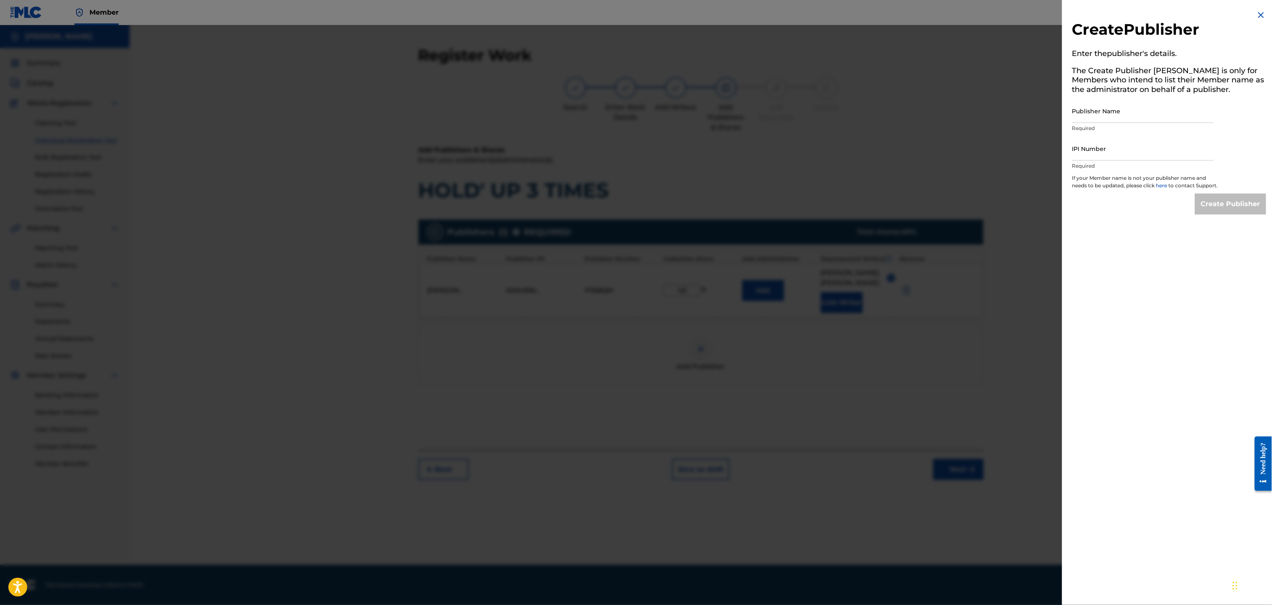
click at [953, 150] on input "IPI Number" at bounding box center [1142, 149] width 141 height 24
paste input "00497442121"
type input "00497442121"
click at [953, 104] on input "Publisher Name" at bounding box center [1142, 111] width 141 height 24
type input "[PERSON_NAME]"
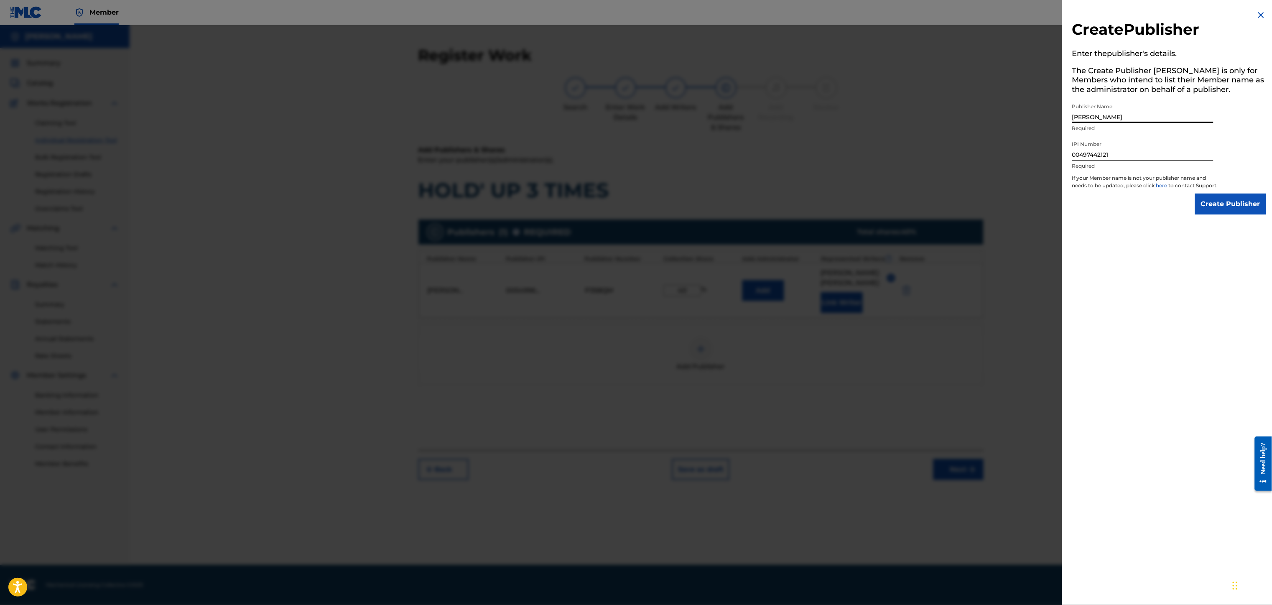
click at [953, 214] on input "Create Publisher" at bounding box center [1230, 204] width 71 height 21
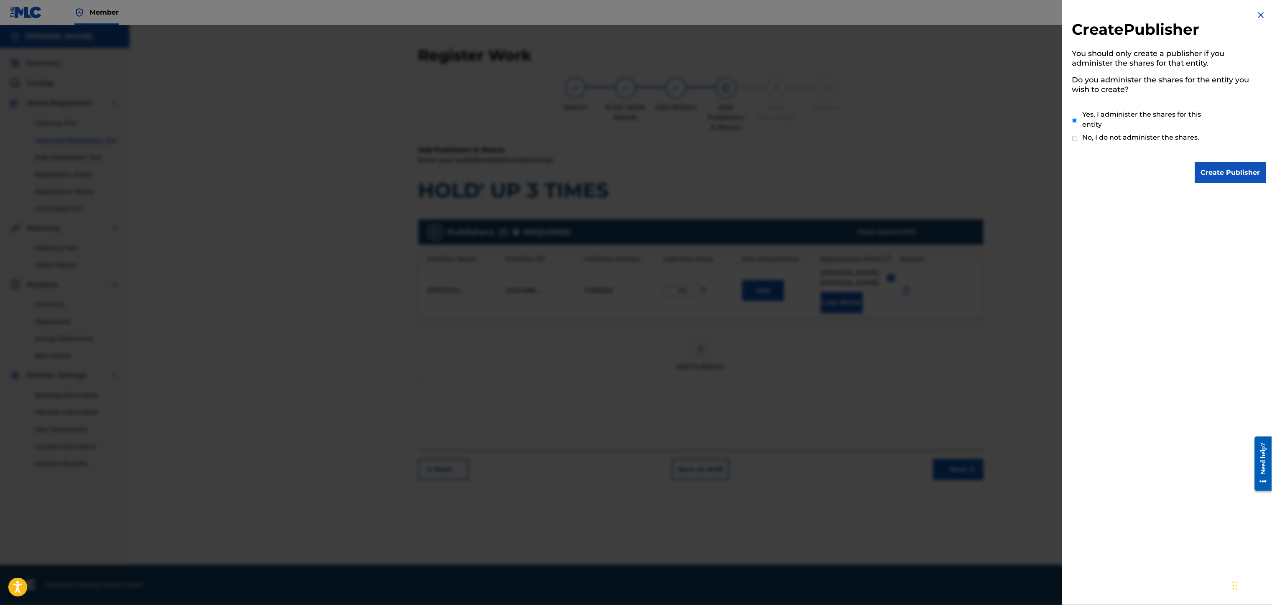
click at [953, 169] on input "Create Publisher" at bounding box center [1230, 172] width 71 height 21
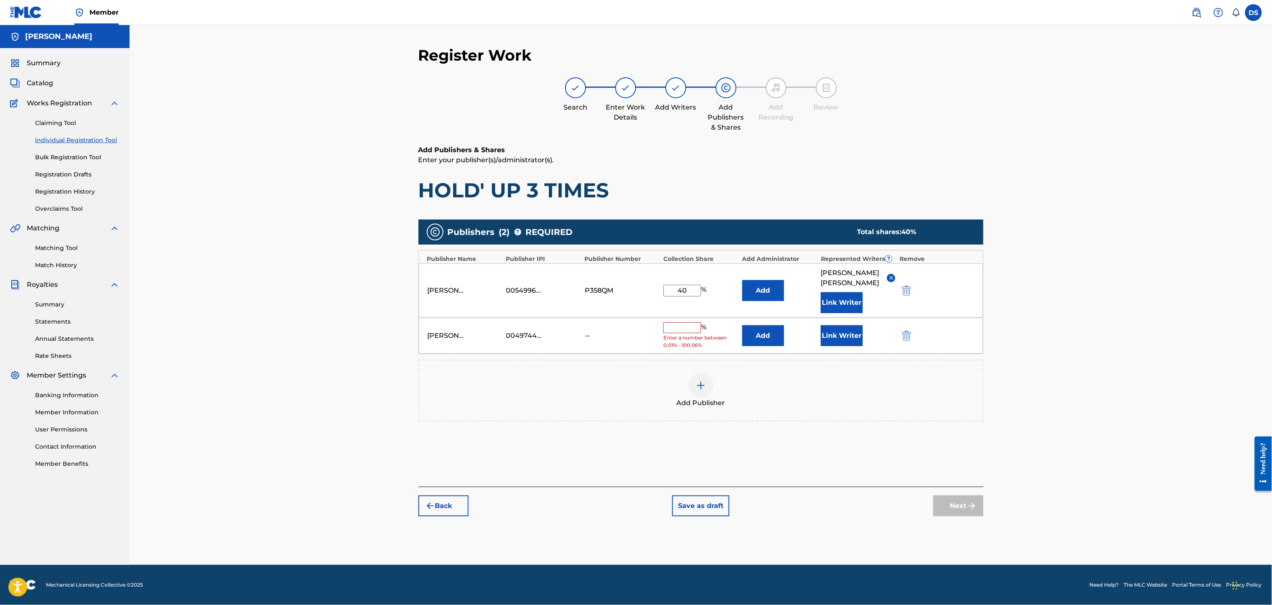
click at [686, 322] on input "text" at bounding box center [682, 327] width 38 height 11
type input "10"
click at [586, 370] on div "Add Publisher" at bounding box center [700, 384] width 563 height 35
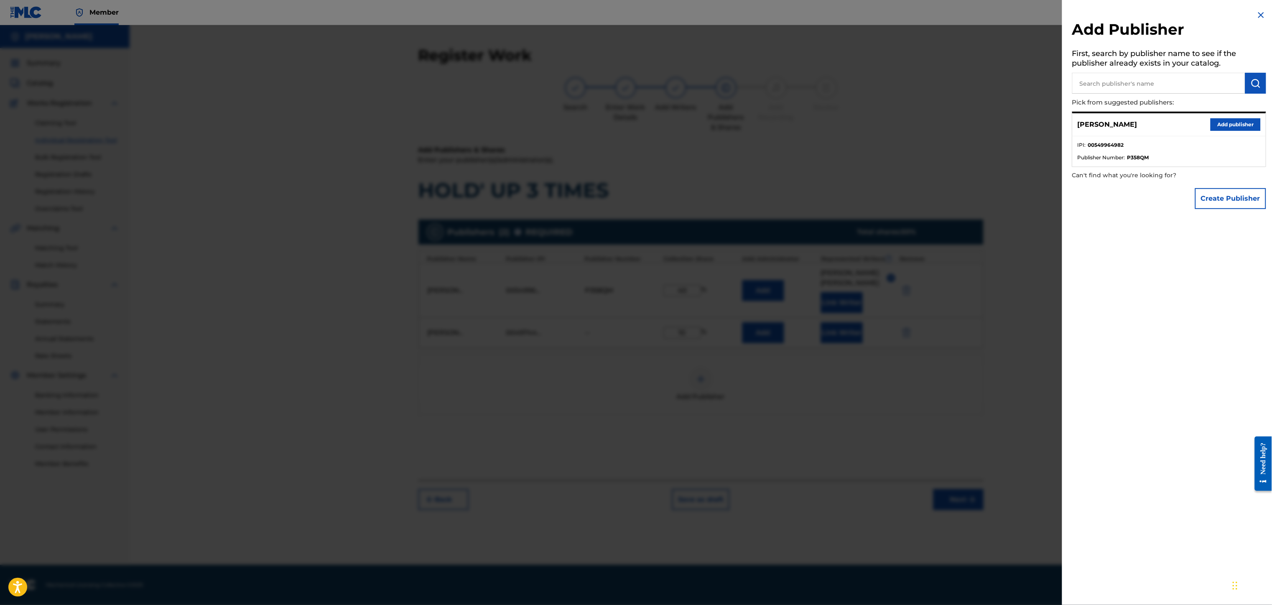
click at [953, 11] on img at bounding box center [1261, 15] width 10 height 10
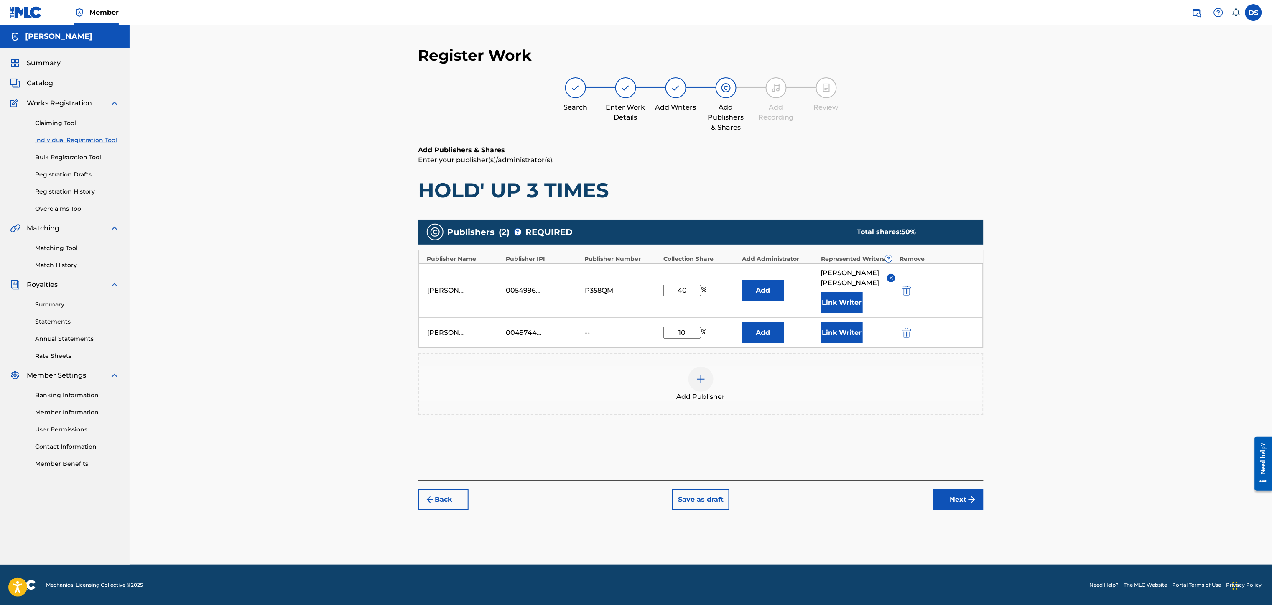
click at [843, 322] on button "Link Writer" at bounding box center [842, 332] width 42 height 21
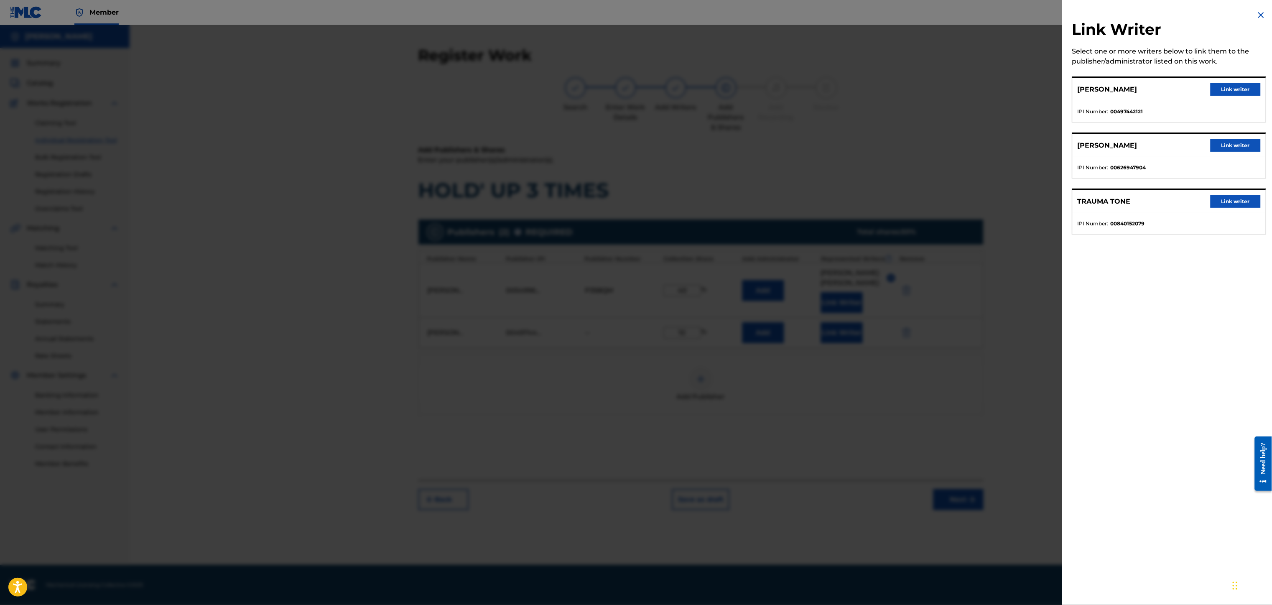
click at [953, 88] on button "Link writer" at bounding box center [1236, 89] width 50 height 13
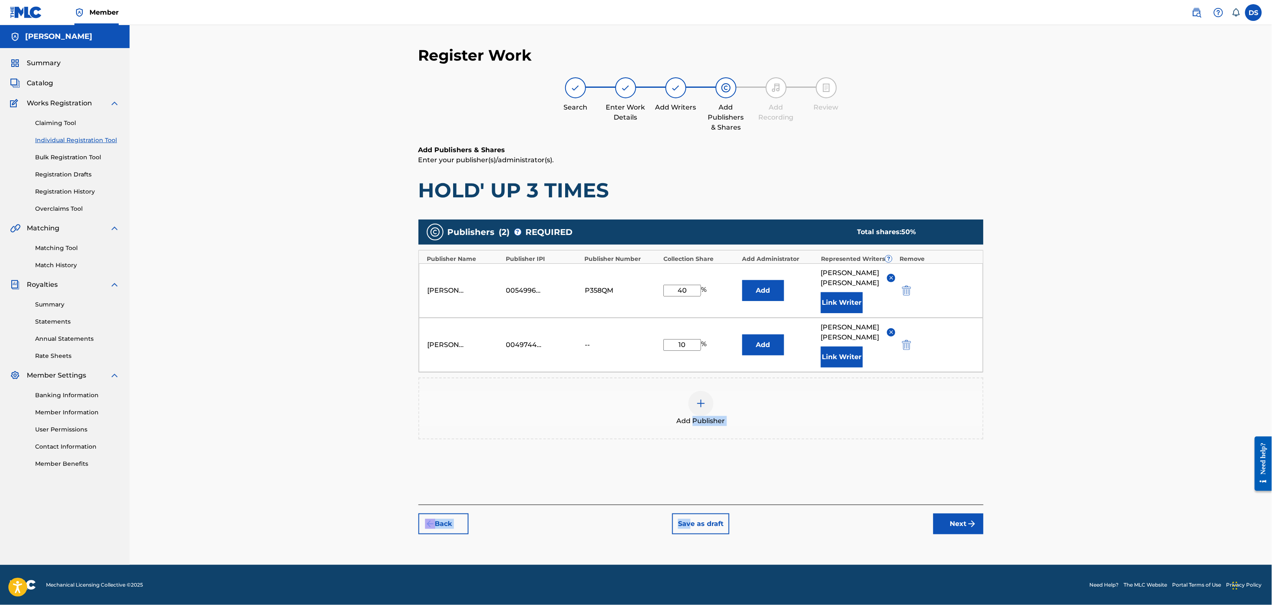
drag, startPoint x: 692, startPoint y: 493, endPoint x: 691, endPoint y: 521, distance: 28.0
click at [691, 453] on div "Register Work Search Enter Work Details Add Writers Add Publishers & Shares Add…" at bounding box center [700, 305] width 585 height 519
click at [722, 453] on div "Add Publishers & Shares Enter your publisher(s)/administrator(s). HOLD' UP 3 TI…" at bounding box center [700, 324] width 565 height 359
click at [446, 453] on button "Back" at bounding box center [443, 523] width 50 height 21
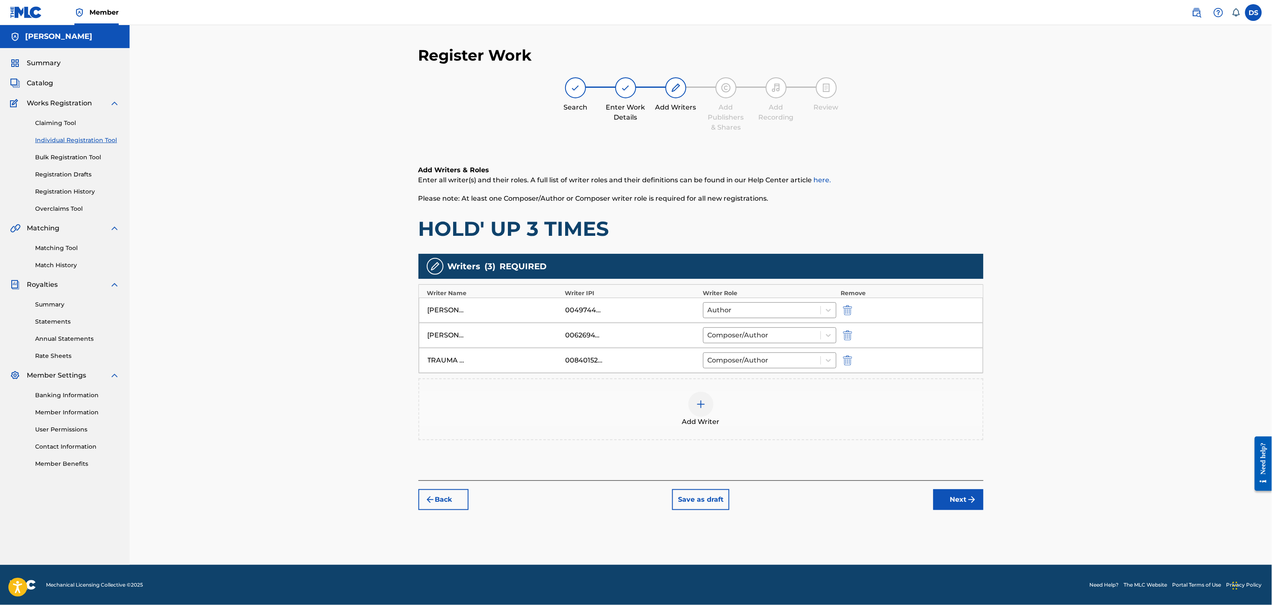
drag, startPoint x: 606, startPoint y: 362, endPoint x: 585, endPoint y: 344, distance: 27.0
click at [579, 349] on div "Writer Name Writer IPI Writer Role Remove [PERSON_NAME] 00497442121 Author [PER…" at bounding box center [700, 328] width 565 height 89
drag, startPoint x: 562, startPoint y: 368, endPoint x: 569, endPoint y: 365, distance: 7.5
click at [570, 360] on div "TRAUMA TONE 00840152079 Composer/Author" at bounding box center [701, 360] width 564 height 25
click at [568, 370] on div "TRAUMA TONE 00840152079 Composer/Author" at bounding box center [701, 360] width 564 height 25
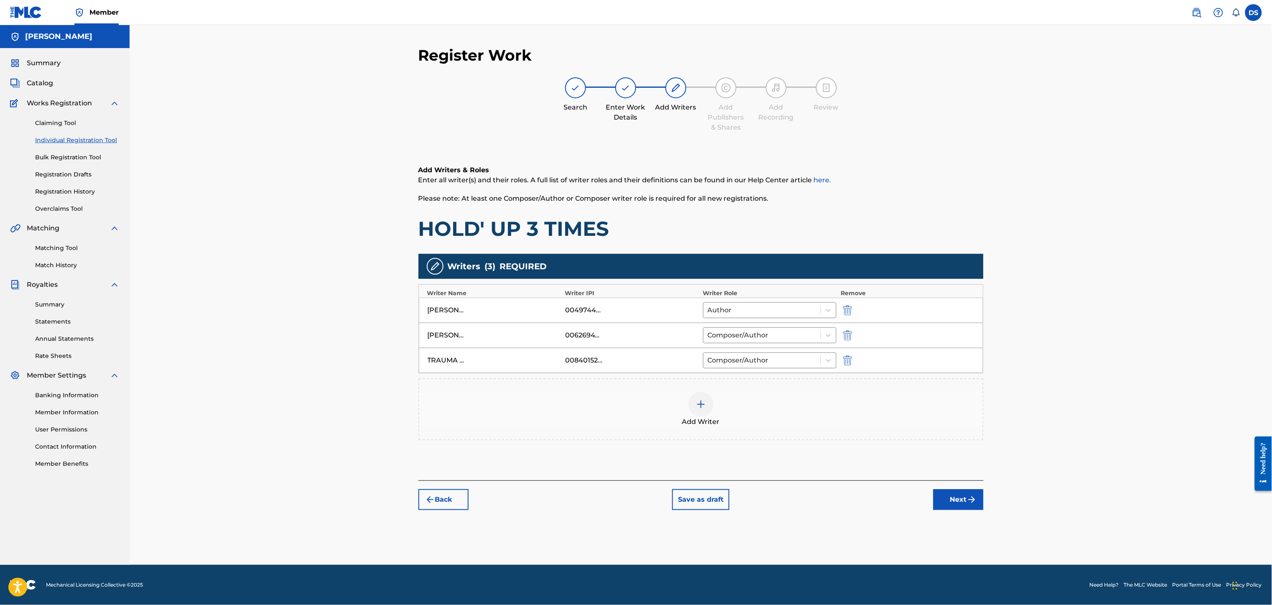
click at [574, 365] on div "00840152079" at bounding box center [584, 360] width 38 height 10
click at [575, 364] on div "00840152079" at bounding box center [584, 360] width 38 height 10
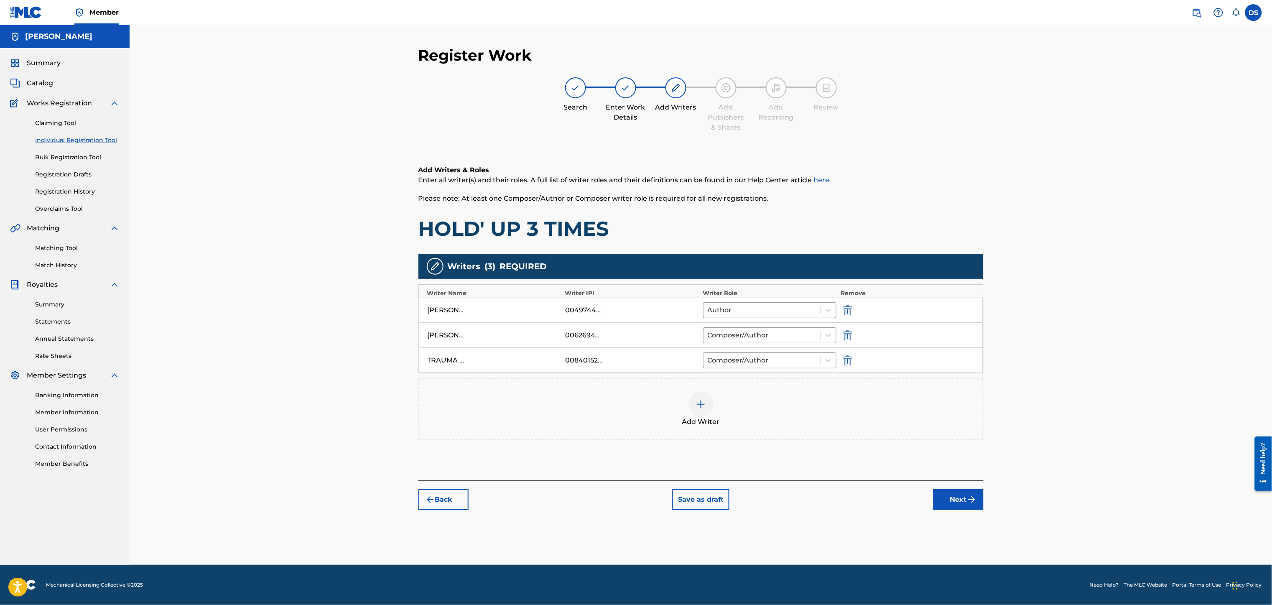
click at [575, 364] on div "00840152079" at bounding box center [584, 360] width 38 height 10
click at [952, 453] on button "Next" at bounding box center [958, 499] width 50 height 21
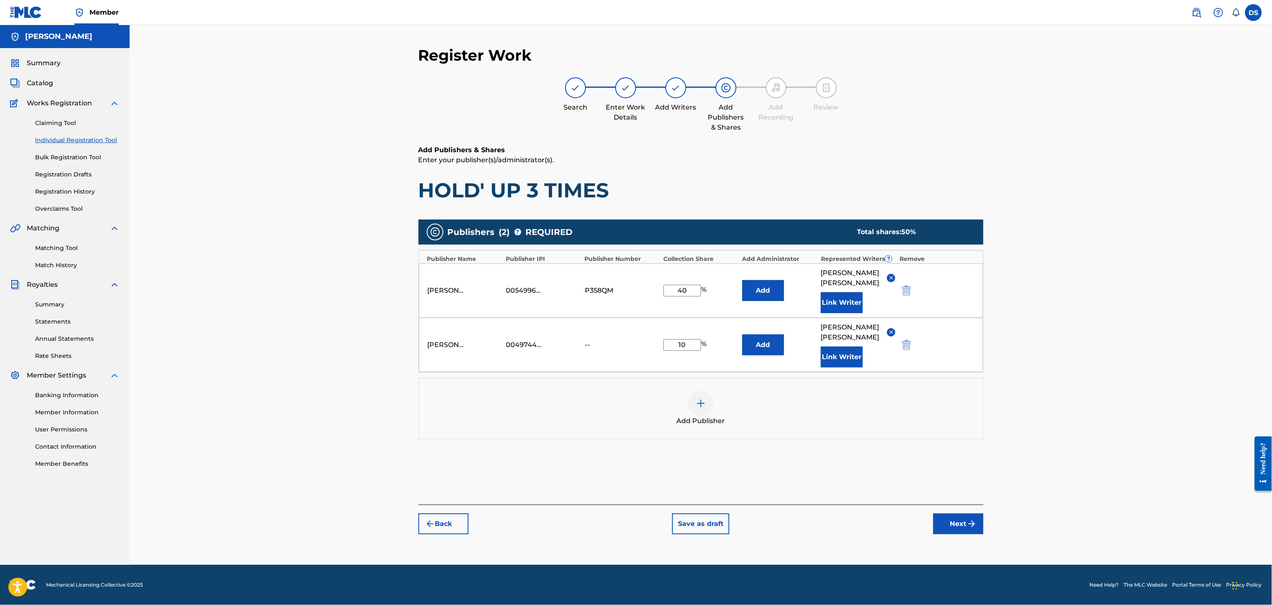
click at [699, 398] on img at bounding box center [701, 403] width 10 height 10
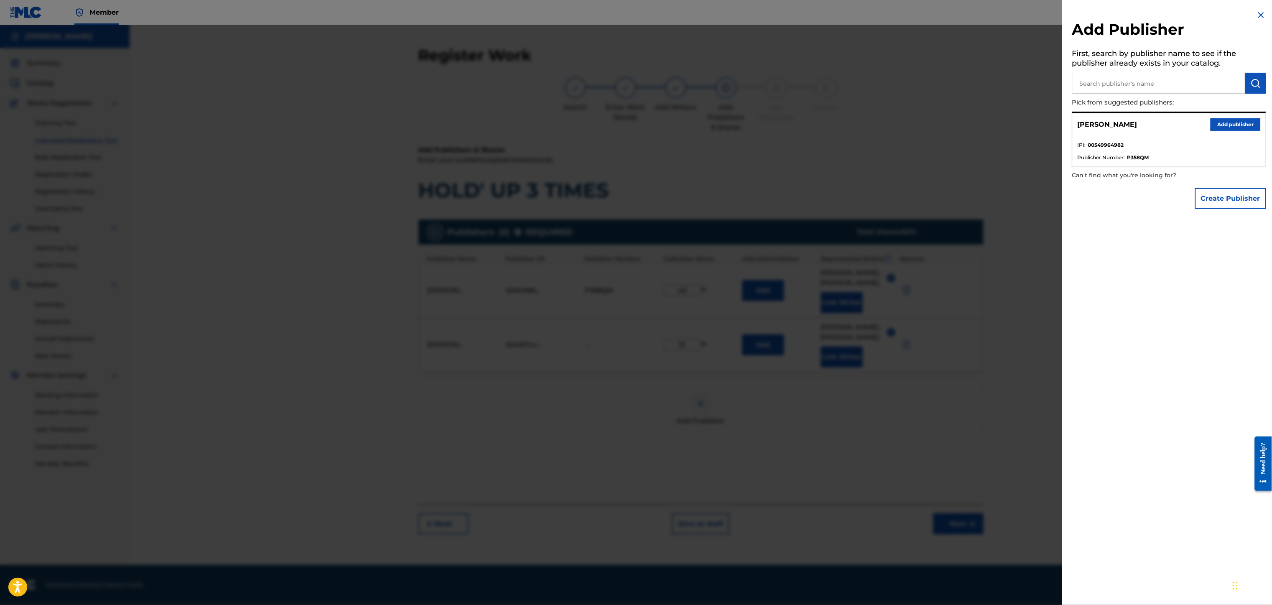
click at [953, 198] on button "Create Publisher" at bounding box center [1230, 198] width 71 height 21
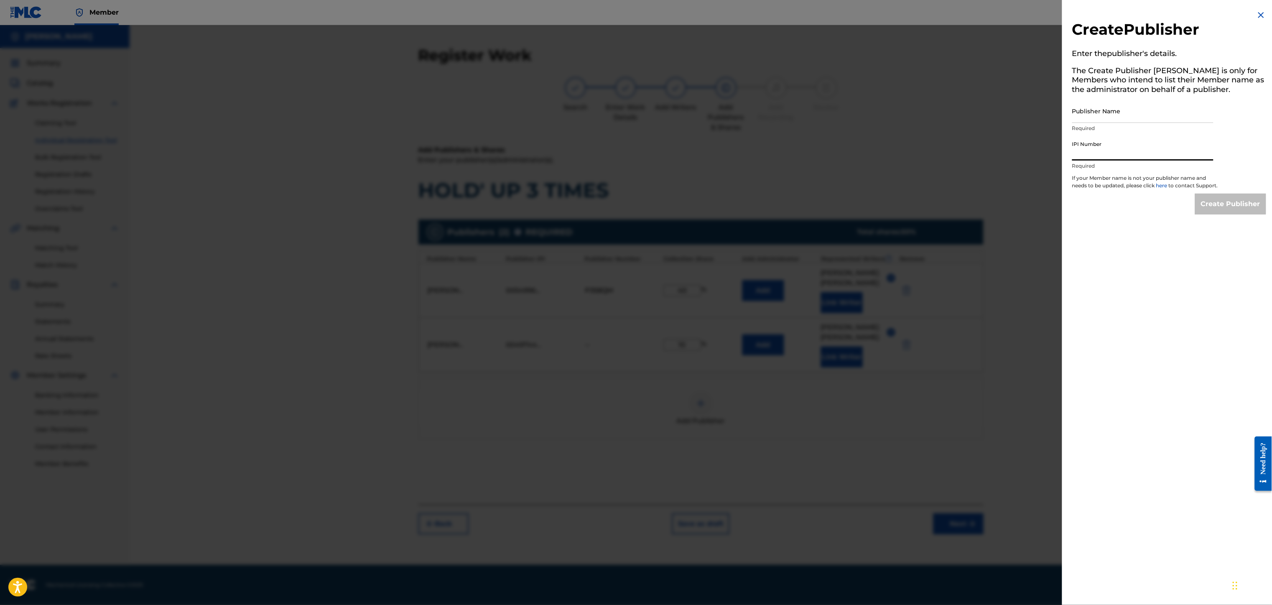
paste input "00840152079"
type input "00840152079"
click at [953, 115] on input "Publisher Name" at bounding box center [1142, 111] width 141 height 24
type input "TRAUMA TONE"
click at [953, 211] on input "Create Publisher" at bounding box center [1230, 204] width 71 height 21
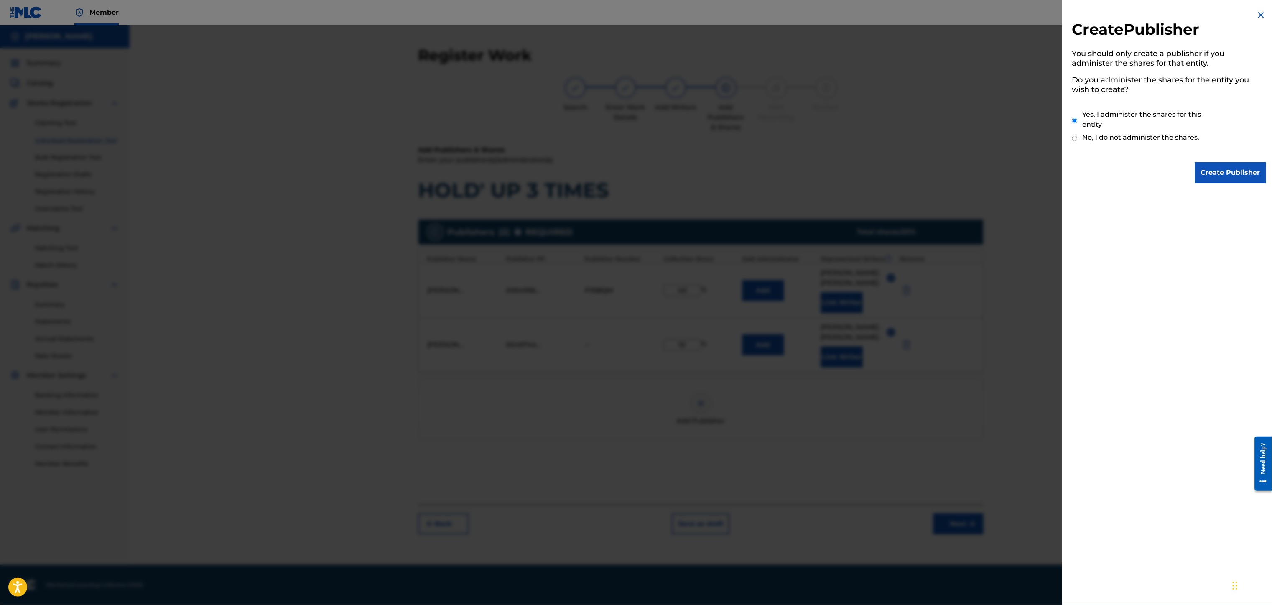
click at [953, 169] on input "Create Publisher" at bounding box center [1230, 172] width 71 height 21
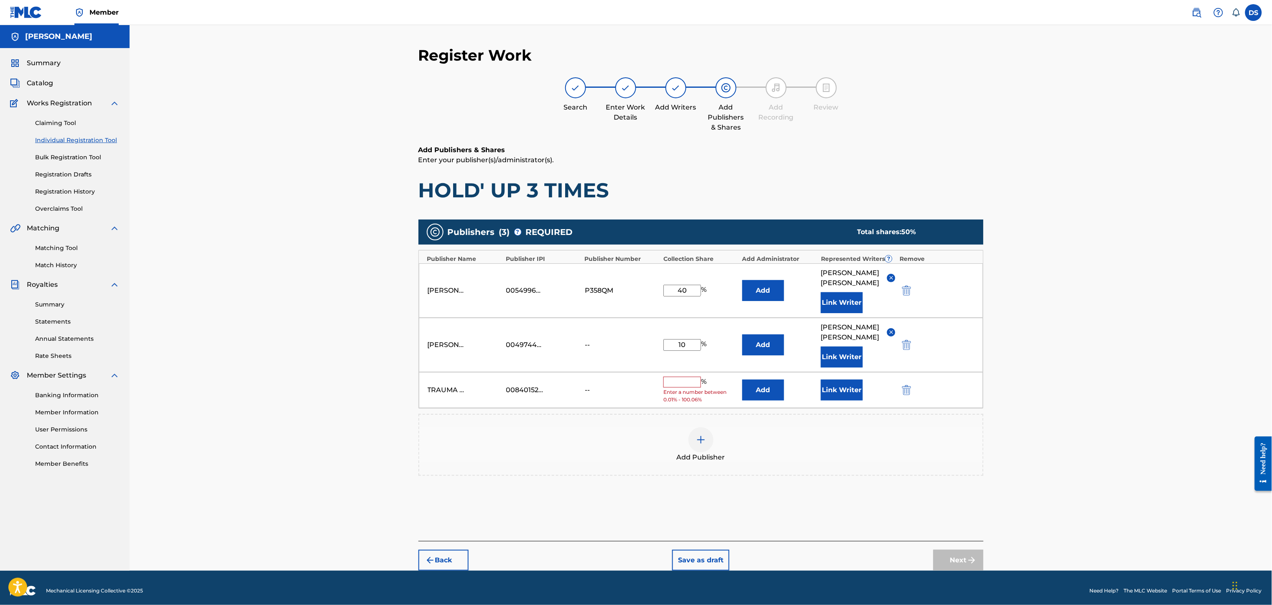
click at [686, 377] on input "text" at bounding box center [682, 382] width 38 height 11
type input "50"
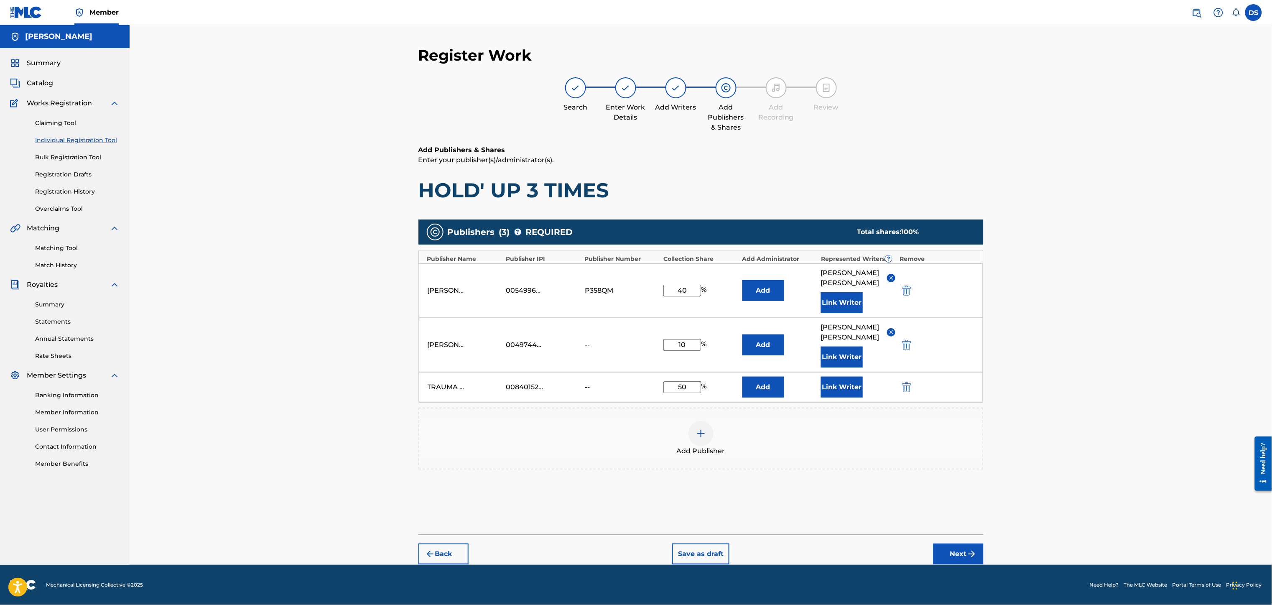
click at [761, 289] on button "Add" at bounding box center [763, 290] width 42 height 21
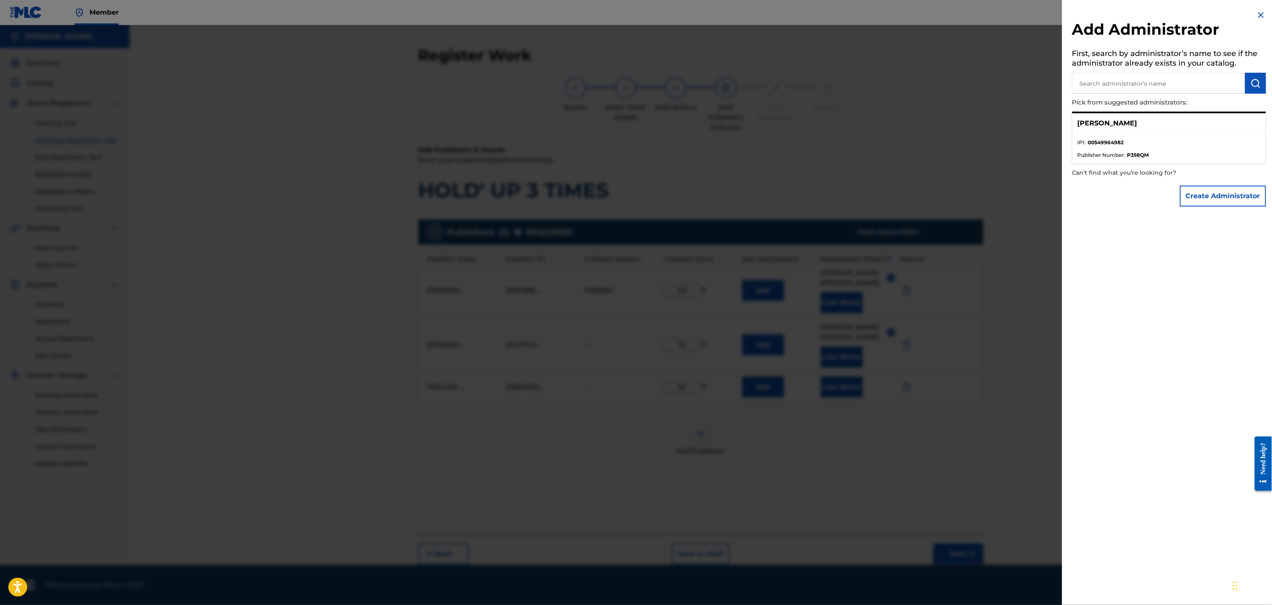
click at [953, 84] on input "text" at bounding box center [1158, 83] width 173 height 21
click at [953, 194] on button "Create Administrator" at bounding box center [1223, 196] width 86 height 21
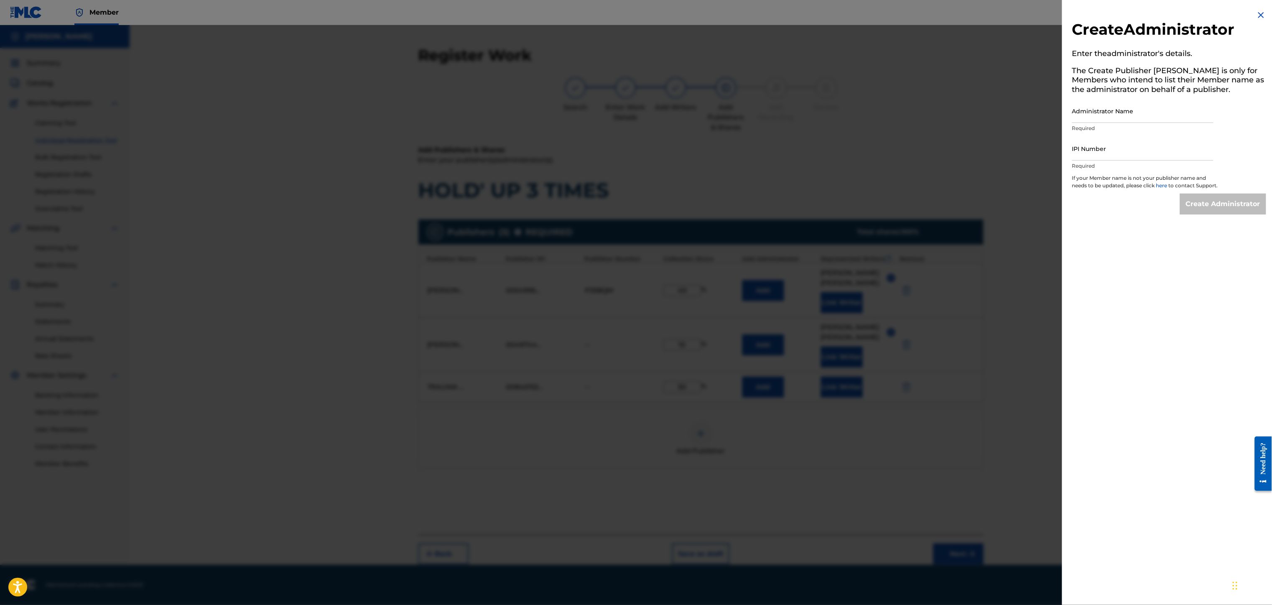
click at [953, 114] on input "Administrator Name" at bounding box center [1142, 111] width 141 height 24
type input "[PERSON_NAME]"
drag, startPoint x: 1121, startPoint y: 116, endPoint x: 1055, endPoint y: 122, distance: 66.3
click at [953, 122] on div "Create Administrator Enter the administrator 's details. The Create Publisher b…" at bounding box center [636, 315] width 1272 height 580
type input "MONTANADAMAC MUSIC PUBLISHING"
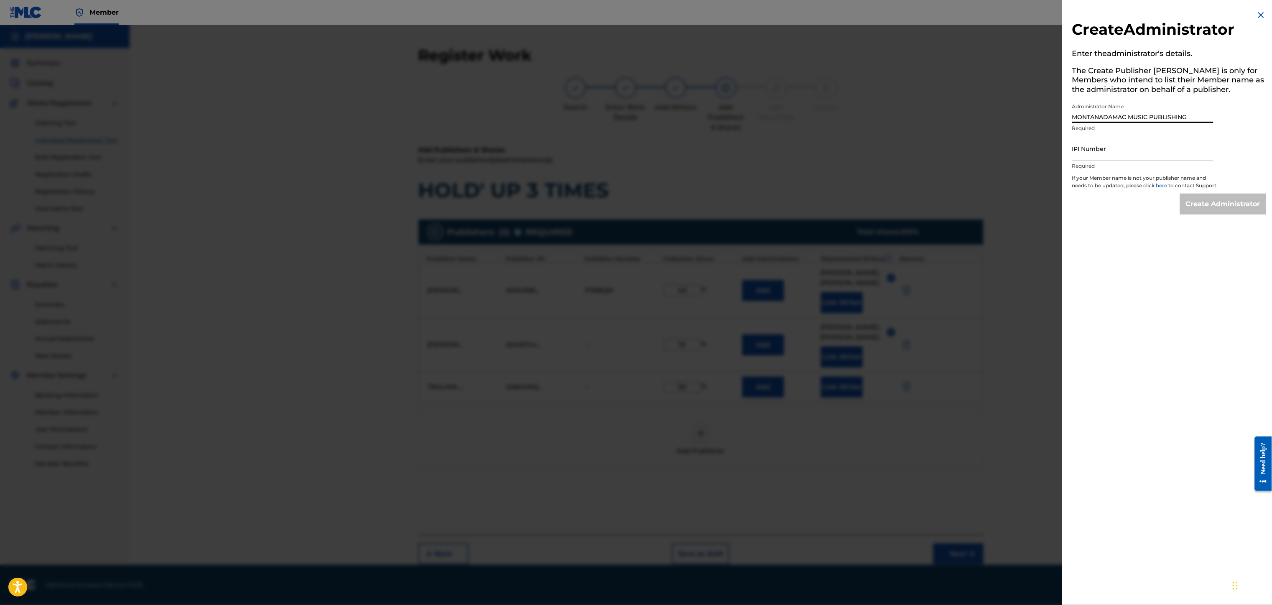
click at [953, 153] on input "IPI Number" at bounding box center [1142, 149] width 141 height 24
type input "00549964982"
click at [953, 212] on input "Create Administrator" at bounding box center [1223, 204] width 86 height 21
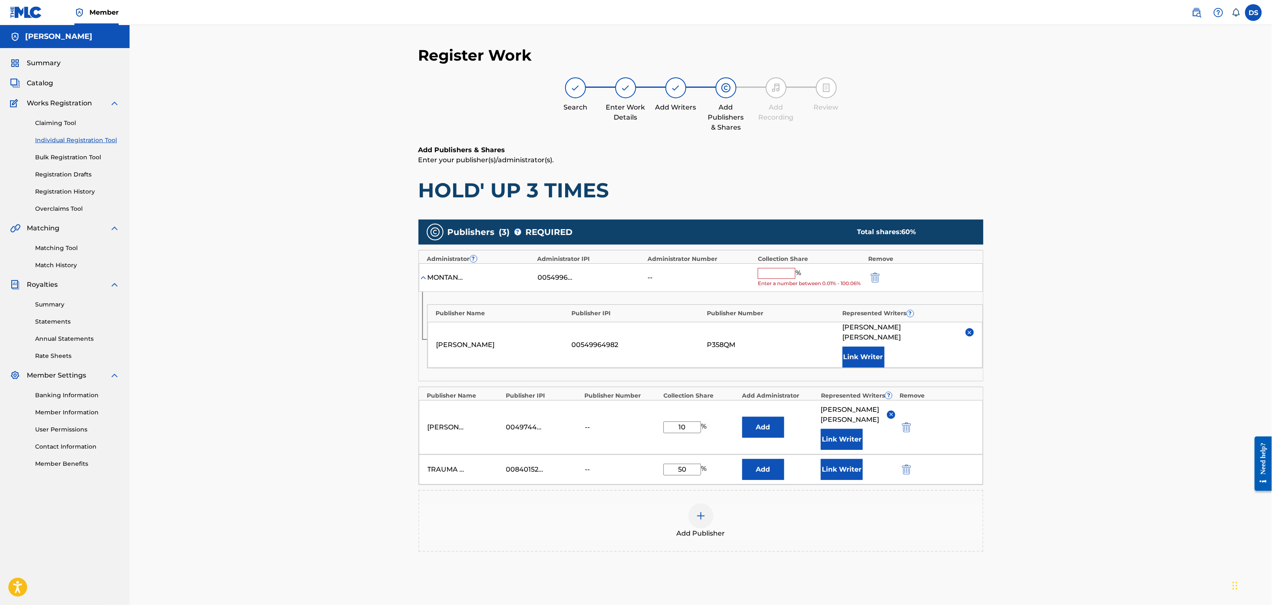
click at [778, 272] on input "text" at bounding box center [777, 273] width 38 height 11
type input "45"
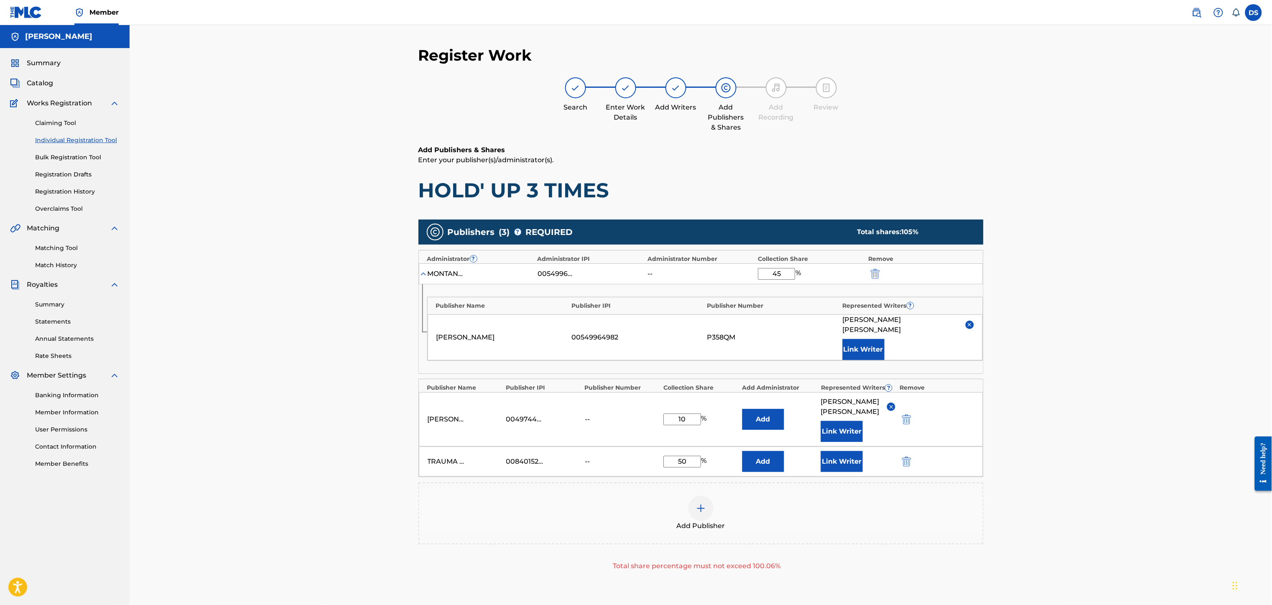
click at [692, 413] on input "10" at bounding box center [682, 419] width 38 height 12
type input "1"
type input "5"
click at [953, 354] on div "Register Work Search Enter Work Details Add Writers Add Publishers & Shares Add…" at bounding box center [701, 332] width 1142 height 614
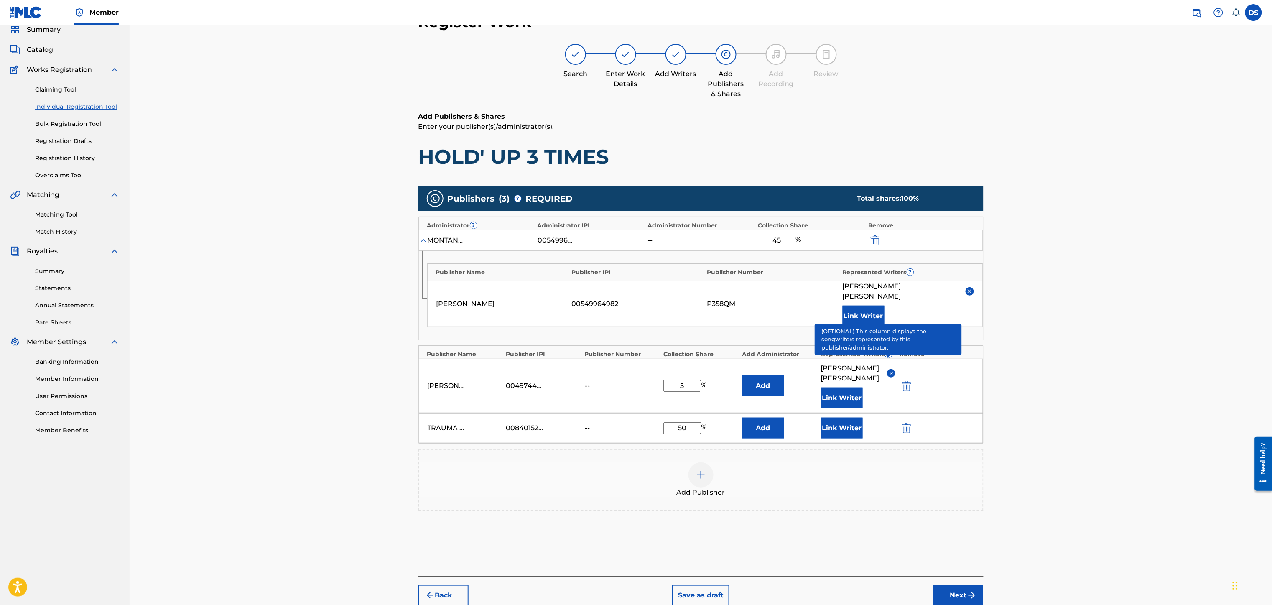
scroll to position [59, 0]
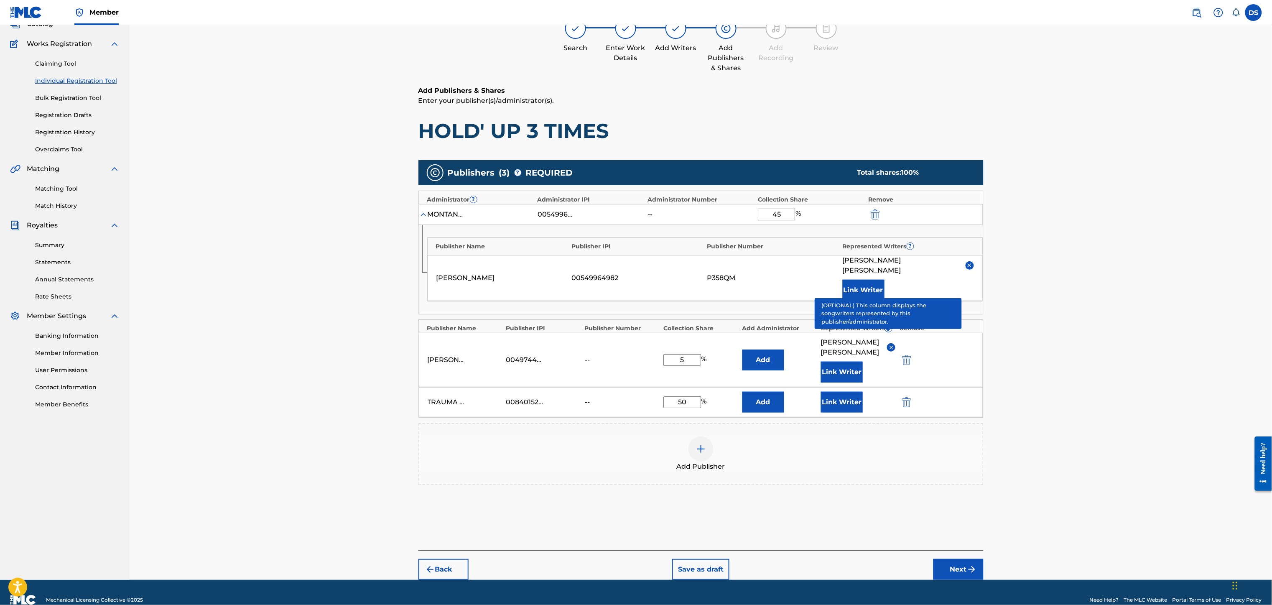
click at [853, 392] on button "Link Writer" at bounding box center [842, 402] width 42 height 21
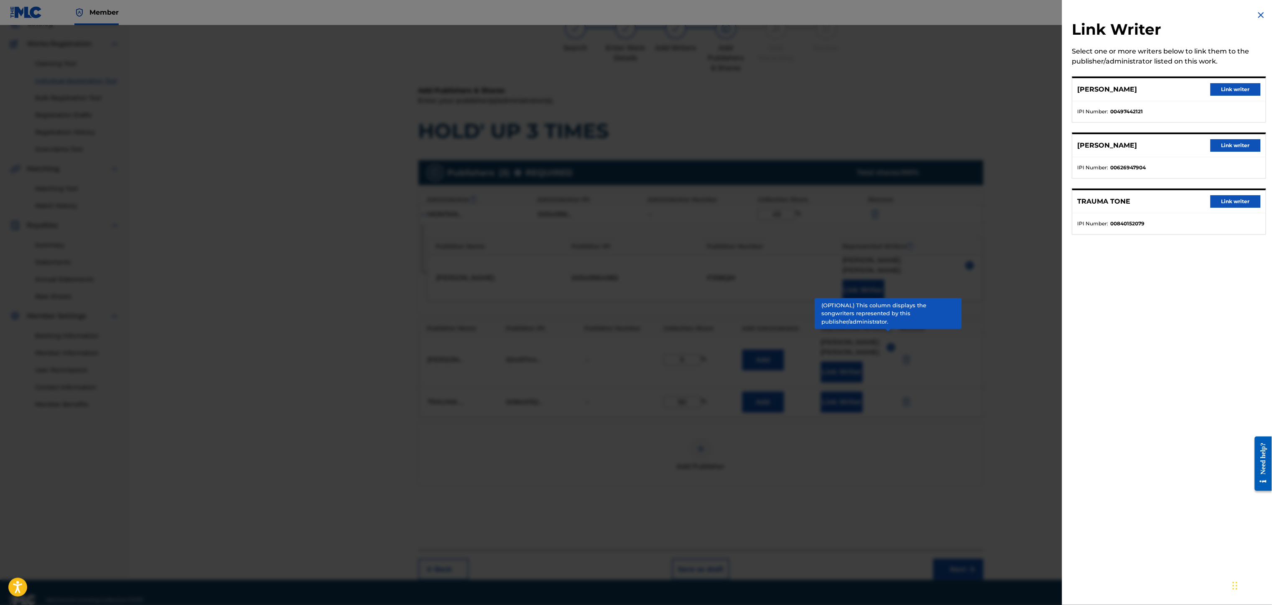
click at [953, 203] on button "Link writer" at bounding box center [1236, 201] width 50 height 13
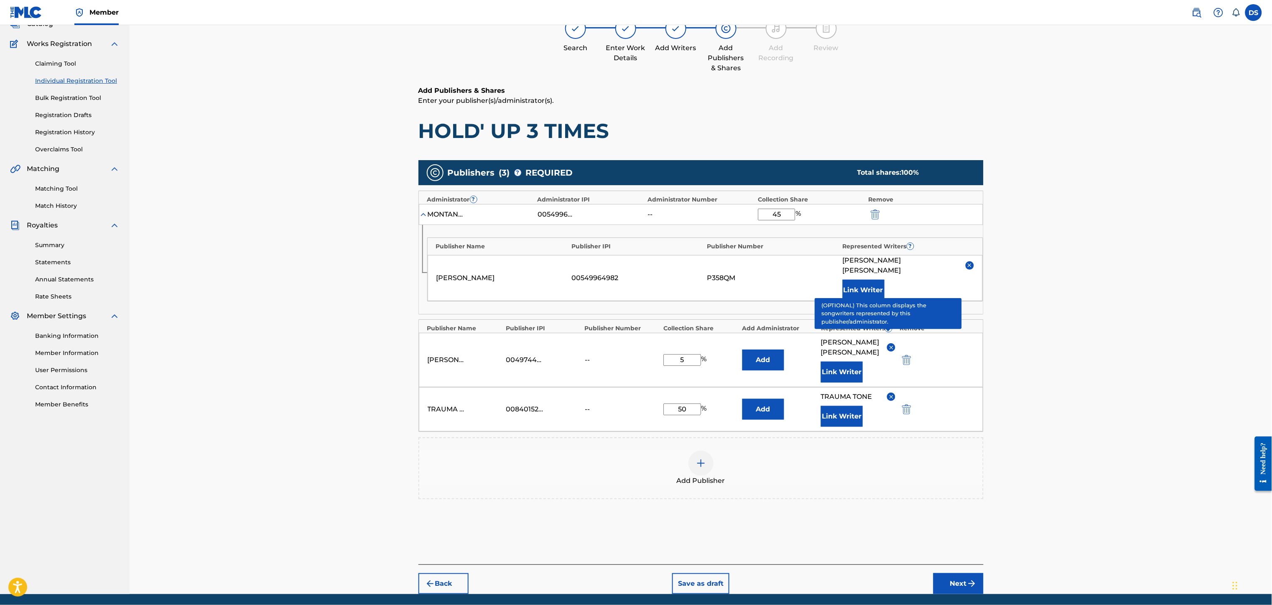
click at [953, 453] on button "Next" at bounding box center [958, 583] width 50 height 21
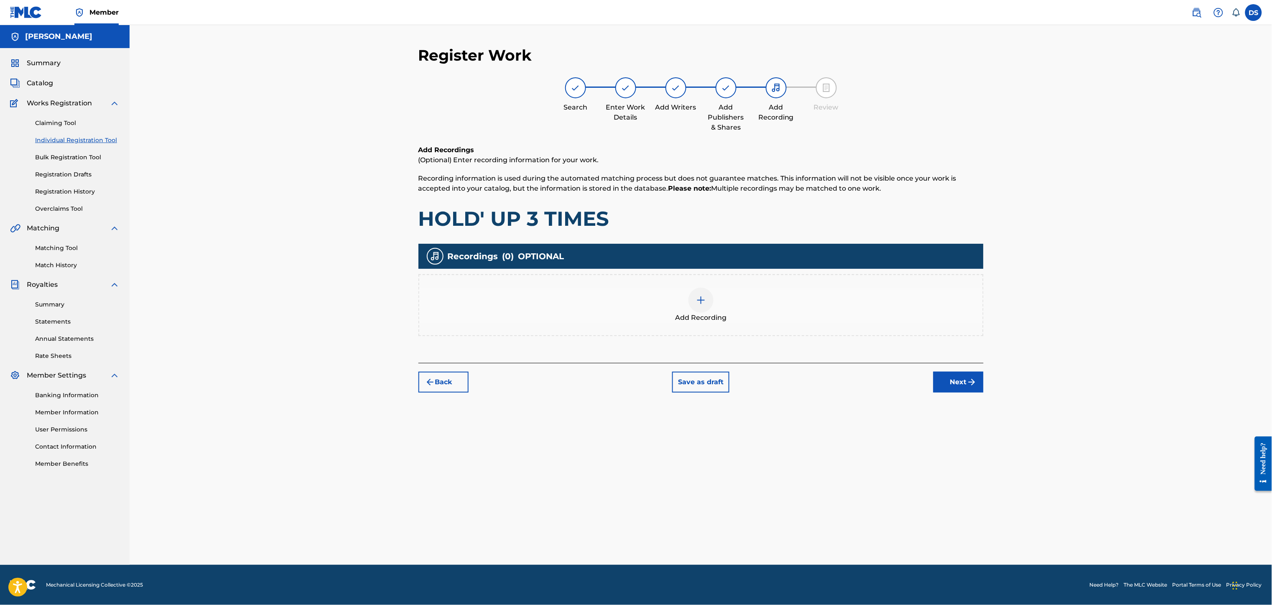
scroll to position [0, 0]
click at [704, 298] on img at bounding box center [701, 300] width 10 height 10
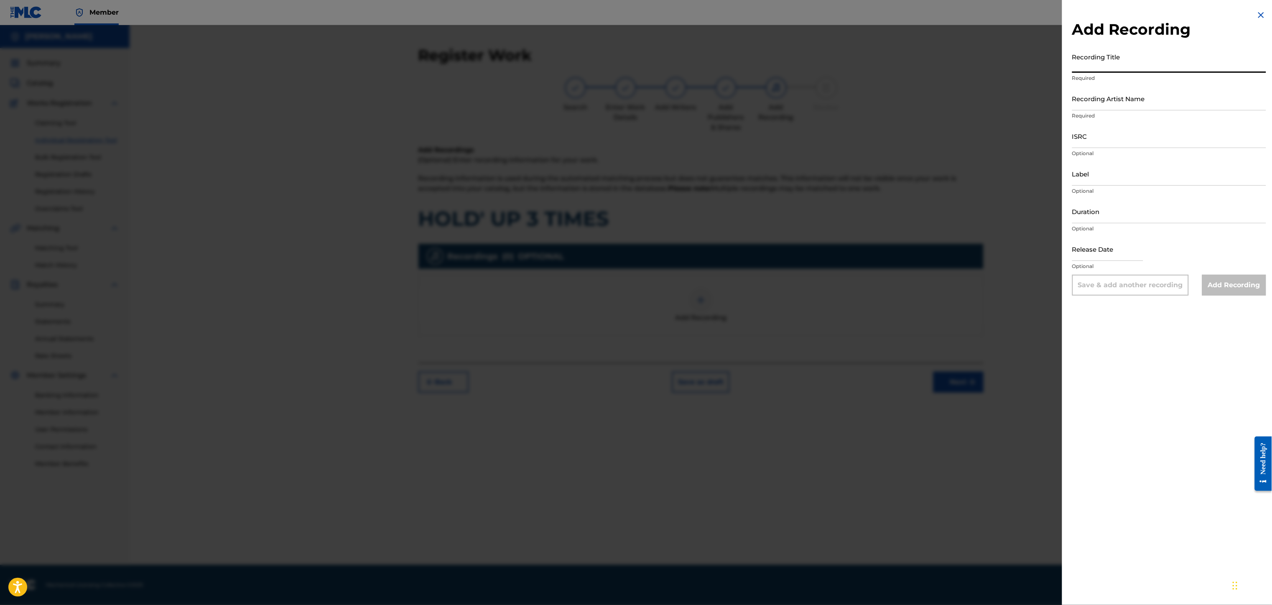
click at [953, 59] on input "Recording Title" at bounding box center [1169, 61] width 194 height 24
paste input "00840152079"
type input "0"
type input "HOLD' UP 3 TIMES"
click at [953, 98] on input "Recording Artist Name" at bounding box center [1169, 99] width 194 height 24
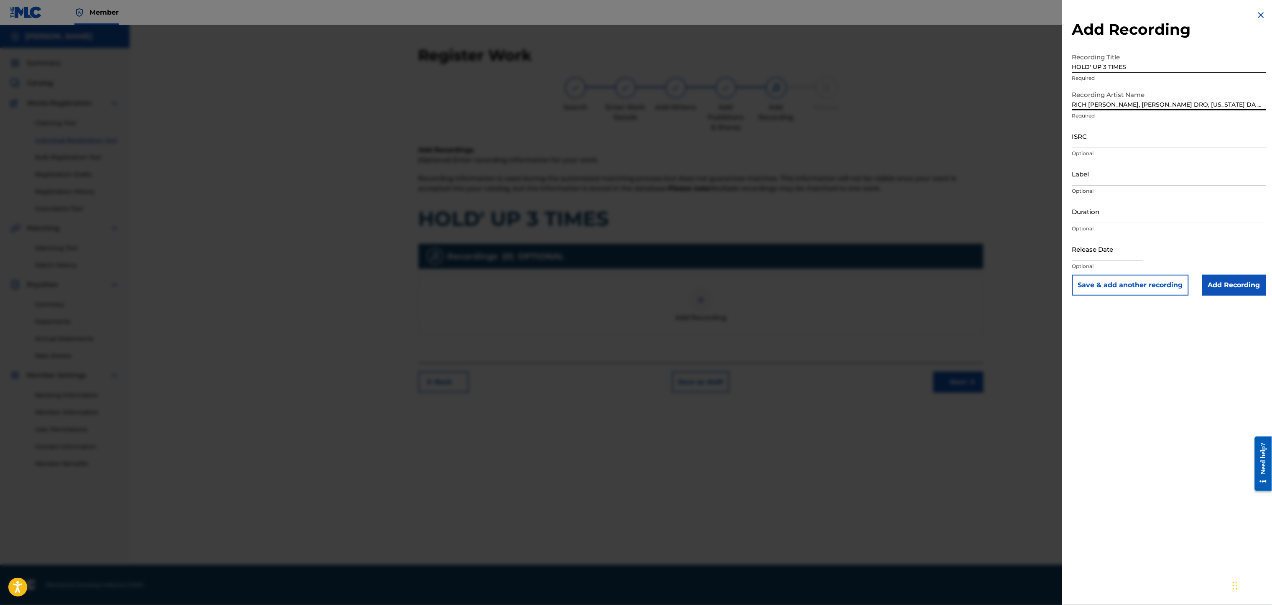
click at [953, 103] on input "RICH [PERSON_NAME], [PERSON_NAME] DRO, [US_STATE] DA MAC, [PERSON_NAME]" at bounding box center [1169, 99] width 194 height 24
click at [953, 109] on input "RICH [PERSON_NAME], [PERSON_NAME] DRO, [US_STATE] DA MAC, [PERSON_NAME]" at bounding box center [1169, 99] width 194 height 24
click at [953, 107] on input "RICH [PERSON_NAME], [PERSON_NAME] DRO, [US_STATE] DA MAC, [PERSON_NAME]" at bounding box center [1169, 99] width 194 height 24
type input "RICH PRICK [PERSON_NAME], [PERSON_NAME] DRO, [US_STATE] {DA MAC}, DECATUR SLIM"
click at [953, 145] on input "ISRC" at bounding box center [1169, 136] width 194 height 24
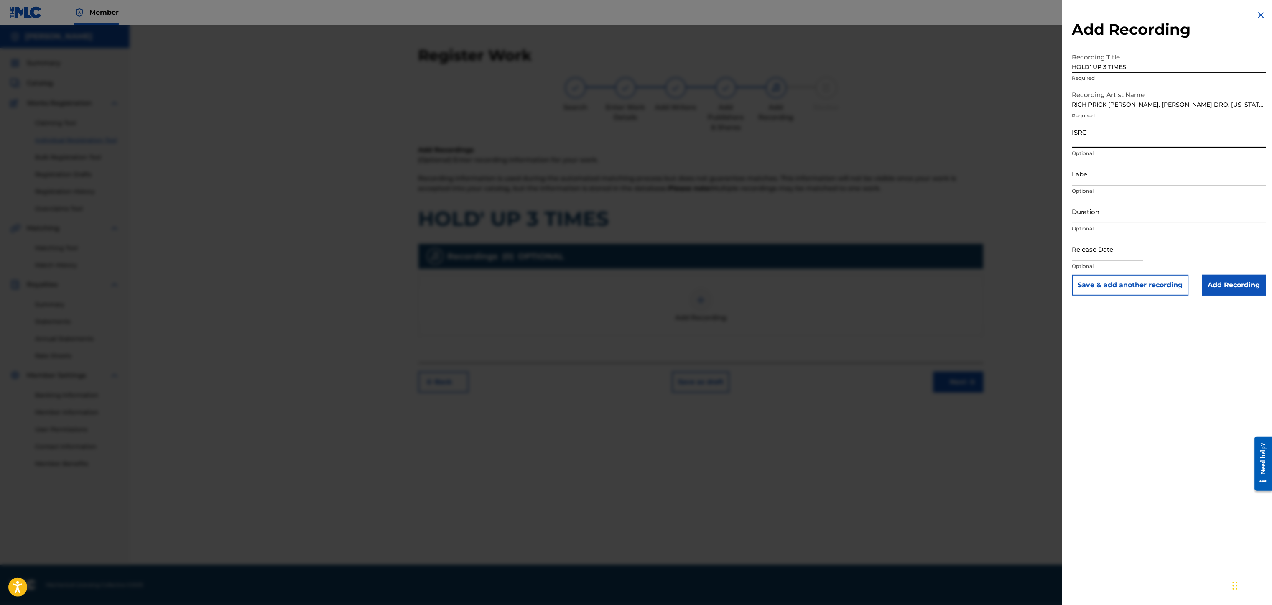
paste input "QZL382246805"
type input "QZL382246805"
click at [953, 171] on input "Label" at bounding box center [1169, 174] width 194 height 24
type input "Str8 Cash, No Change LLC. / RICH PRICK ENT."
click at [953, 209] on input "Duration" at bounding box center [1169, 211] width 194 height 24
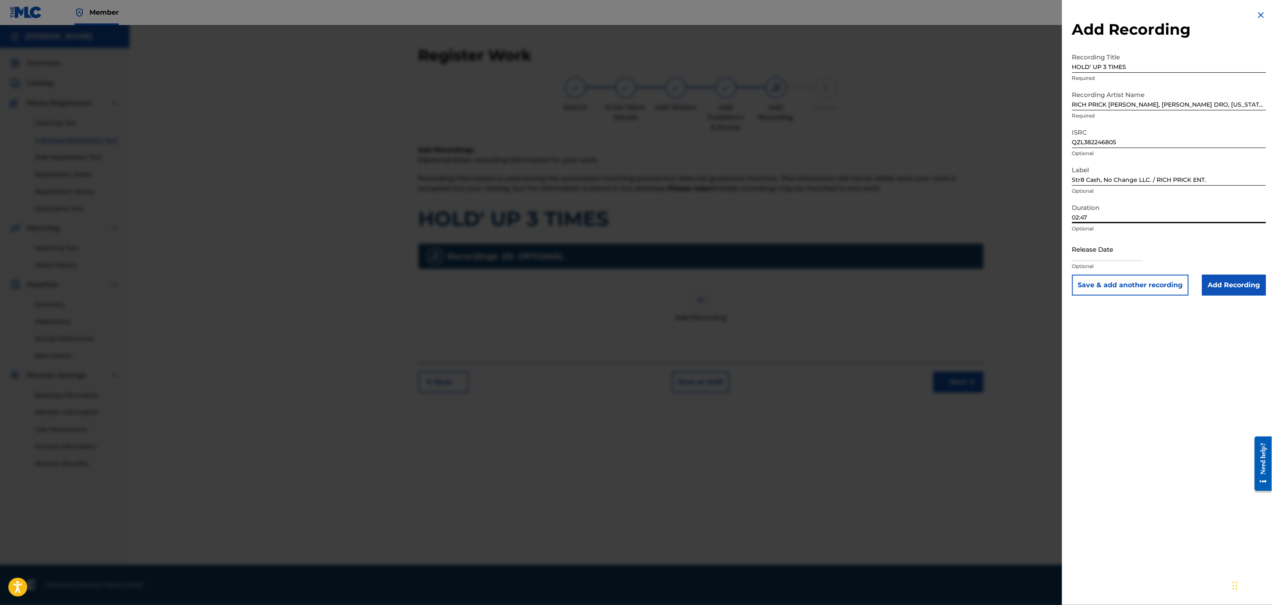
type input "02:47"
click at [953, 254] on input "text" at bounding box center [1107, 249] width 71 height 24
select select "8"
select select "2025"
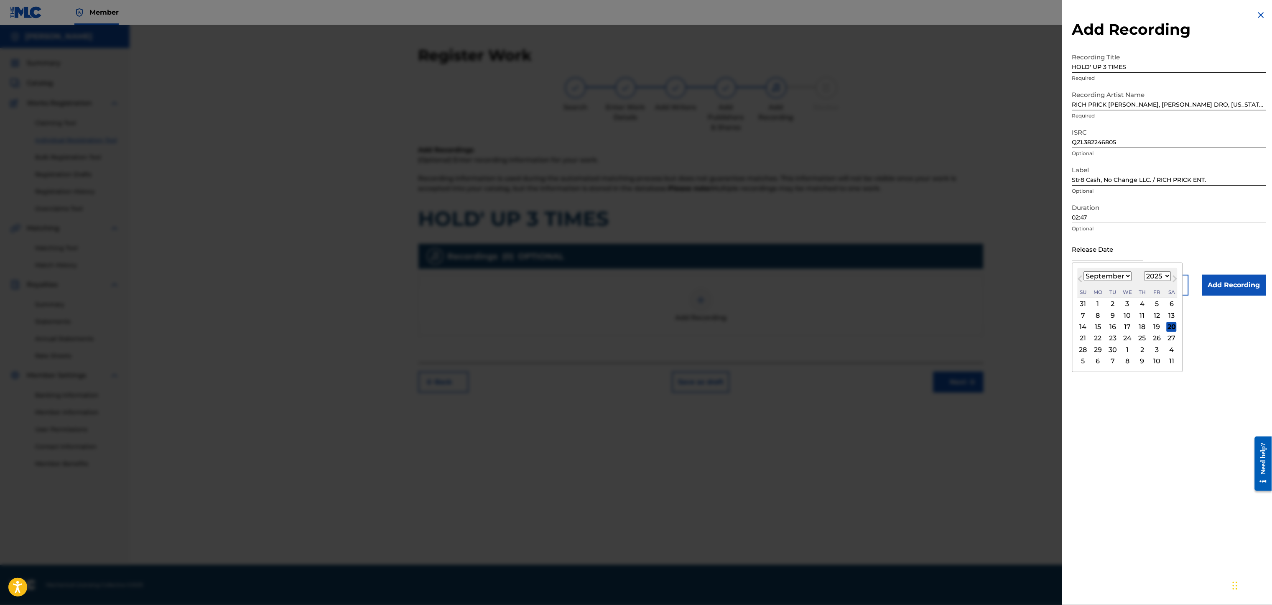
click at [953, 274] on select "January February March April May June July August September October November De…" at bounding box center [1108, 276] width 48 height 10
select select "1"
click at [953, 271] on select "January February March April May June July August September October November De…" at bounding box center [1108, 276] width 48 height 10
click at [953, 317] on div "7" at bounding box center [1157, 315] width 10 height 10
type input "[DATE]"
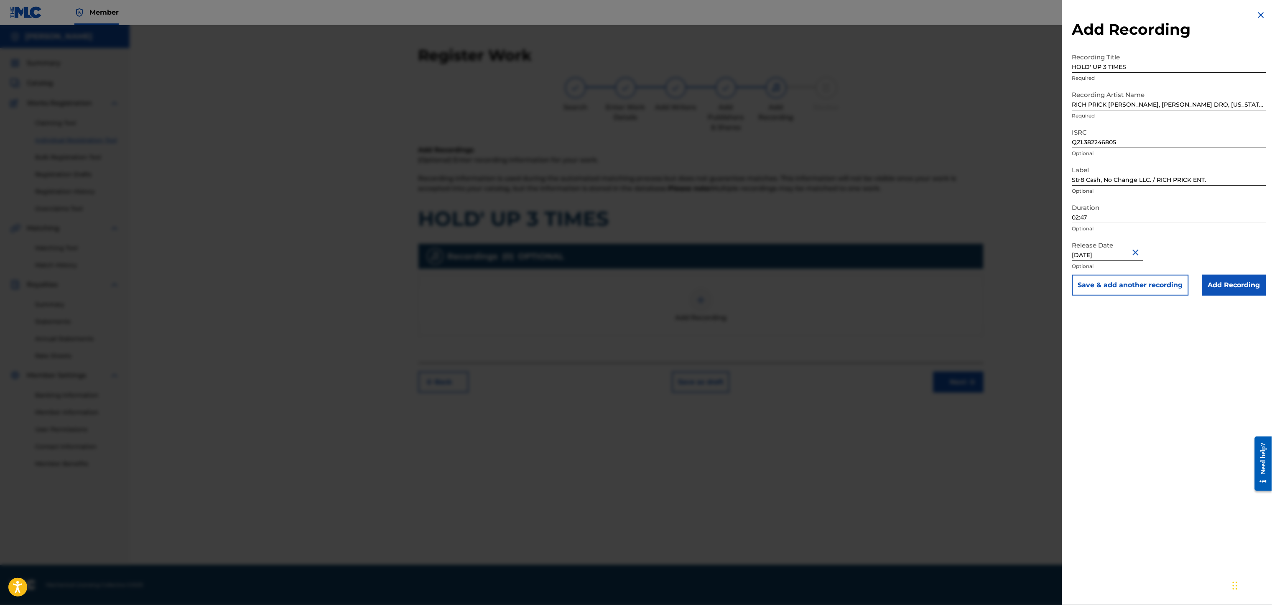
click at [953, 284] on input "Add Recording" at bounding box center [1234, 285] width 64 height 21
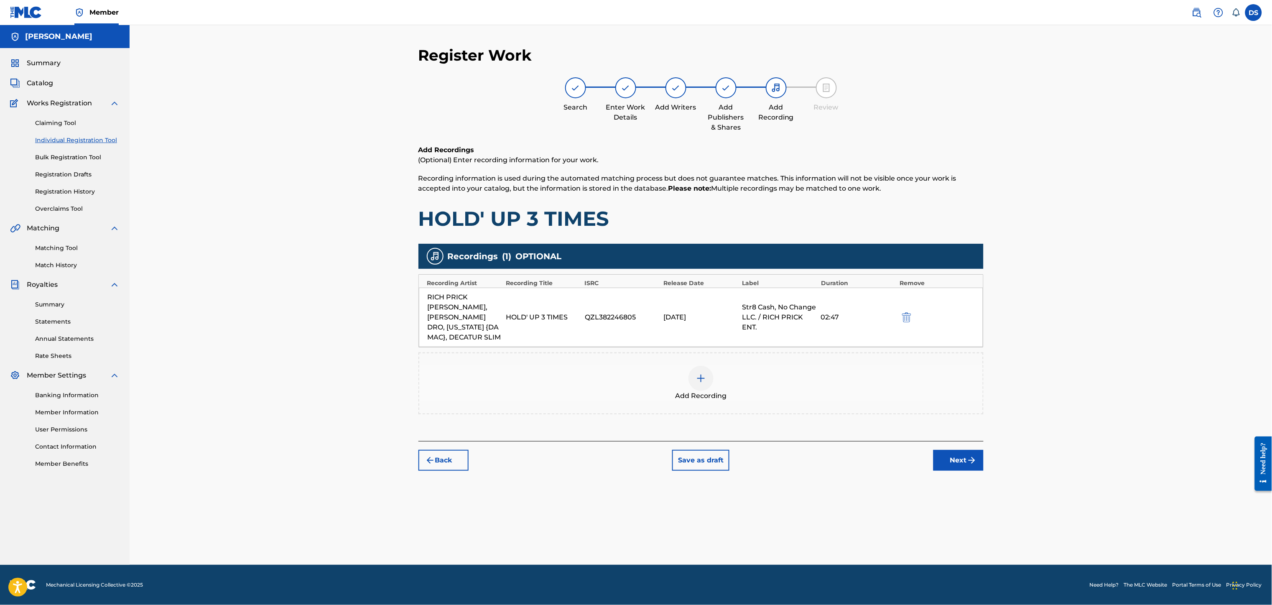
click at [953, 450] on button "Next" at bounding box center [958, 460] width 50 height 21
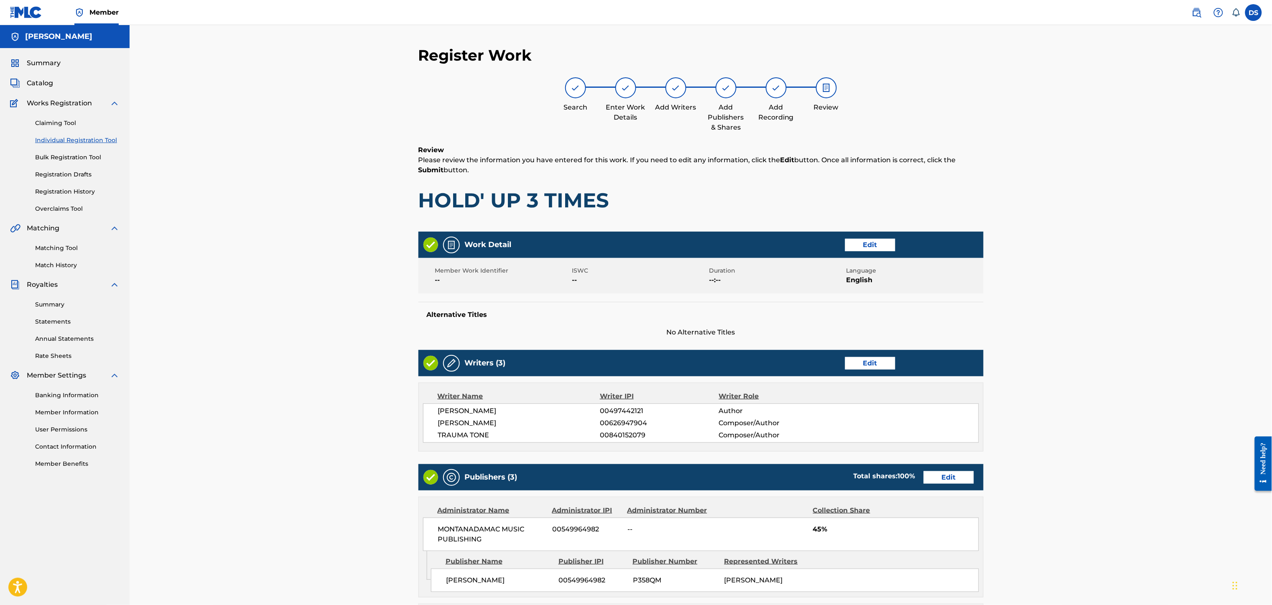
click at [953, 407] on div "Register Work Search Enter Work Details Add Writers Add Publishers & Shares Add…" at bounding box center [701, 443] width 1142 height 836
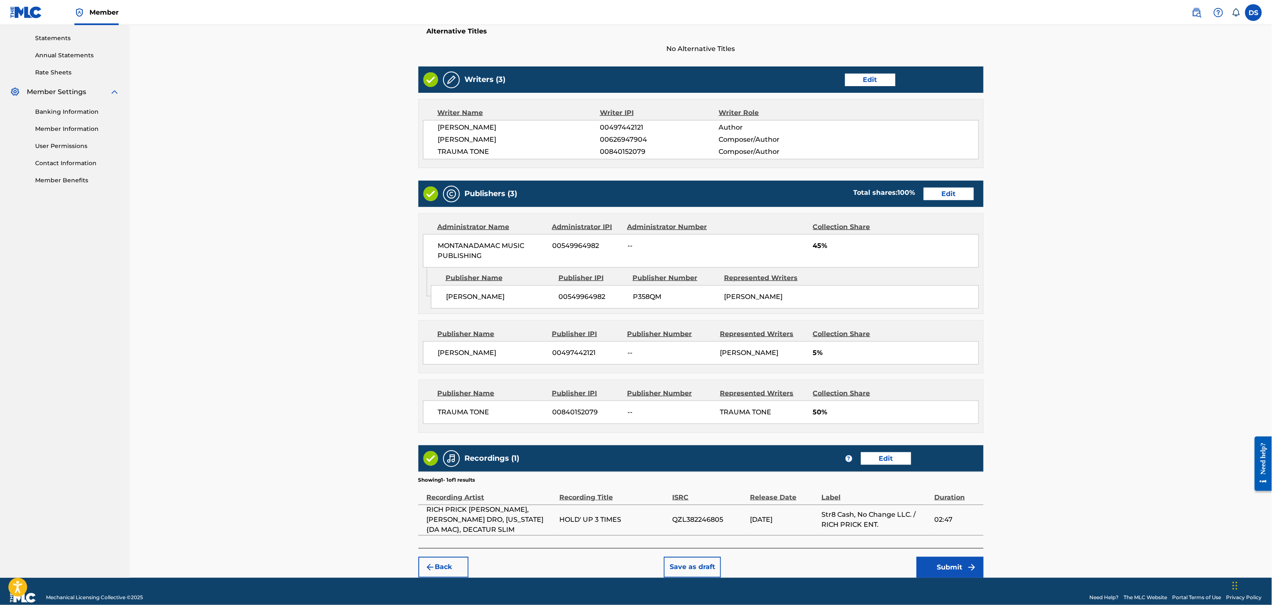
scroll to position [293, 0]
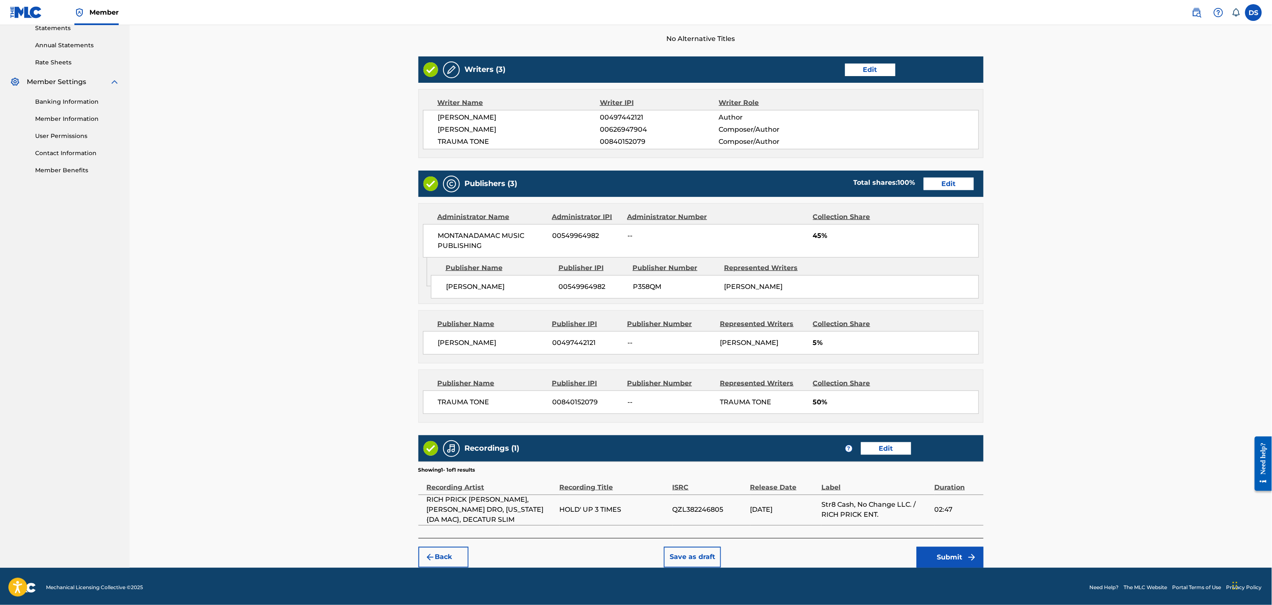
click at [953, 453] on button "Submit" at bounding box center [950, 557] width 67 height 21
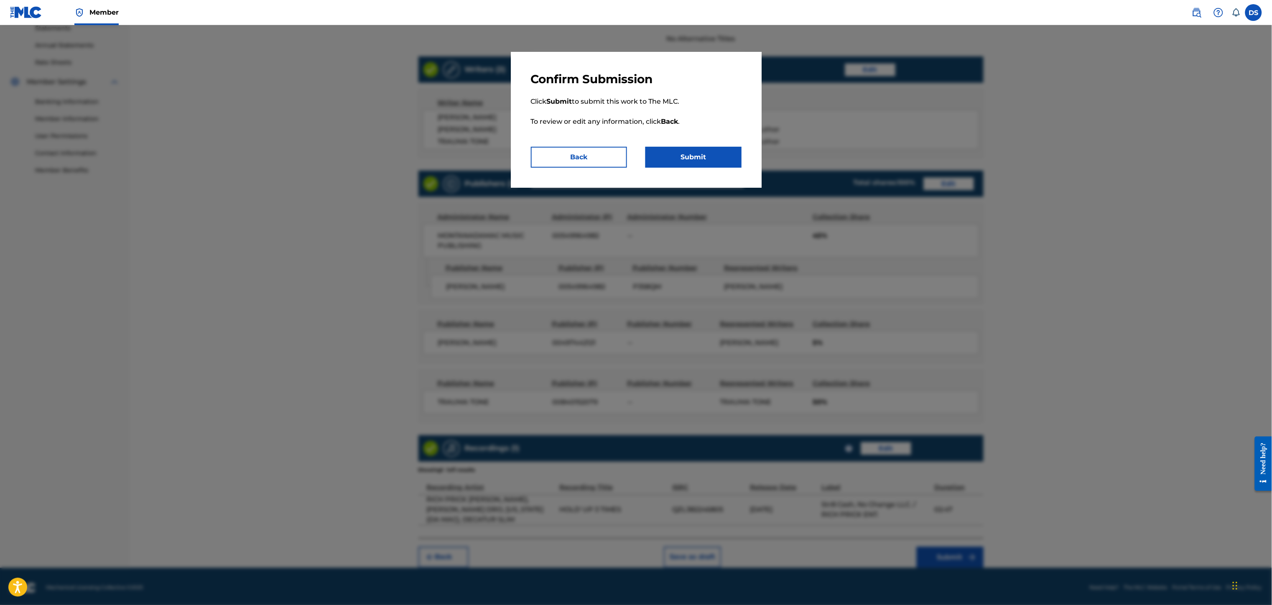
click at [694, 157] on button "Submit" at bounding box center [693, 157] width 96 height 21
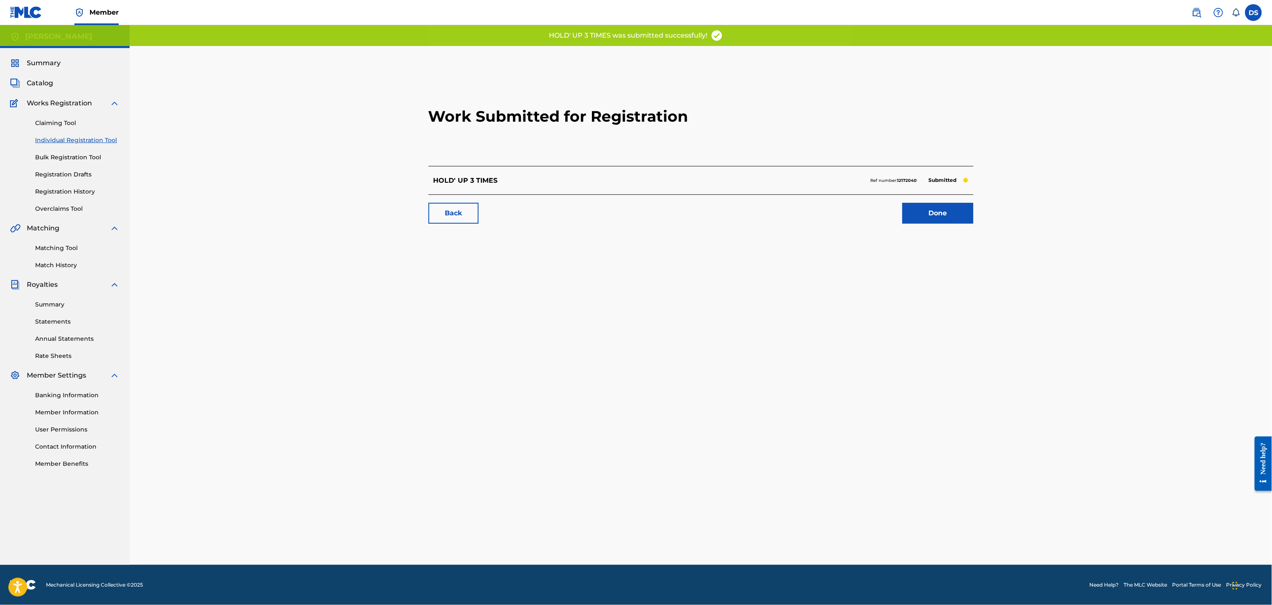
click at [927, 209] on link "Done" at bounding box center [937, 213] width 71 height 21
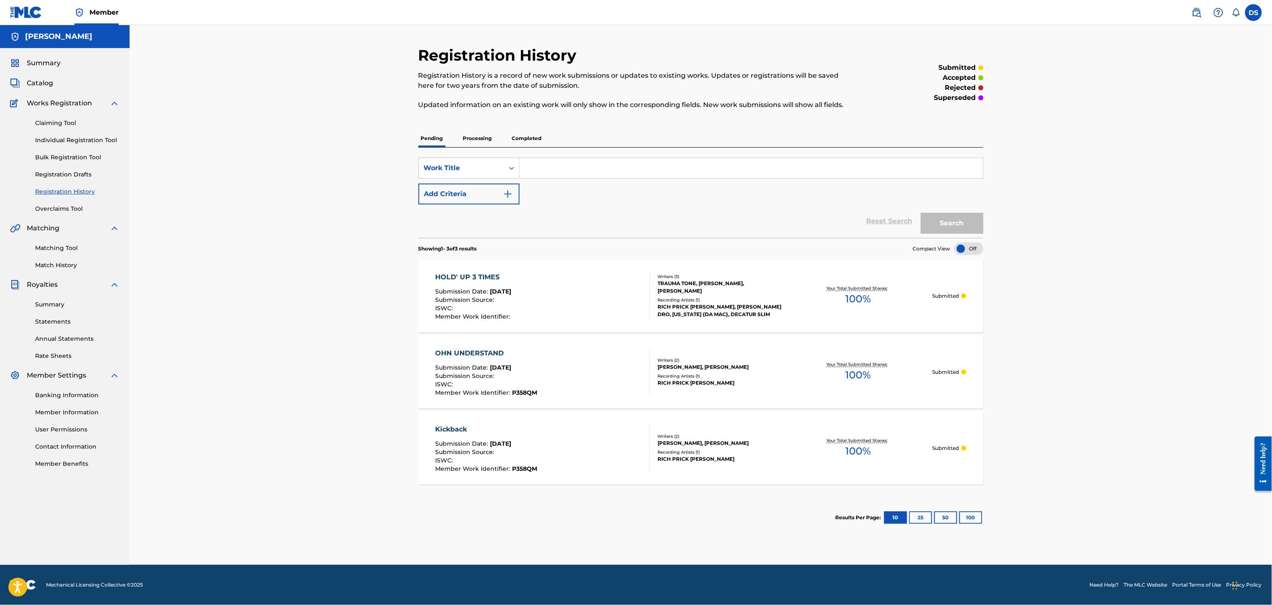
click at [62, 267] on link "Match History" at bounding box center [77, 265] width 84 height 9
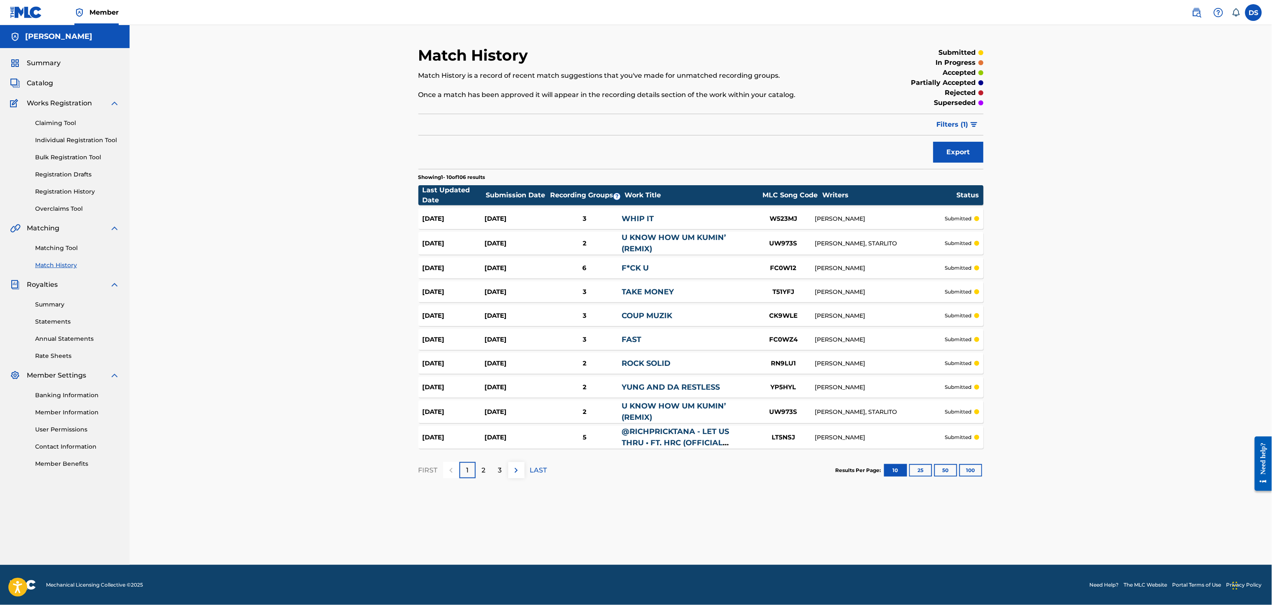
click at [516, 453] on img at bounding box center [516, 470] width 10 height 10
click at [504, 453] on div "3" at bounding box center [500, 470] width 16 height 16
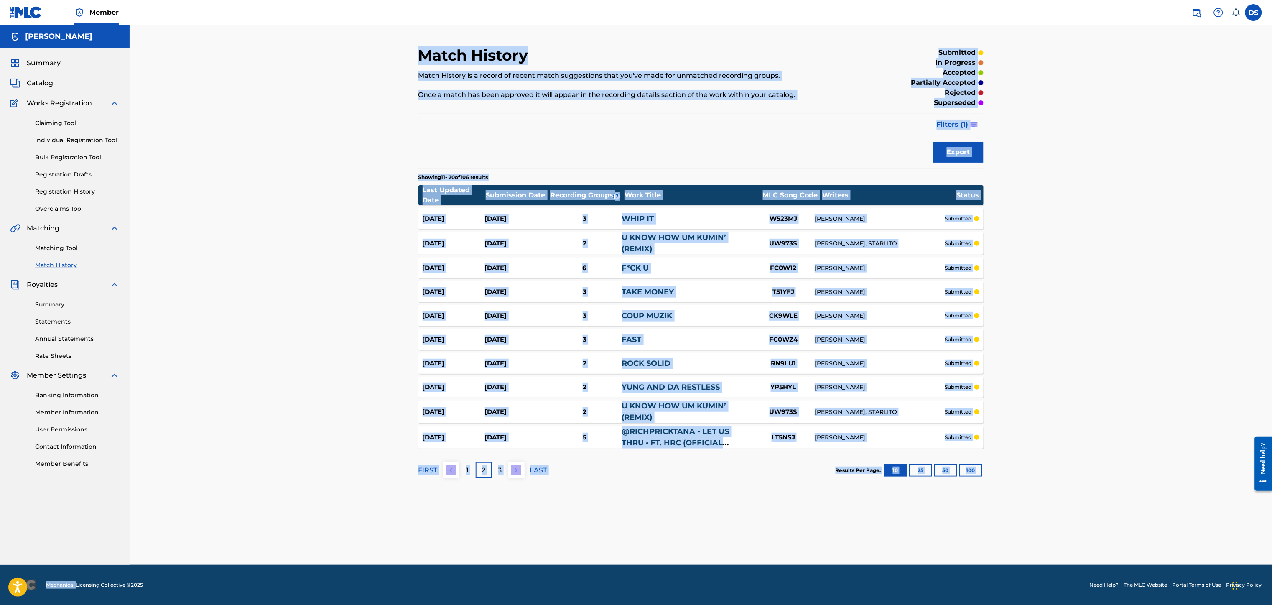
click at [504, 453] on div "Match History Match History is a record of recent match suggestions that you've…" at bounding box center [700, 305] width 585 height 519
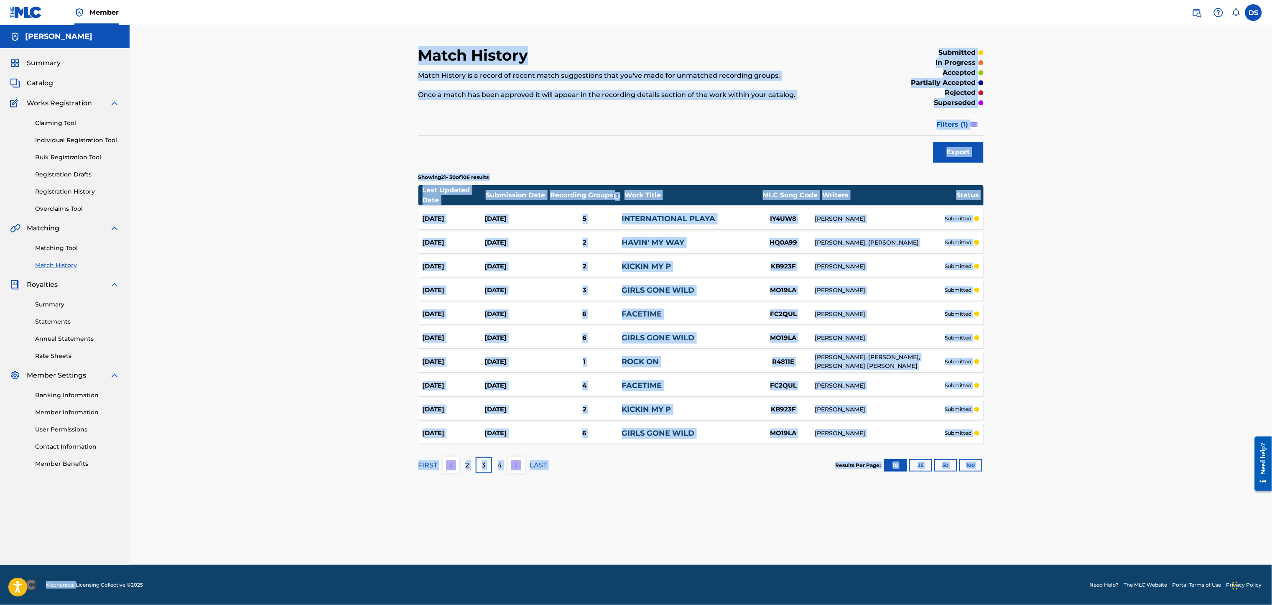
click at [771, 453] on section "FIRST 2 3 4 LAST Results Per Page: 10 25 50 100" at bounding box center [700, 464] width 565 height 43
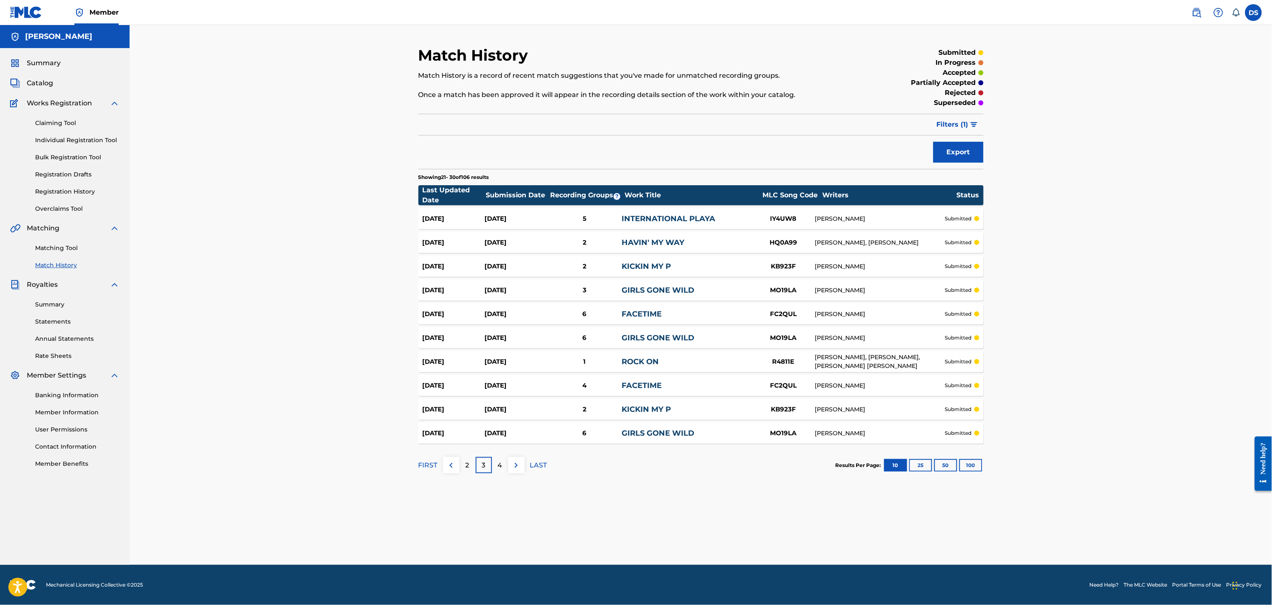
click at [48, 136] on link "Individual Registration Tool" at bounding box center [77, 140] width 84 height 9
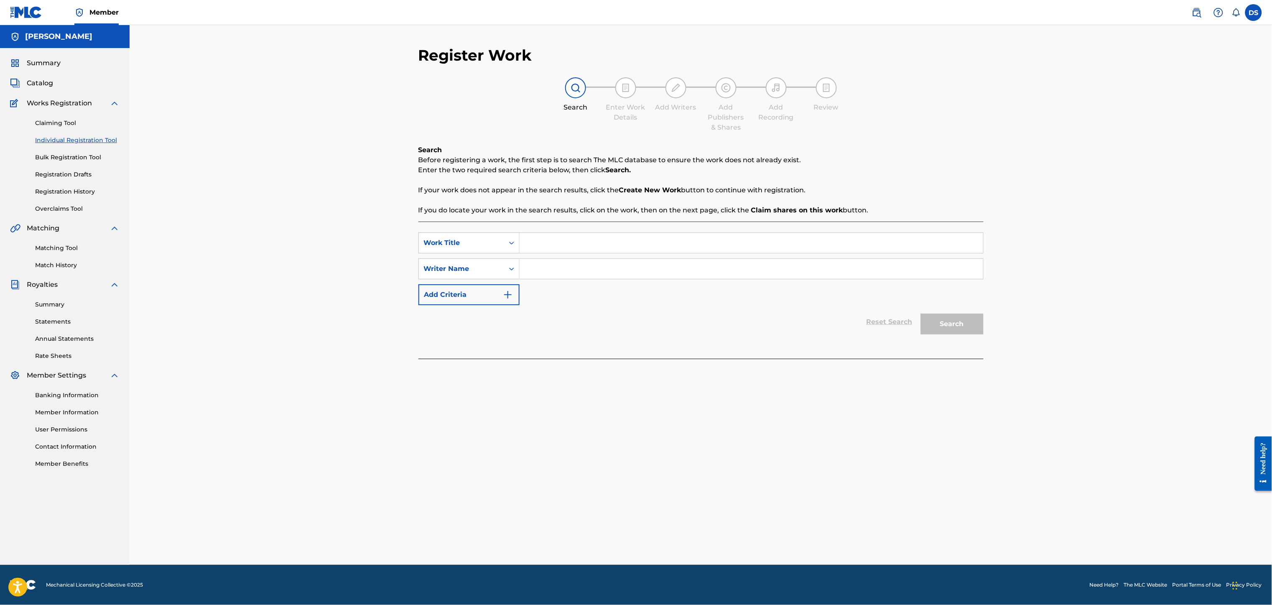
click at [541, 264] on input "Search Form" at bounding box center [752, 269] width 464 height 20
type input "[PERSON_NAME]"
click at [528, 244] on input "Search Form" at bounding box center [752, 243] width 464 height 20
type input "NO PAIN"
click at [942, 329] on button "Search" at bounding box center [952, 323] width 63 height 21
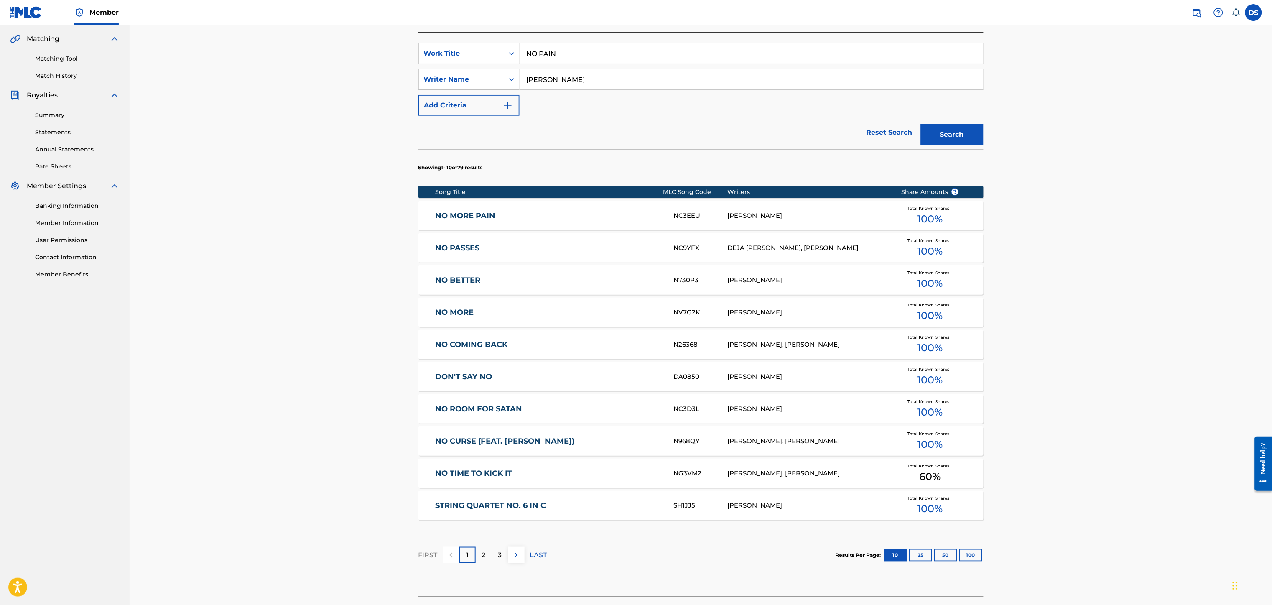
scroll to position [251, 0]
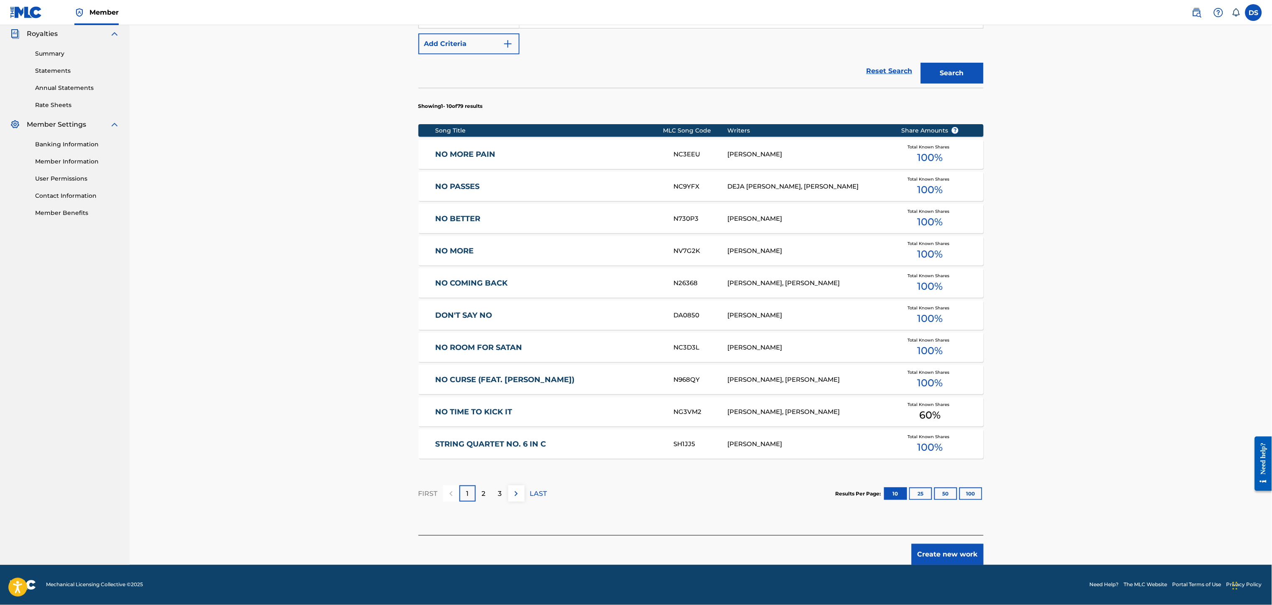
click at [935, 453] on button "Create new work" at bounding box center [948, 554] width 72 height 21
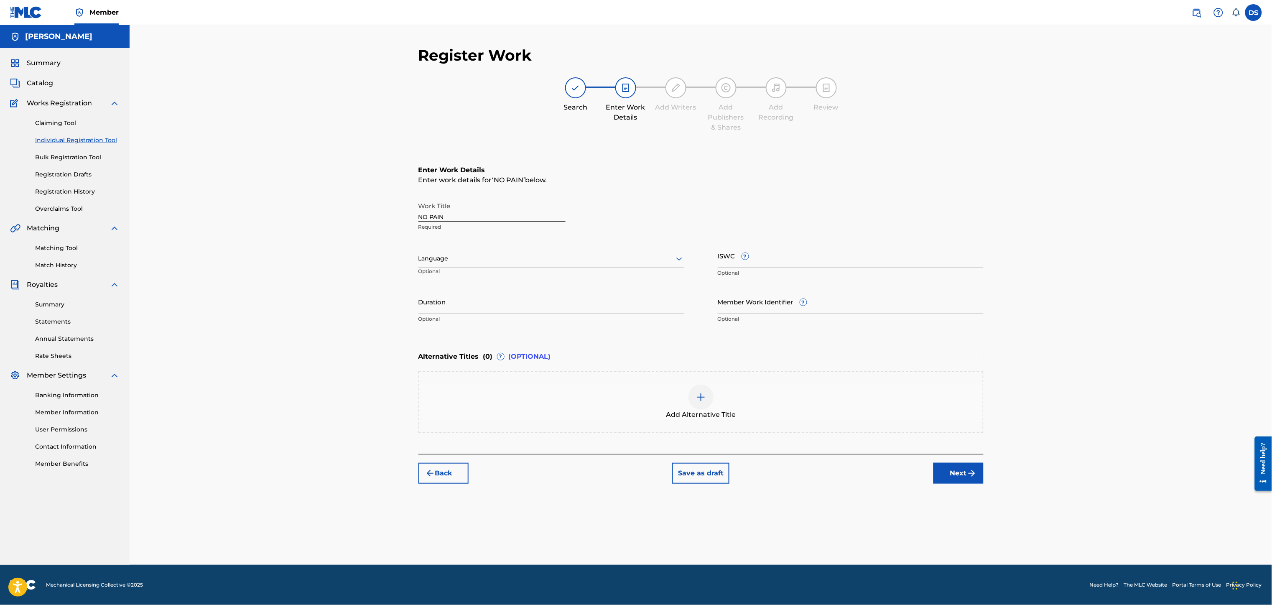
scroll to position [0, 0]
click at [752, 307] on input "Member Work Identifier ?" at bounding box center [851, 302] width 266 height 24
click at [552, 250] on div "Language" at bounding box center [551, 259] width 266 height 18
click at [483, 268] on div "English" at bounding box center [551, 277] width 265 height 19
click at [454, 300] on input "Duration" at bounding box center [551, 302] width 266 height 24
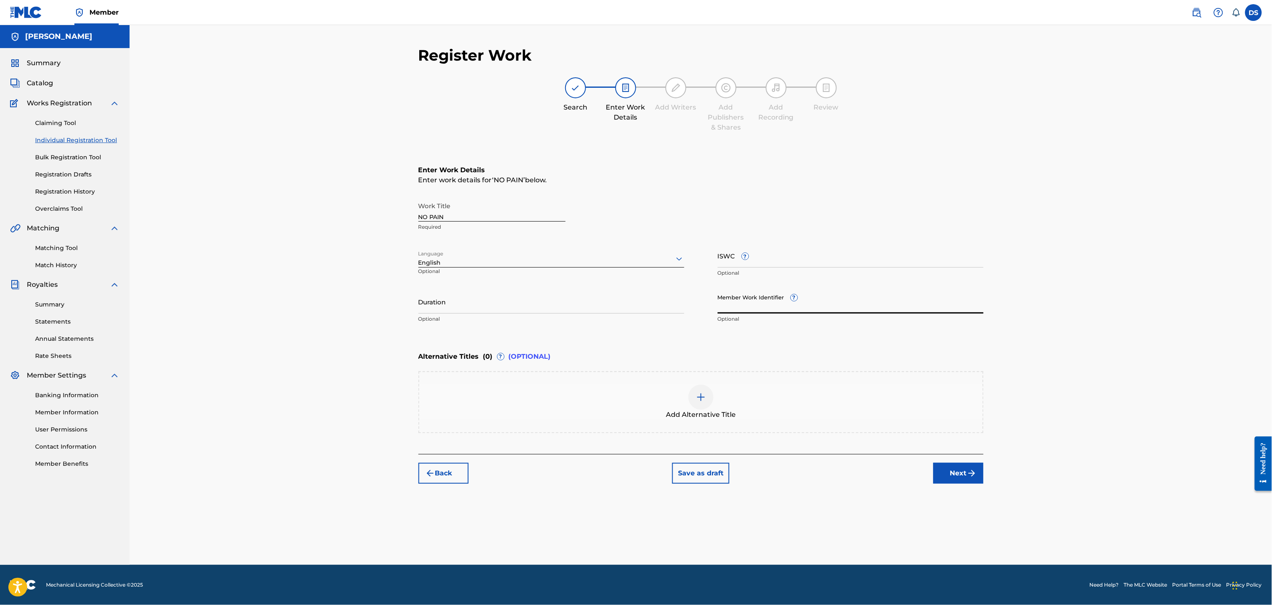
click at [727, 295] on input "Member Work Identifier ?" at bounding box center [851, 302] width 266 height 24
type input "P358QM"
click at [952, 453] on button "Next" at bounding box center [958, 473] width 50 height 21
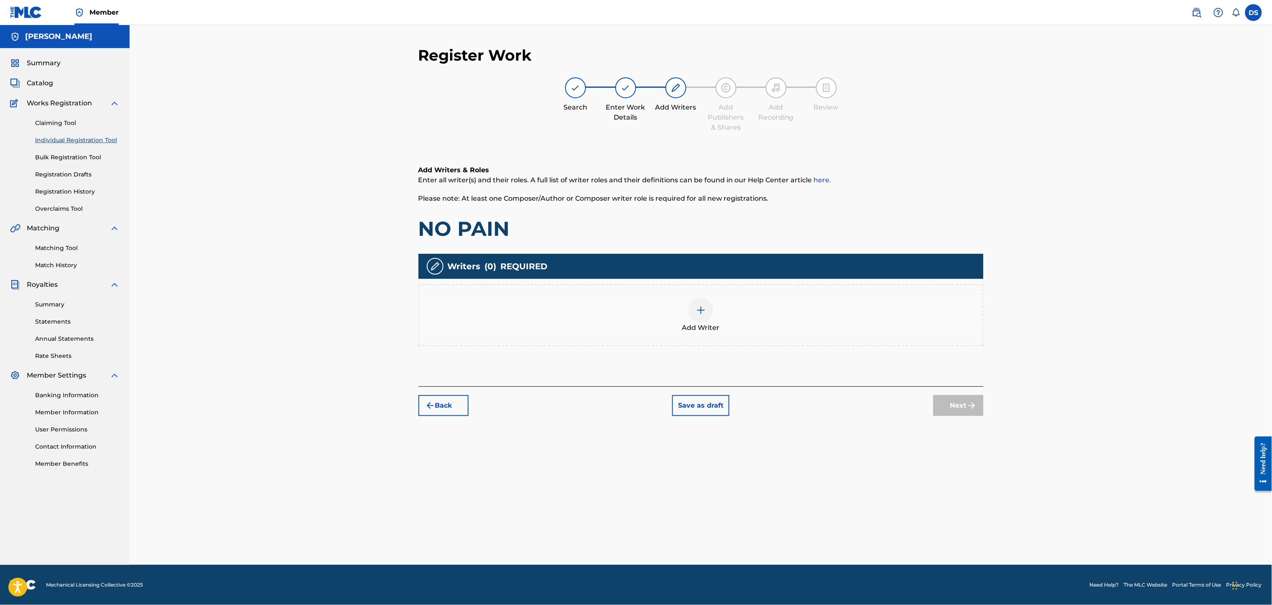
click at [700, 314] on img at bounding box center [701, 310] width 10 height 10
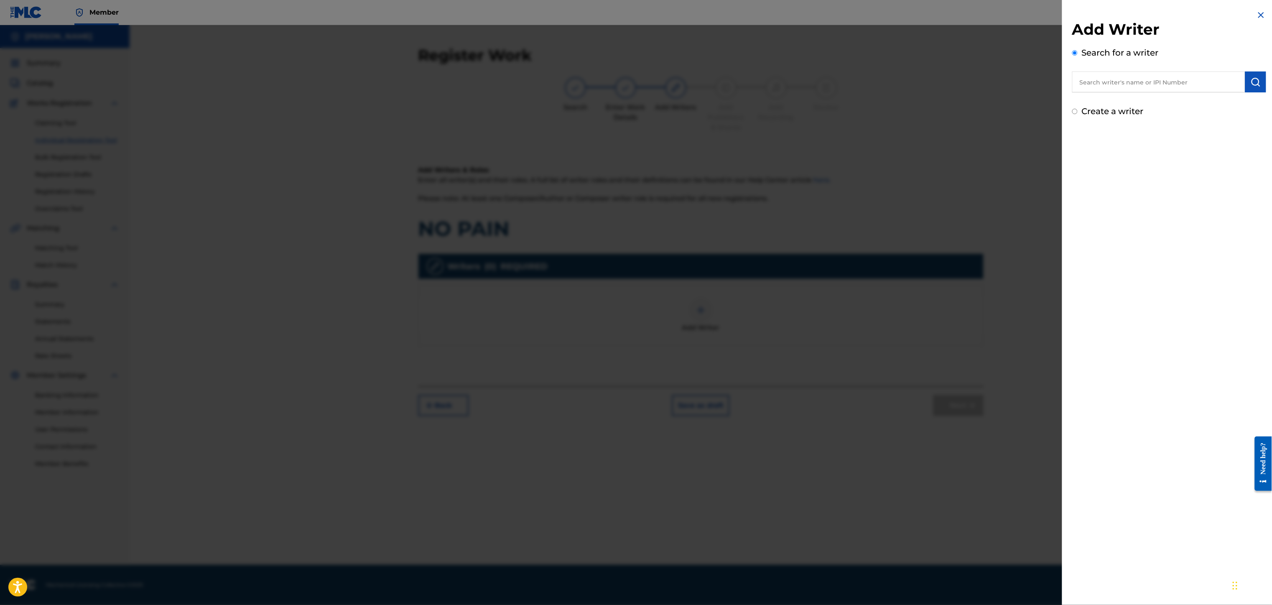
click at [953, 83] on input "text" at bounding box center [1158, 81] width 173 height 21
click at [953, 111] on label "Create a writer" at bounding box center [1113, 111] width 62 height 10
radio input "true"
click at [953, 111] on input "Create a writer" at bounding box center [1074, 111] width 5 height 5
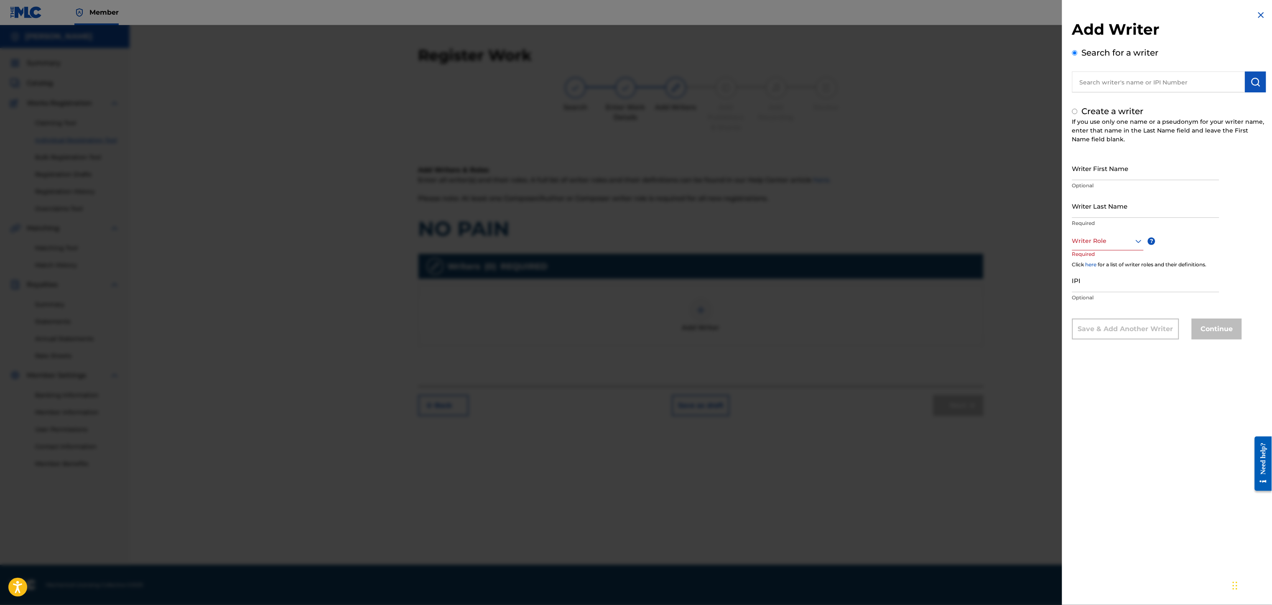
radio input "false"
radio input "true"
click at [953, 79] on input "text" at bounding box center [1158, 81] width 173 height 21
radio input "true"
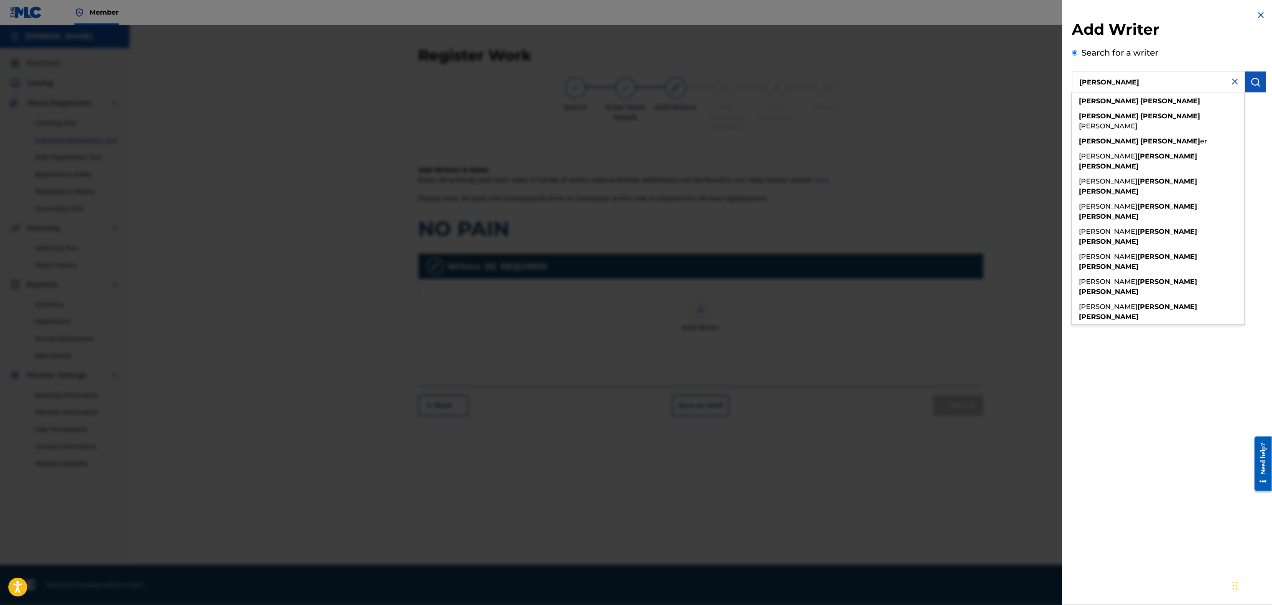
type input "[PERSON_NAME]"
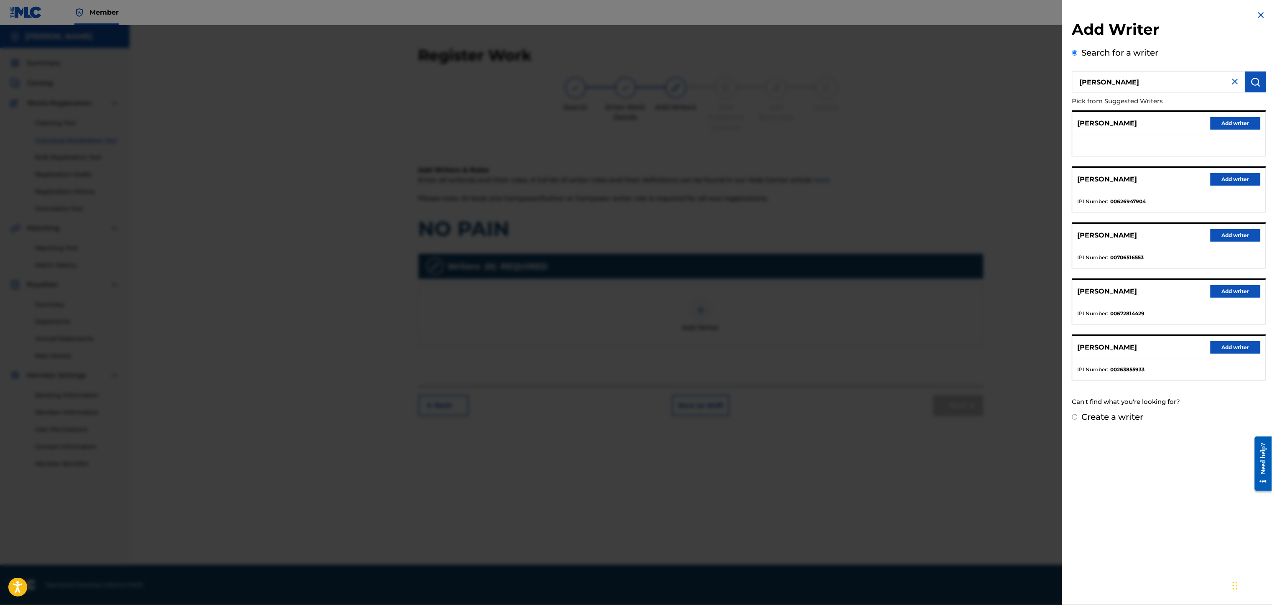
click at [953, 178] on button "Add writer" at bounding box center [1236, 179] width 50 height 13
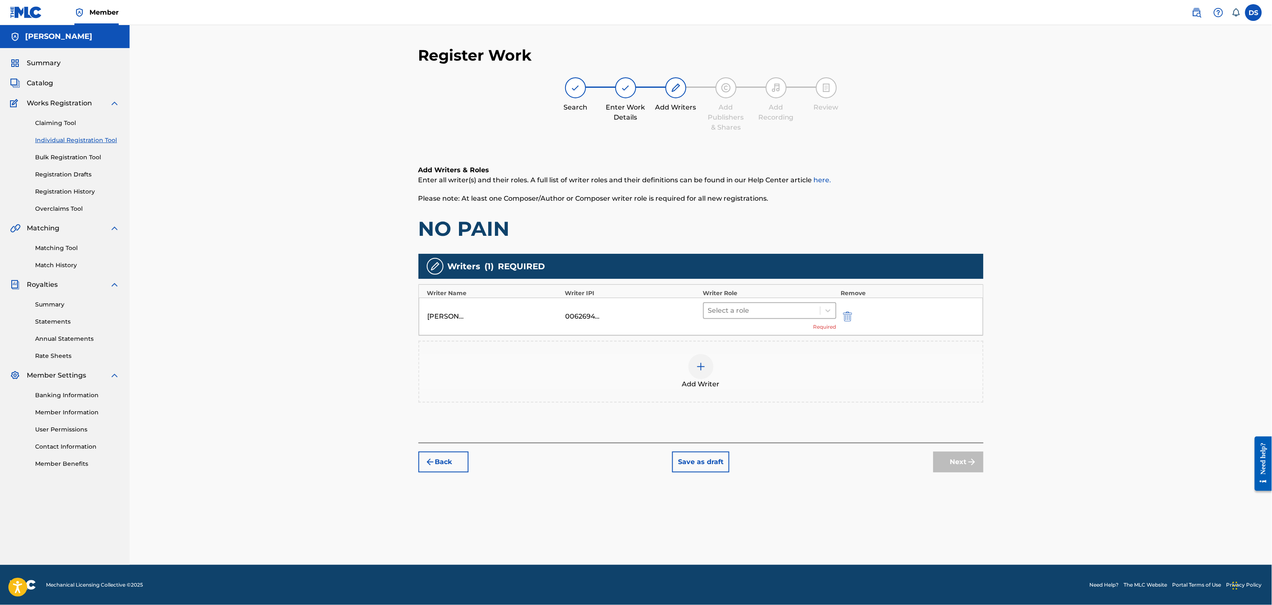
click at [750, 308] on div at bounding box center [762, 311] width 108 height 12
drag, startPoint x: 714, startPoint y: 348, endPoint x: 717, endPoint y: 335, distance: 13.0
click at [717, 335] on div "Composer/Author Author Adaptor Arranger Composer Translator Sub Arranger Sub Au…" at bounding box center [769, 385] width 133 height 125
click at [717, 334] on div "Composer/Author" at bounding box center [769, 332] width 133 height 17
click at [953, 452] on img "submit" at bounding box center [972, 449] width 10 height 10
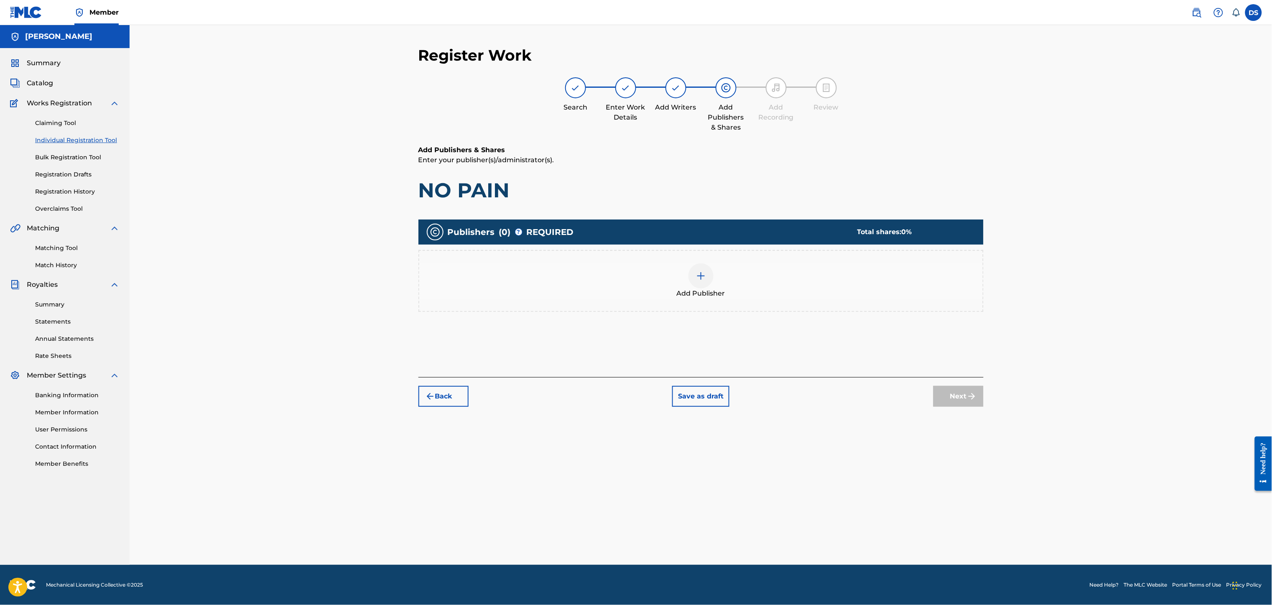
click at [702, 274] on img at bounding box center [701, 276] width 10 height 10
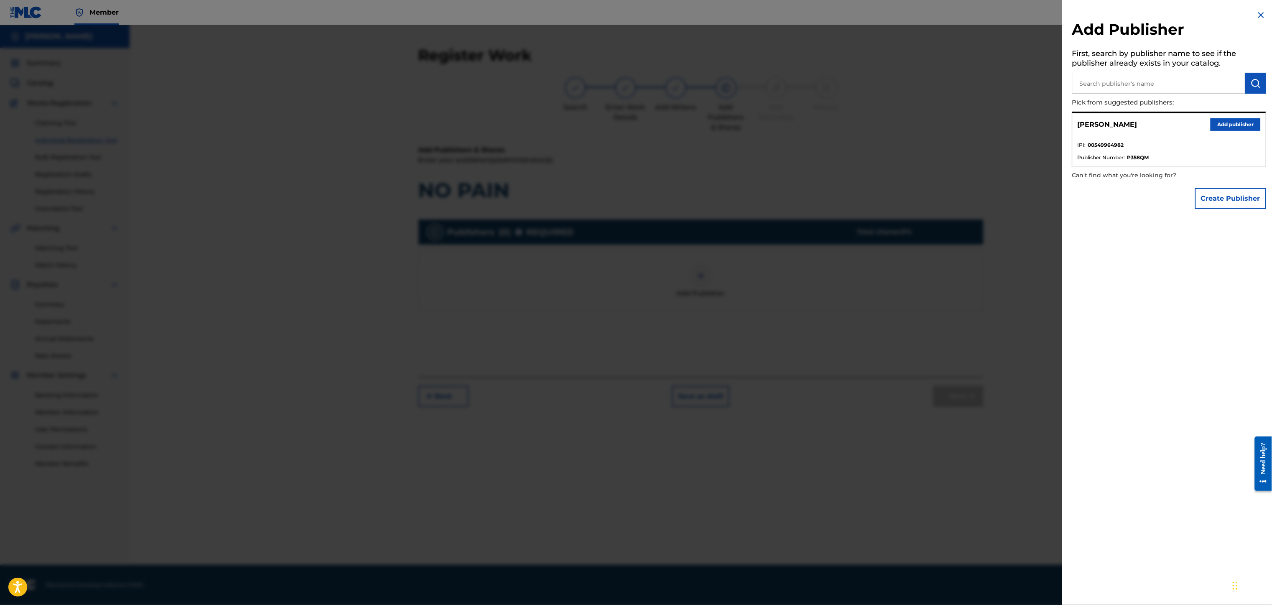
click at [953, 124] on button "Add publisher" at bounding box center [1236, 124] width 50 height 13
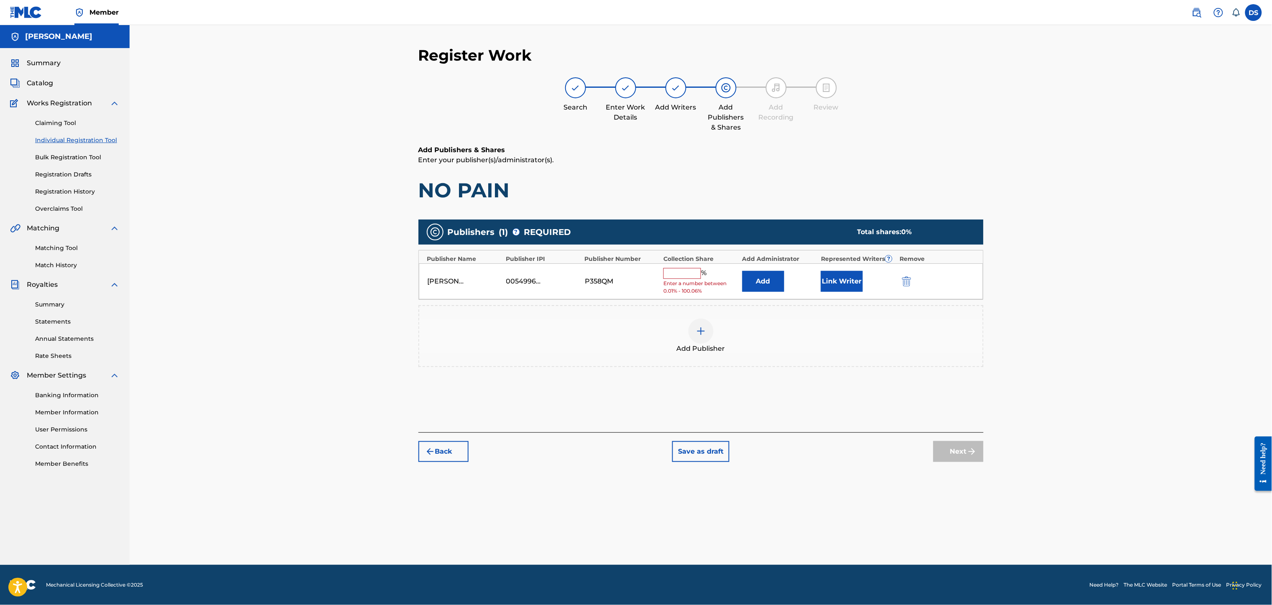
click at [688, 269] on input "text" at bounding box center [682, 273] width 38 height 11
type input "100"
click at [844, 276] on button "Link Writer" at bounding box center [842, 278] width 42 height 21
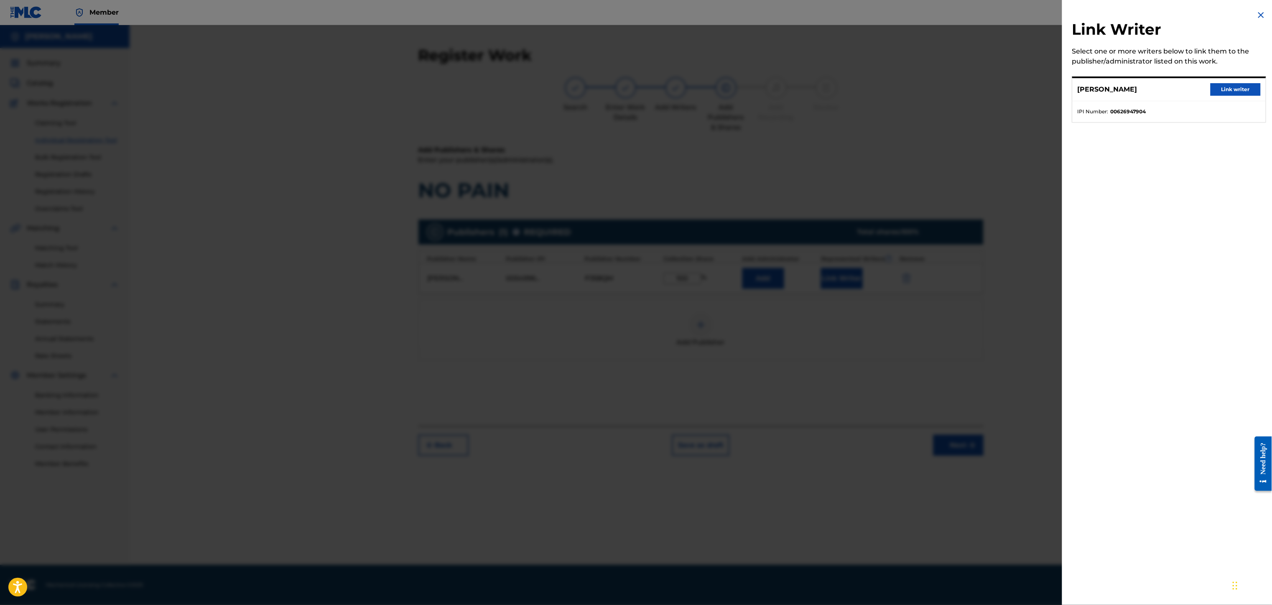
click at [953, 90] on button "Link writer" at bounding box center [1236, 89] width 50 height 13
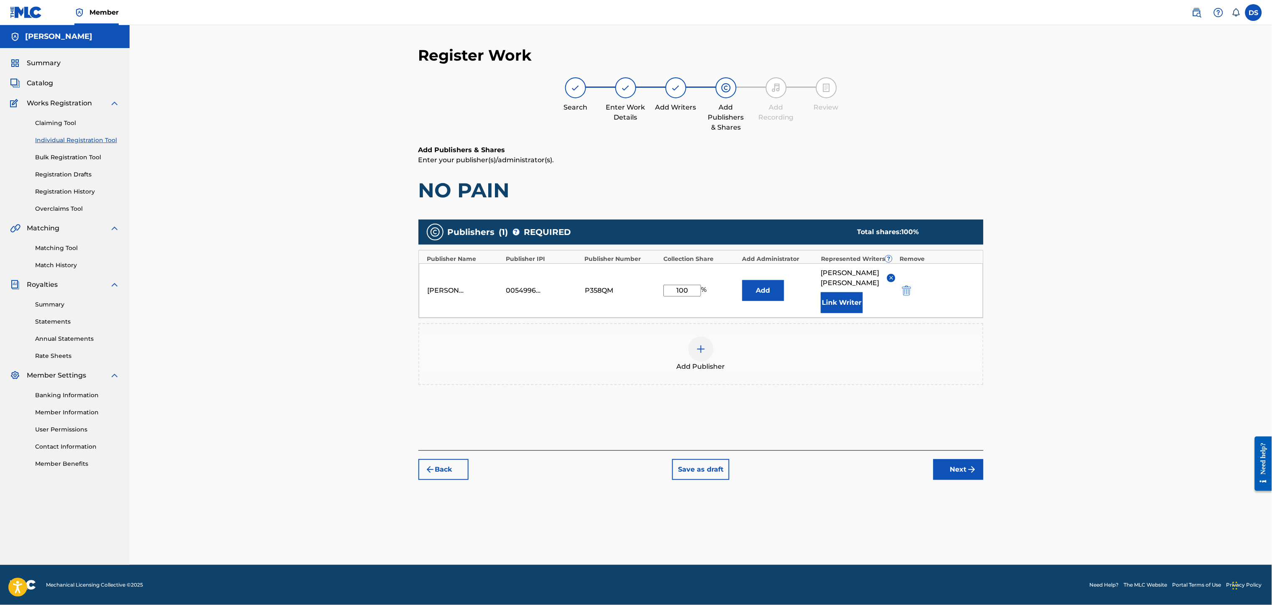
click at [953, 453] on button "Next" at bounding box center [958, 469] width 50 height 21
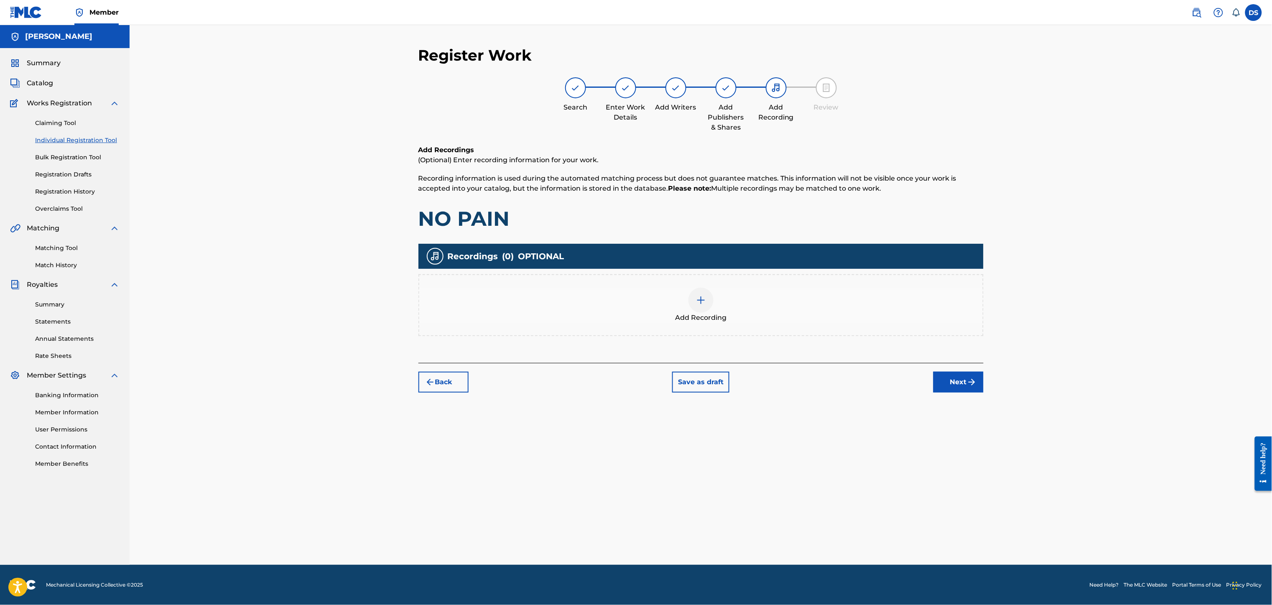
click at [698, 298] on img at bounding box center [701, 300] width 10 height 10
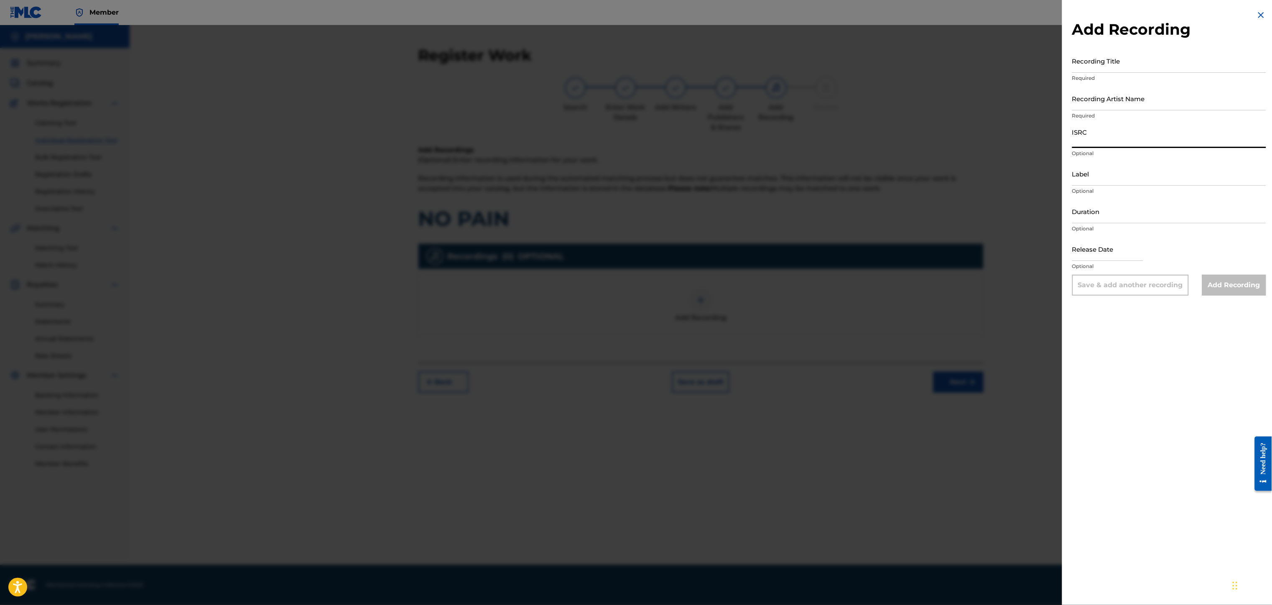
paste input "USLD90818426"
type input "USLD90818426"
click at [953, 68] on input "Recording Title" at bounding box center [1169, 61] width 194 height 24
type input "NO PAIN"
click at [953, 99] on input "Recording Artist Name" at bounding box center [1169, 99] width 194 height 24
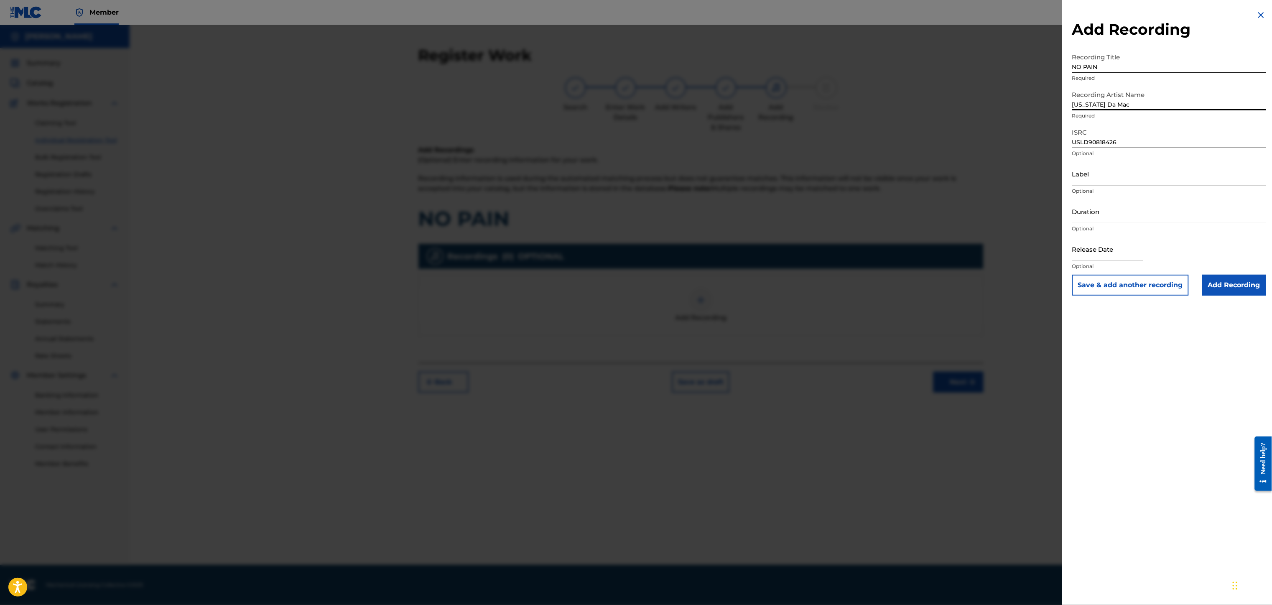
click at [953, 102] on input "[US_STATE] Da Mac" at bounding box center [1169, 99] width 194 height 24
click at [953, 99] on input "[US_STATE] Da Mac" at bounding box center [1169, 99] width 194 height 24
click at [953, 102] on input "[US_STATE] Da Mac" at bounding box center [1169, 99] width 194 height 24
type input "[US_STATE] {Da Mac}"
click at [953, 172] on input "Label" at bounding box center [1169, 174] width 194 height 24
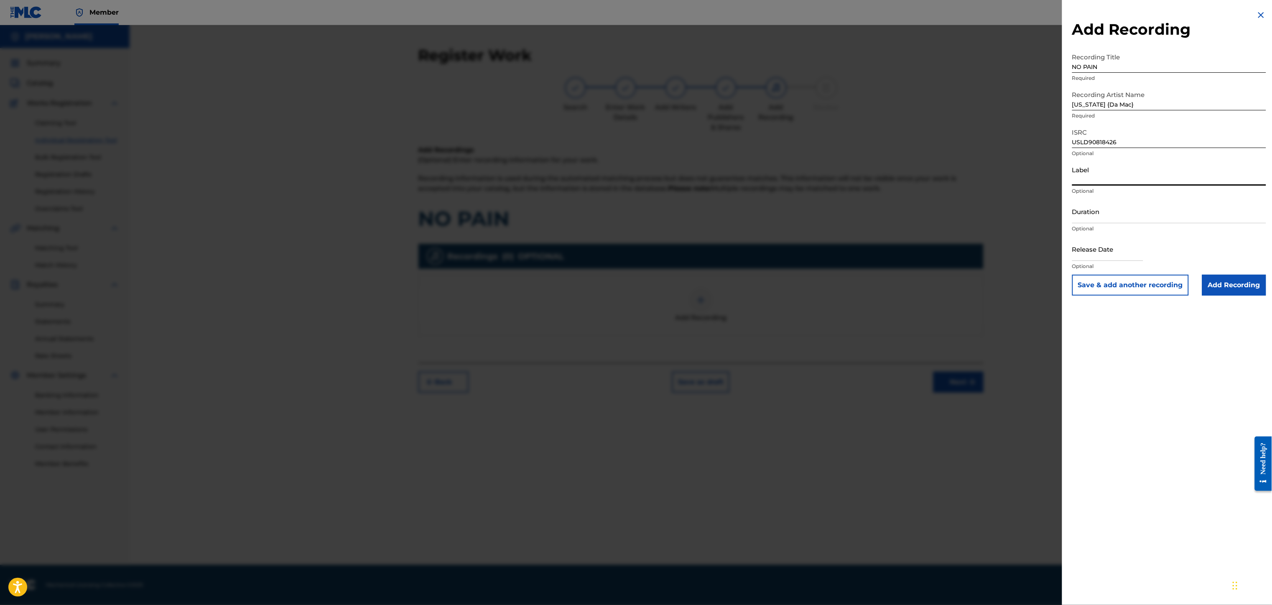
drag, startPoint x: 1098, startPoint y: 172, endPoint x: 1107, endPoint y: 172, distance: 9.6
click at [953, 172] on input "Label" at bounding box center [1169, 174] width 194 height 24
type input "Str8 Cash, No Change LLC."
click at [953, 247] on input "text" at bounding box center [1107, 249] width 71 height 24
select select "8"
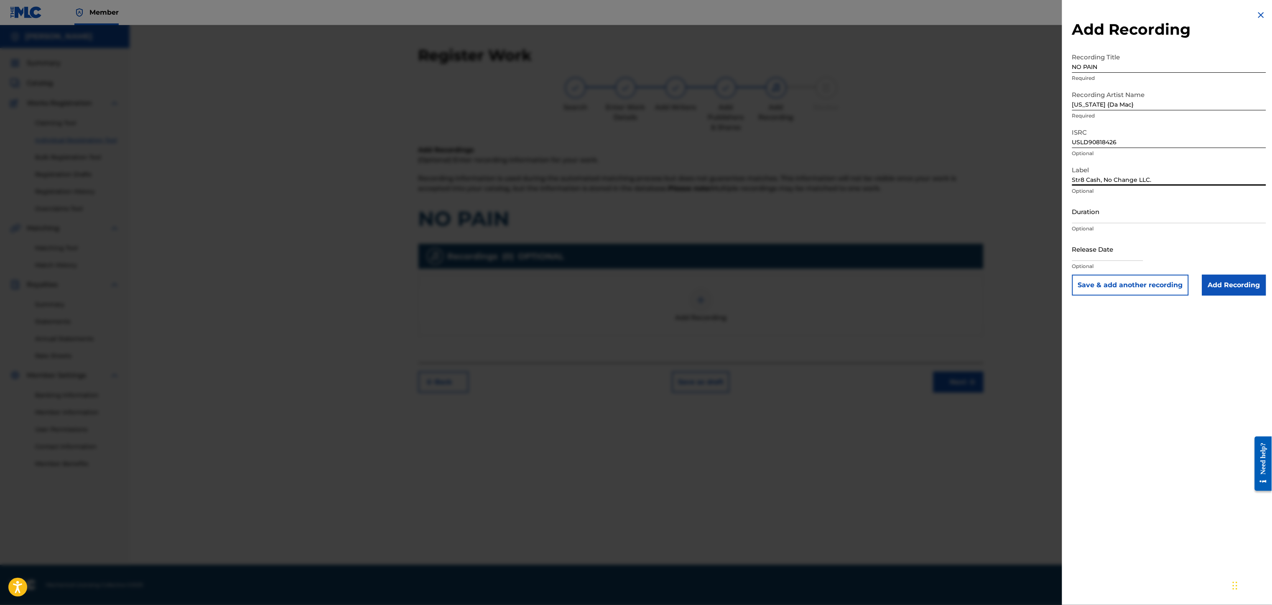
select select "2025"
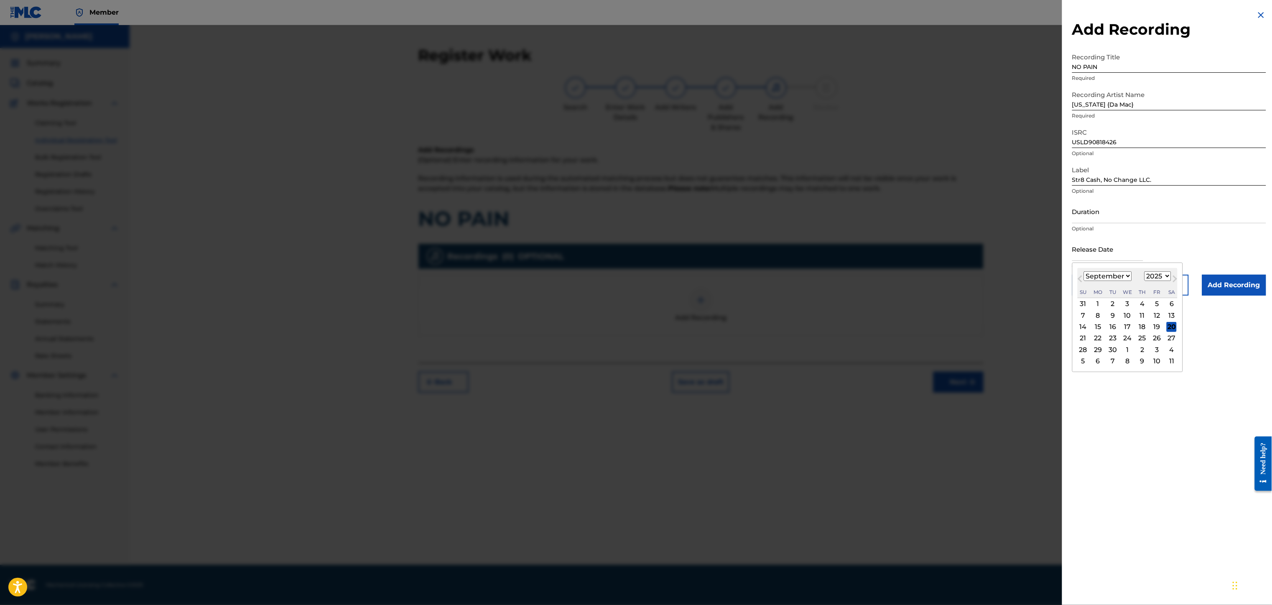
type input "[DATE]"
select select "2"
select select "2014"
click at [953, 232] on p "Optional" at bounding box center [1169, 229] width 194 height 8
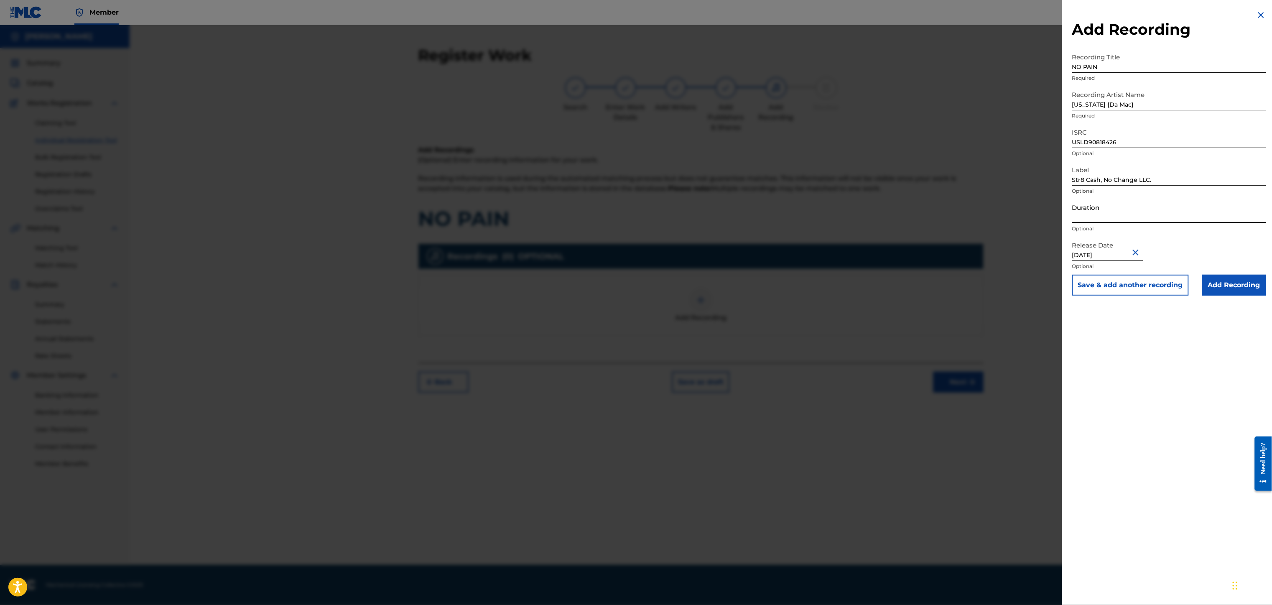
click at [953, 204] on input "Duration" at bounding box center [1169, 211] width 194 height 24
type input "02:35"
click at [953, 283] on input "Add Recording" at bounding box center [1234, 285] width 64 height 21
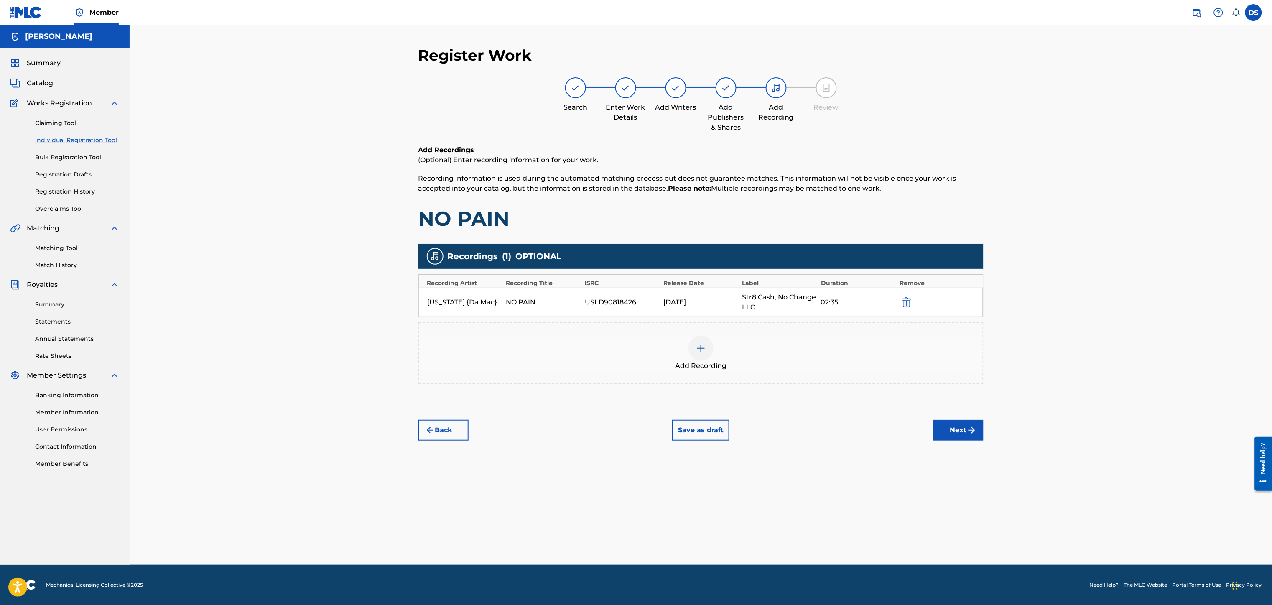
click at [953, 432] on button "Next" at bounding box center [958, 430] width 50 height 21
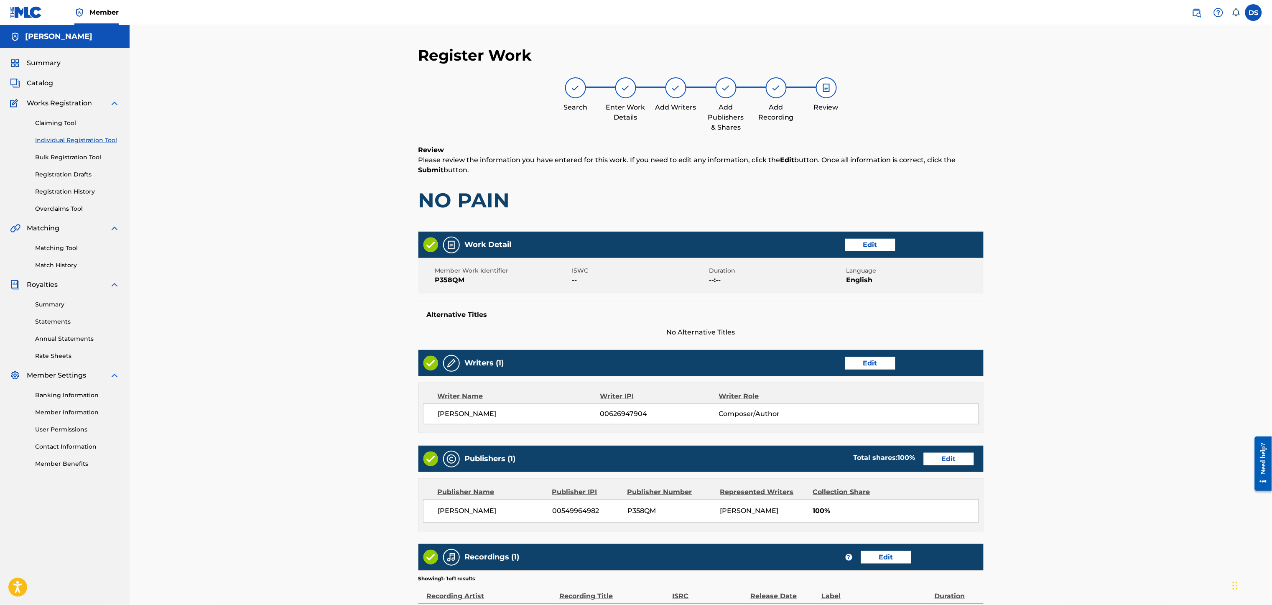
click at [953, 417] on div "Register Work Search Enter Work Details Add Writers Add Publishers & Shares Add…" at bounding box center [701, 346] width 1142 height 642
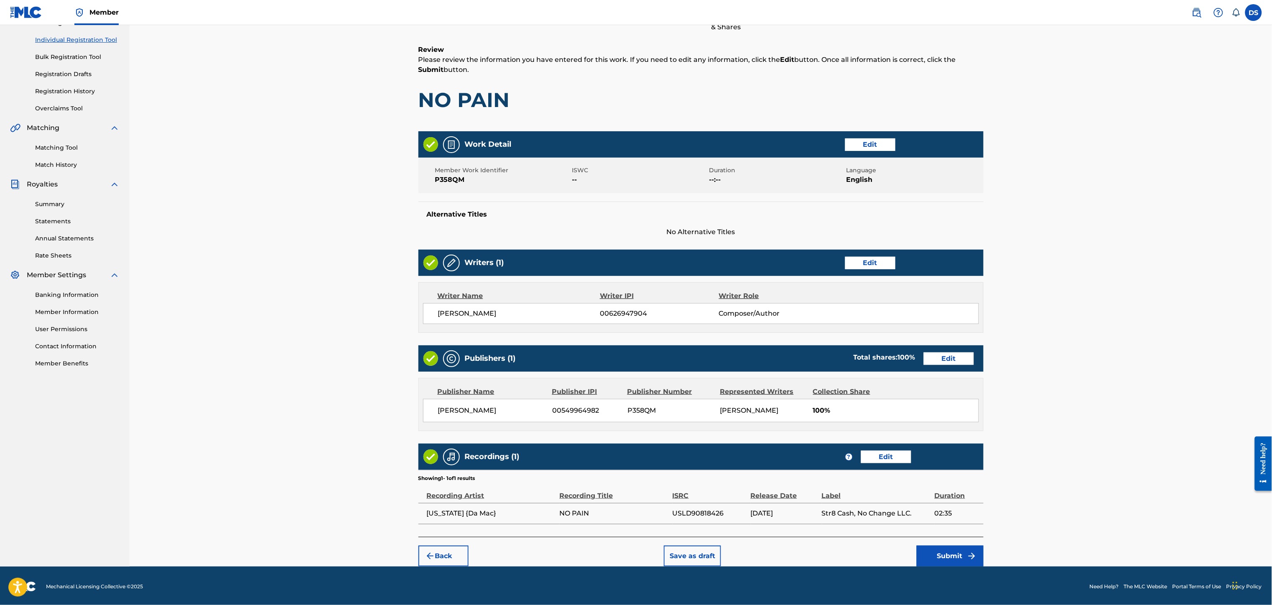
scroll to position [105, 0]
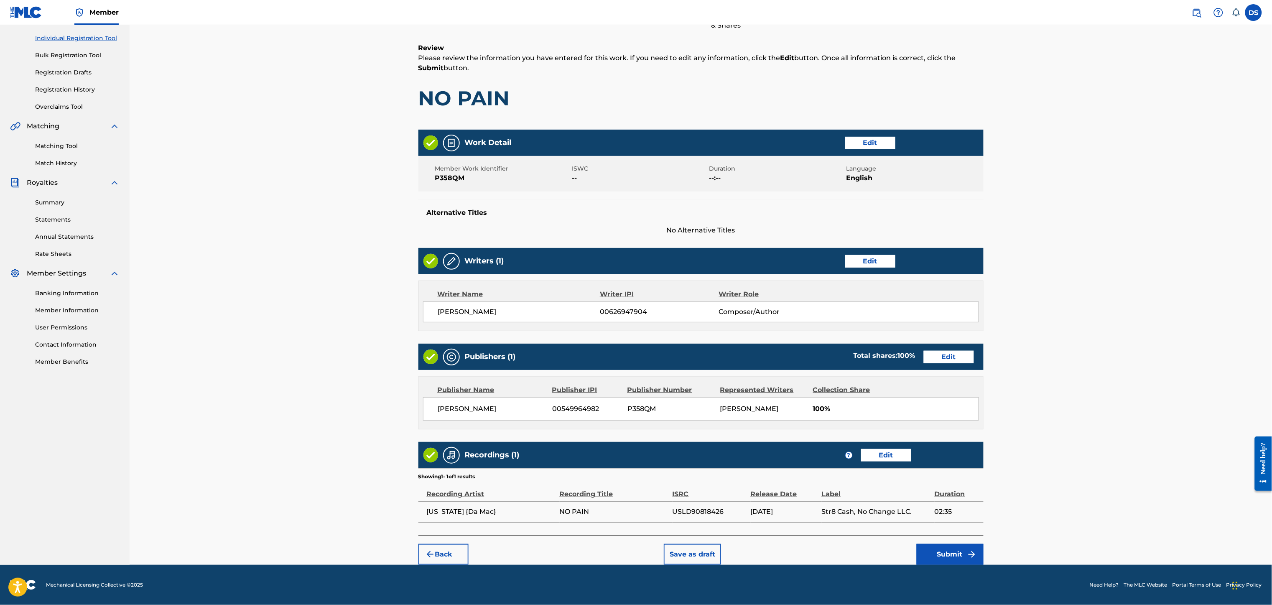
click at [950, 453] on button "Submit" at bounding box center [950, 554] width 67 height 21
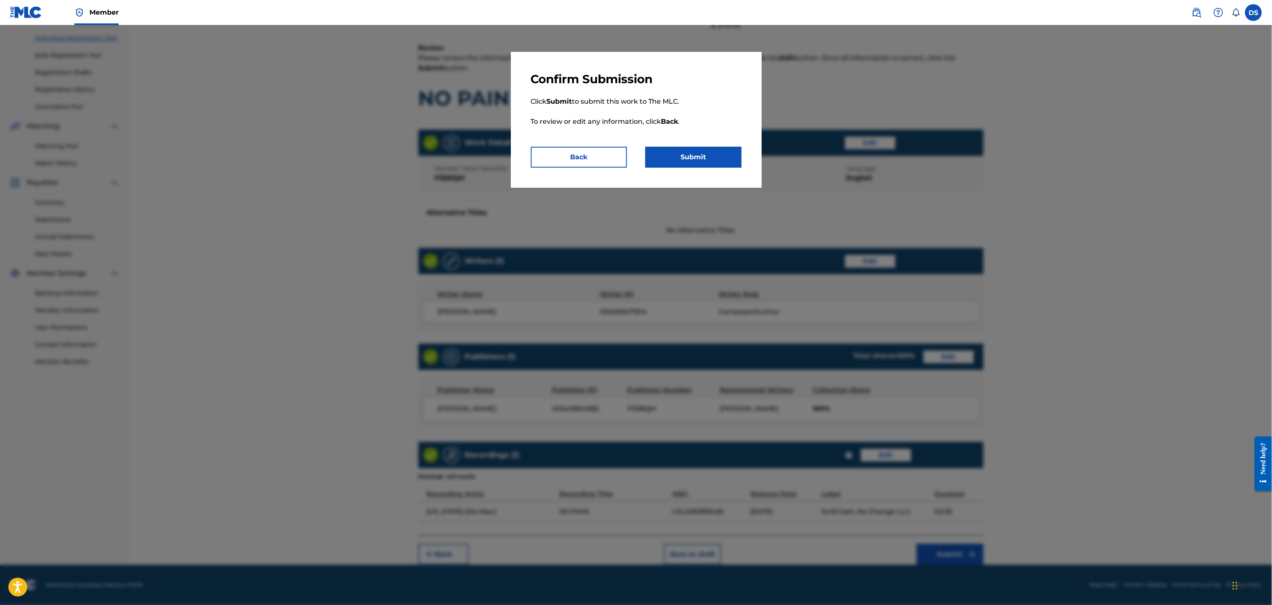
click at [701, 156] on button "Submit" at bounding box center [693, 157] width 96 height 21
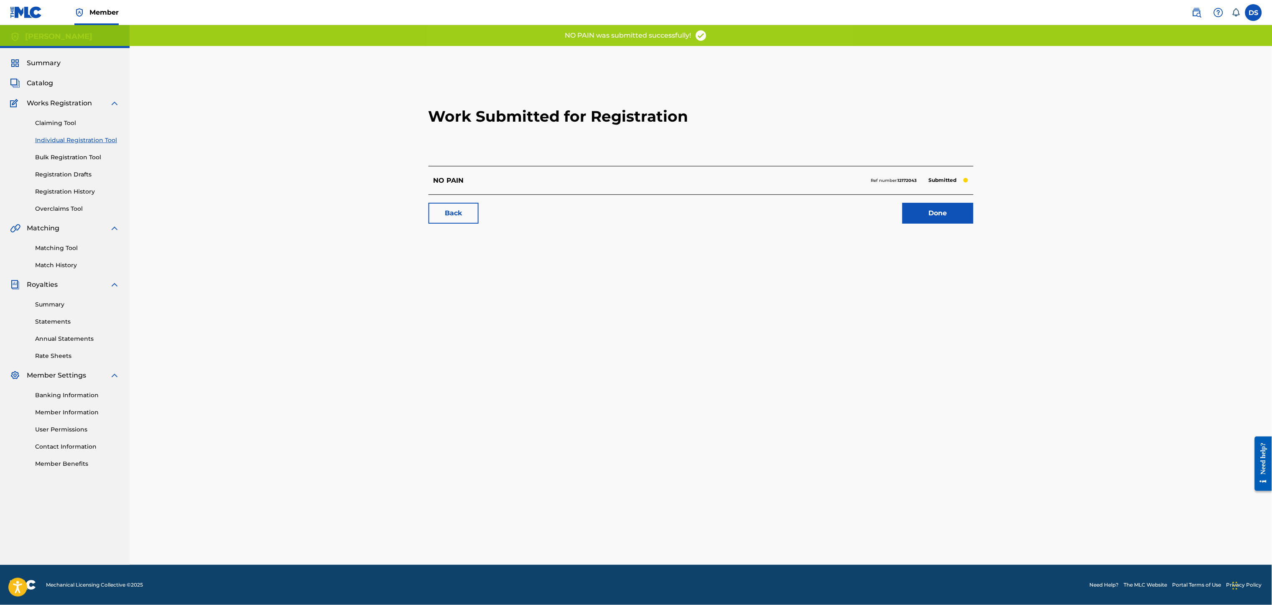
click at [938, 212] on link "Done" at bounding box center [937, 213] width 71 height 21
